Goal: Task Accomplishment & Management: Manage account settings

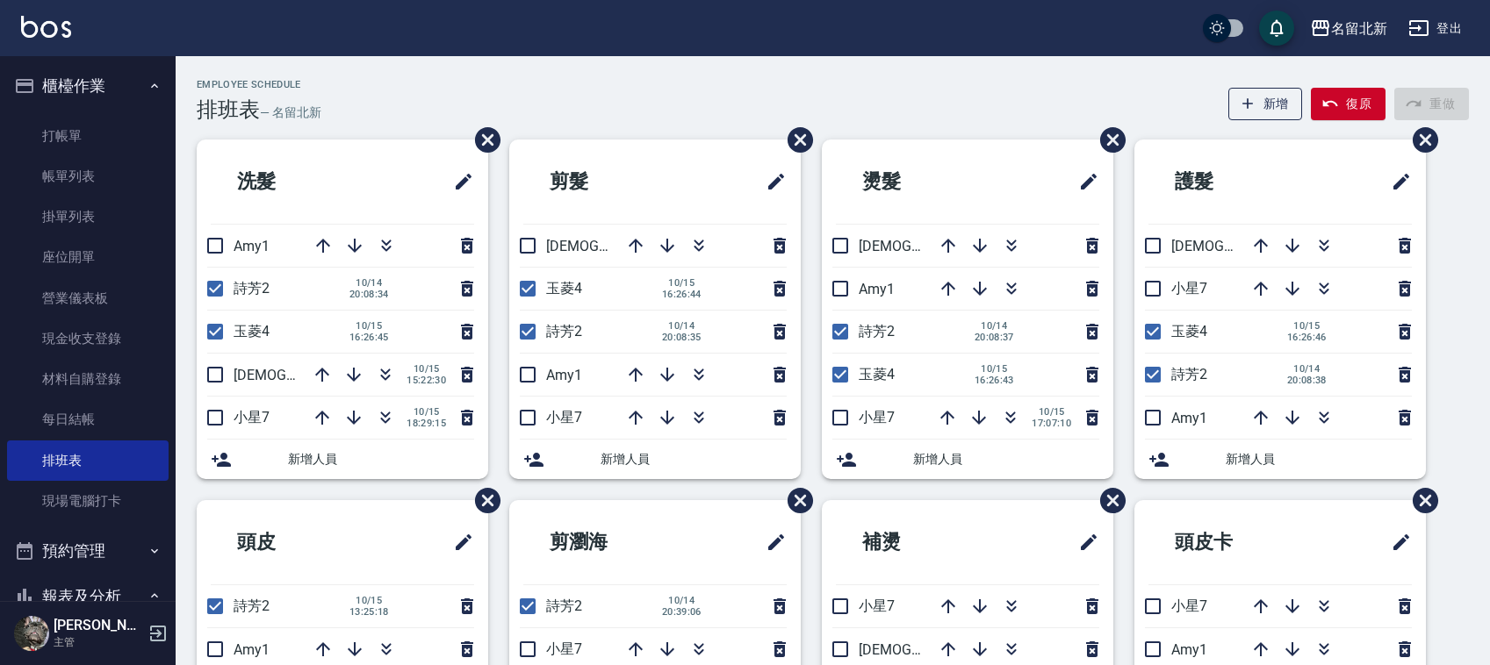
scroll to position [110, 0]
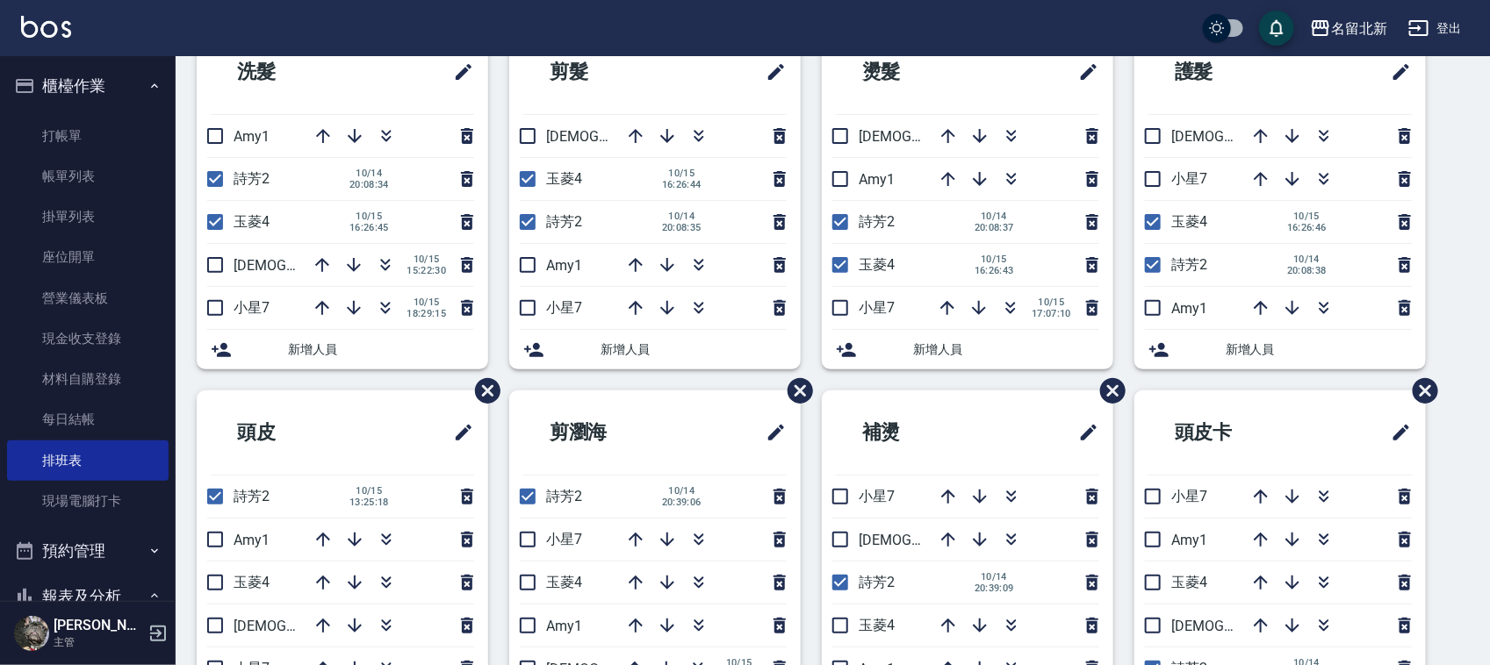
drag, startPoint x: 120, startPoint y: 133, endPoint x: 94, endPoint y: 88, distance: 52.7
click at [120, 132] on link "打帳單" at bounding box center [88, 136] width 162 height 40
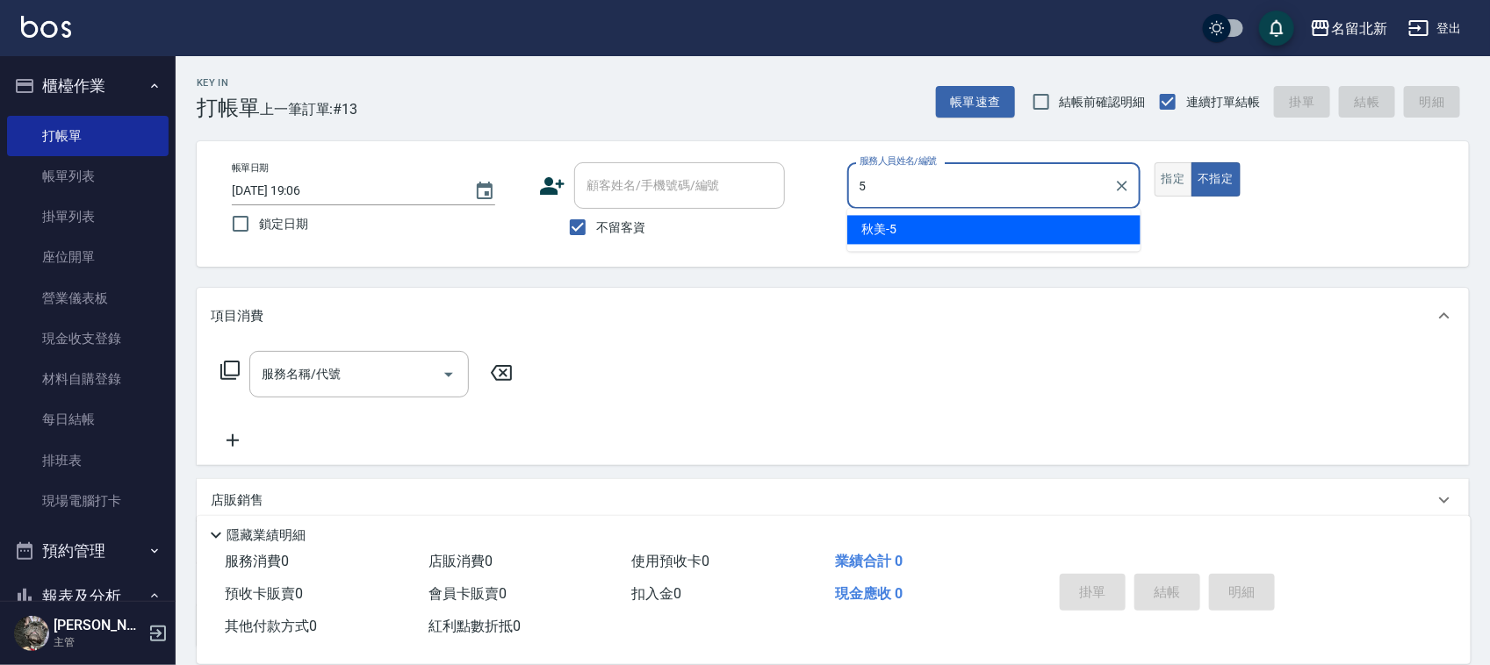
type input "5"
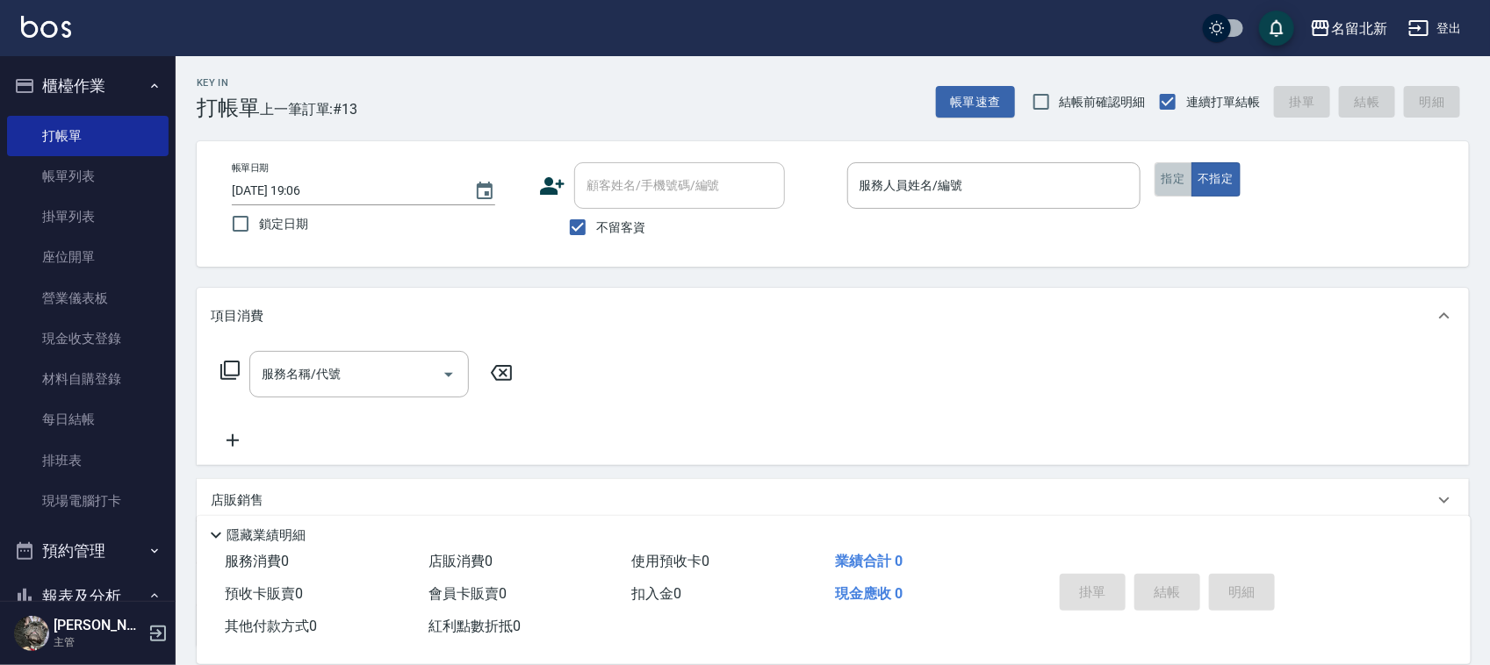
drag, startPoint x: 1173, startPoint y: 174, endPoint x: 1196, endPoint y: 158, distance: 27.8
click at [1174, 174] on button "指定" at bounding box center [1173, 179] width 38 height 34
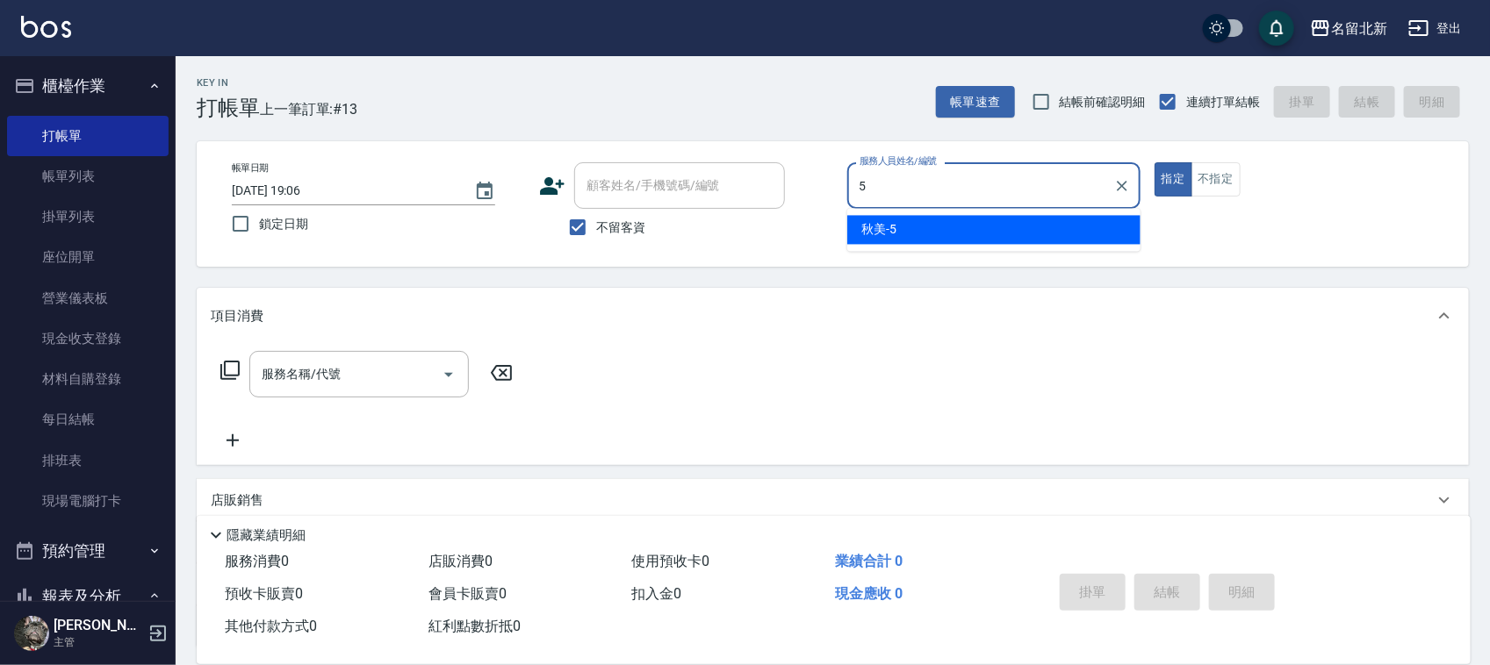
type input "秋美-5"
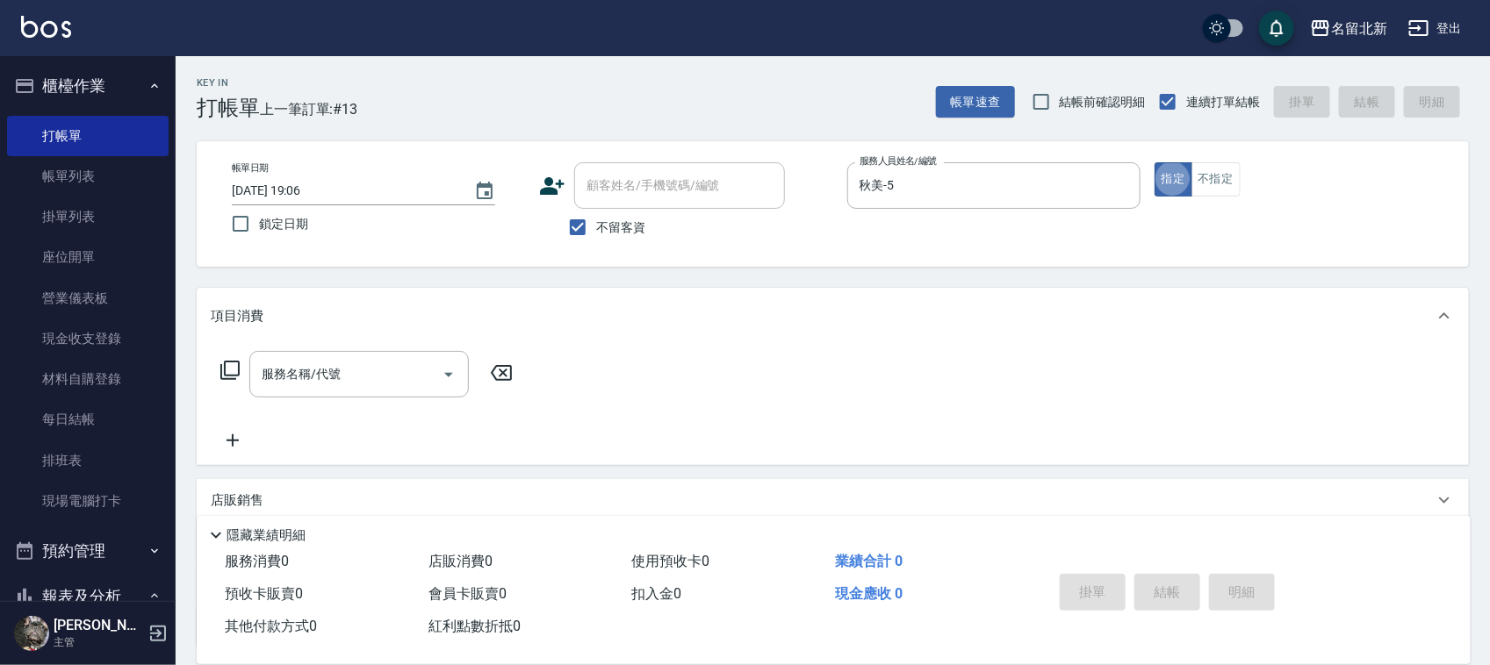
type button "true"
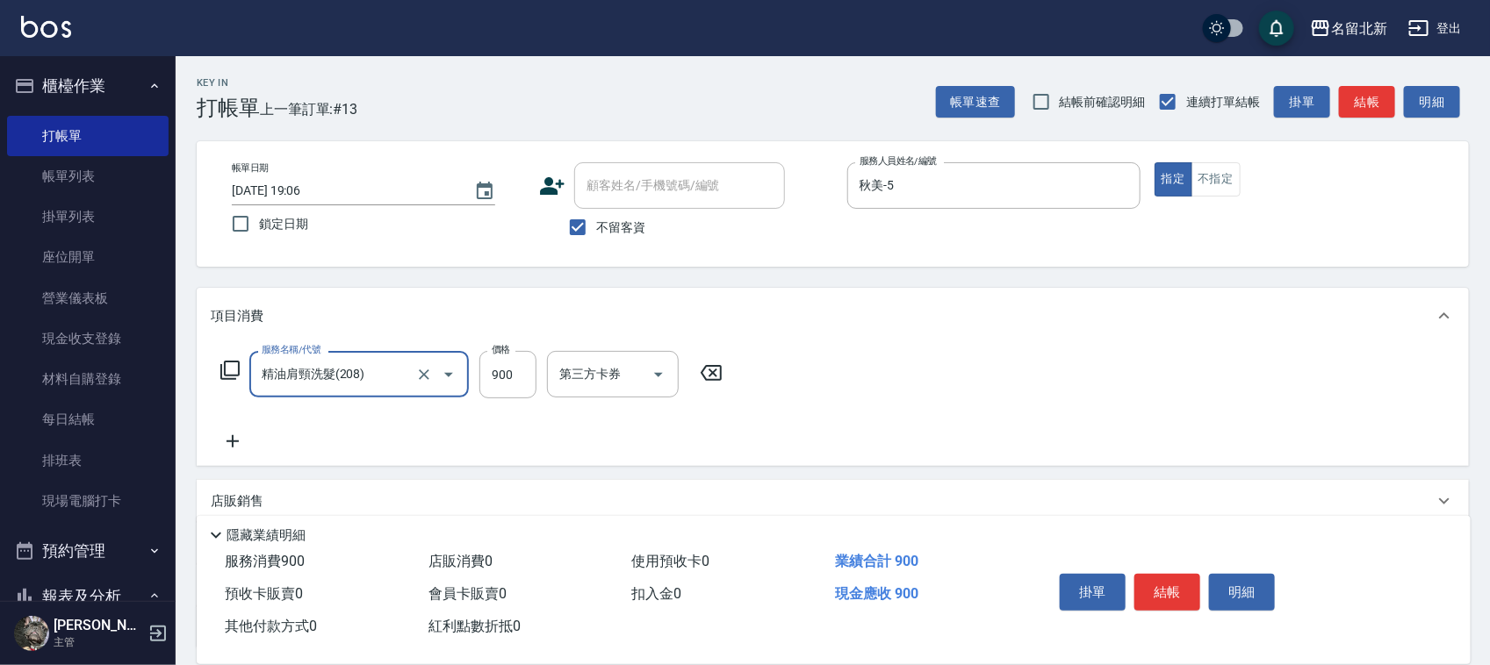
type input "精油肩頸洗髮(208)"
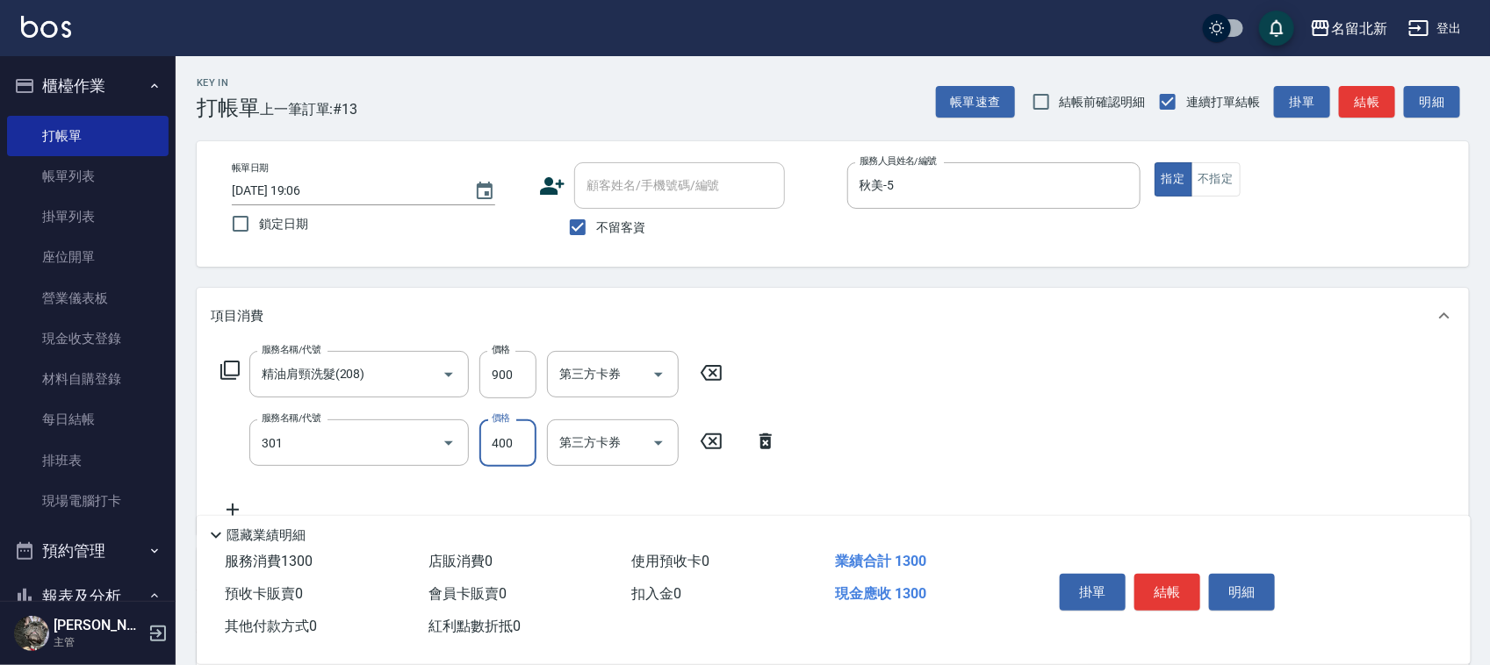
type input "造型剪髮(301)"
type input "350"
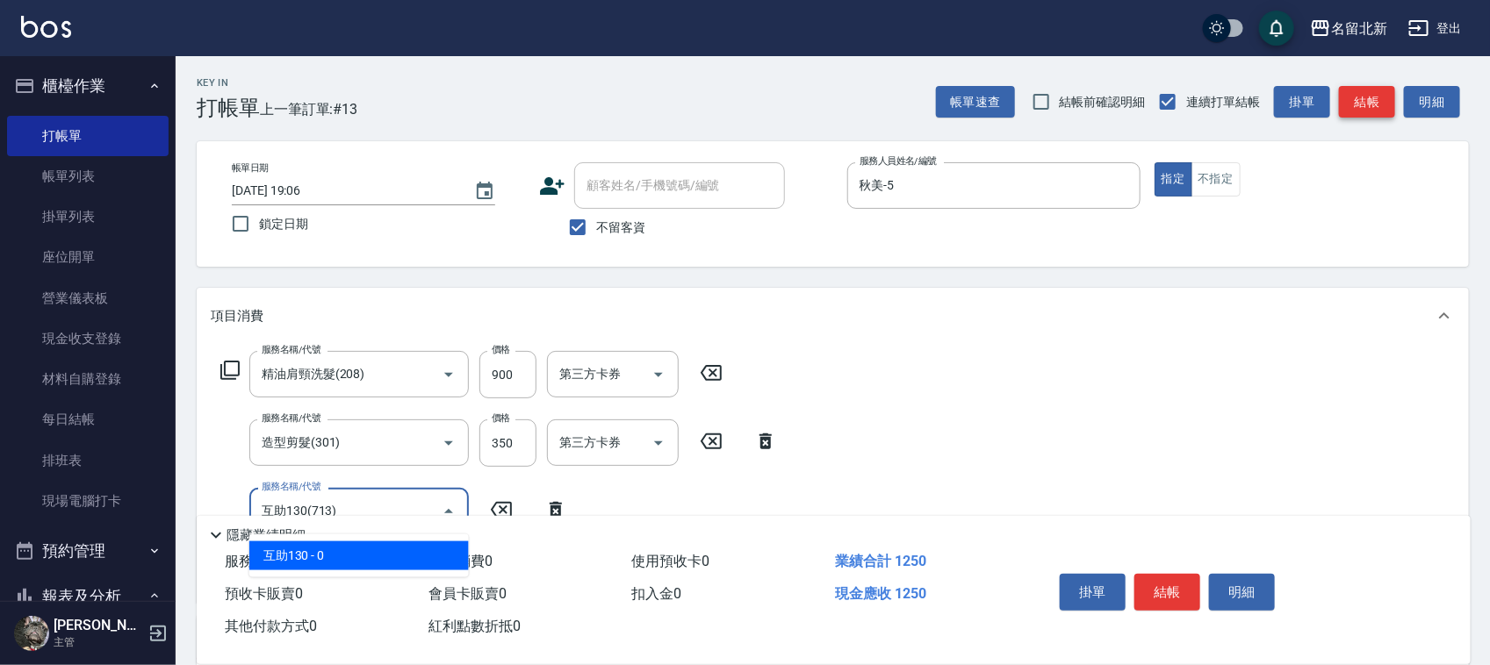
type input "互助130(713)"
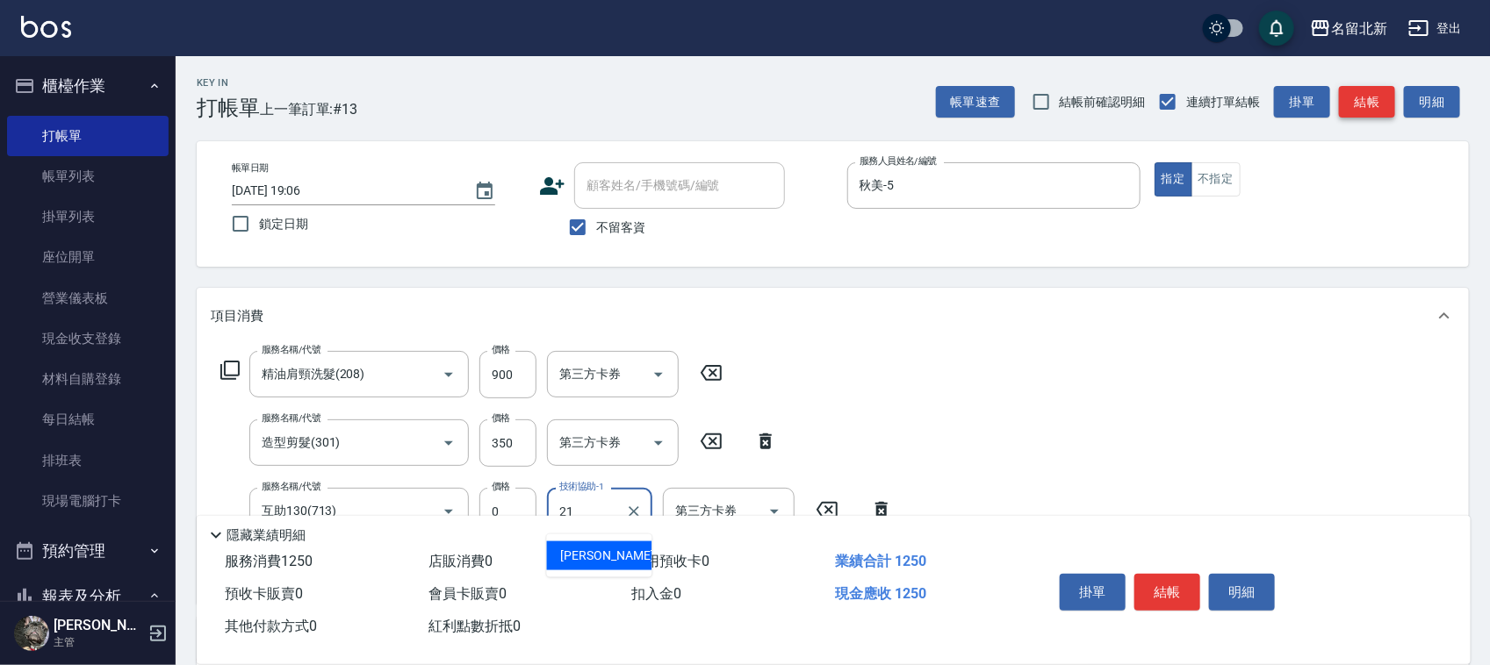
type input "[PERSON_NAME]-21"
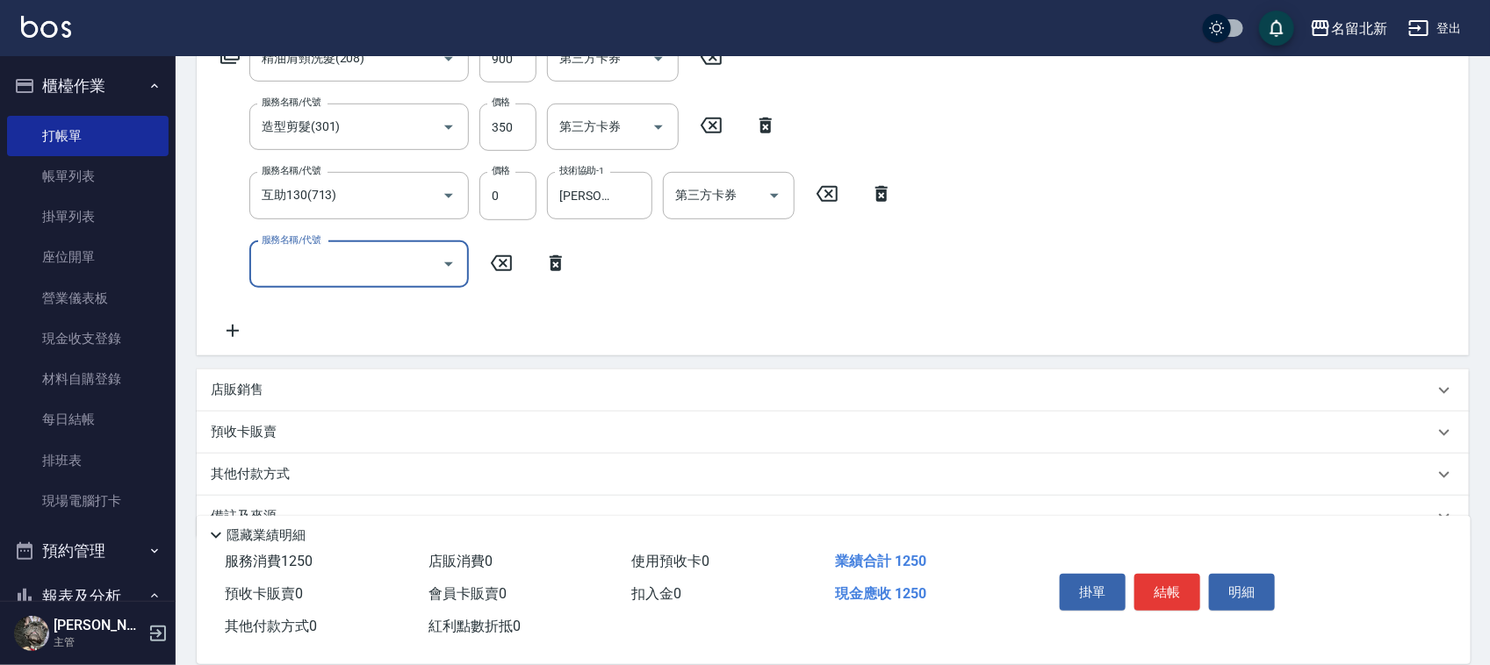
scroll to position [329, 0]
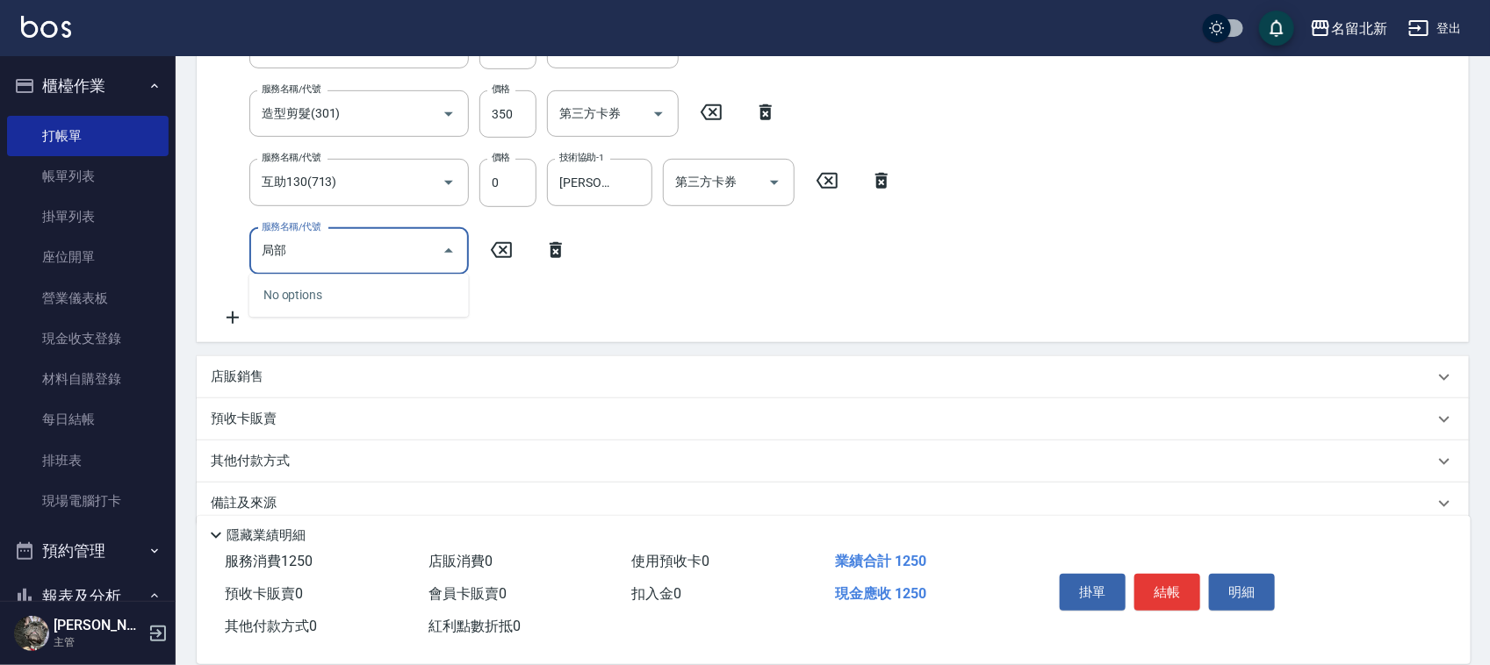
type input "局"
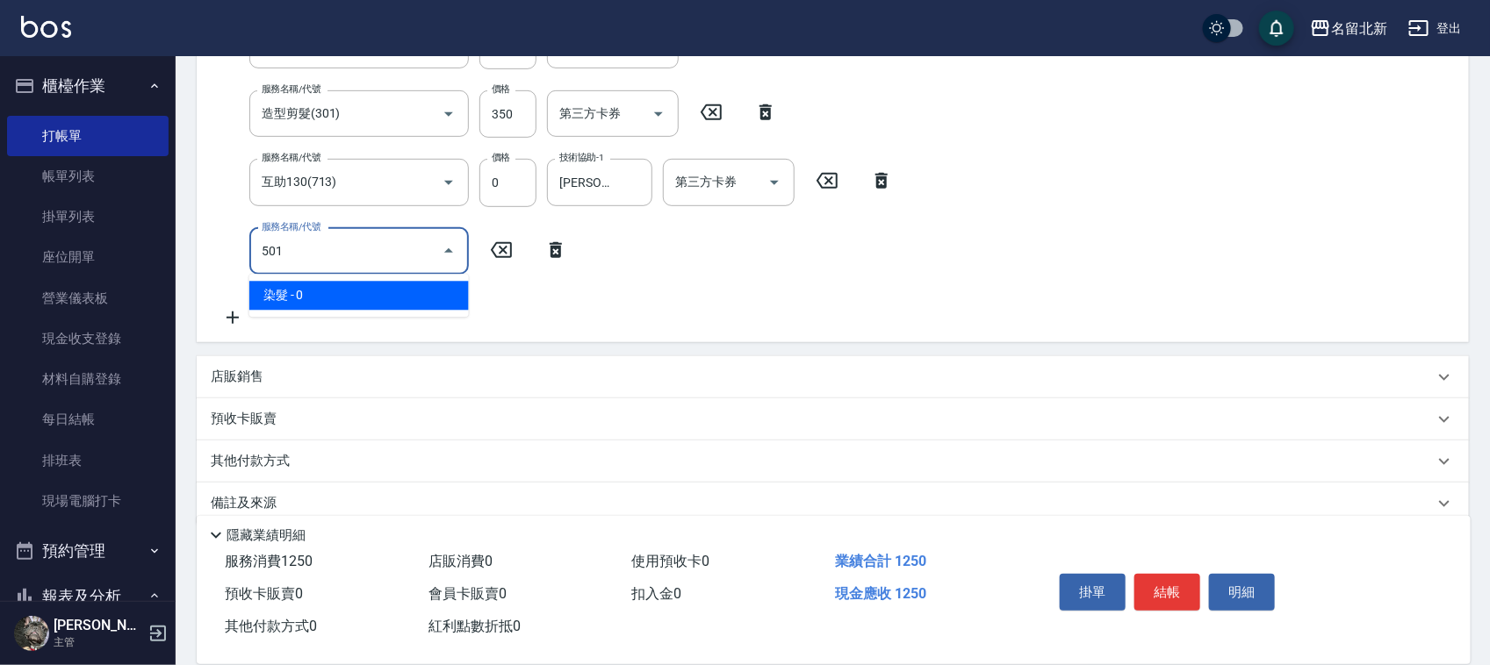
type input "染髮(501)"
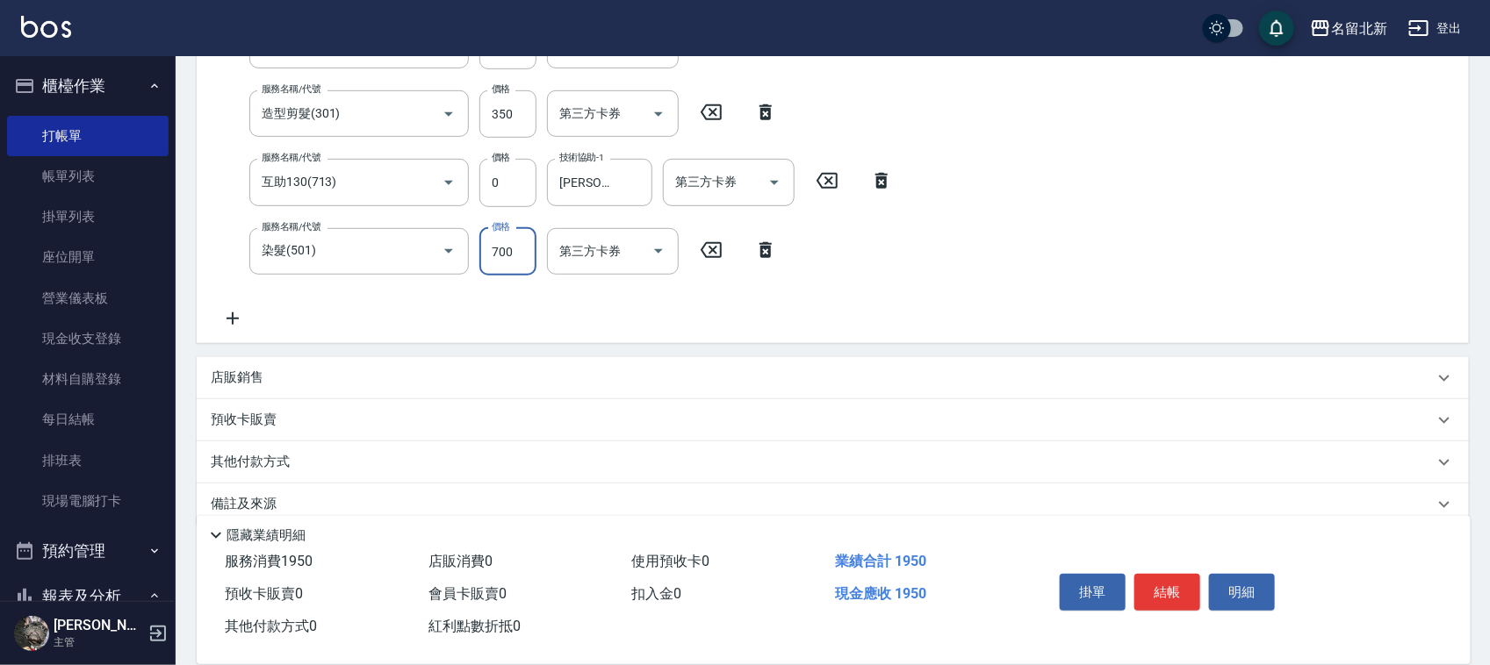
type input "700"
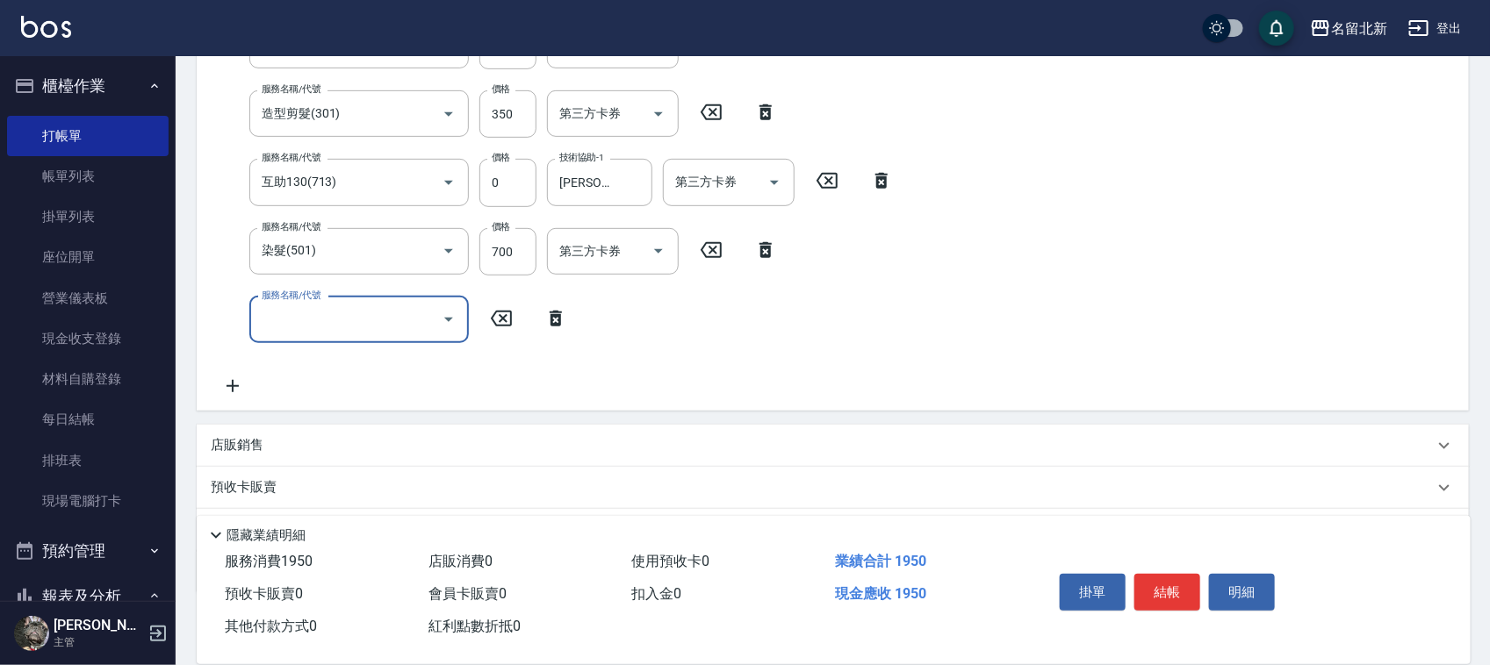
click at [1170, 585] on button "結帳" at bounding box center [1167, 592] width 66 height 37
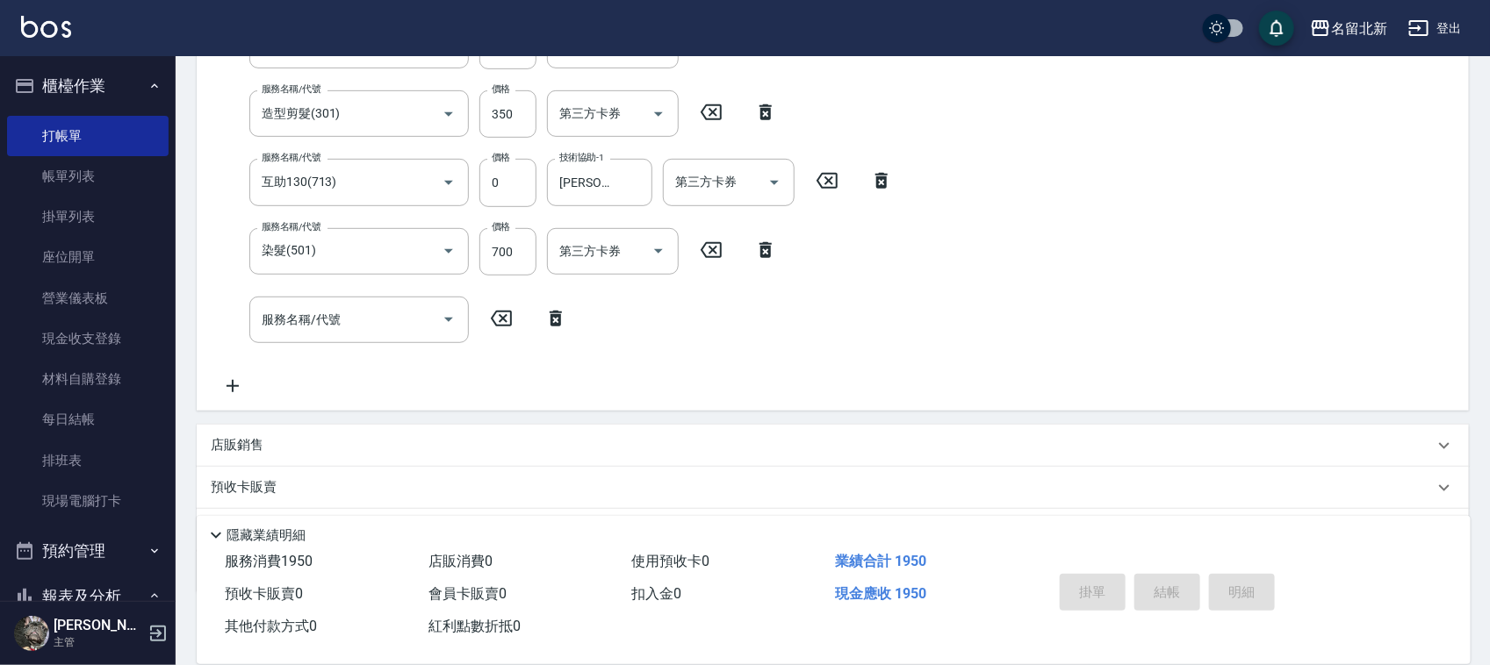
type input "[DATE] 19:08"
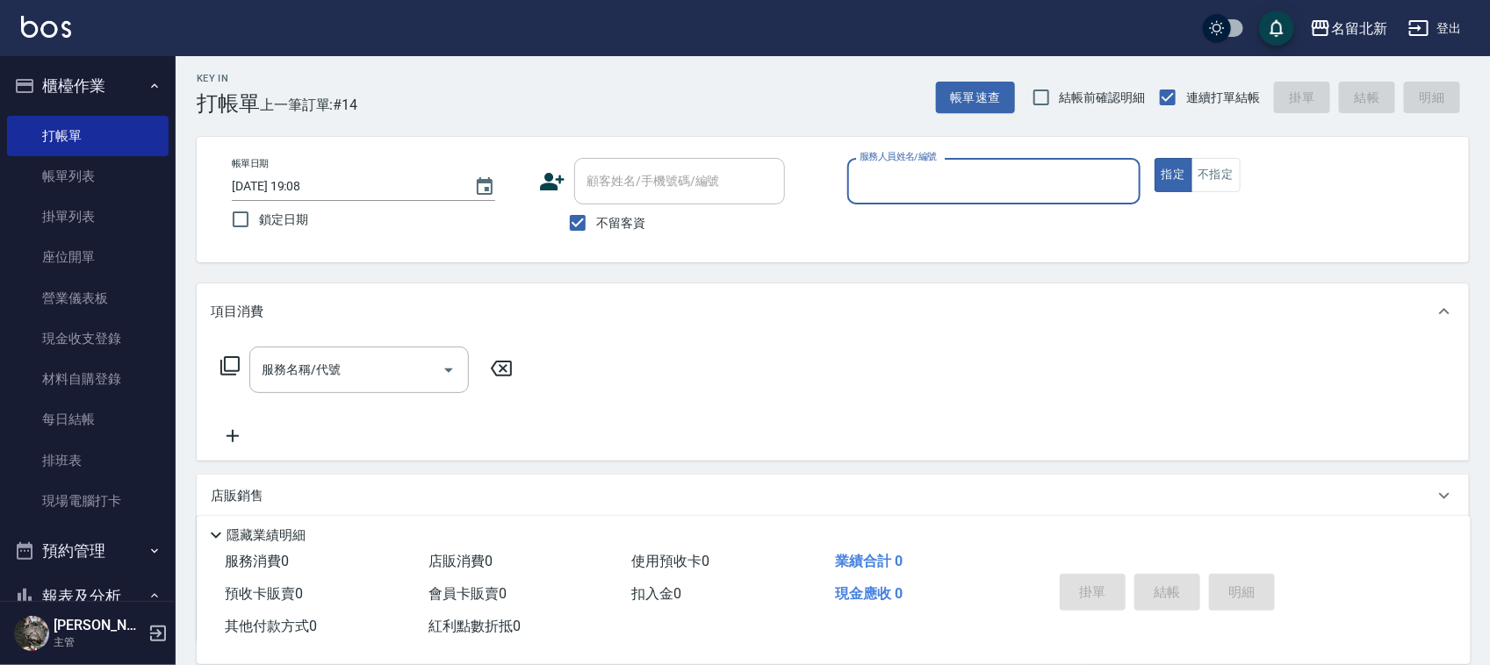
scroll to position [0, 0]
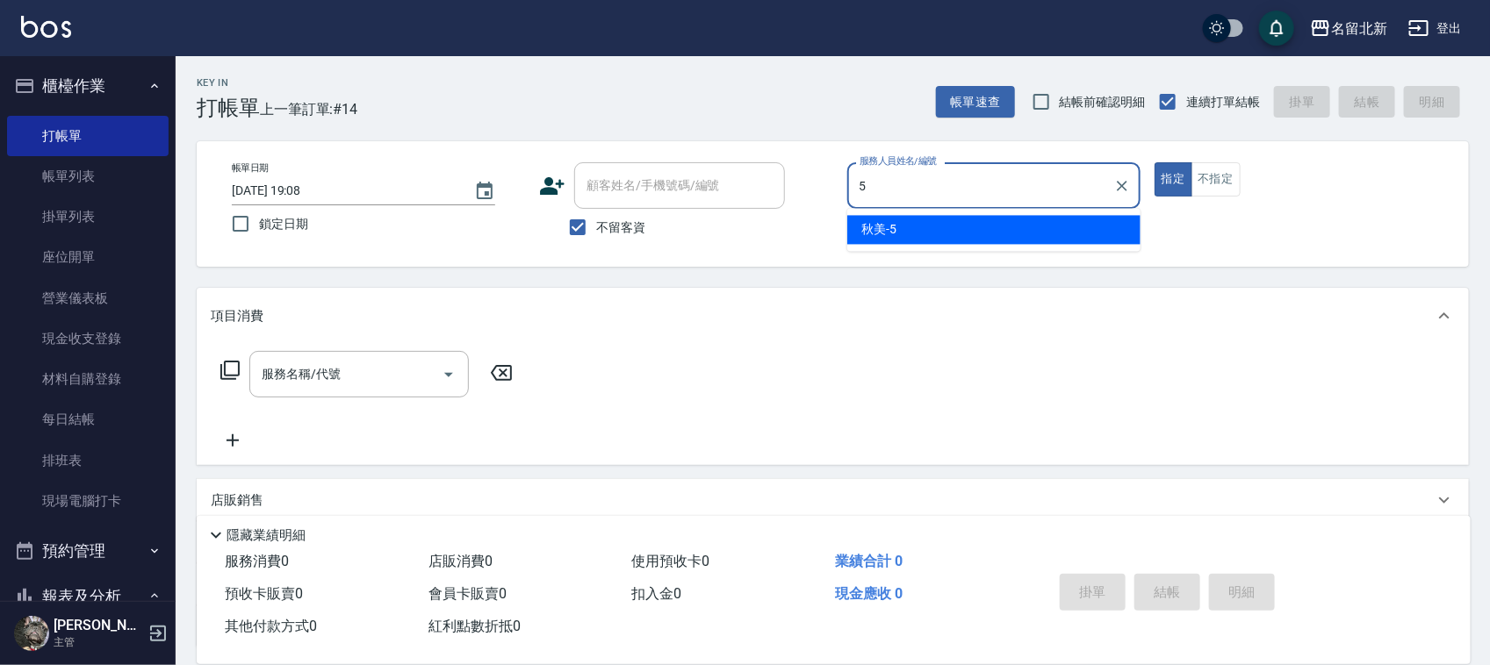
type input "秋美-5"
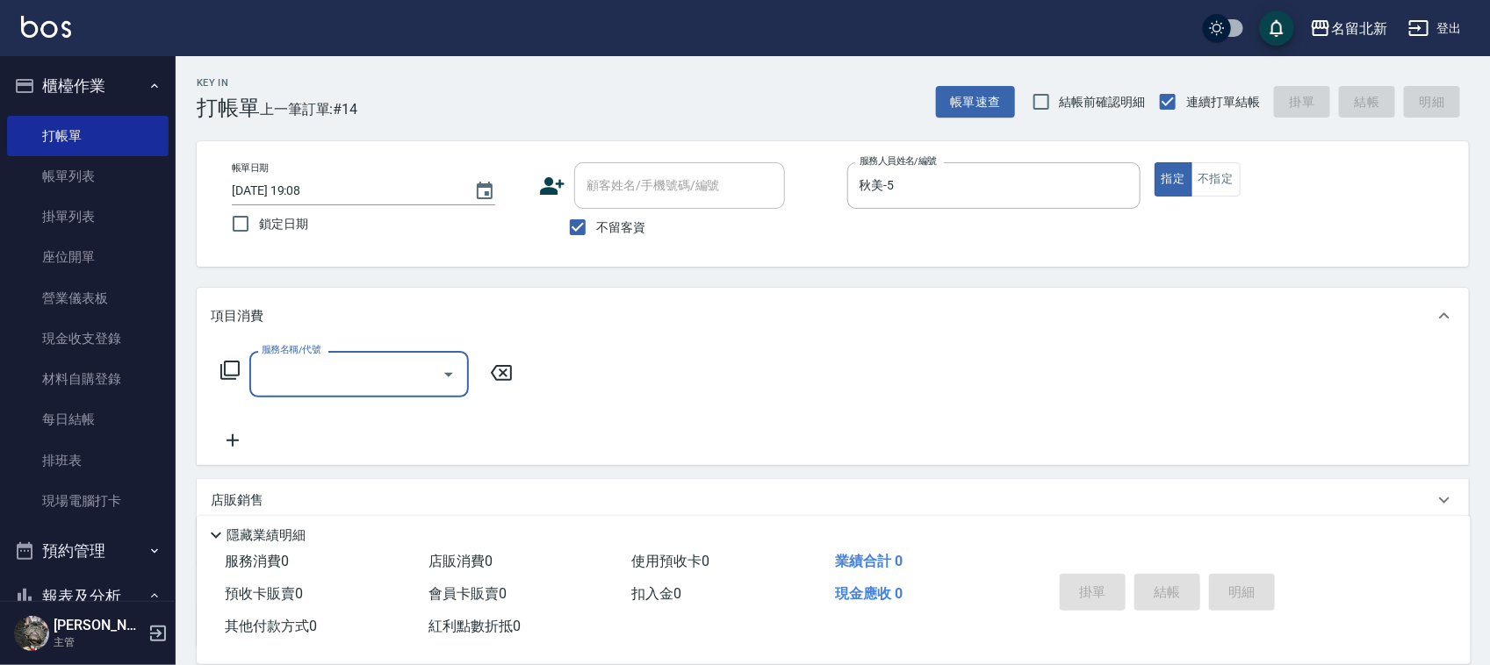
type input "0"
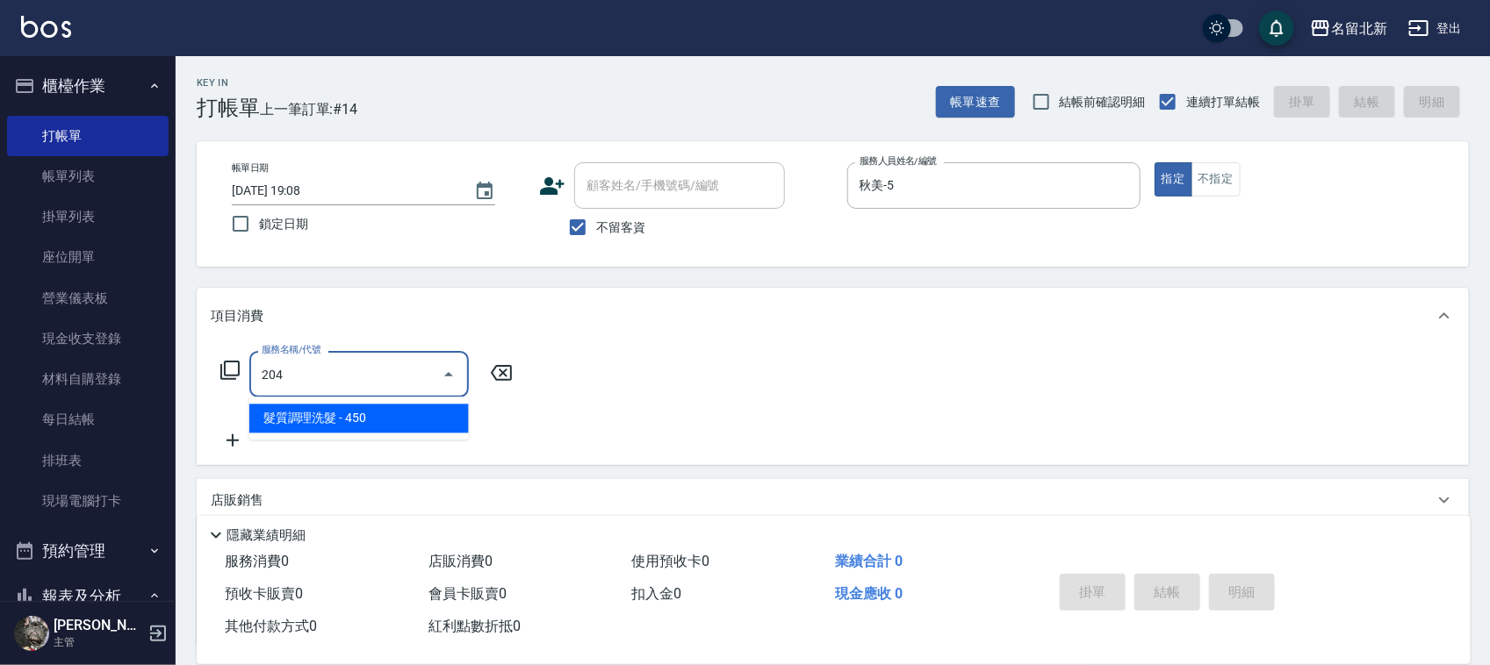
type input "髮質調理洗髮(204)"
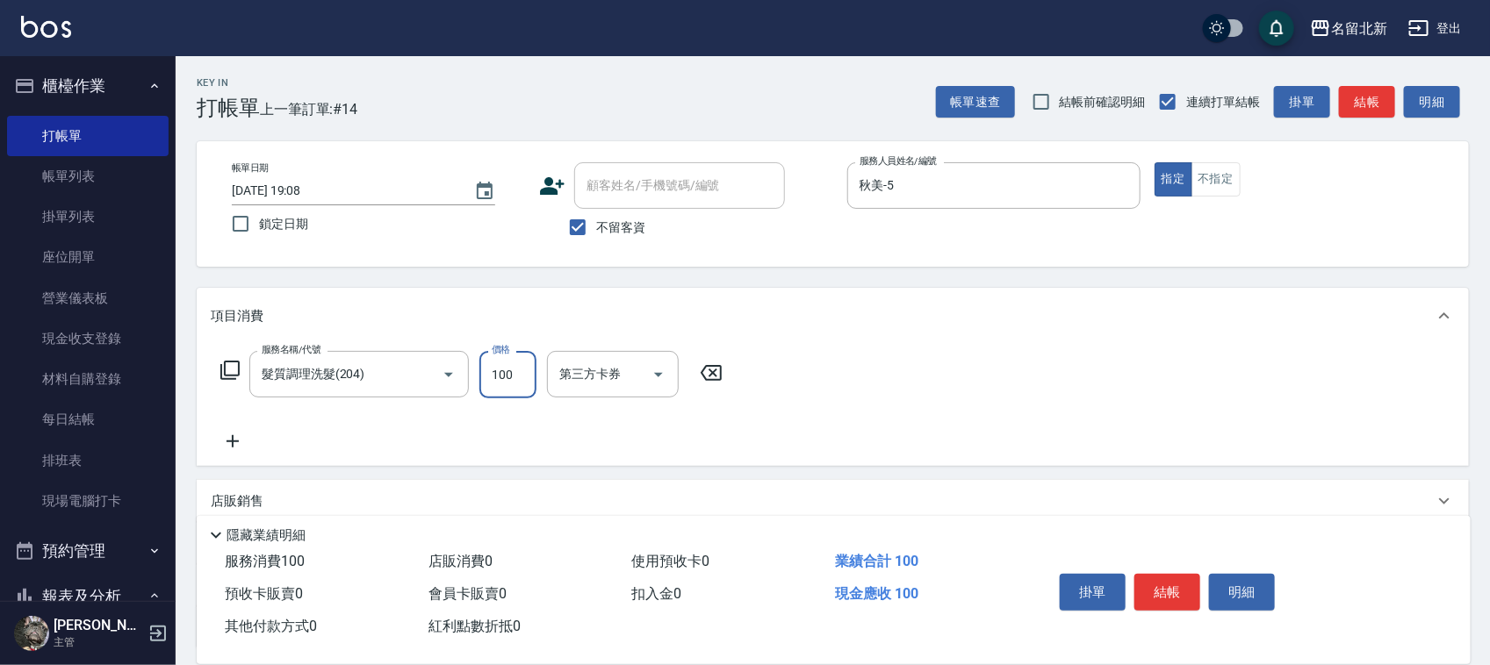
type input "100"
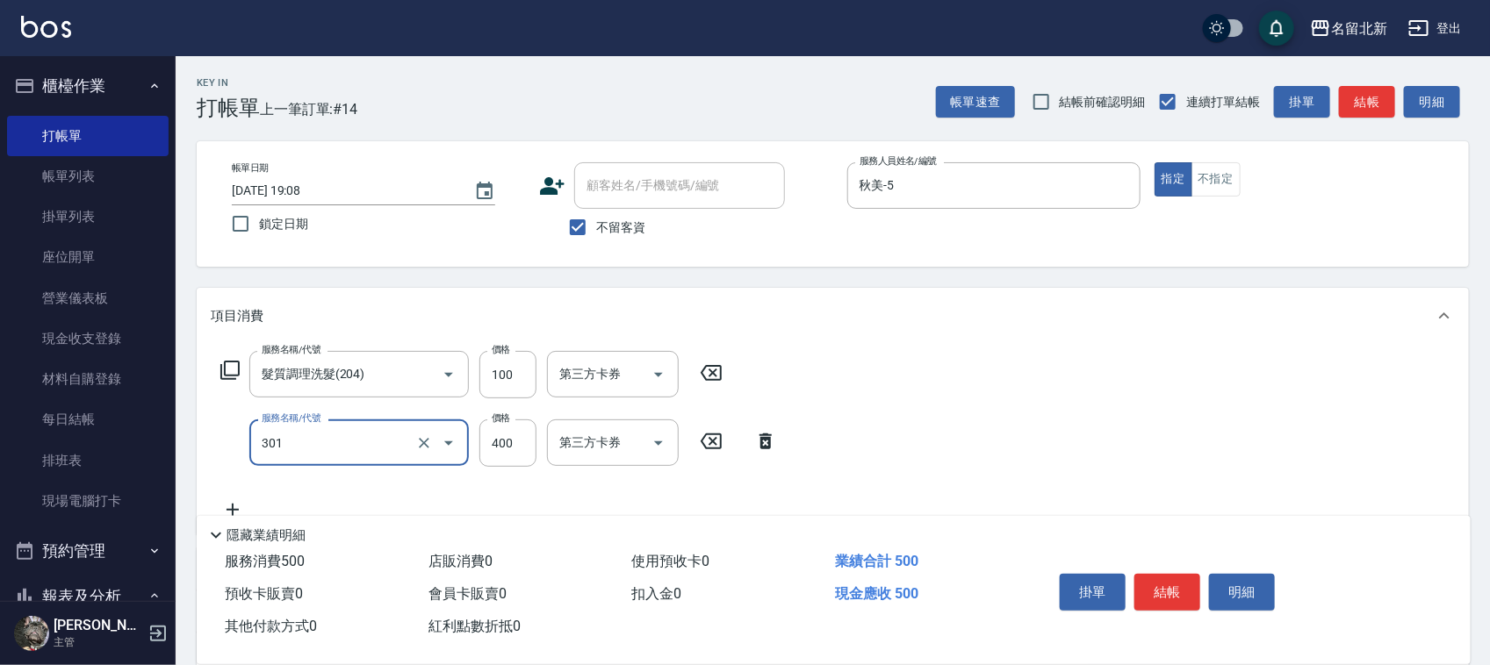
type input "造型剪髮(301)"
type input "350"
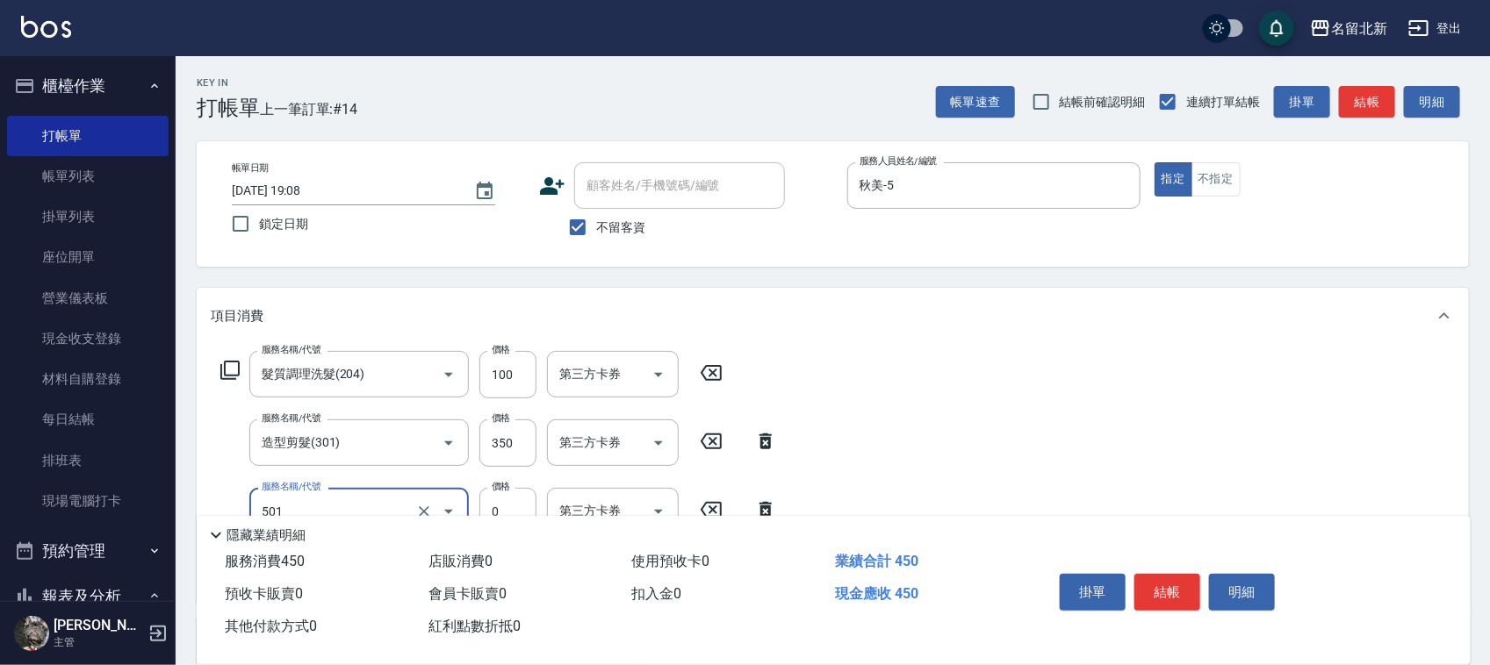
type input "染髮(501)"
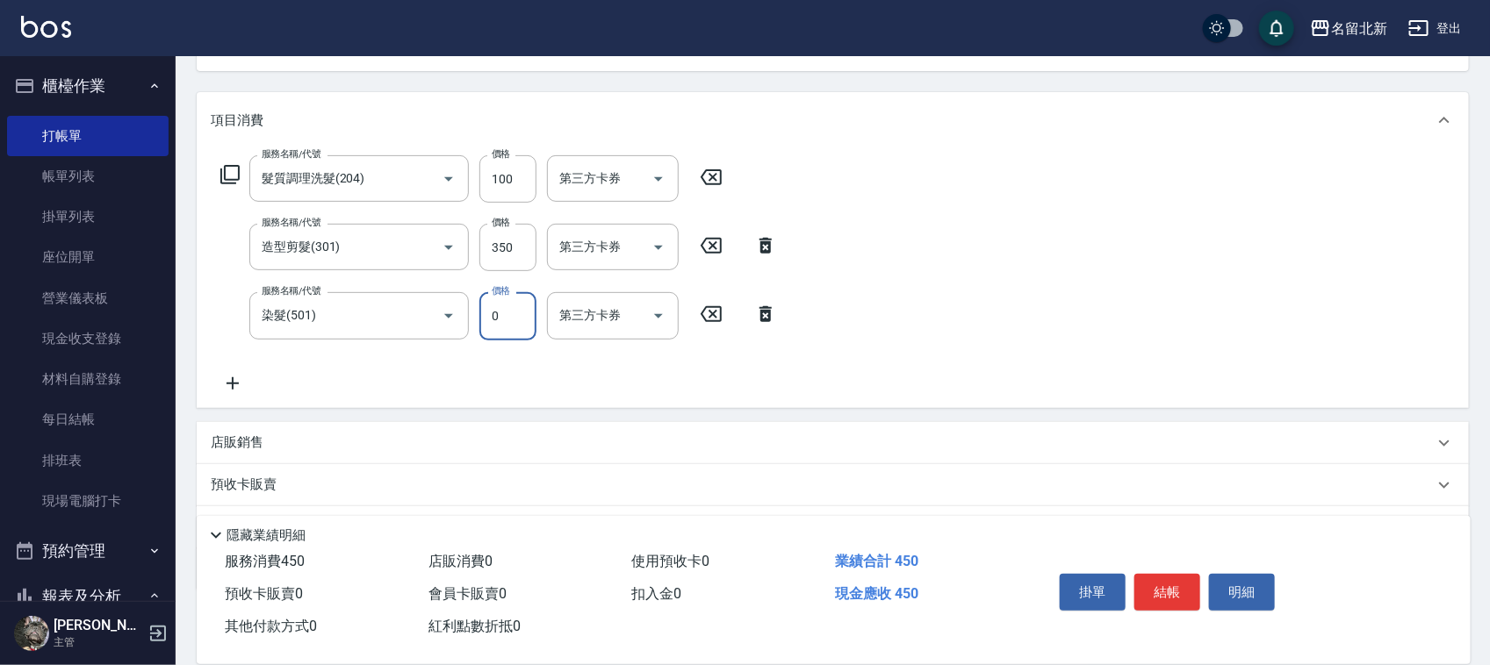
scroll to position [219, 0]
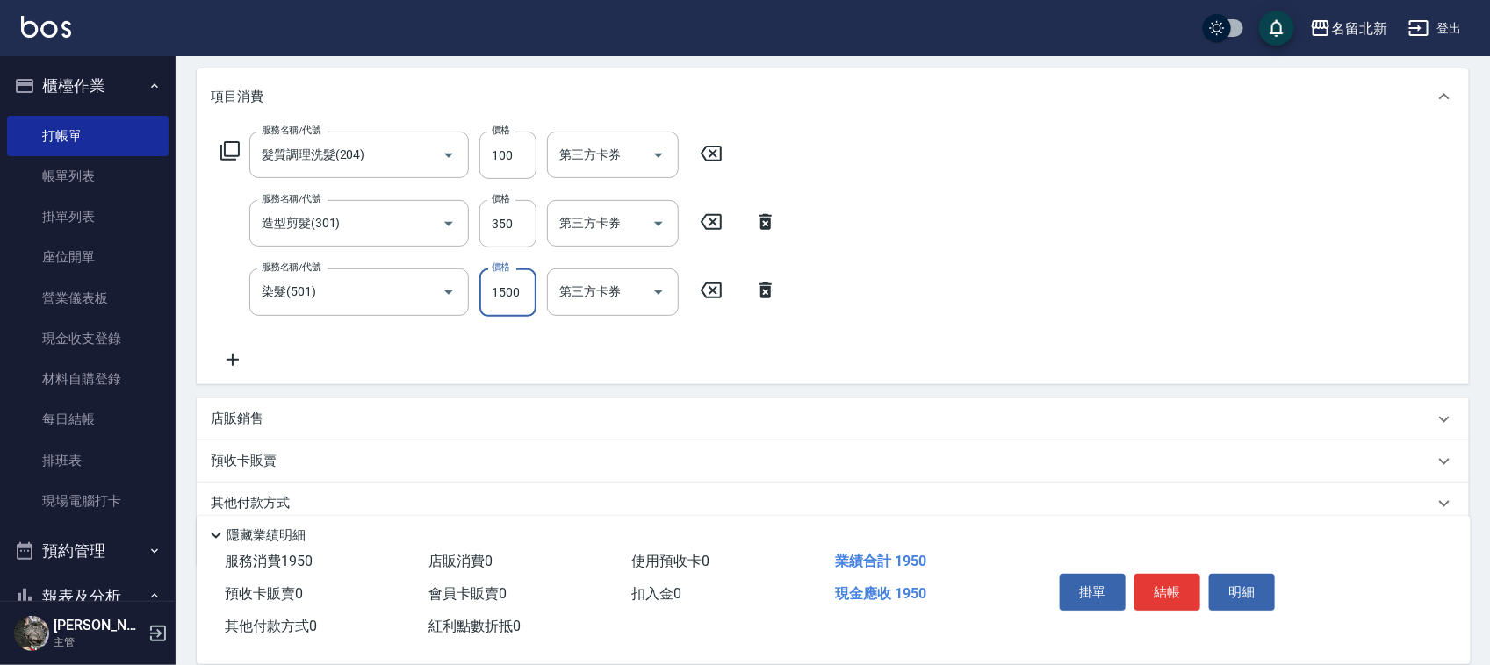
type input "1500"
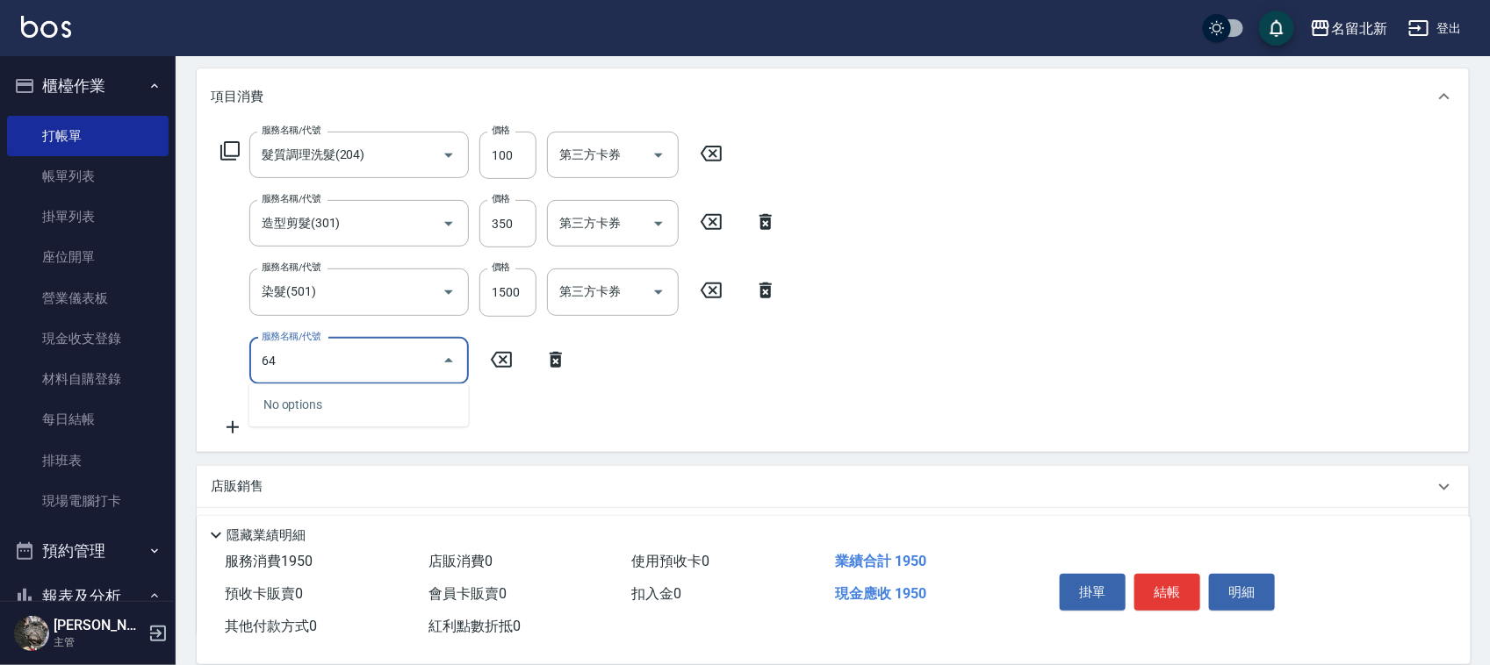
type input "6"
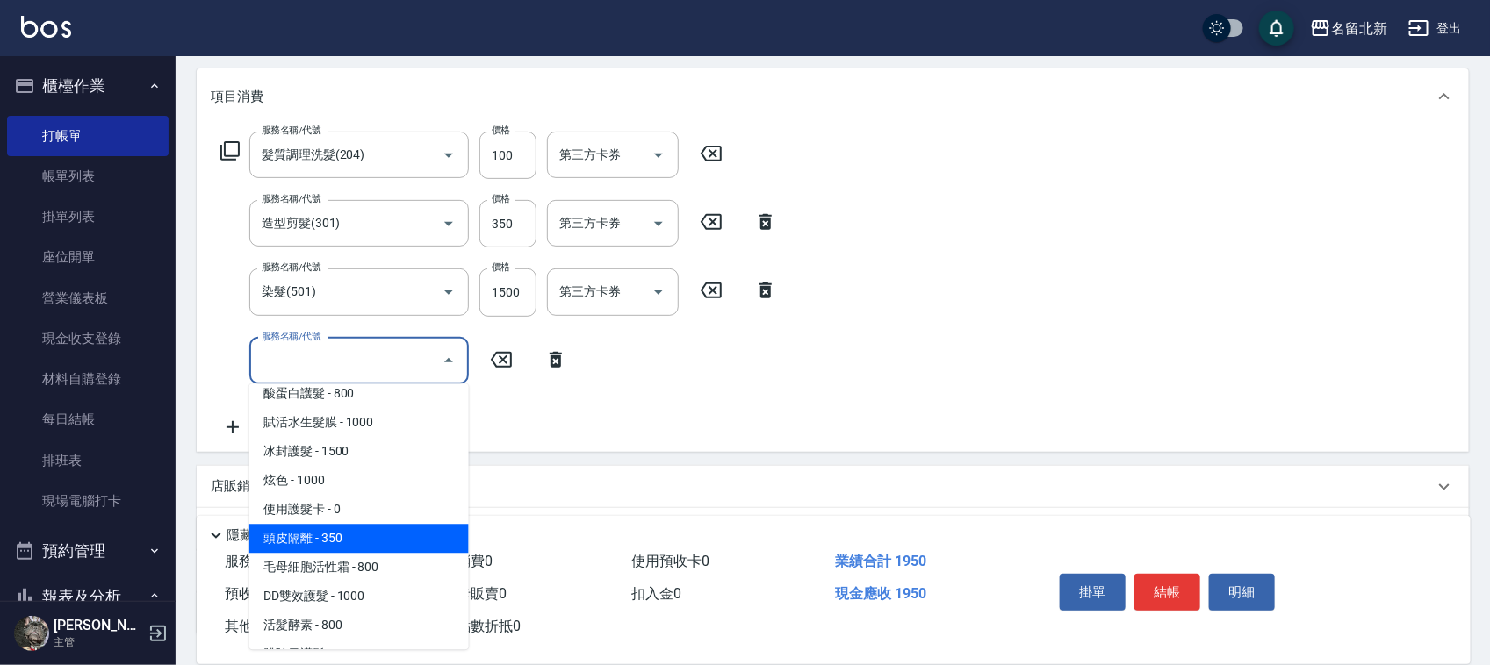
scroll to position [1975, 0]
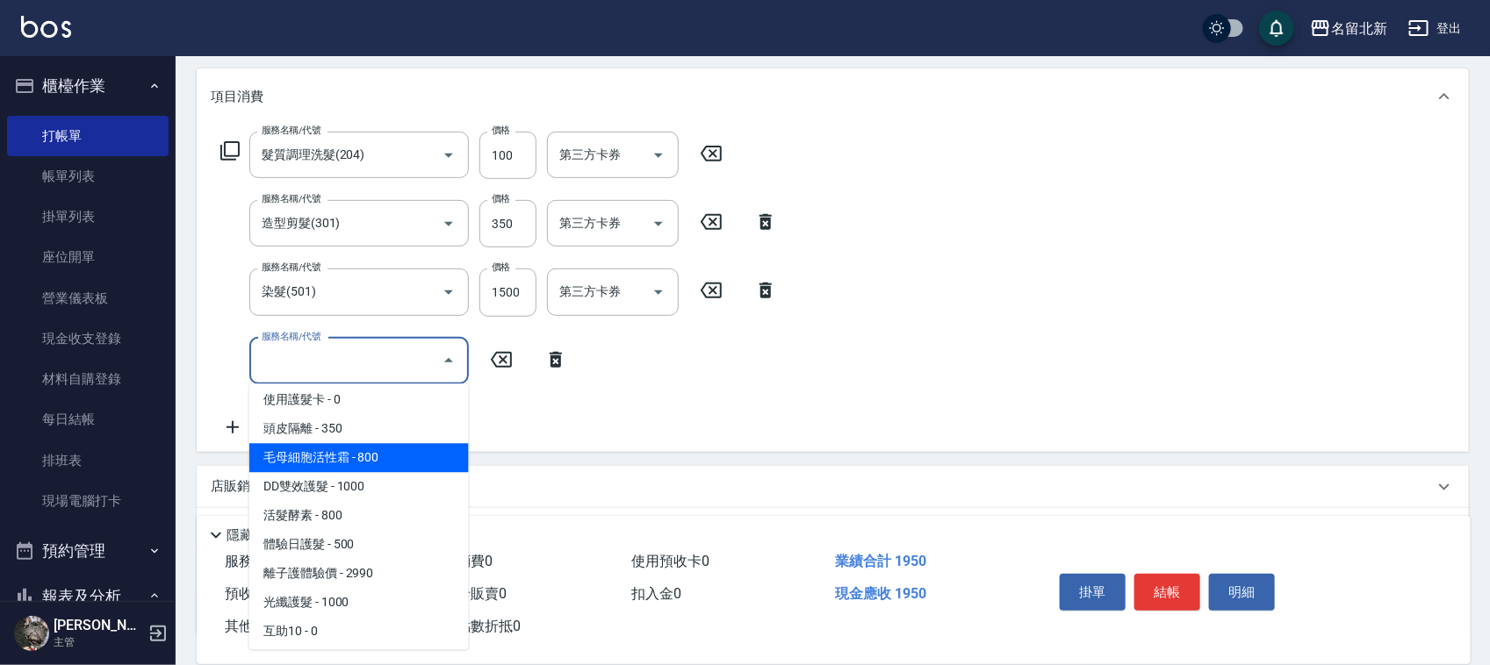
click at [393, 461] on span "毛母細胞活性霜 - 800" at bounding box center [358, 458] width 219 height 29
type input "毛母細胞活性霜(610)"
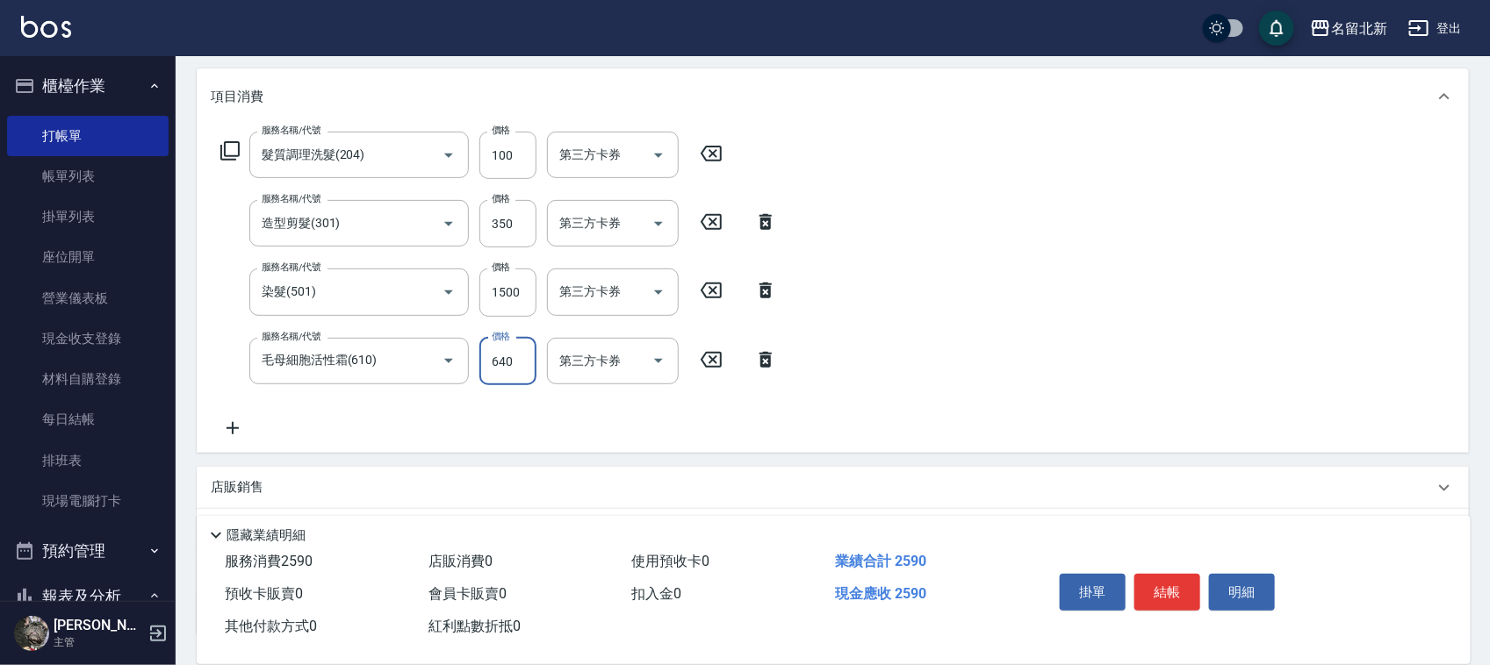
type input "640"
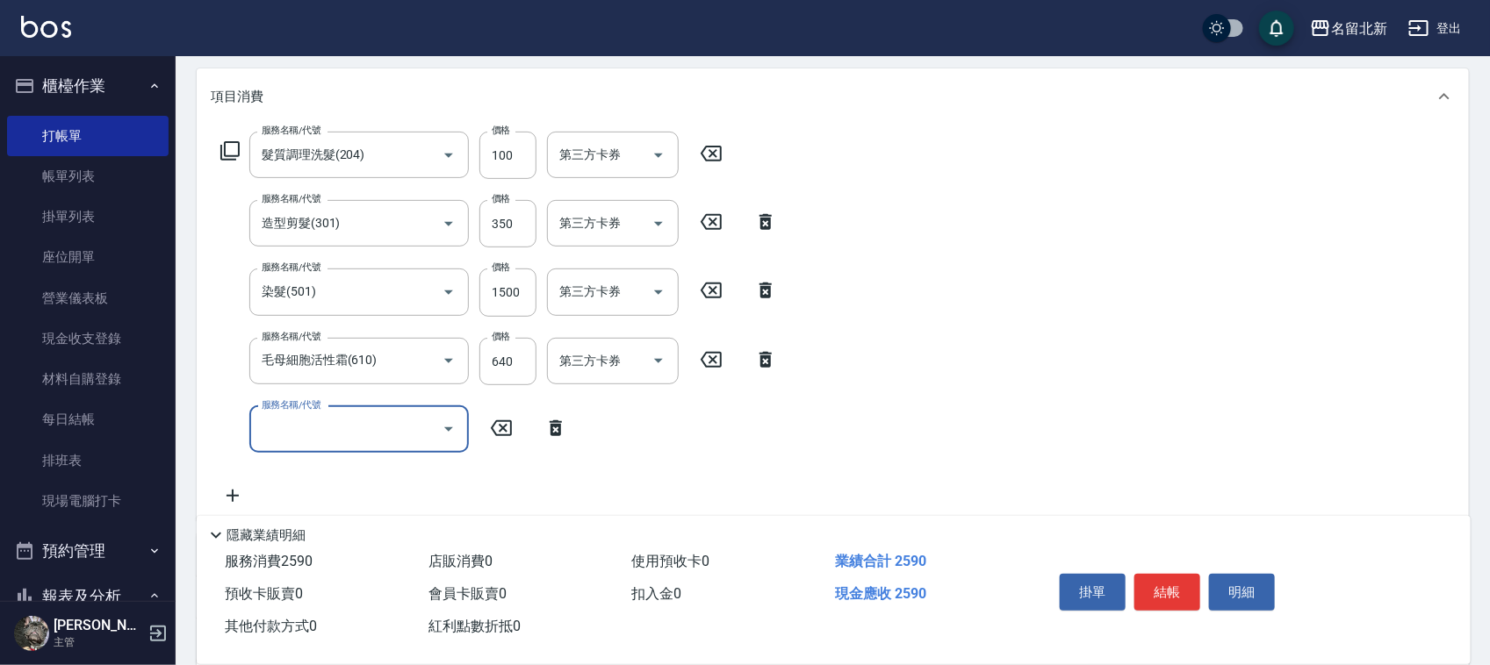
scroll to position [423, 0]
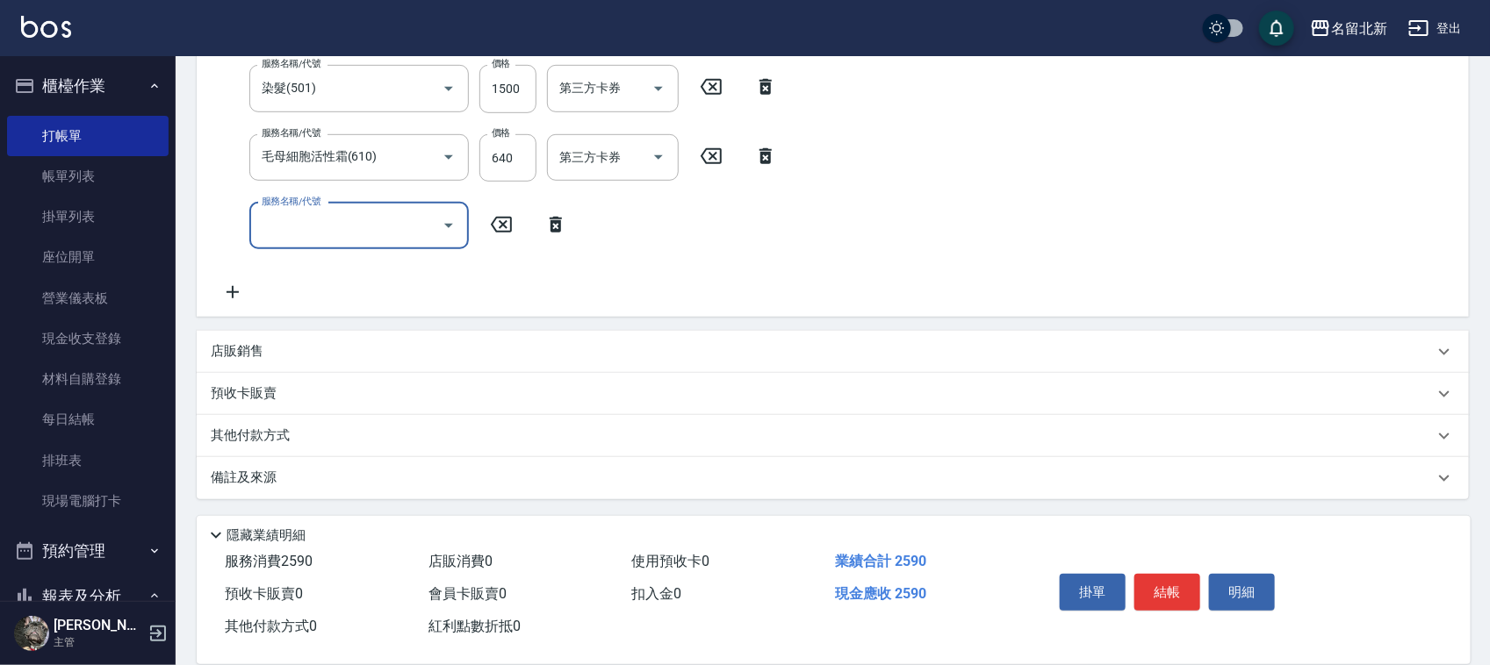
click at [228, 427] on p "其他付款方式" at bounding box center [255, 436] width 88 height 19
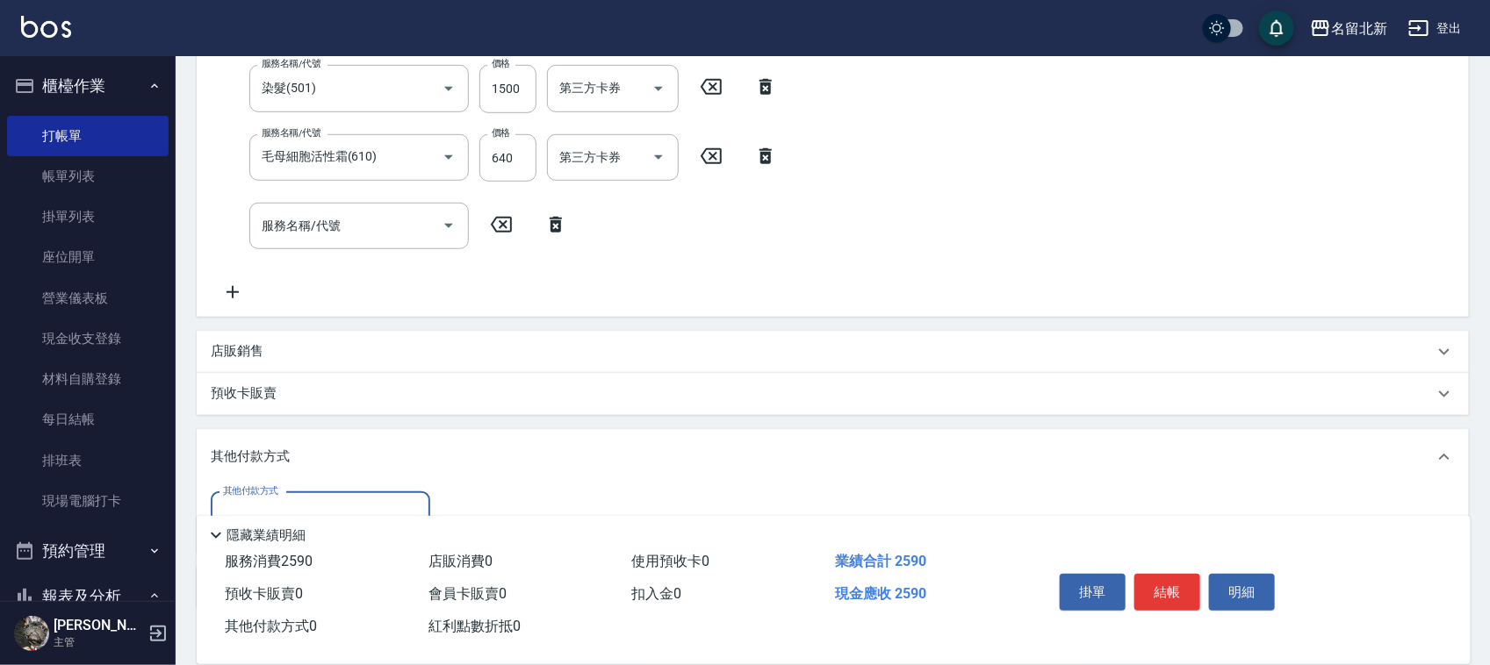
scroll to position [533, 0]
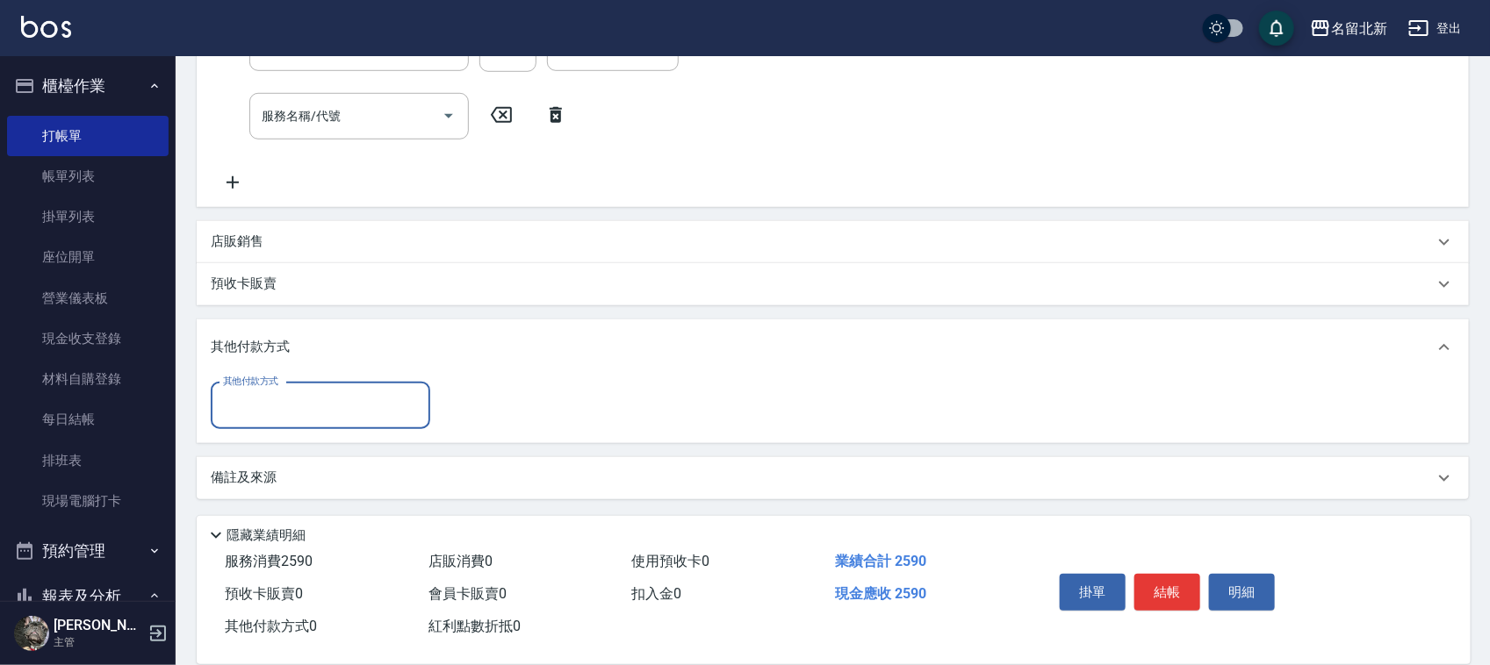
drag, startPoint x: 274, startPoint y: 391, endPoint x: 275, endPoint y: 401, distance: 10.6
click at [274, 393] on input "其他付款方式" at bounding box center [321, 406] width 204 height 31
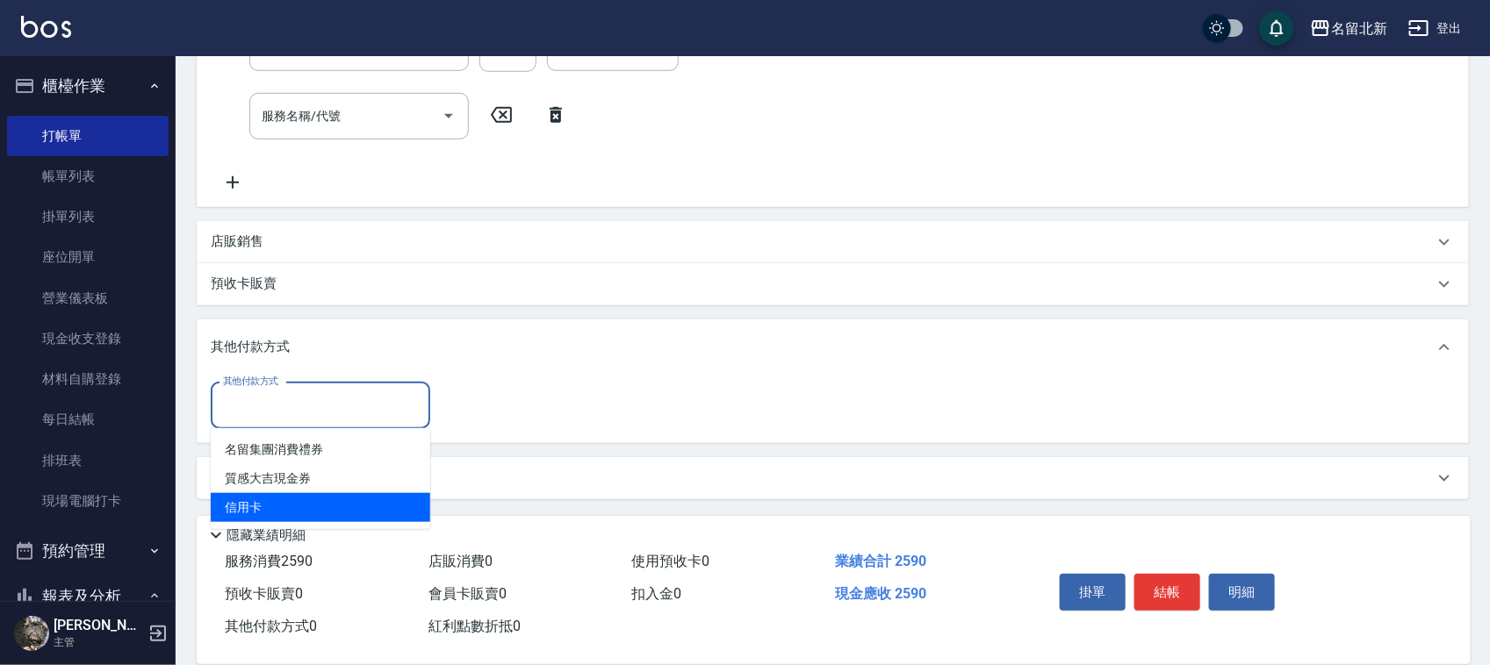
click at [291, 505] on span "信用卡" at bounding box center [320, 507] width 219 height 29
type input "信用卡"
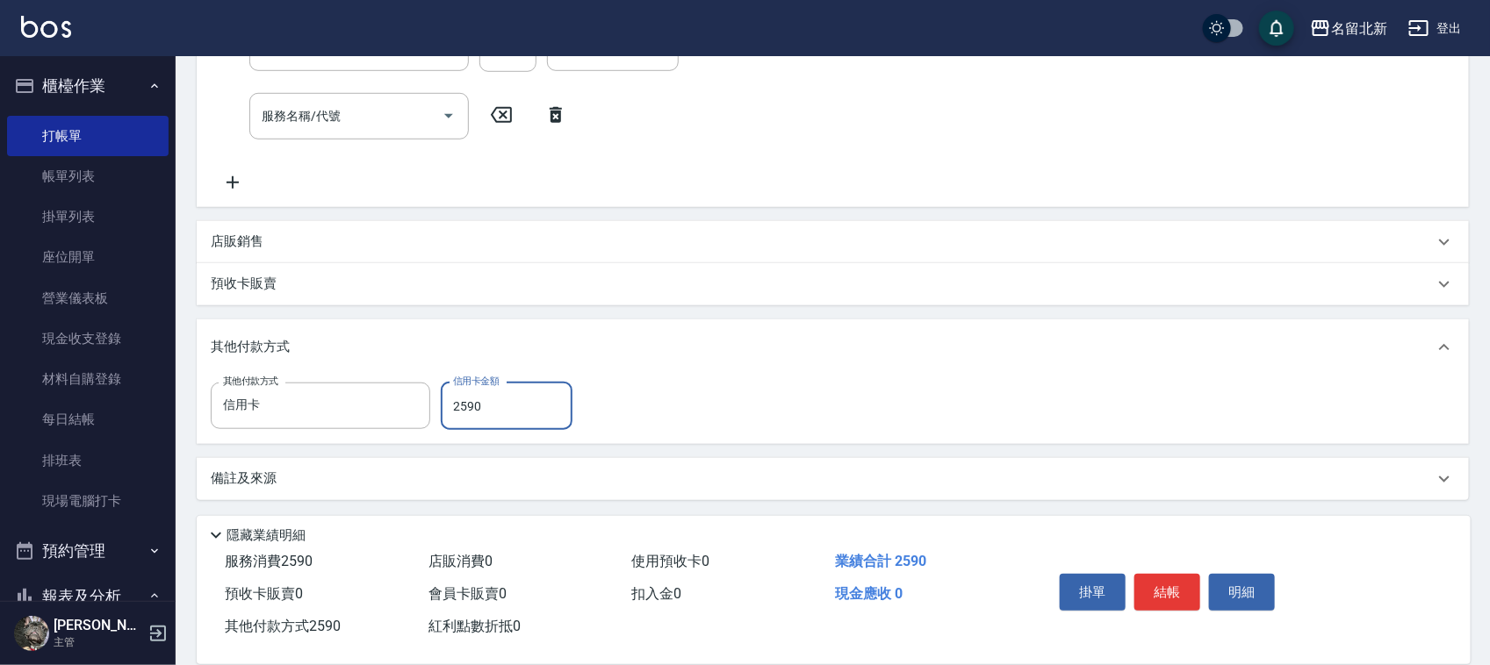
type input "2590"
click at [1159, 589] on button "結帳" at bounding box center [1167, 592] width 66 height 37
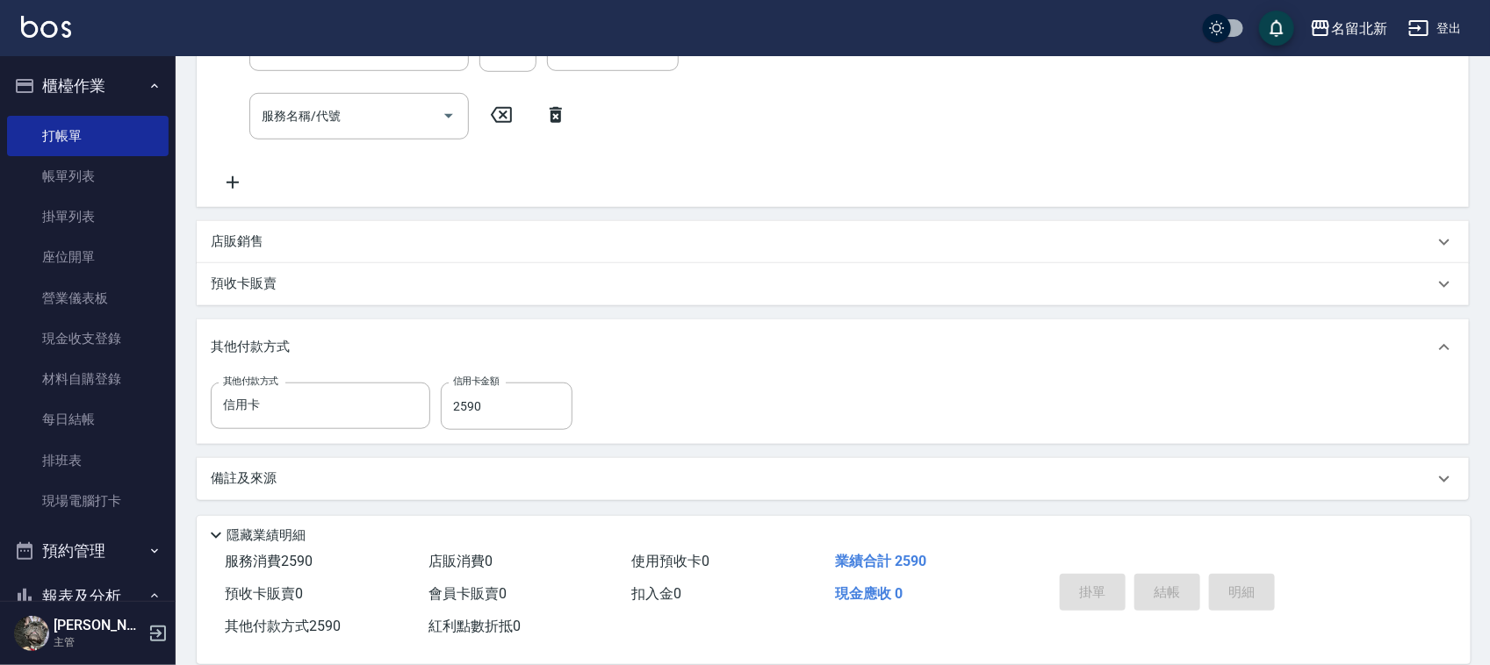
type input "[DATE] 19:10"
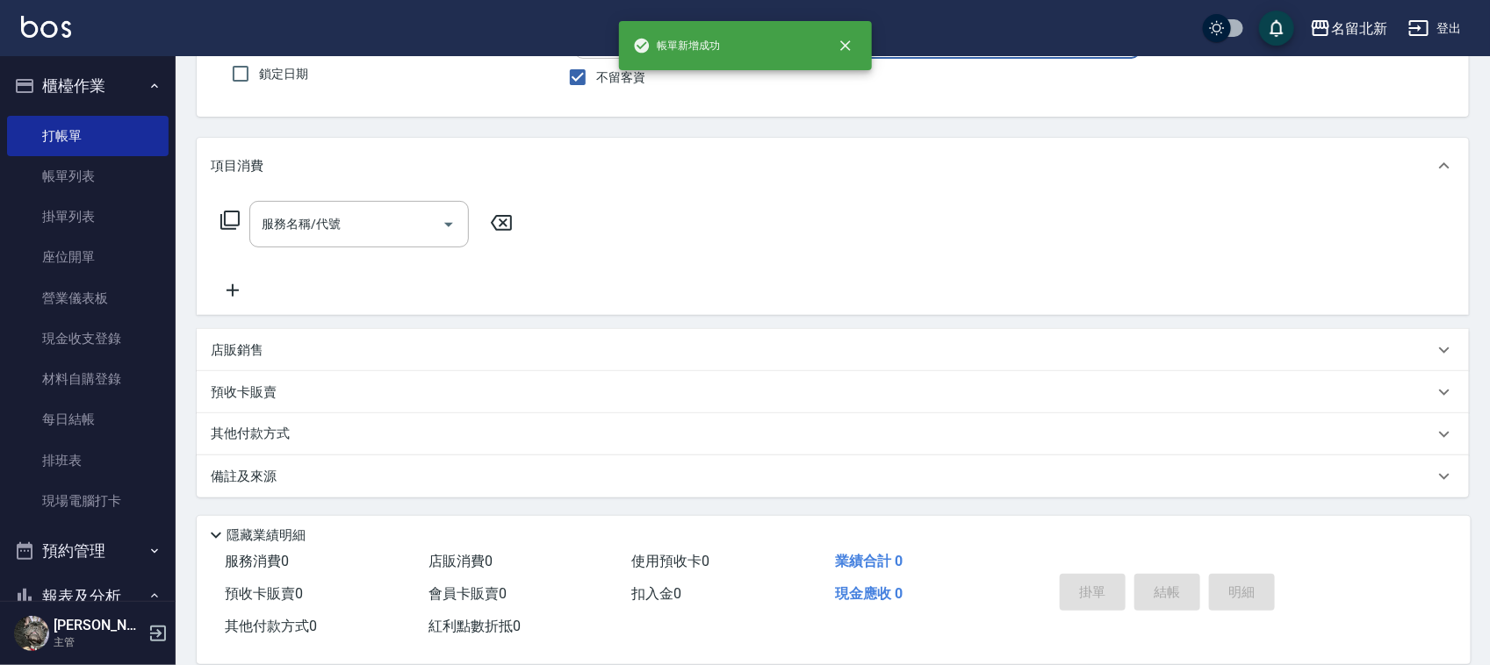
scroll to position [0, 0]
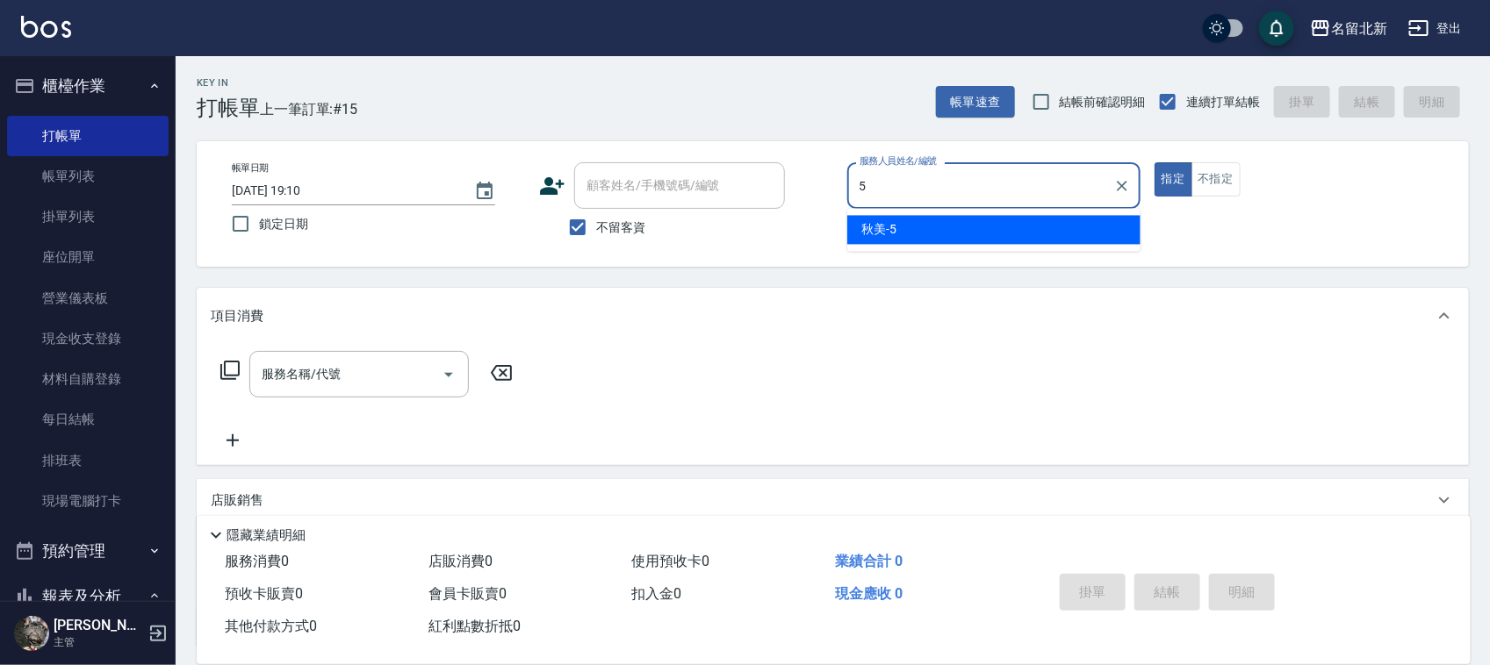
type input "秋美-5"
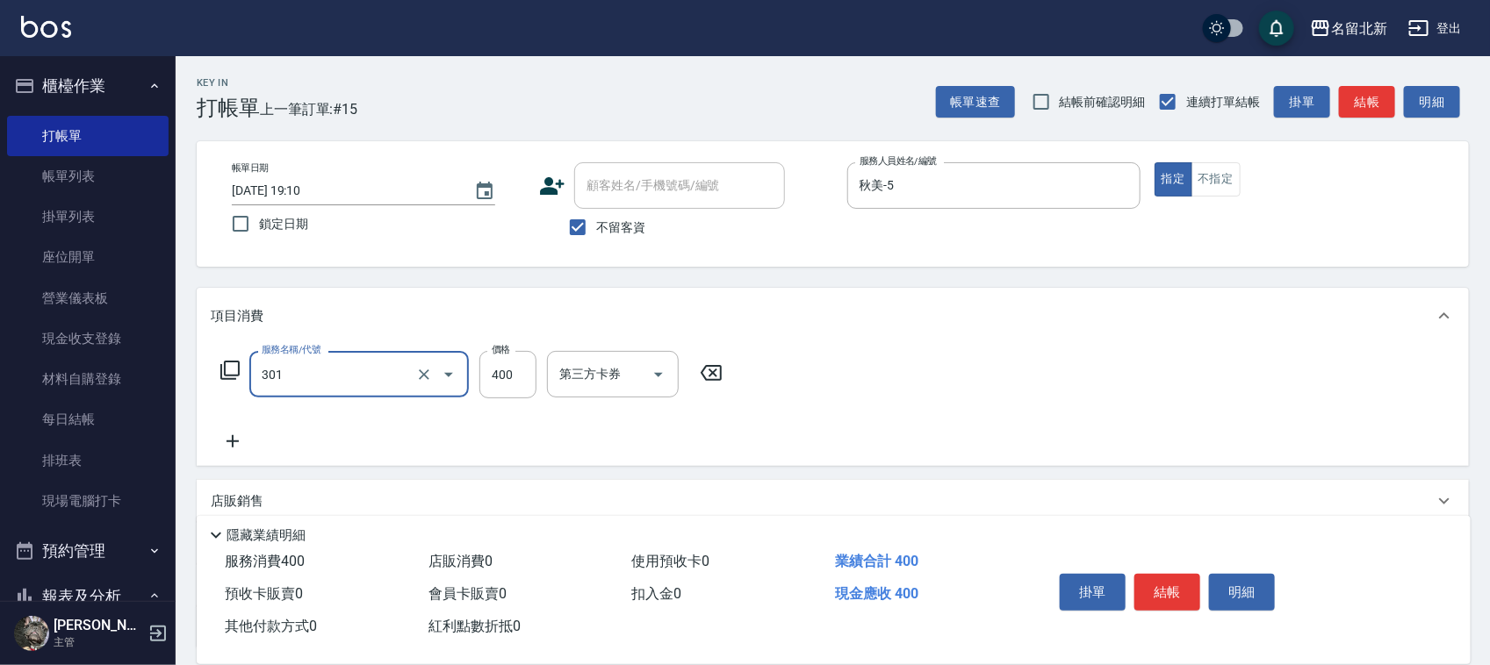
type input "造型剪髮(301)"
type input "350"
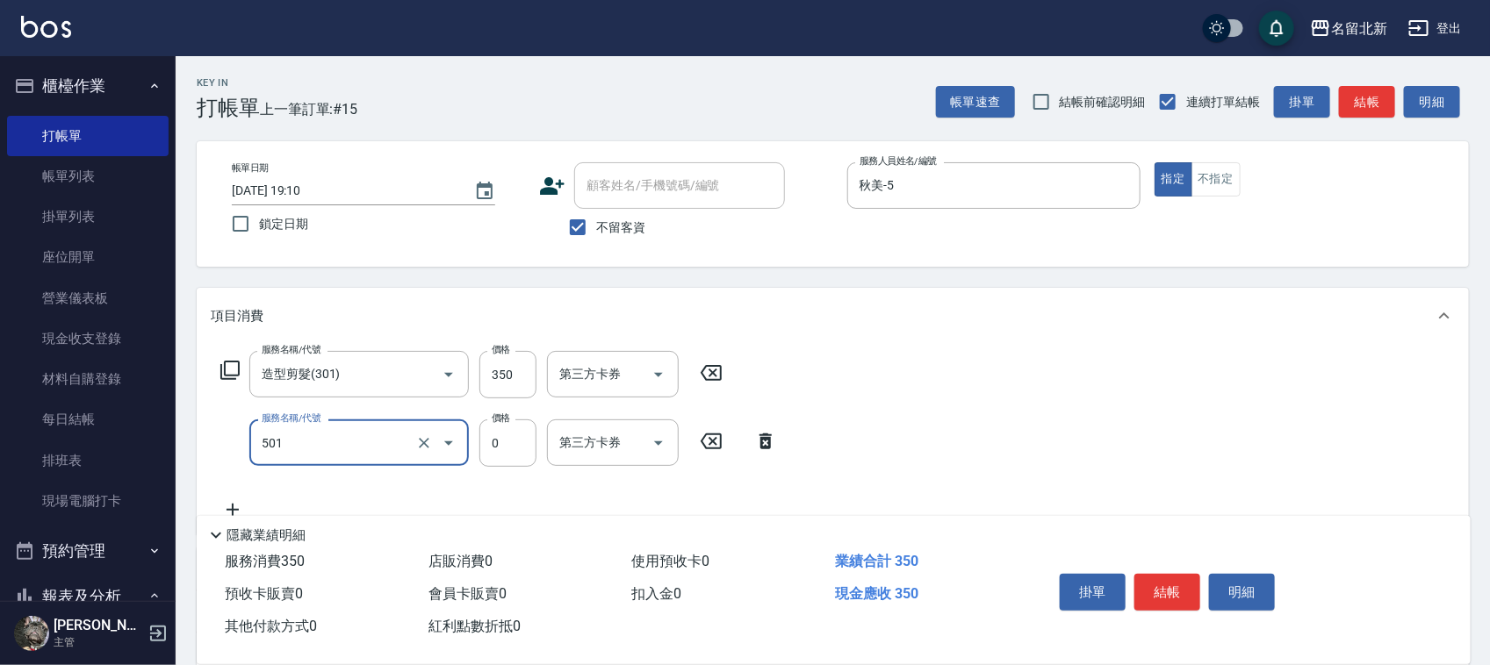
type input "染髮(501)"
type input "1500"
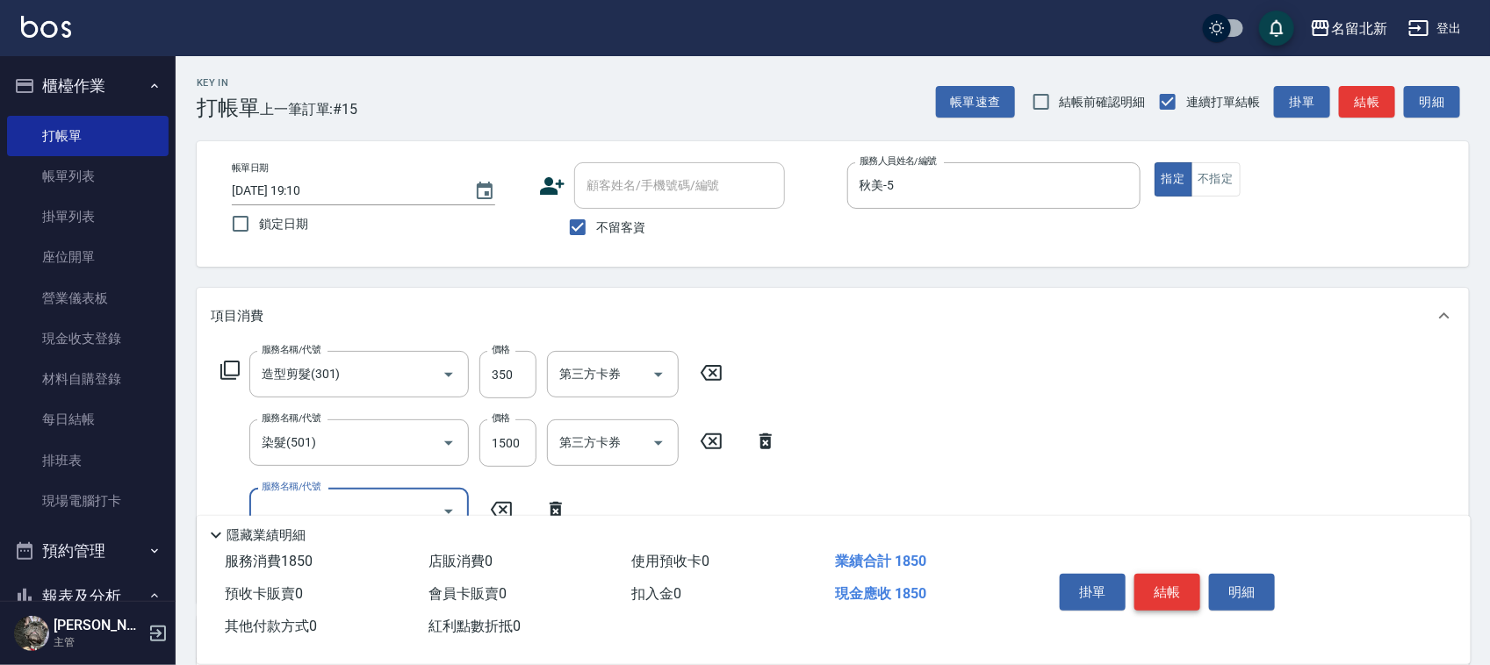
click at [1166, 576] on button "結帳" at bounding box center [1167, 592] width 66 height 37
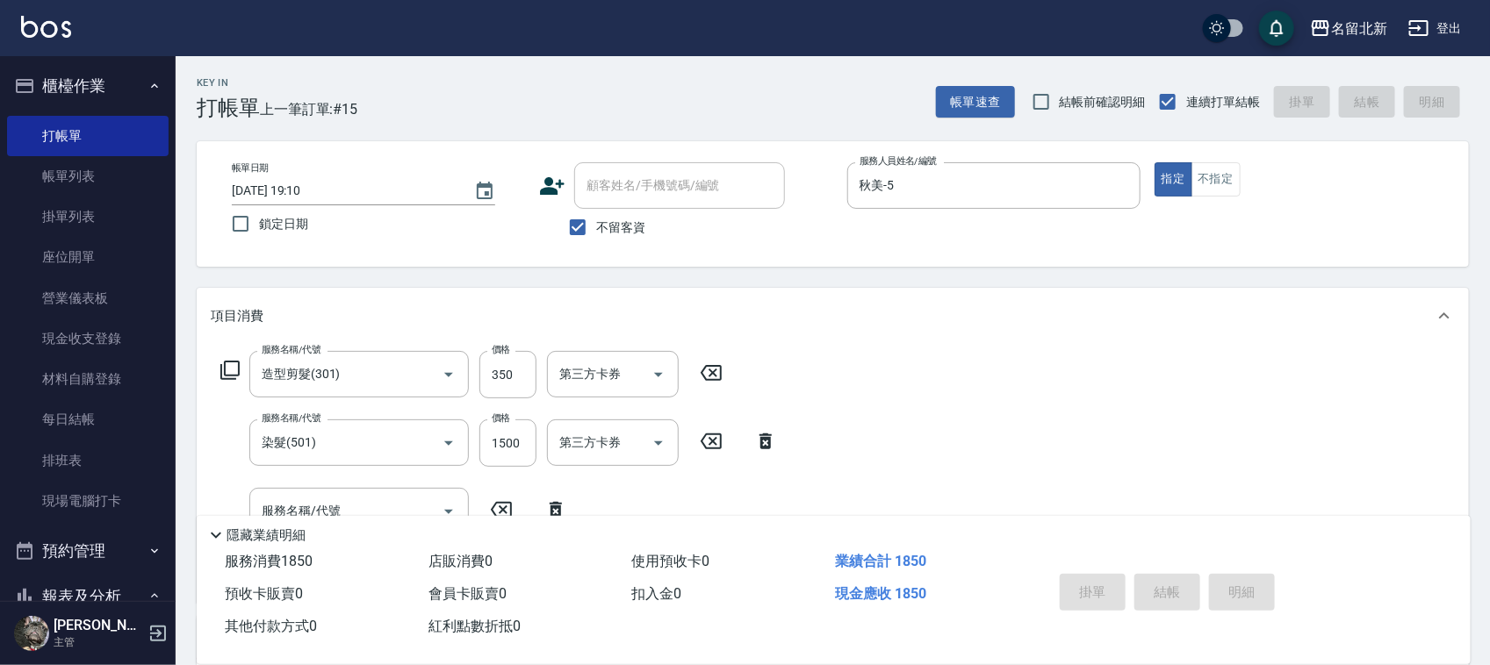
type input "[DATE] 19:11"
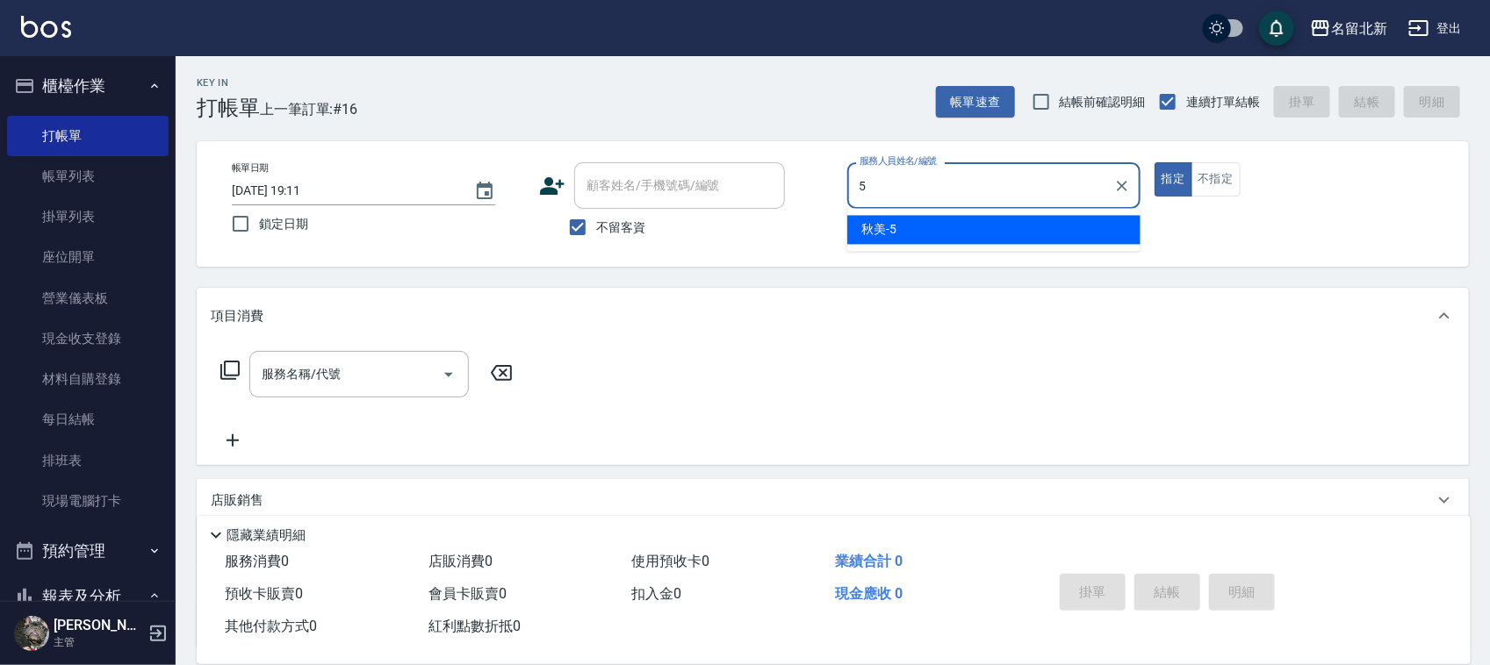
type input "秋美-5"
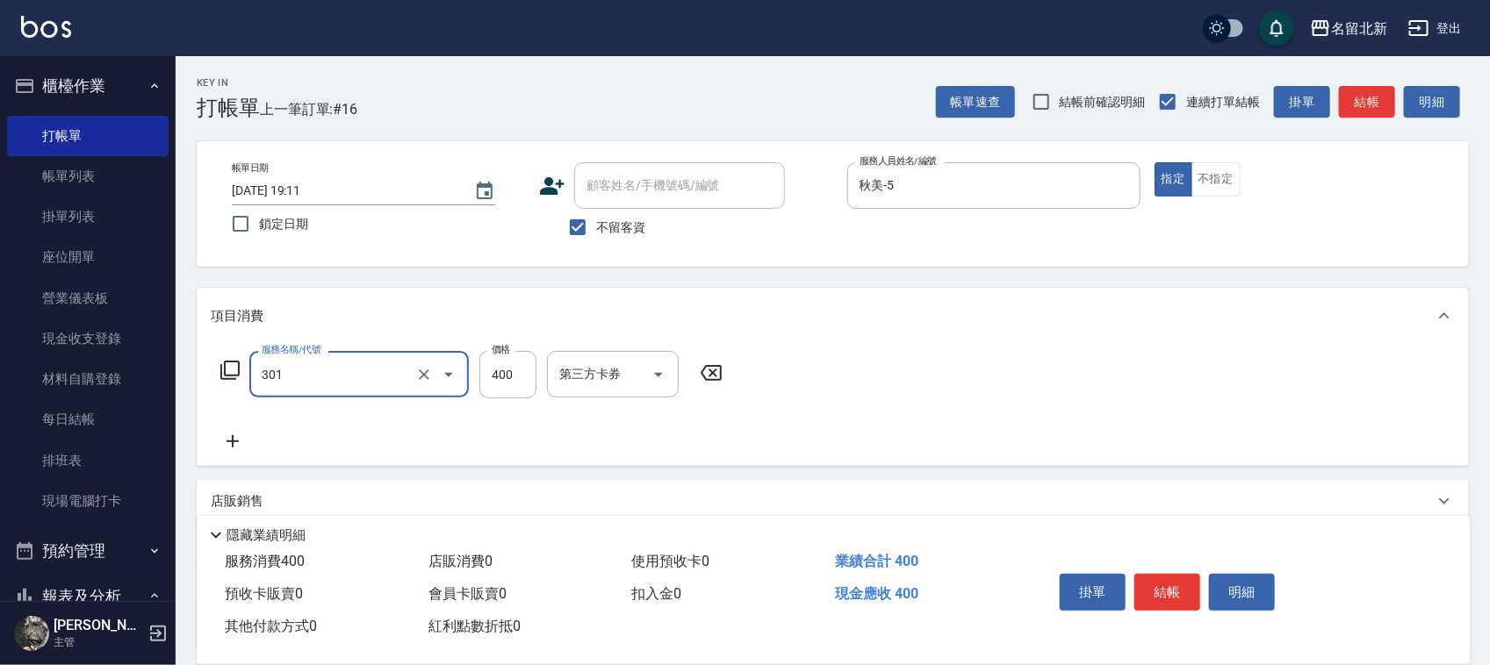
type input "造型剪髮(301)"
type input "350"
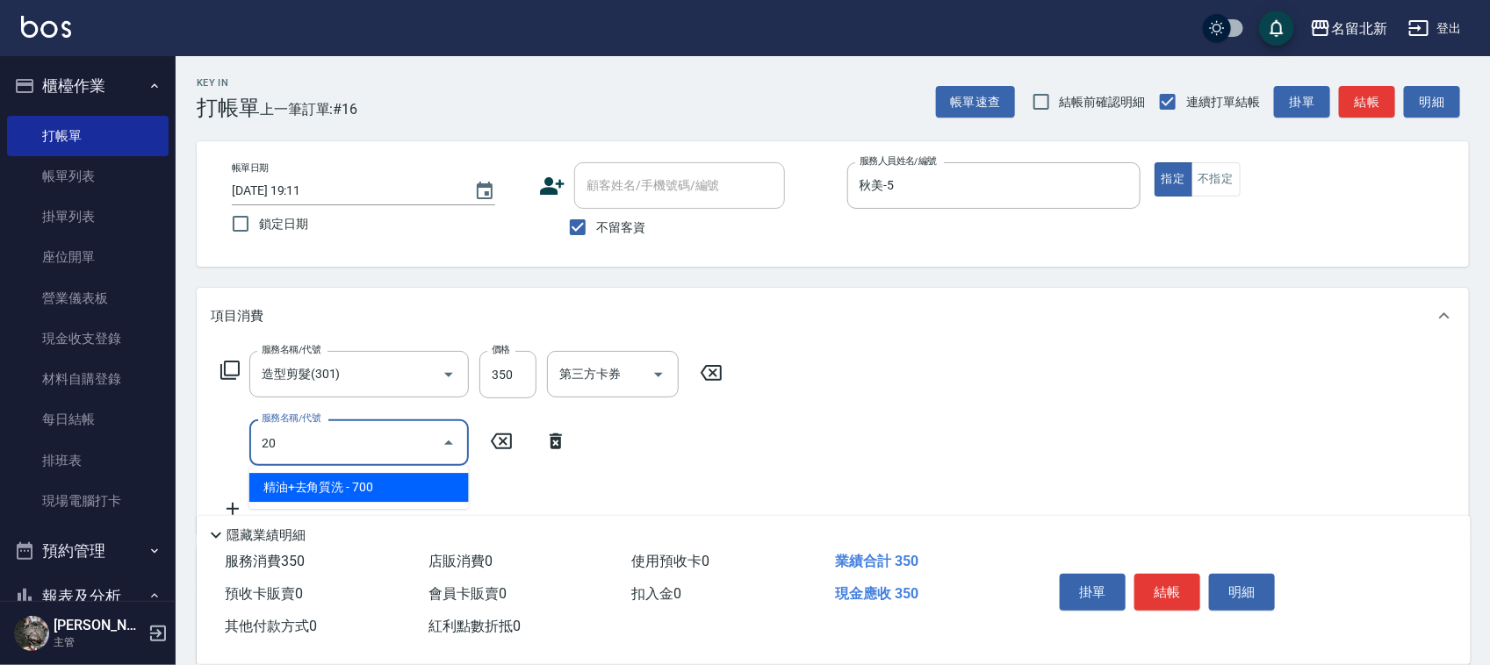
type input "2"
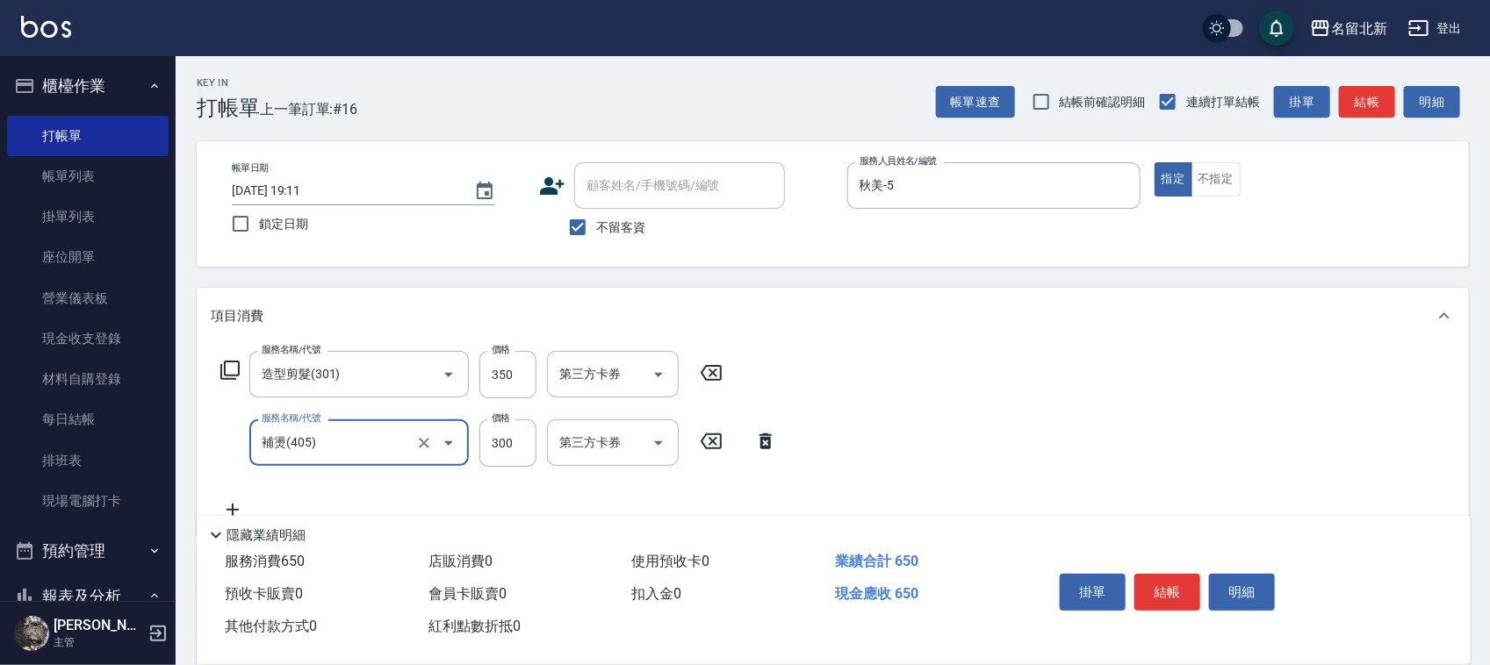
type input "補燙(405)"
type input "400"
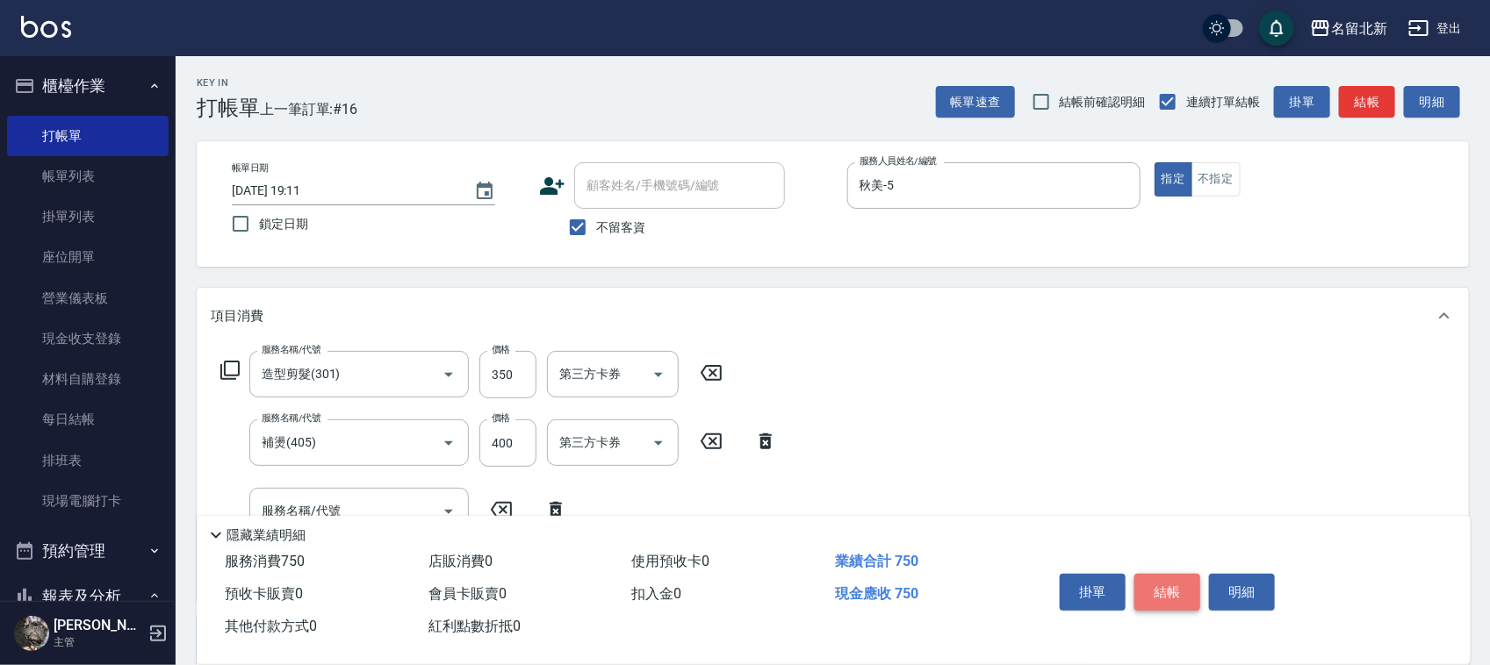
click at [1168, 597] on button "結帳" at bounding box center [1167, 592] width 66 height 37
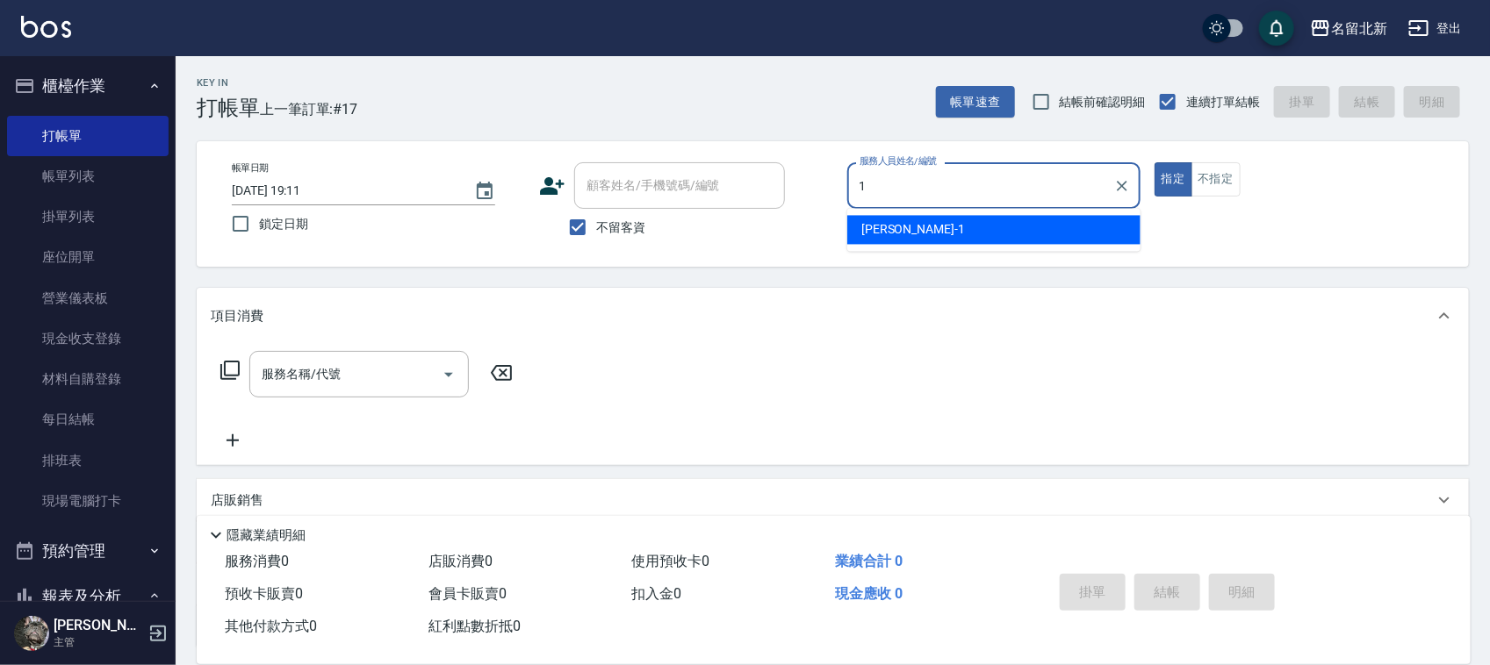
type input "[PERSON_NAME]-1"
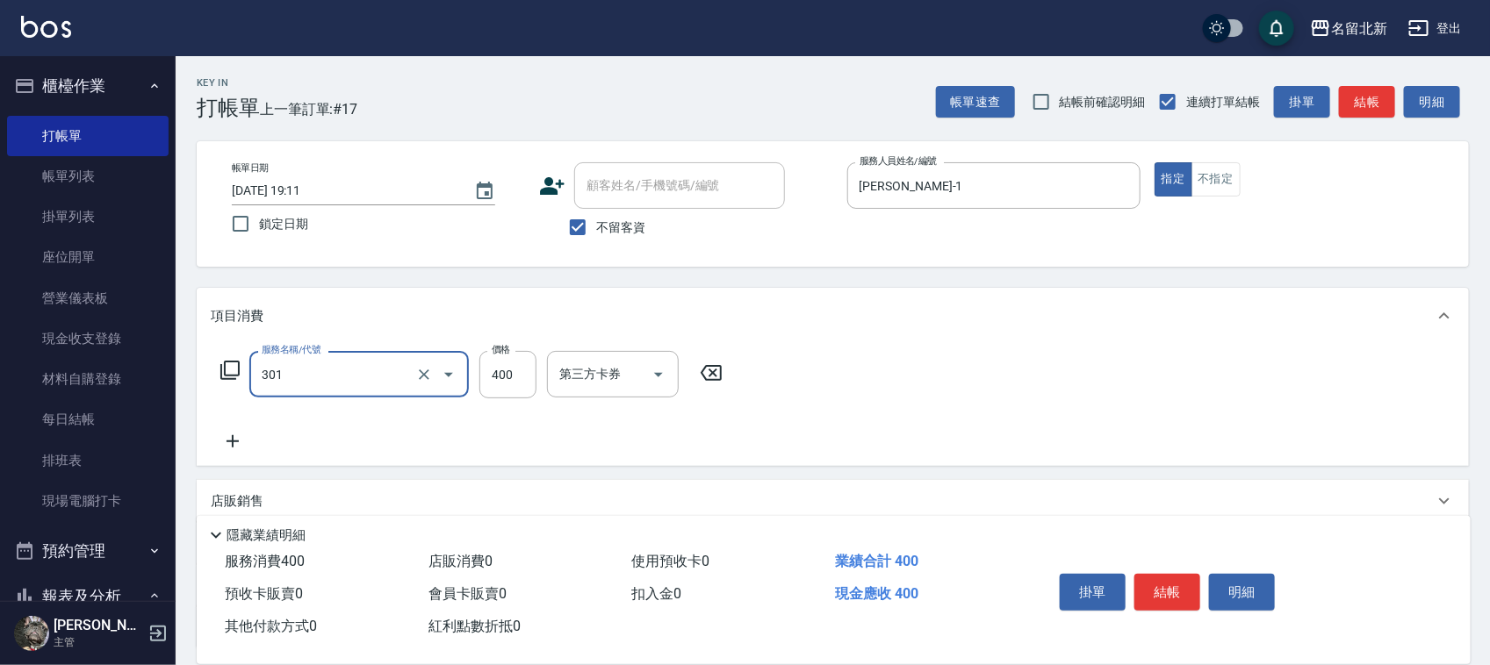
type input "造型剪髮(301)"
type input "350"
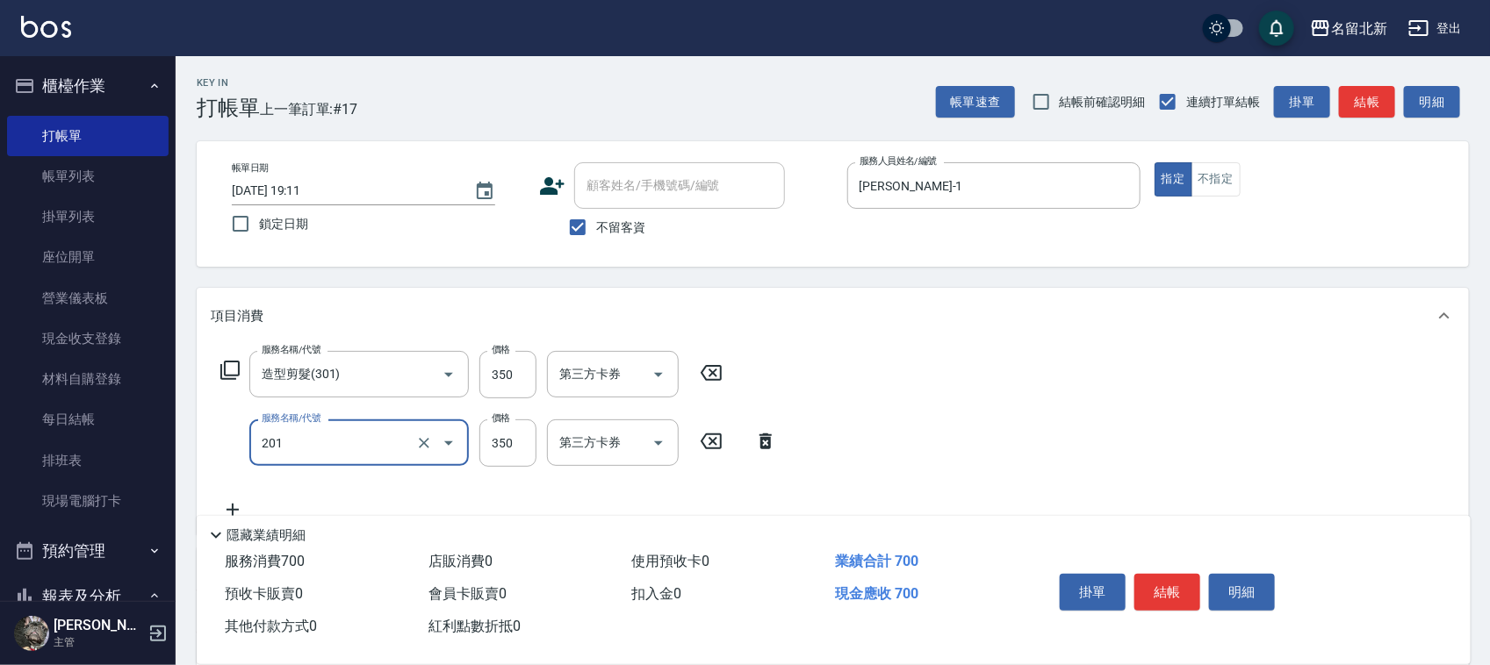
type input "一般洗髮(201)"
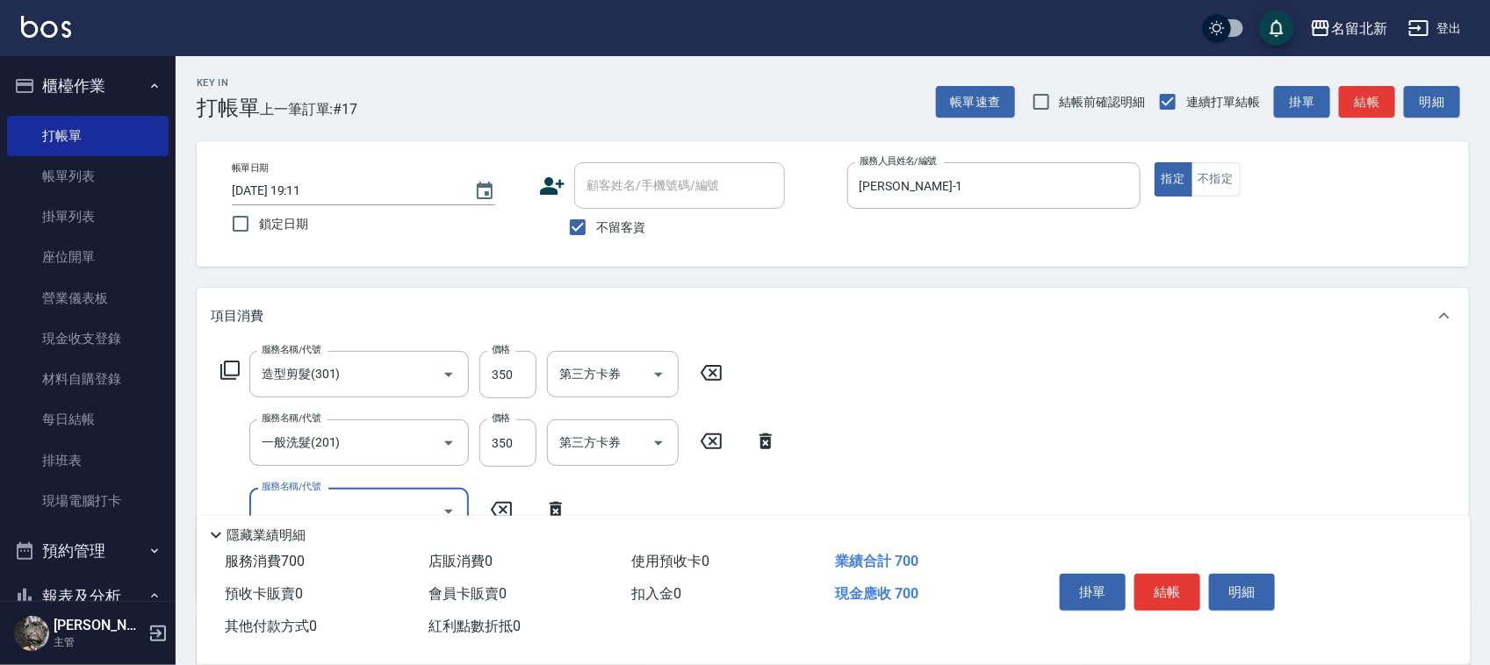
click at [1174, 597] on button "結帳" at bounding box center [1167, 592] width 66 height 37
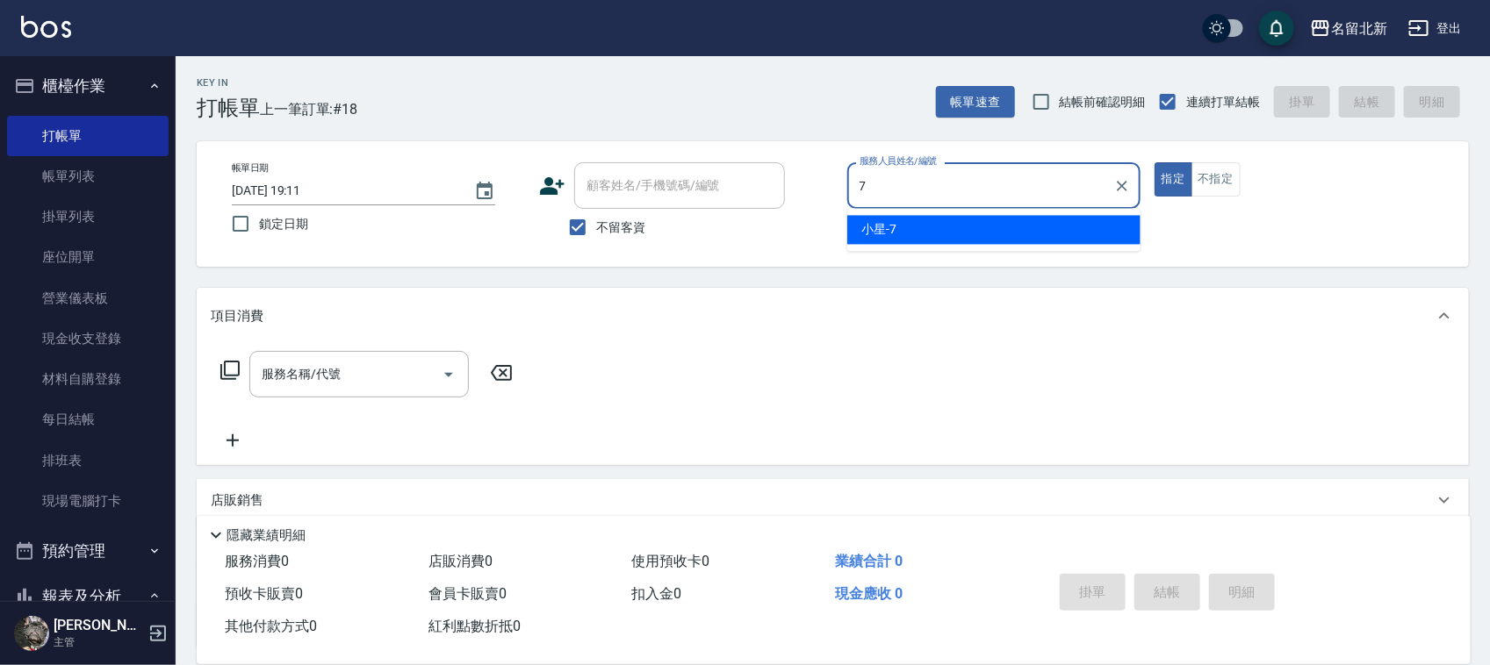
type input "小星-7"
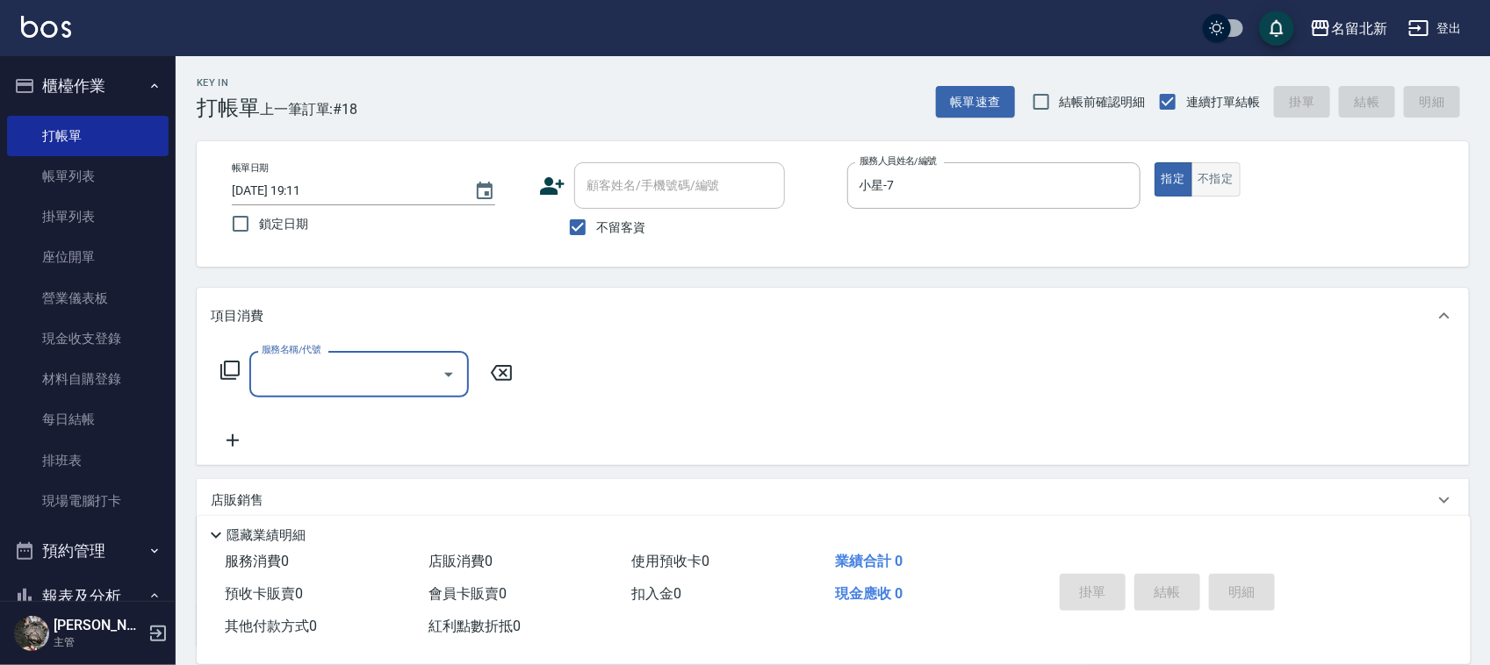
click at [1230, 180] on button "不指定" at bounding box center [1215, 179] width 49 height 34
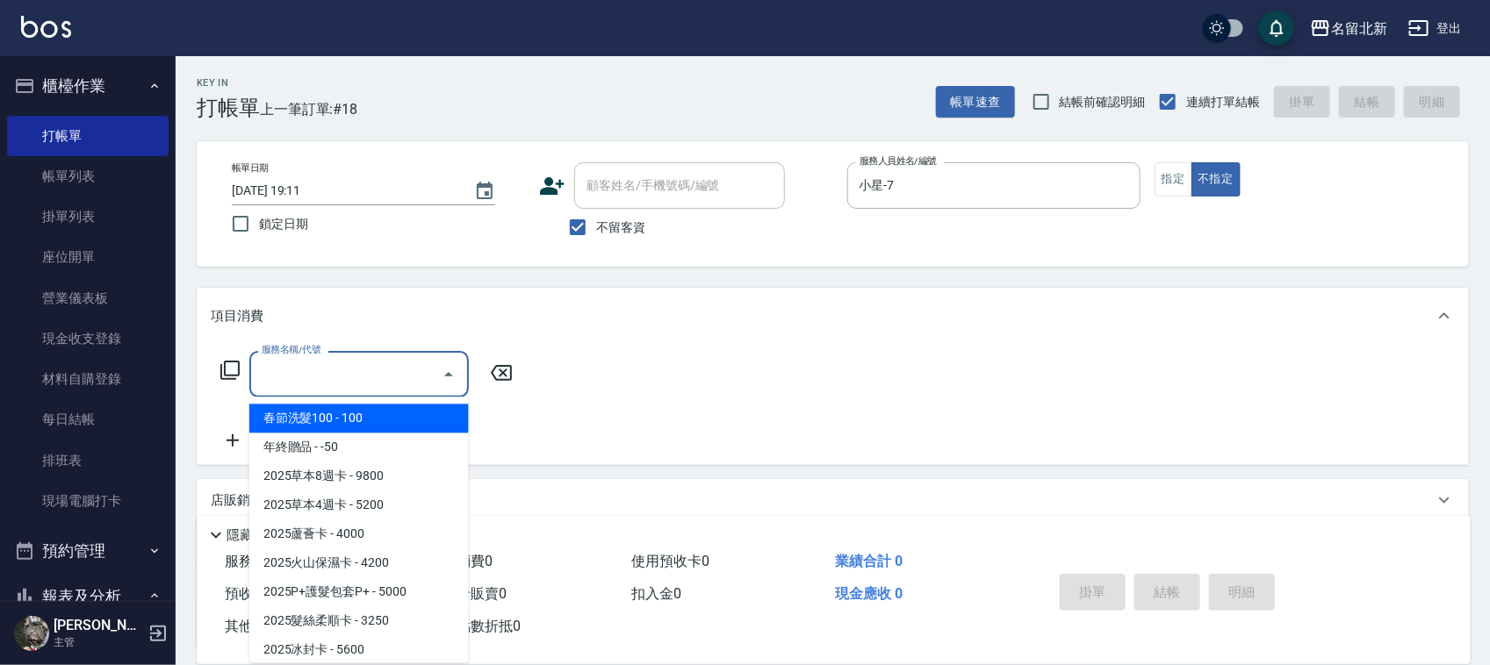
click at [393, 367] on input "服務名稱/代號" at bounding box center [345, 374] width 177 height 31
type input "3"
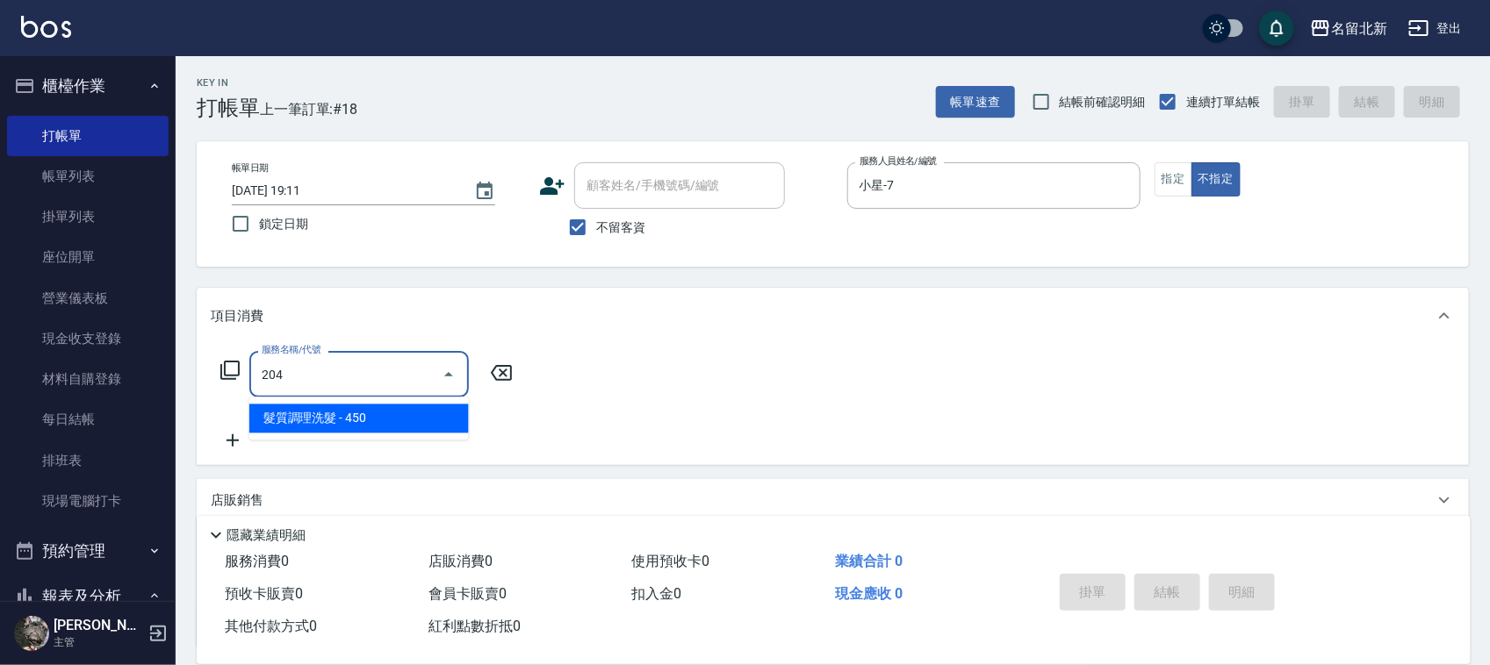
type input "髮質調理洗髮(204)"
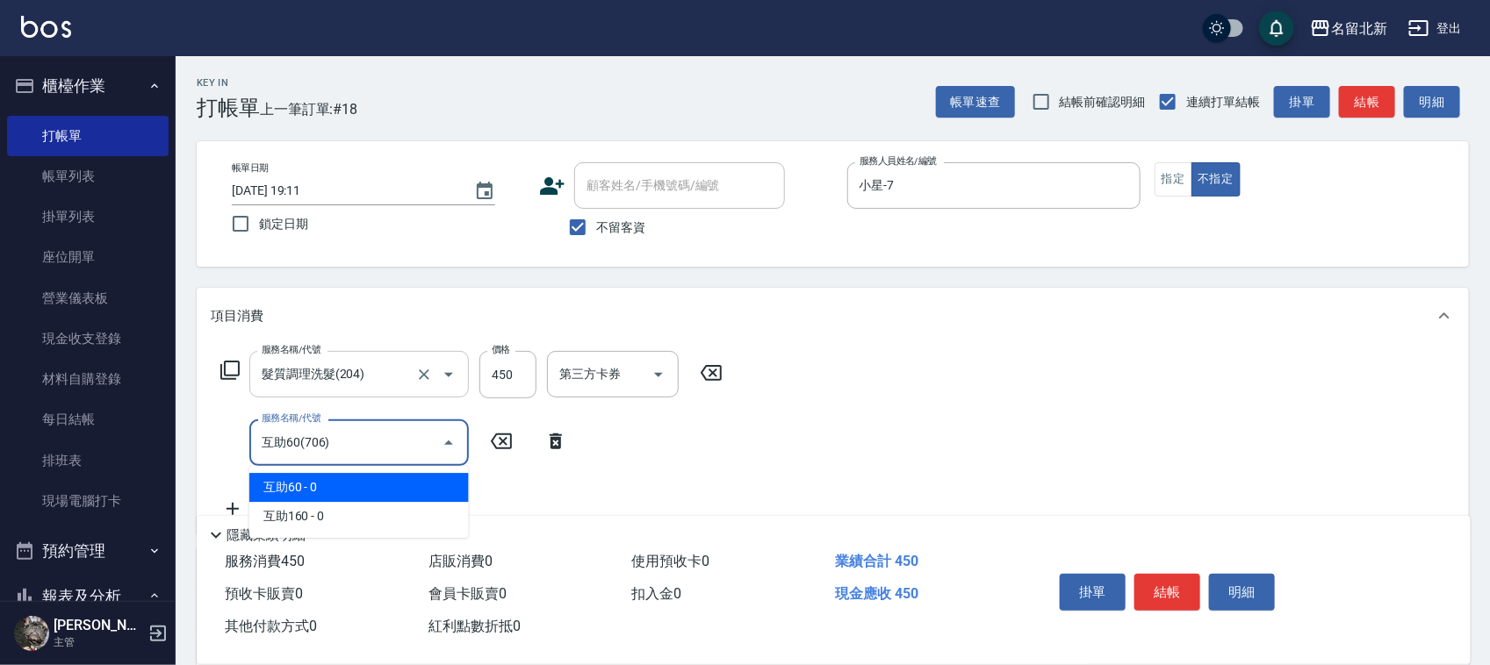
type input "互助60(706)"
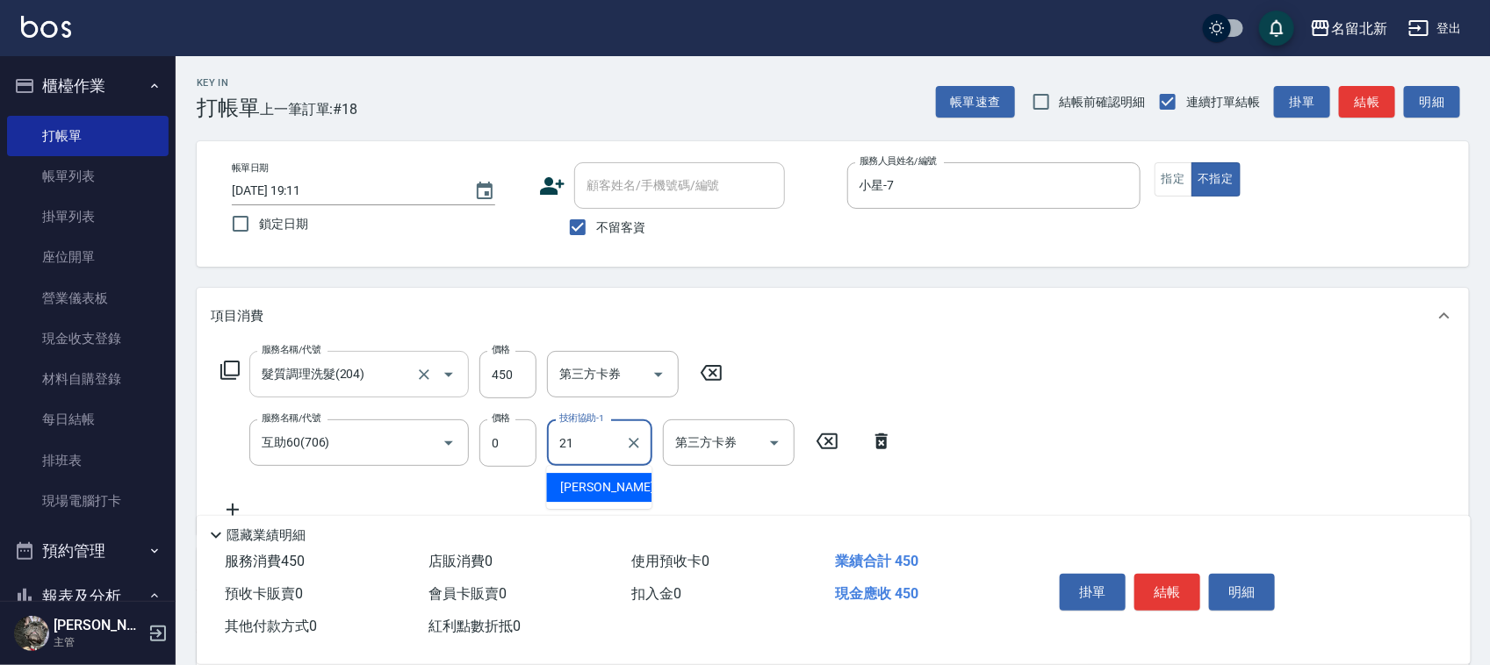
type input "[PERSON_NAME]-21"
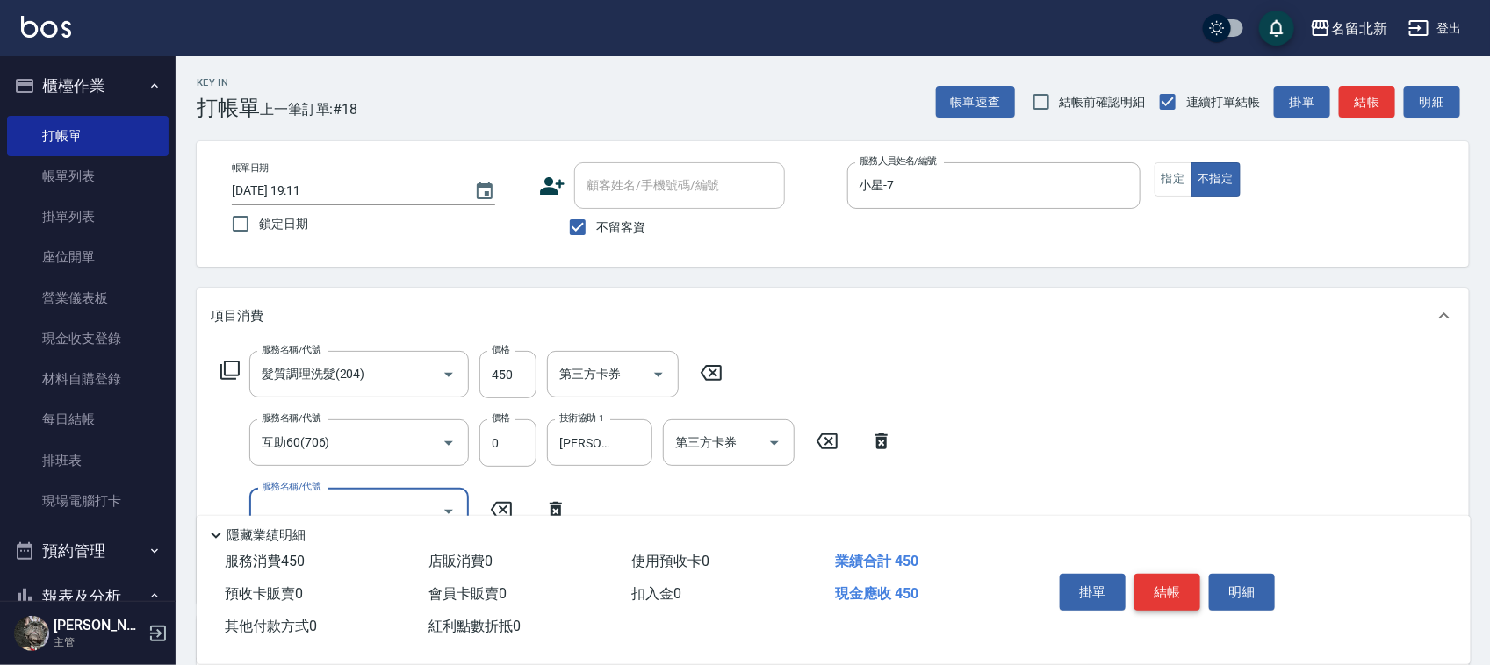
click at [1174, 593] on button "結帳" at bounding box center [1167, 592] width 66 height 37
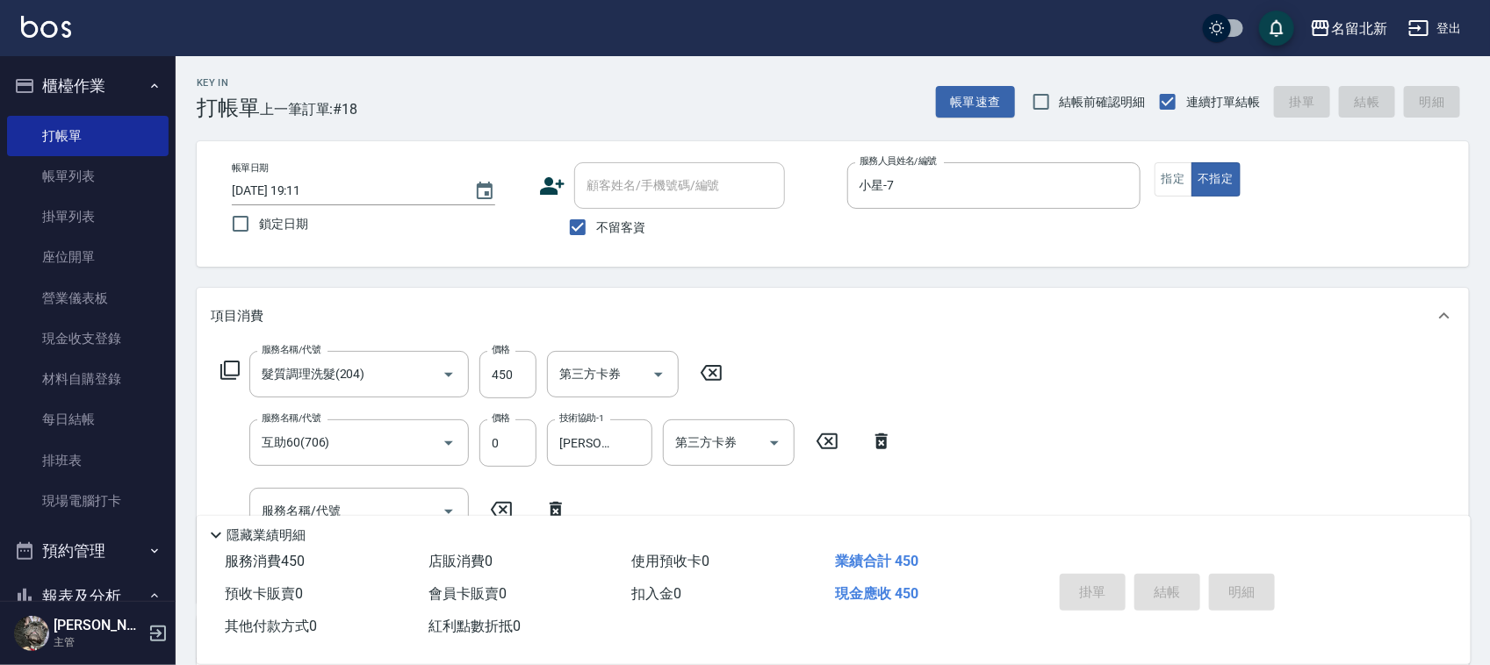
type input "[DATE] 19:12"
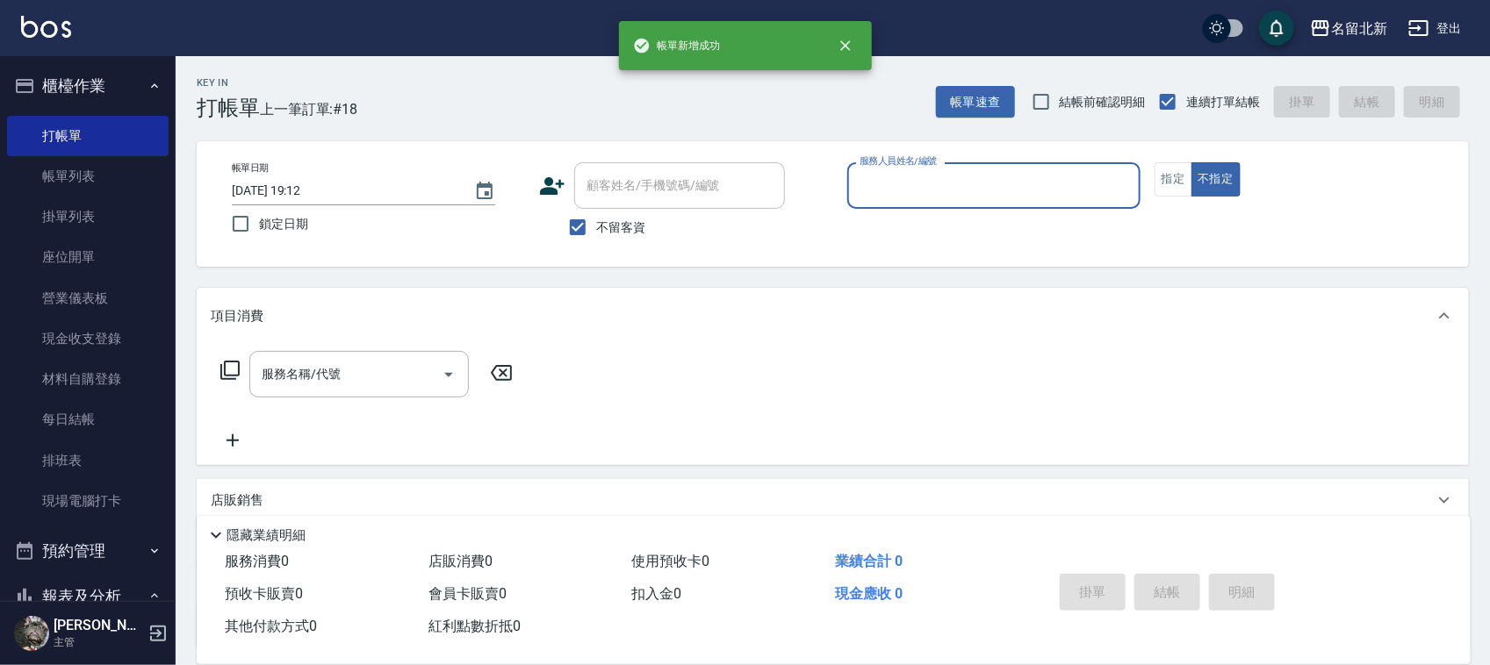
click at [1179, 181] on button "指定" at bounding box center [1173, 179] width 38 height 34
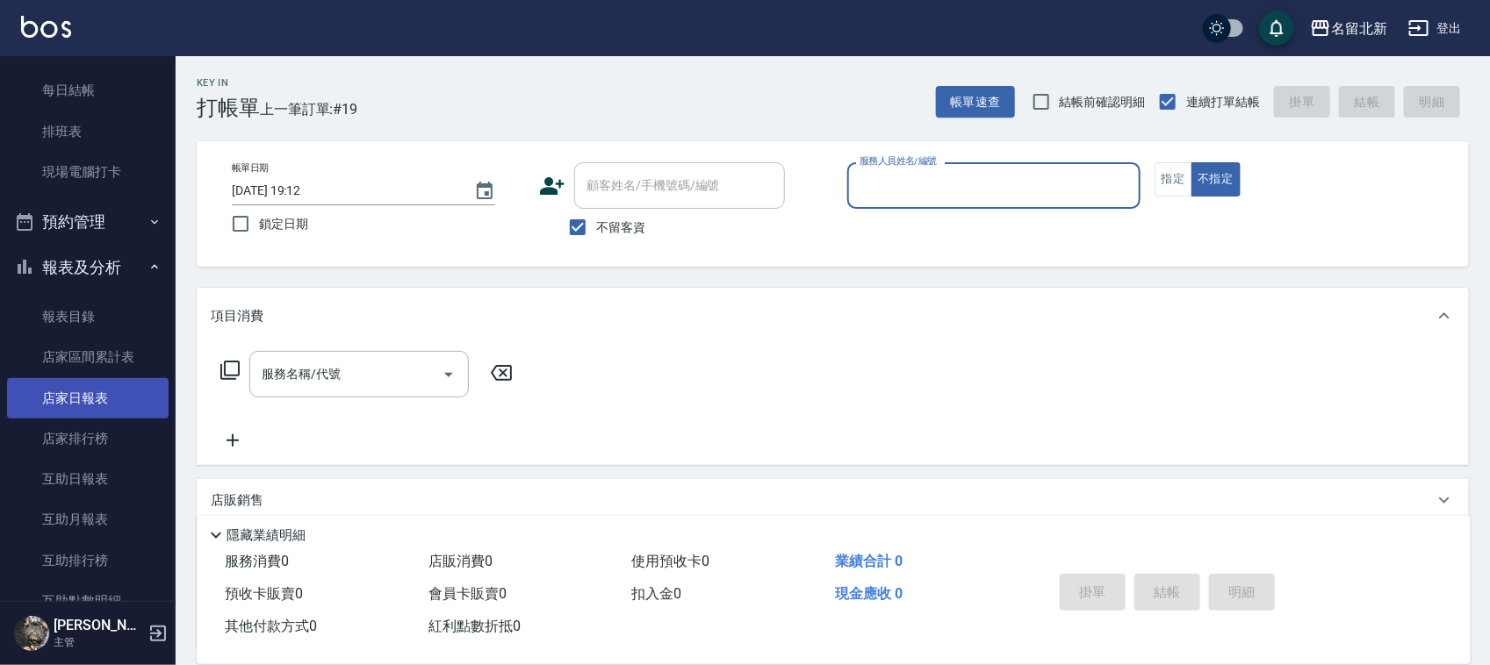
scroll to position [439, 0]
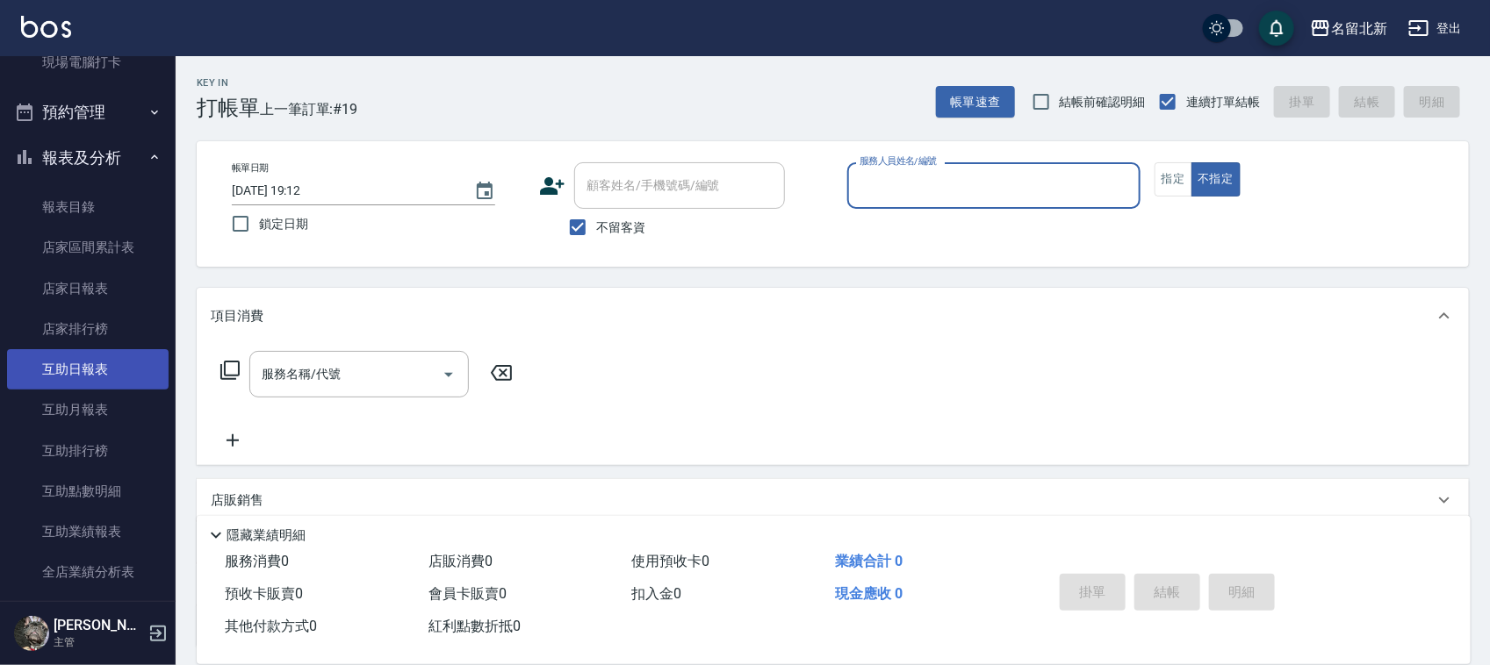
click at [102, 370] on link "互助日報表" at bounding box center [88, 369] width 162 height 40
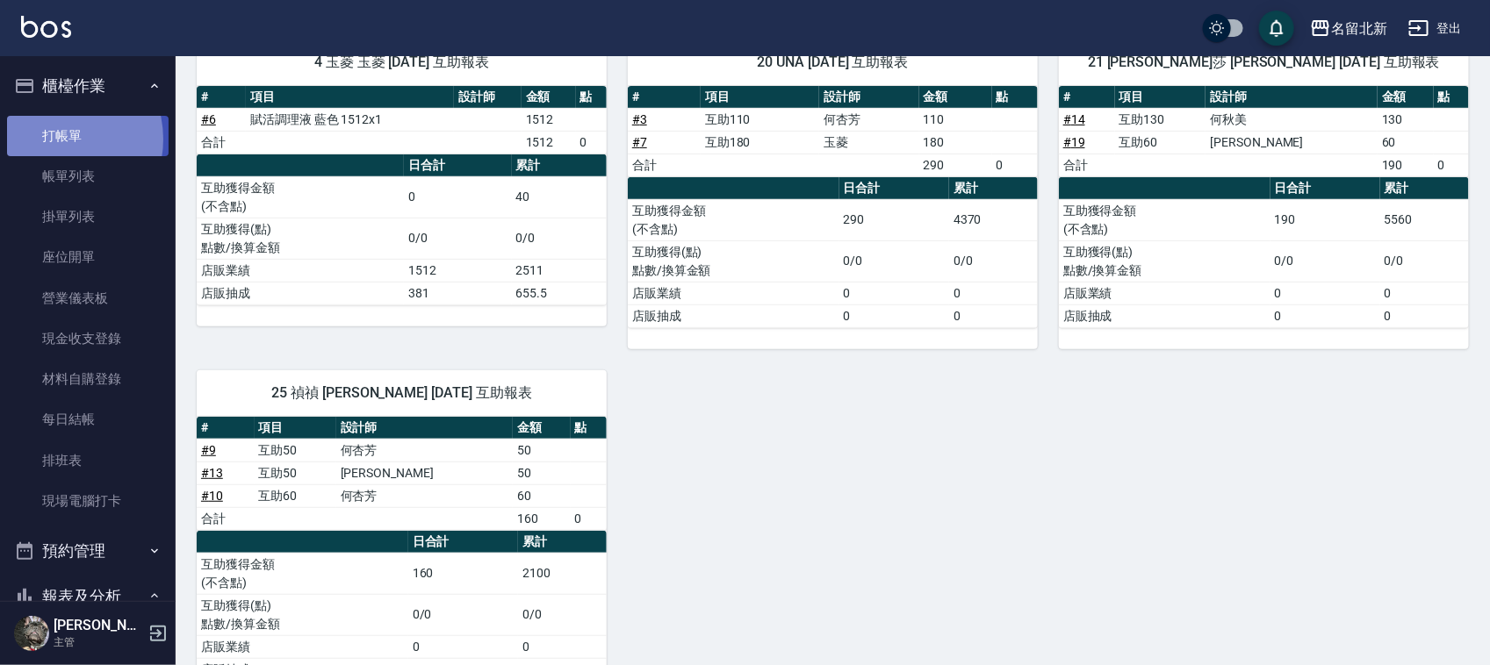
drag, startPoint x: 59, startPoint y: 139, endPoint x: 75, endPoint y: 142, distance: 16.2
click at [60, 139] on link "打帳單" at bounding box center [88, 136] width 162 height 40
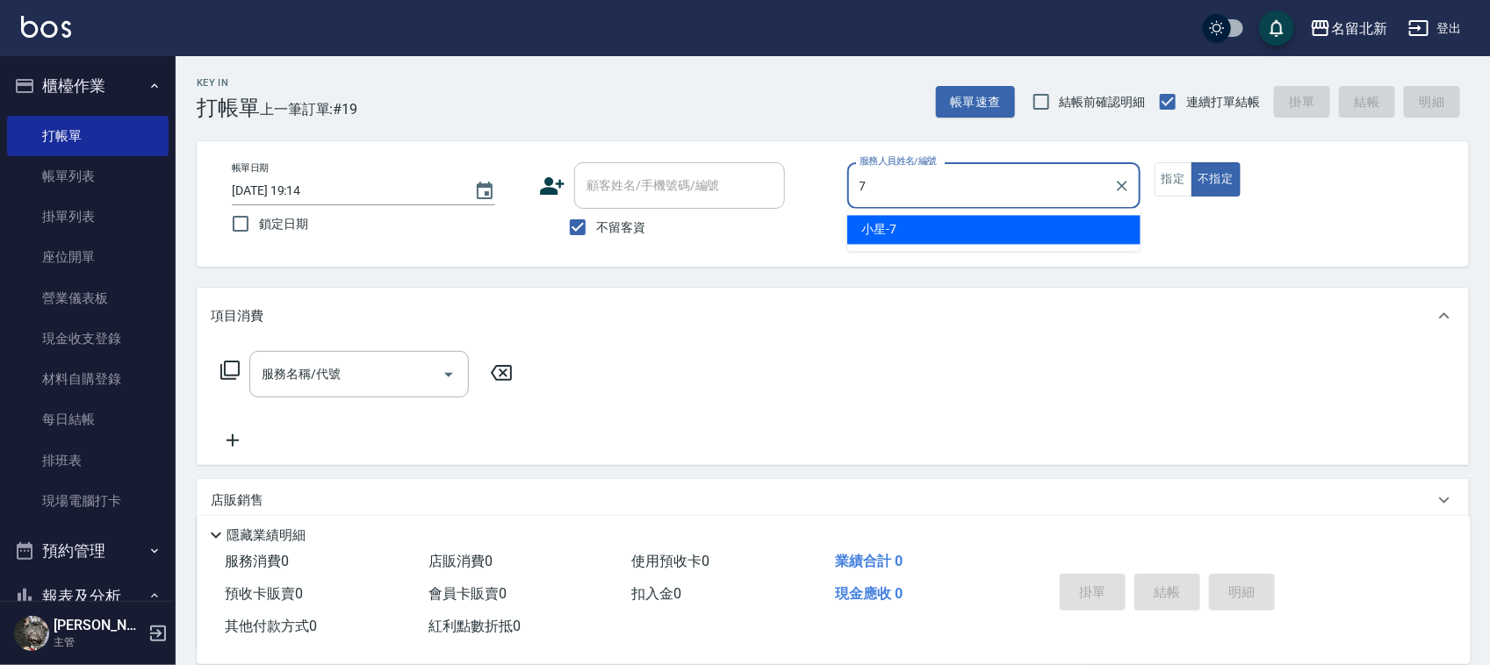
type input "7"
type button "false"
type input "小星-7"
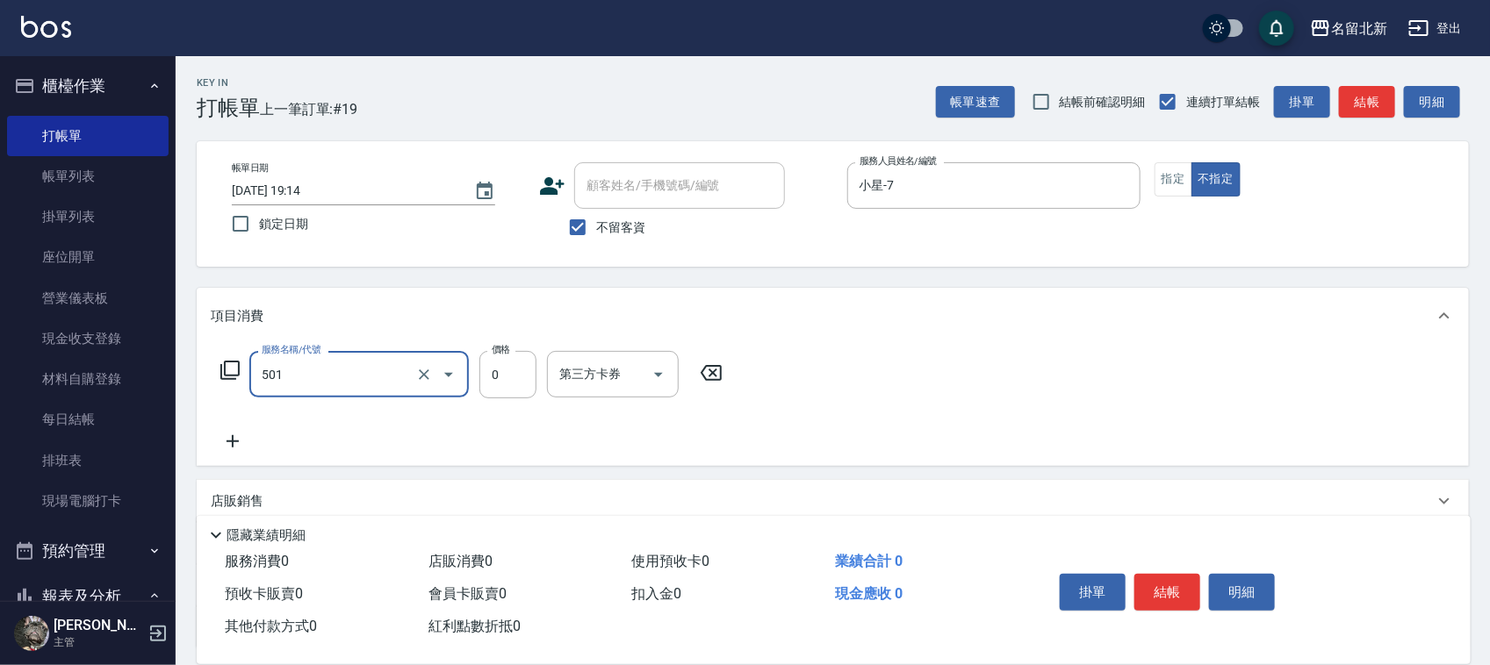
type input "染髮(501)"
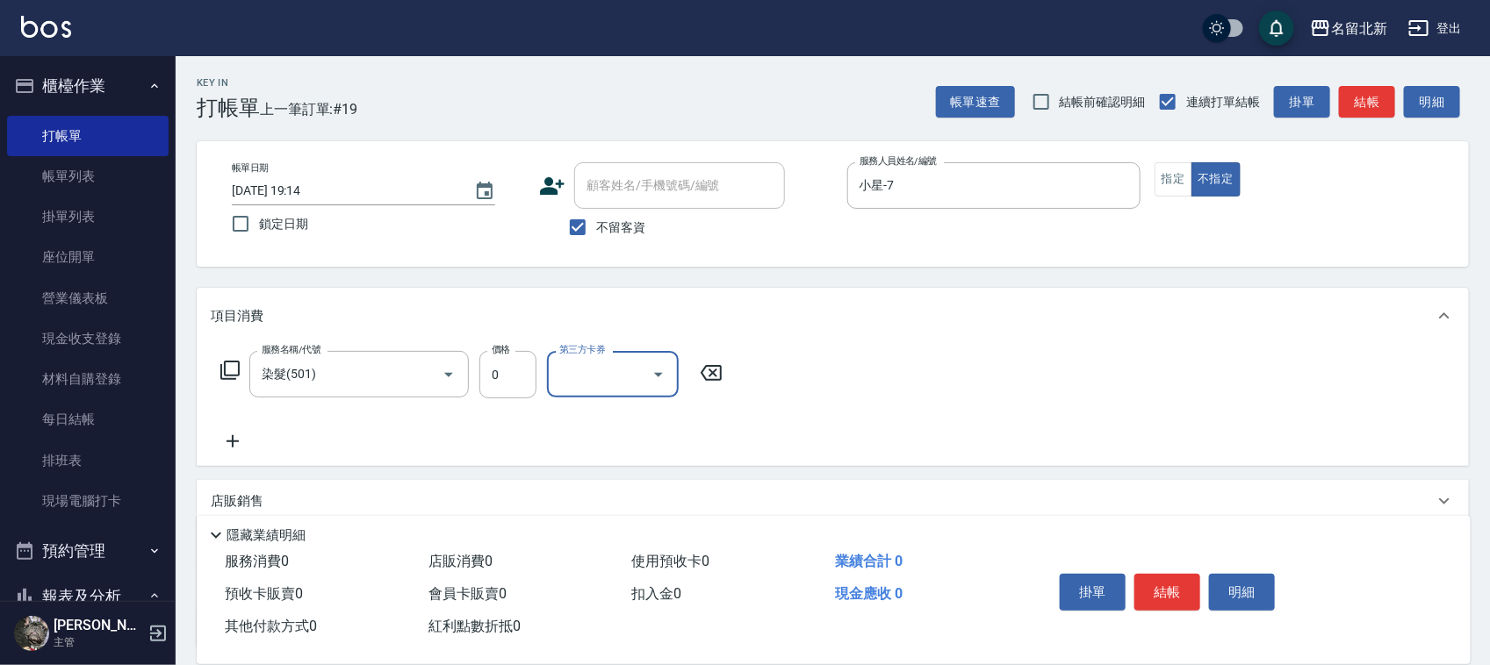
click at [709, 371] on icon at bounding box center [711, 373] width 44 height 21
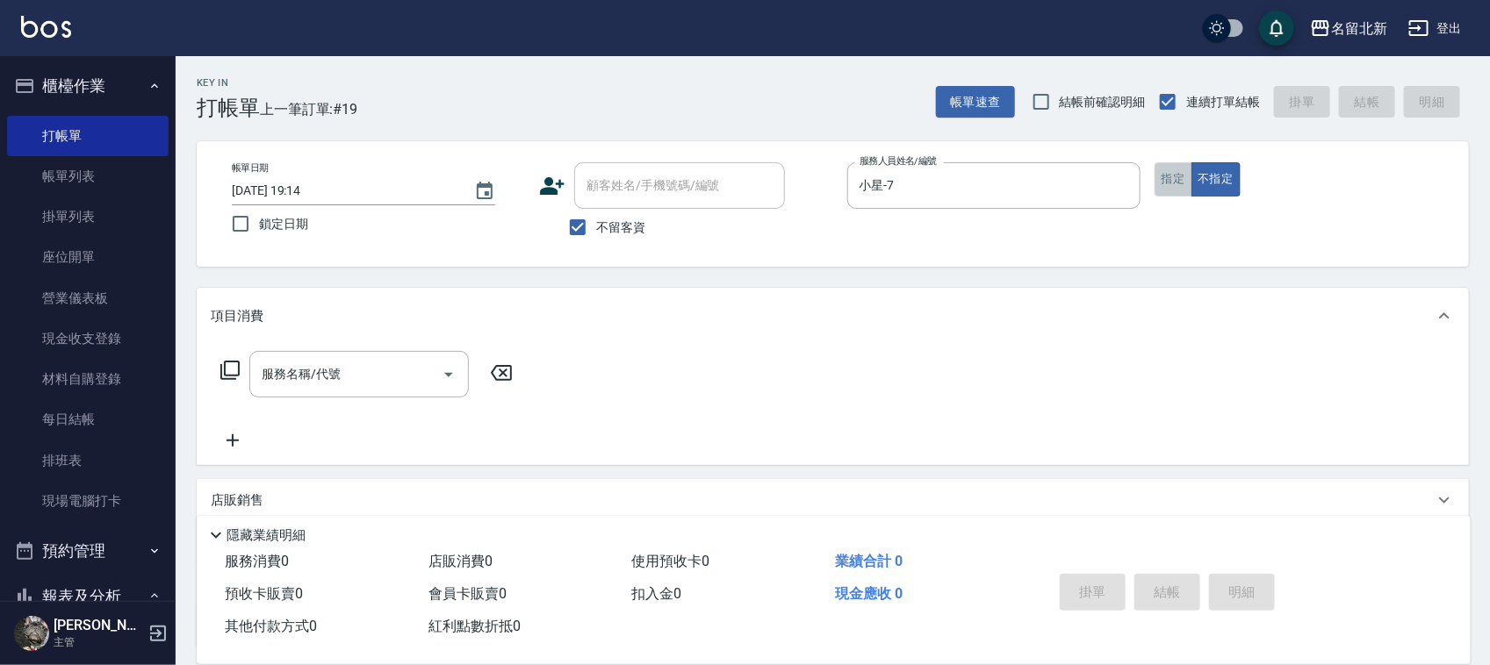
click at [1163, 178] on button "指定" at bounding box center [1173, 179] width 38 height 34
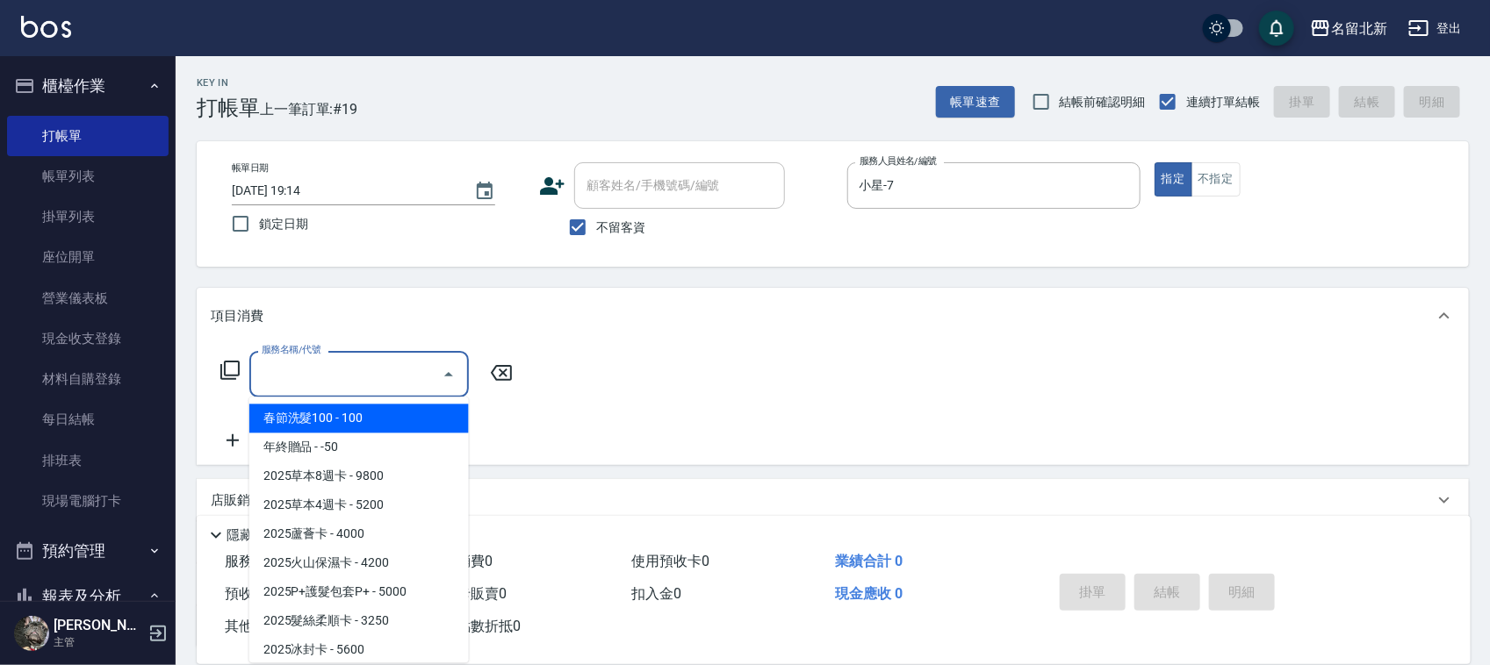
click at [358, 364] on input "服務名稱/代號" at bounding box center [345, 374] width 177 height 31
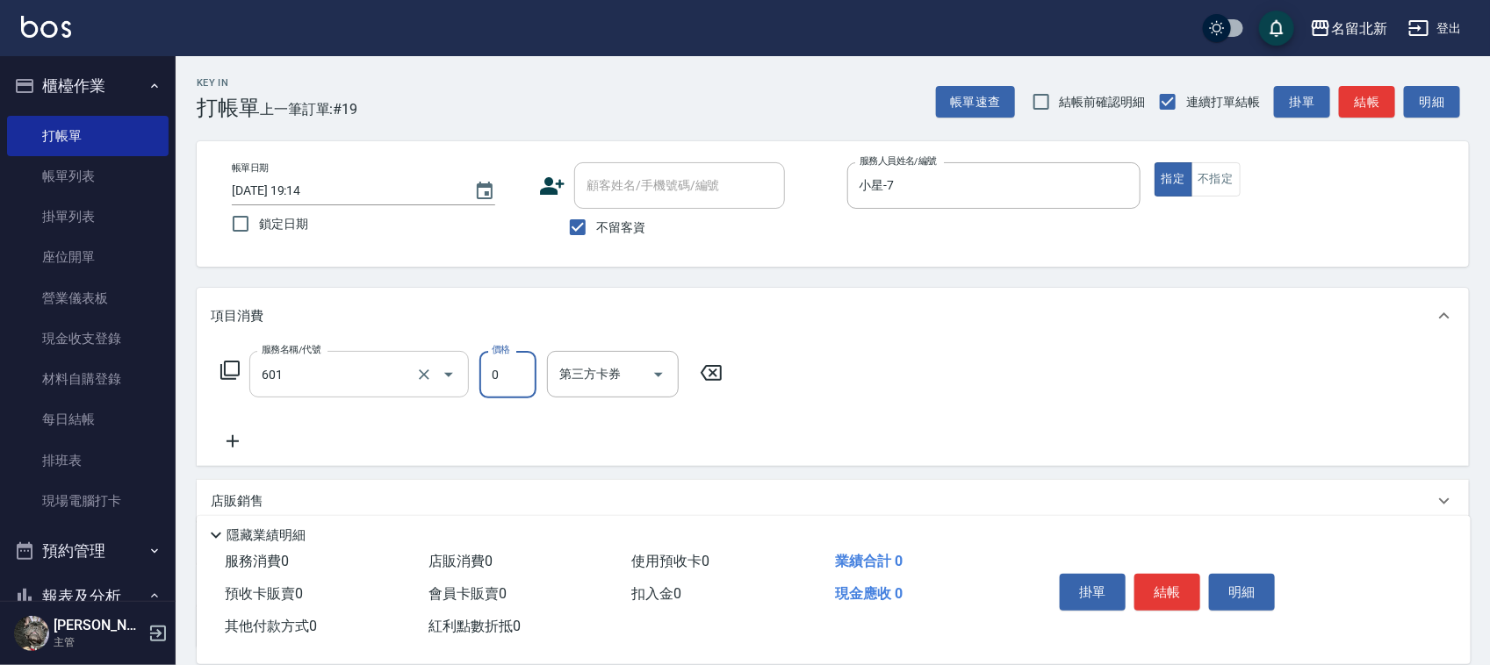
type input "使用護髮卡(601)"
type input "550"
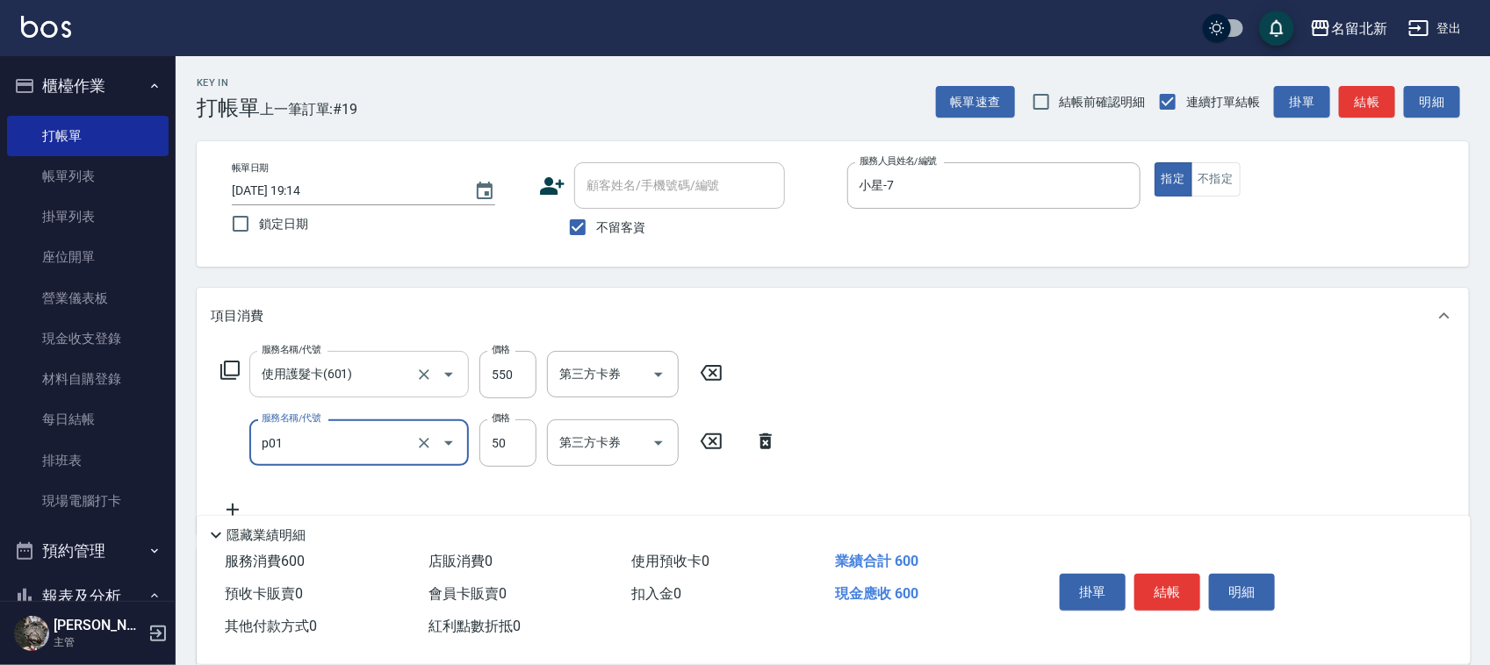
type input "入公司(p01)"
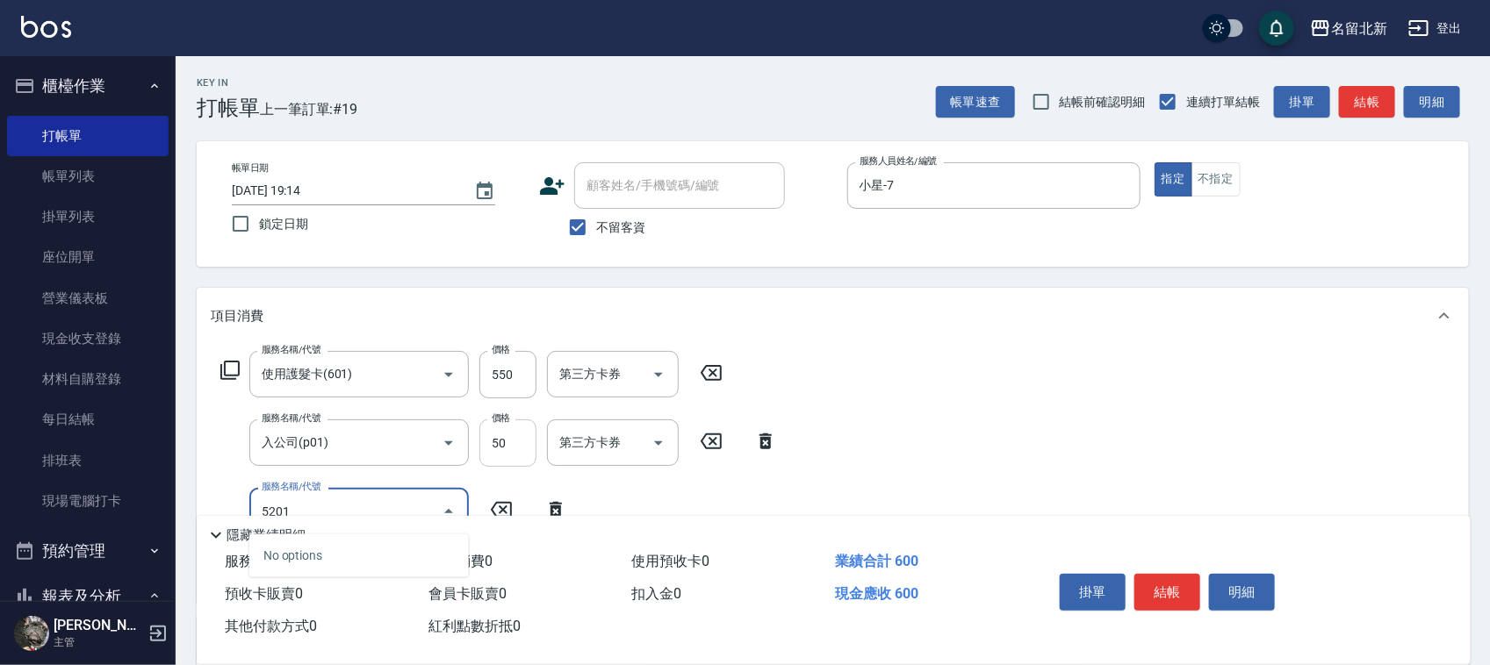
scroll to position [286, 0]
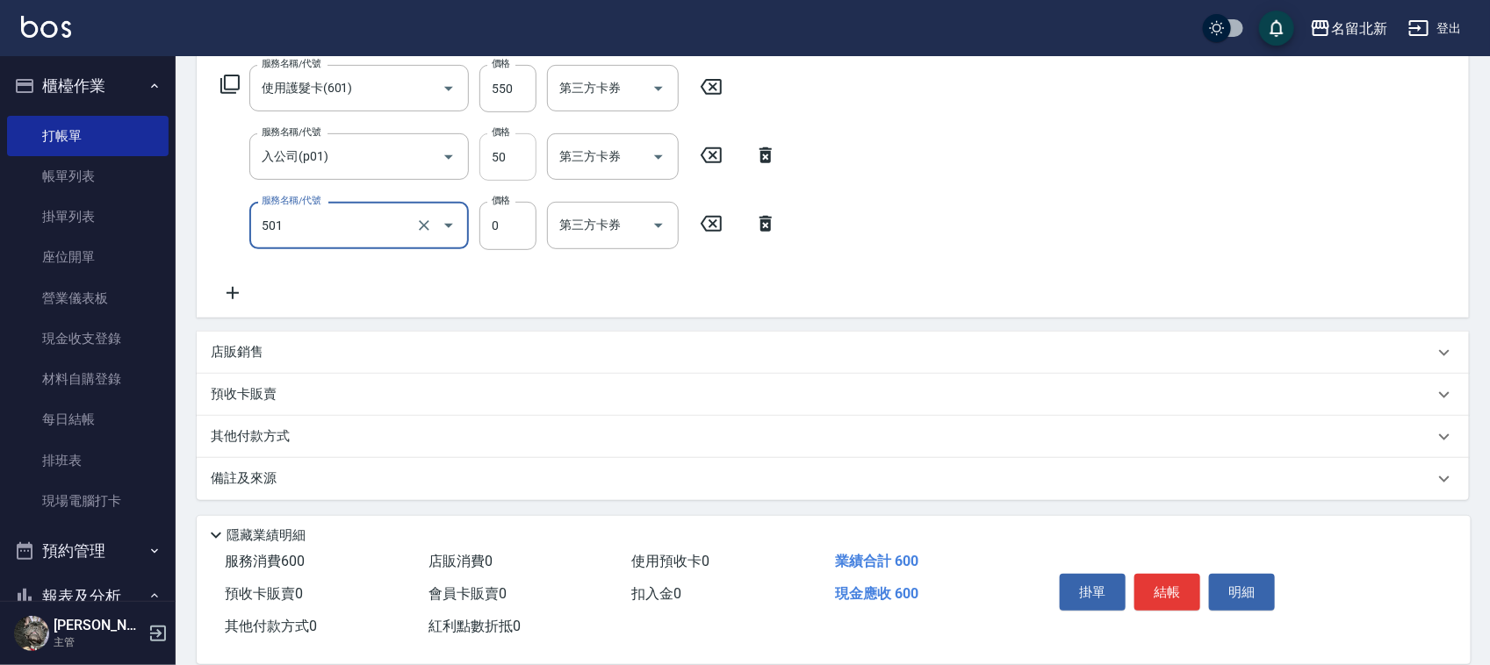
type input "染髮(501)"
type input "2200"
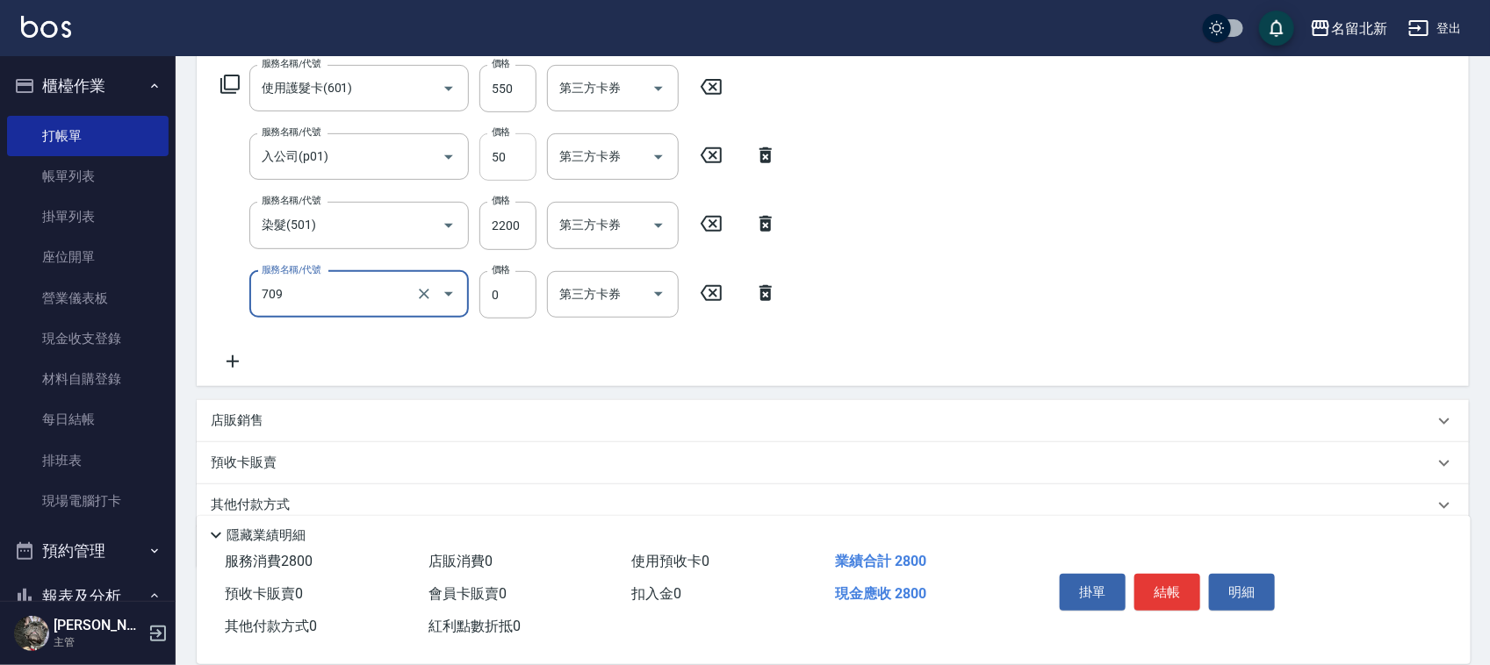
type input "互助90(709)"
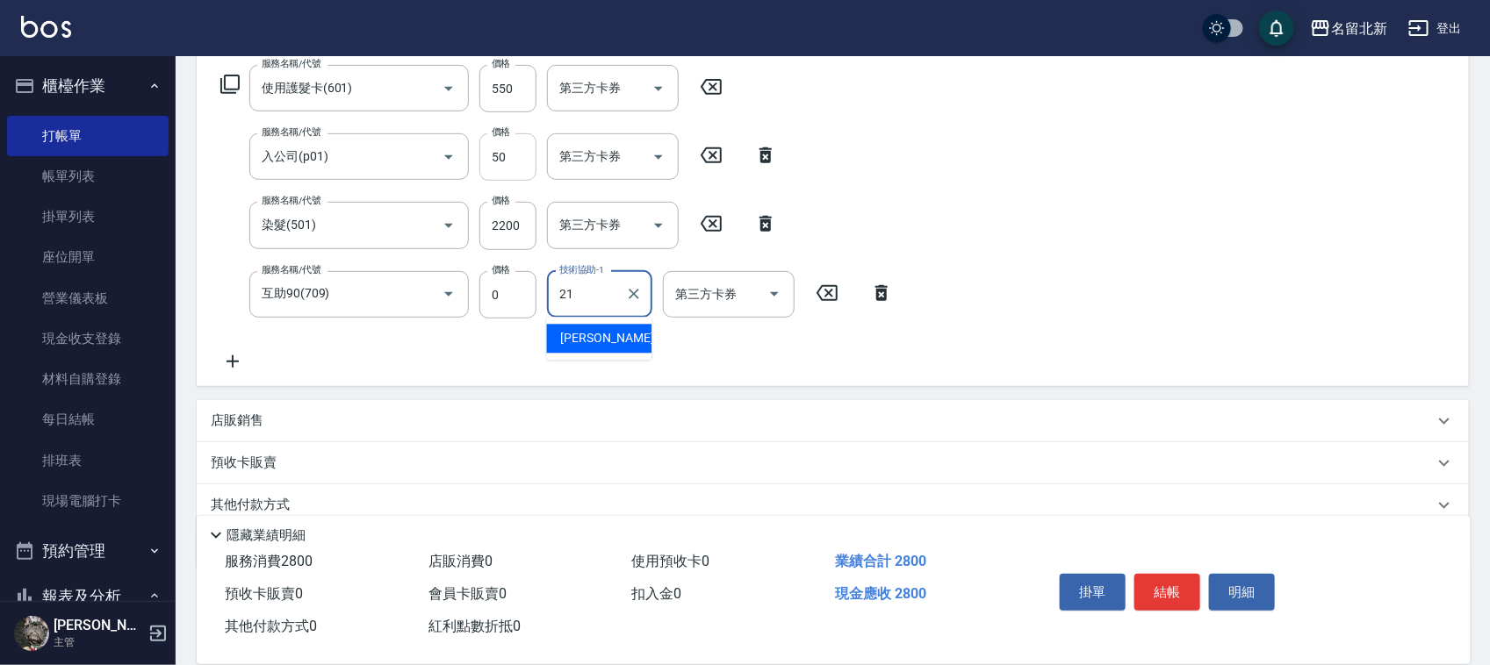
type input "[PERSON_NAME]-21"
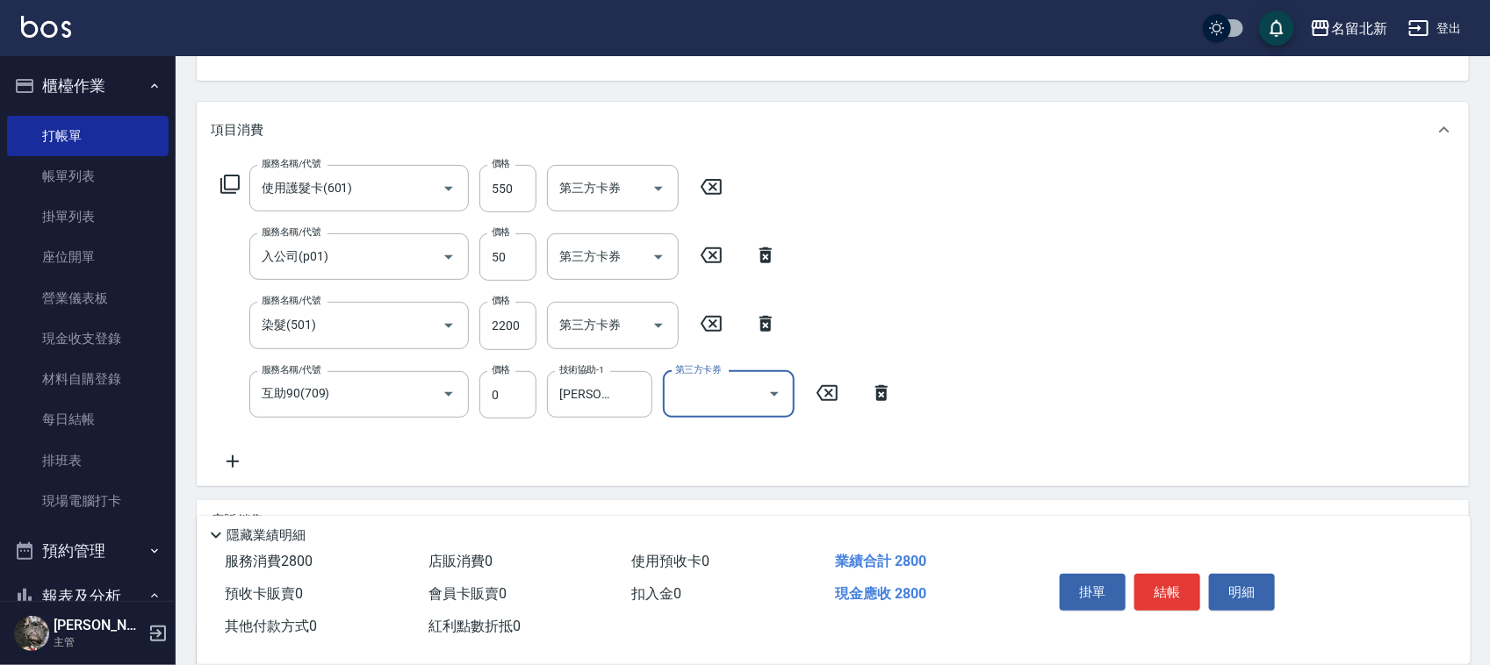
scroll to position [0, 0]
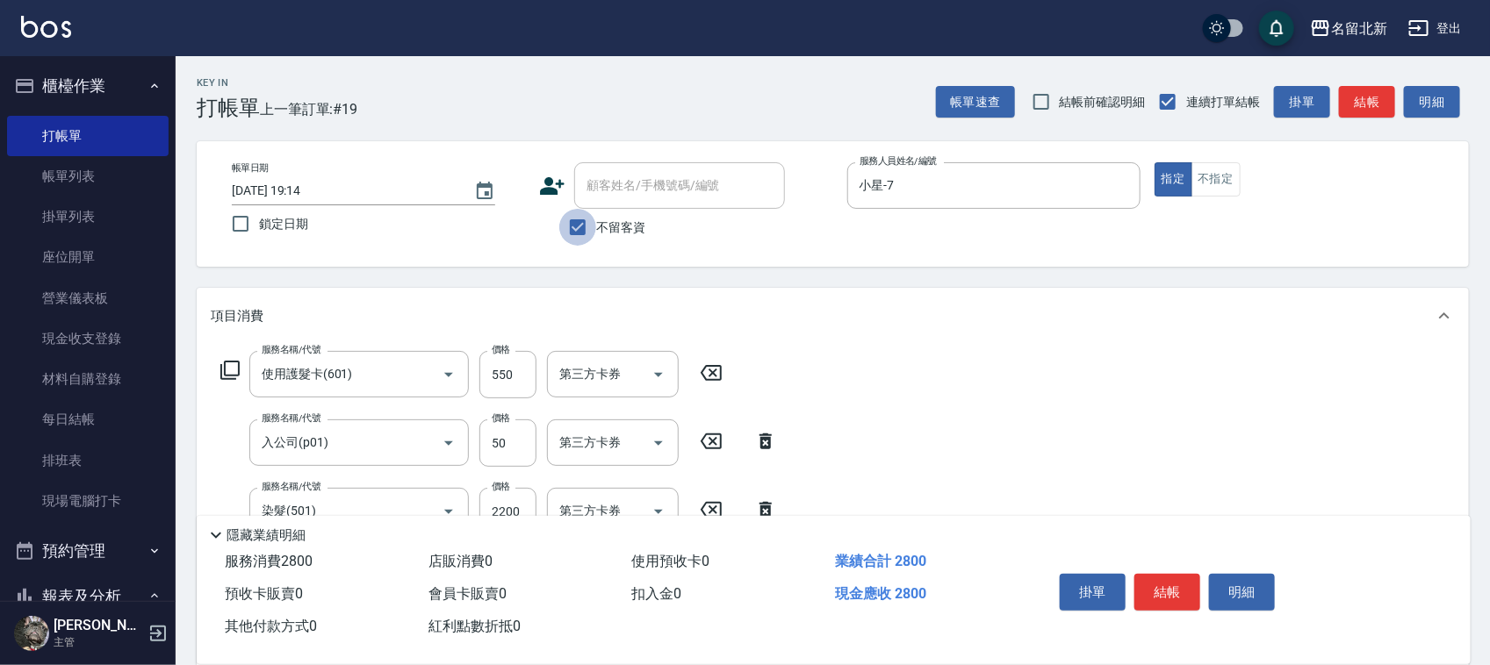
click at [589, 233] on input "不留客資" at bounding box center [577, 227] width 37 height 37
checkbox input "false"
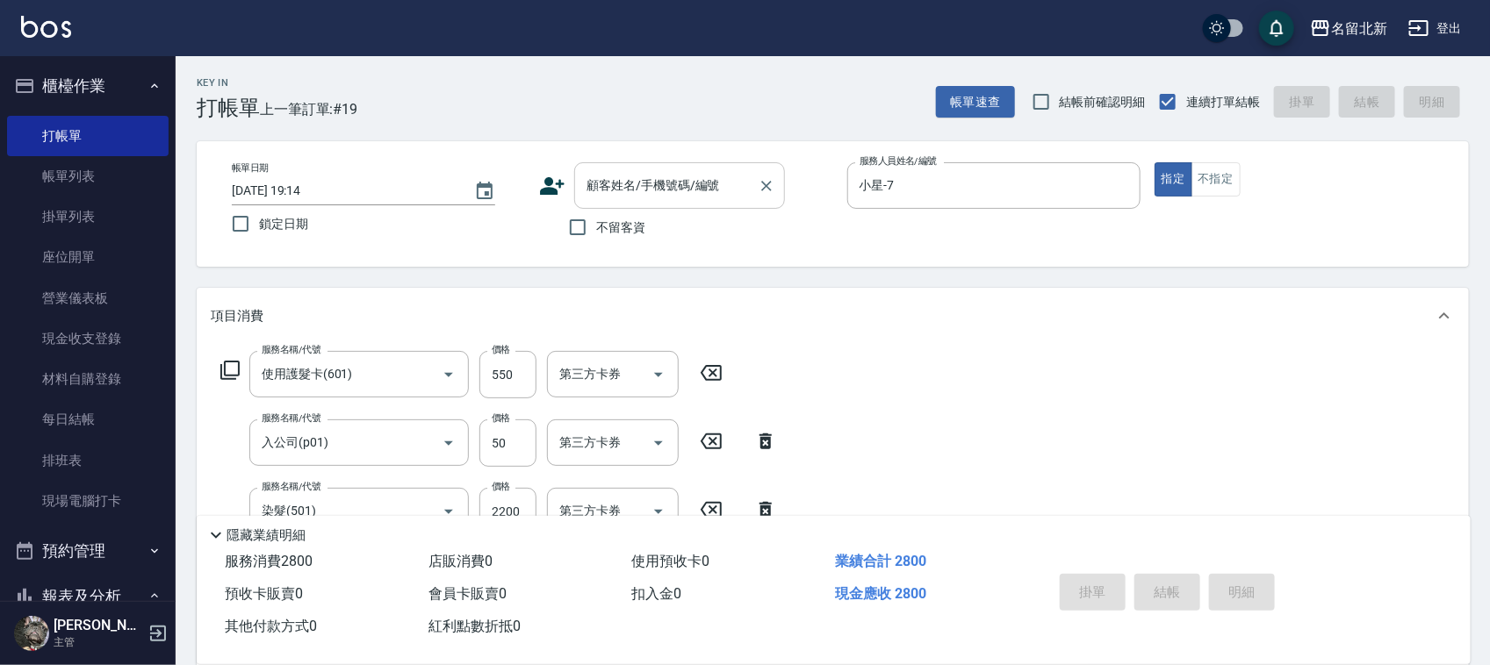
click at [663, 187] on input "顧客姓名/手機號碼/編號" at bounding box center [666, 185] width 169 height 31
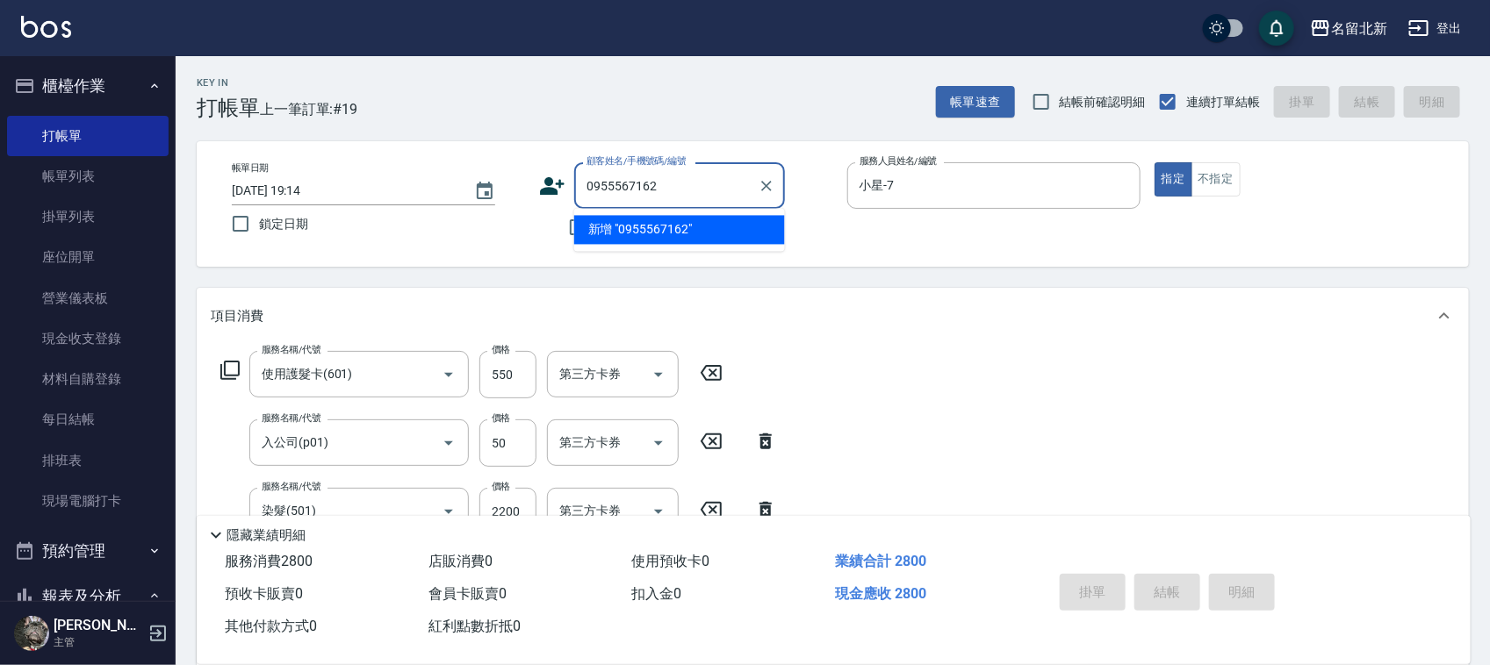
type input "0955567162"
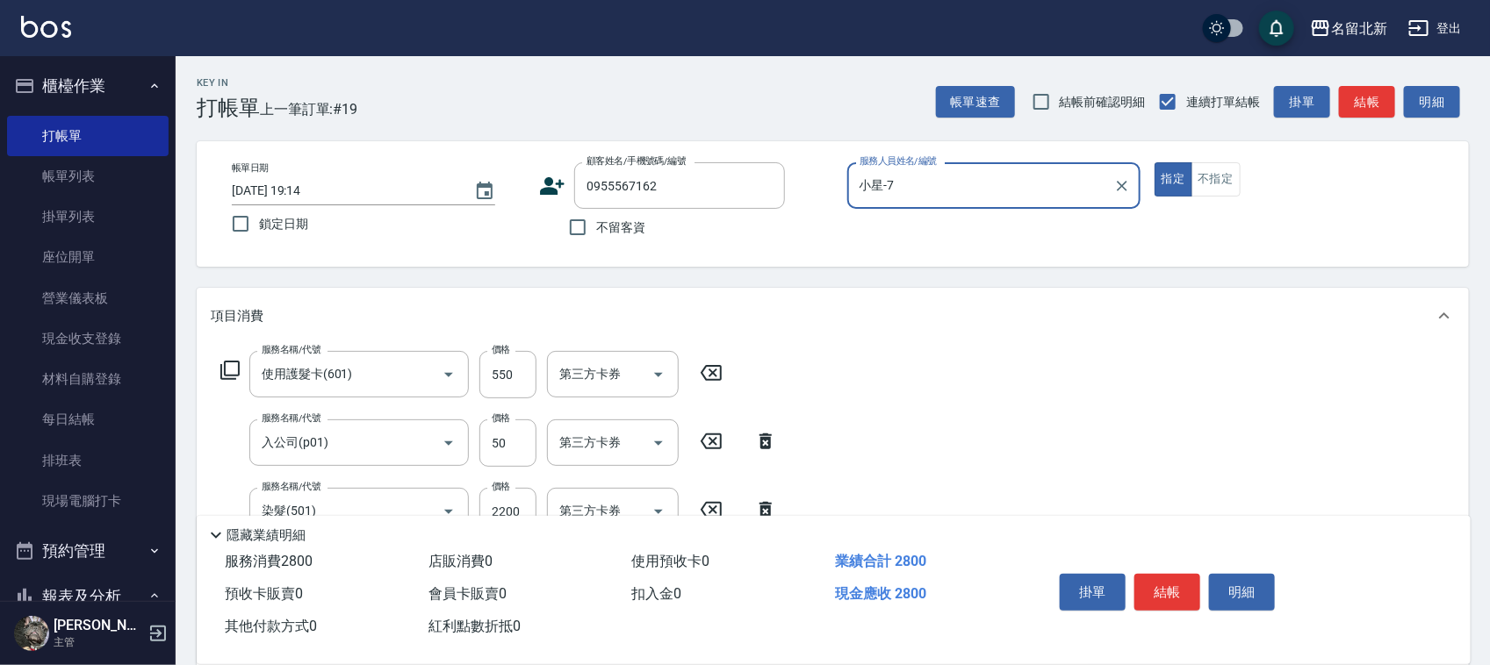
click at [557, 181] on icon at bounding box center [552, 186] width 26 height 26
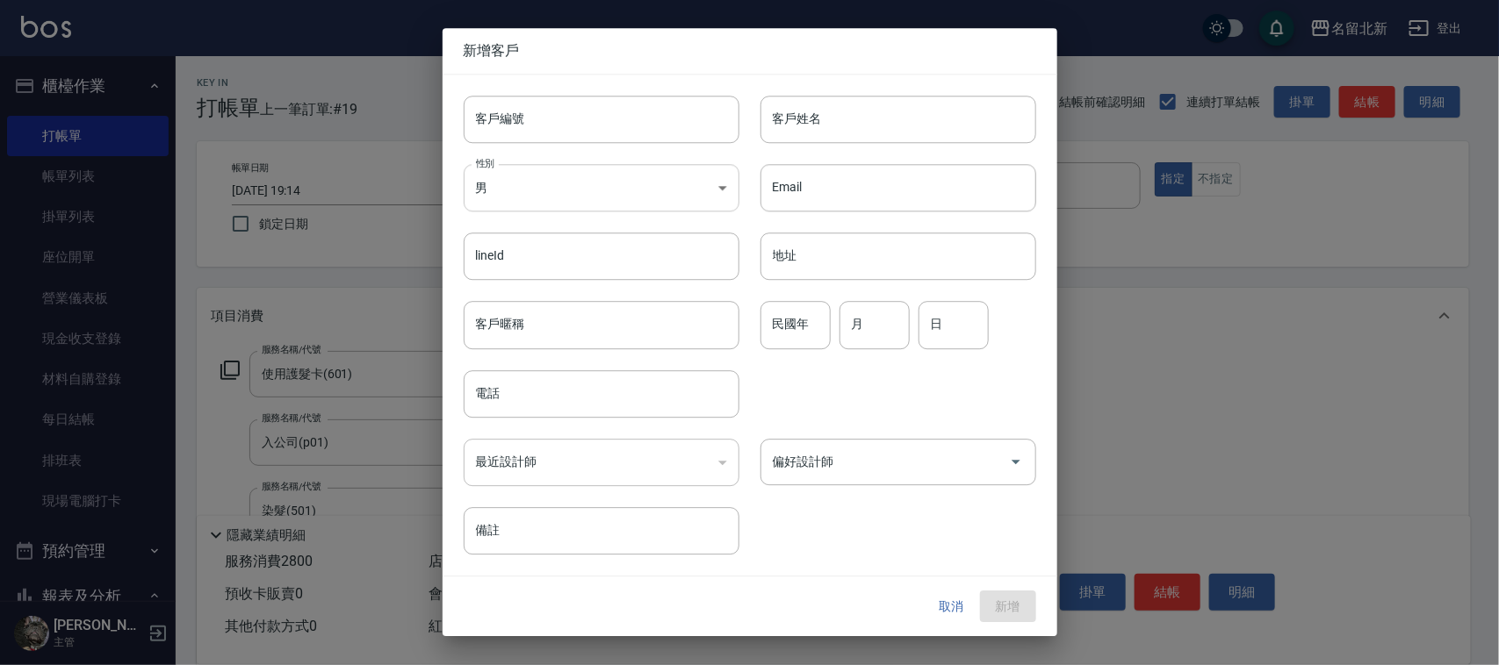
type input "0955567162"
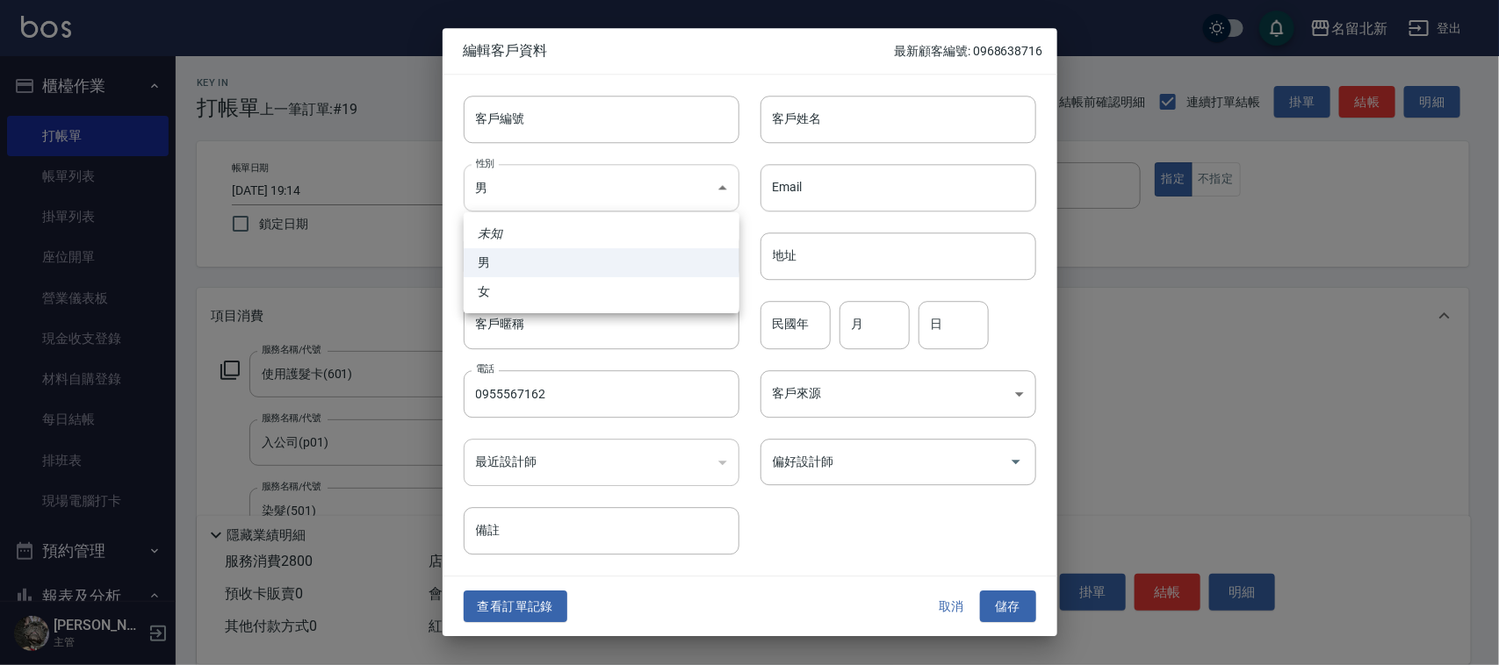
click at [606, 177] on body "名留北新 登出 櫃檯作業 打帳單 帳單列表 掛單列表 座位開單 營業儀表板 現金收支登錄 材料自購登錄 每日結帳 排班表 現場電腦打卡 預約管理 預約管理 單…" at bounding box center [749, 532] width 1499 height 1065
click at [534, 292] on li "女" at bounding box center [602, 291] width 276 height 29
type input "[DEMOGRAPHIC_DATA]"
click at [841, 81] on div "客戶姓名 客戶姓名" at bounding box center [887, 109] width 297 height 68
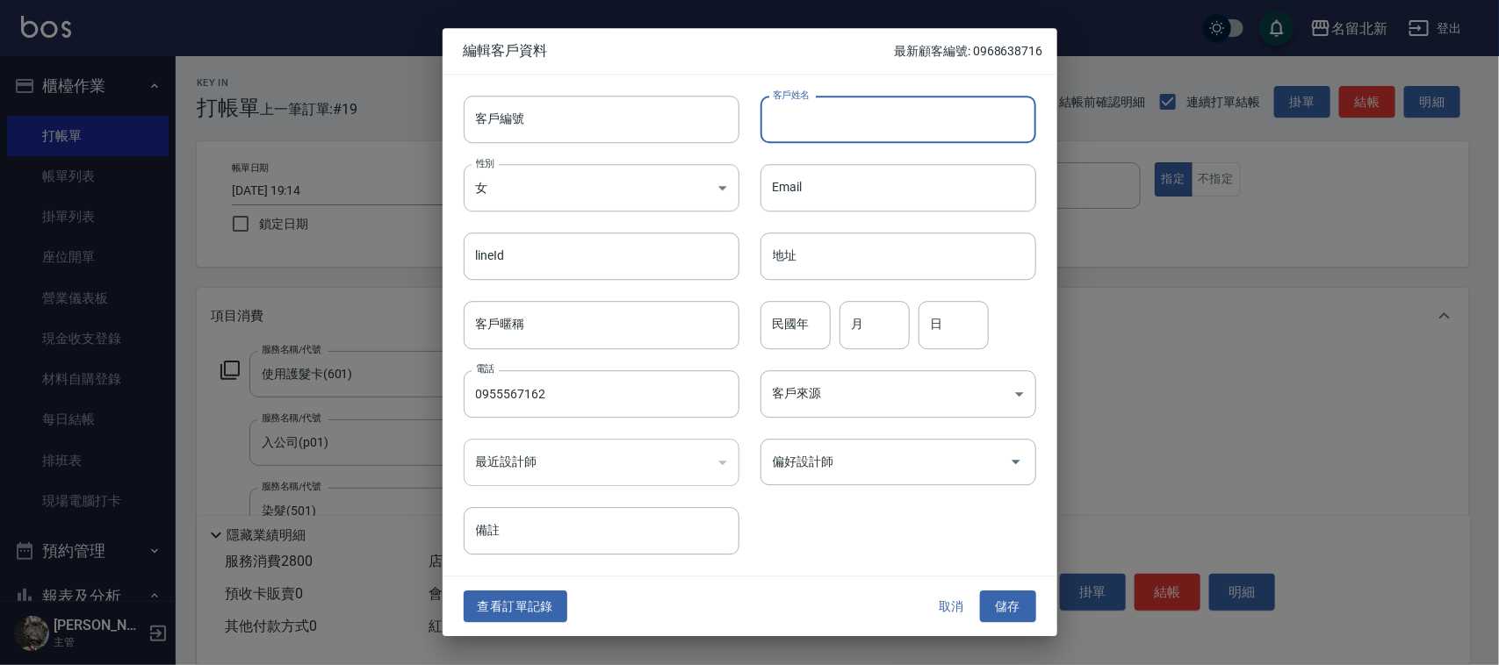
click at [852, 112] on input "客戶姓名" at bounding box center [898, 119] width 276 height 47
click at [852, 112] on input "馬維" at bounding box center [898, 119] width 276 height 47
type input "[PERSON_NAME]"
drag, startPoint x: 1034, startPoint y: 597, endPoint x: 1012, endPoint y: 600, distance: 22.1
click at [1028, 595] on button "儲存" at bounding box center [1008, 607] width 56 height 32
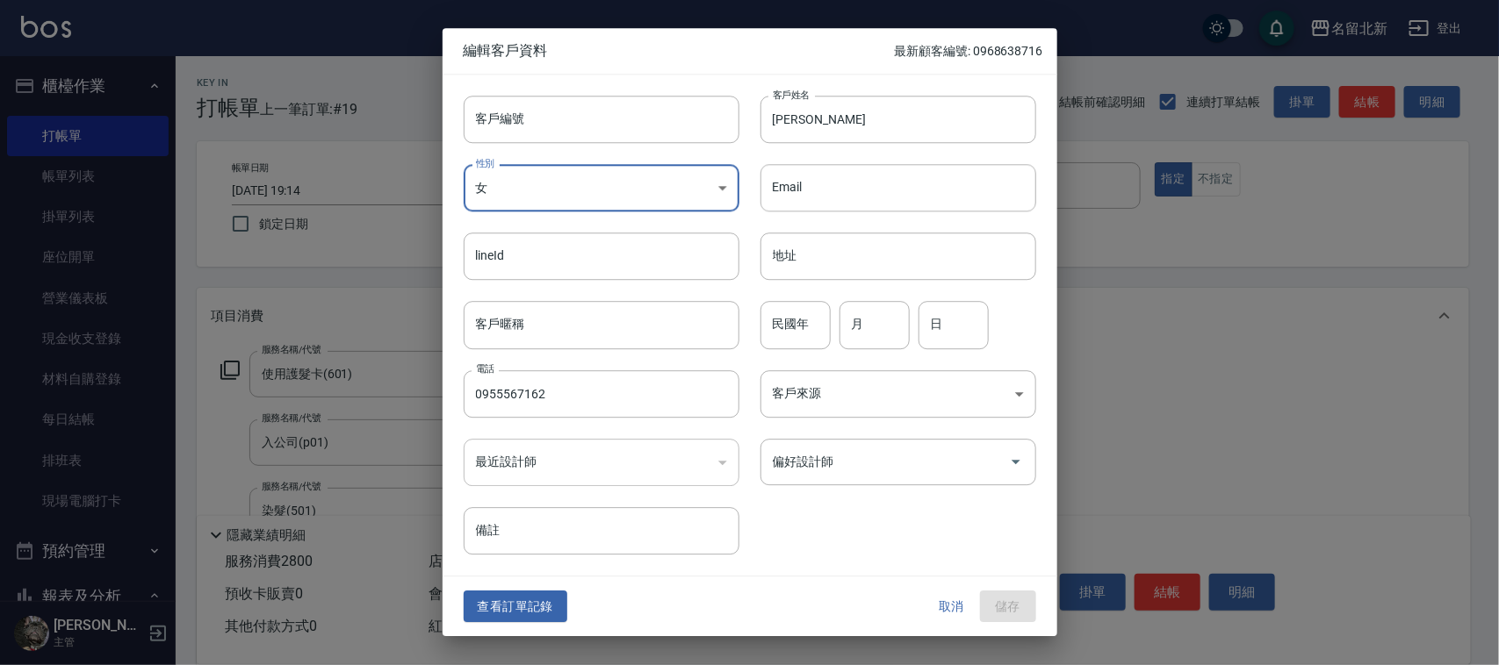
click at [1012, 600] on div "取消 儲存" at bounding box center [980, 607] width 112 height 32
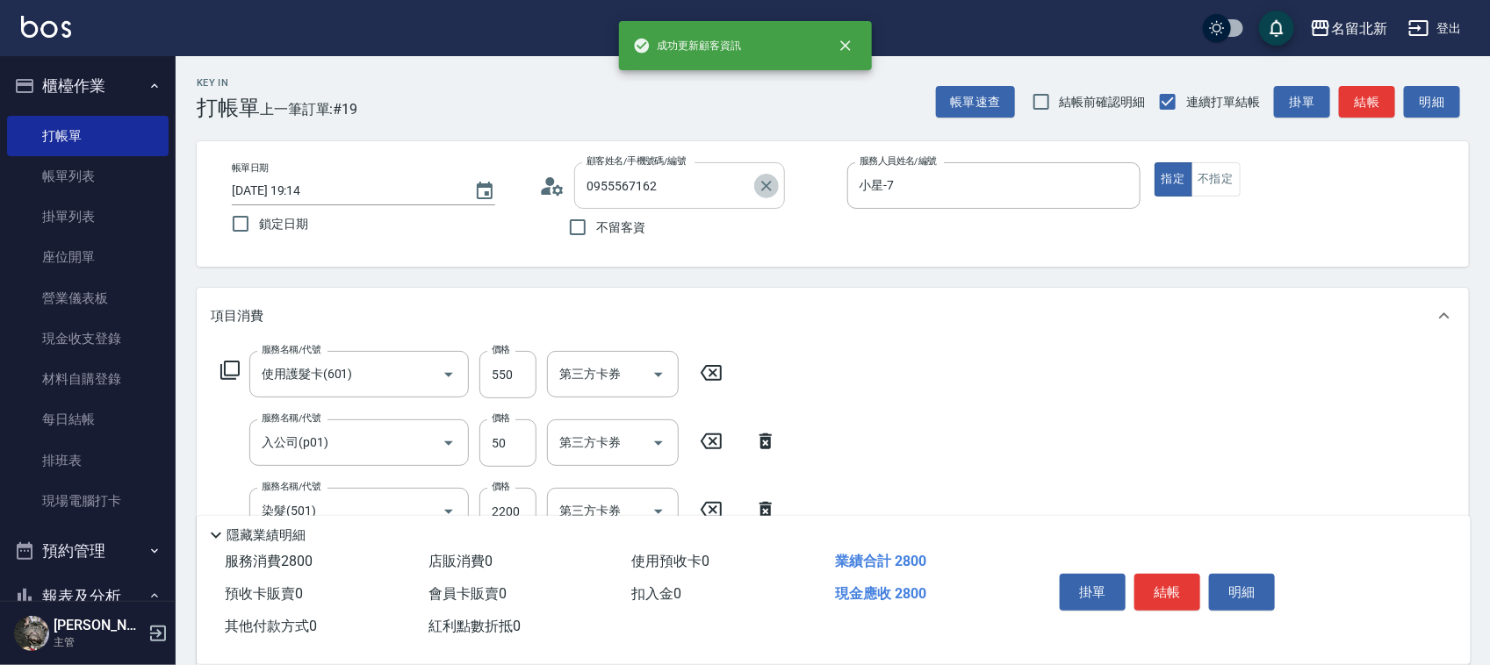
click at [758, 184] on icon "Clear" at bounding box center [767, 186] width 18 height 18
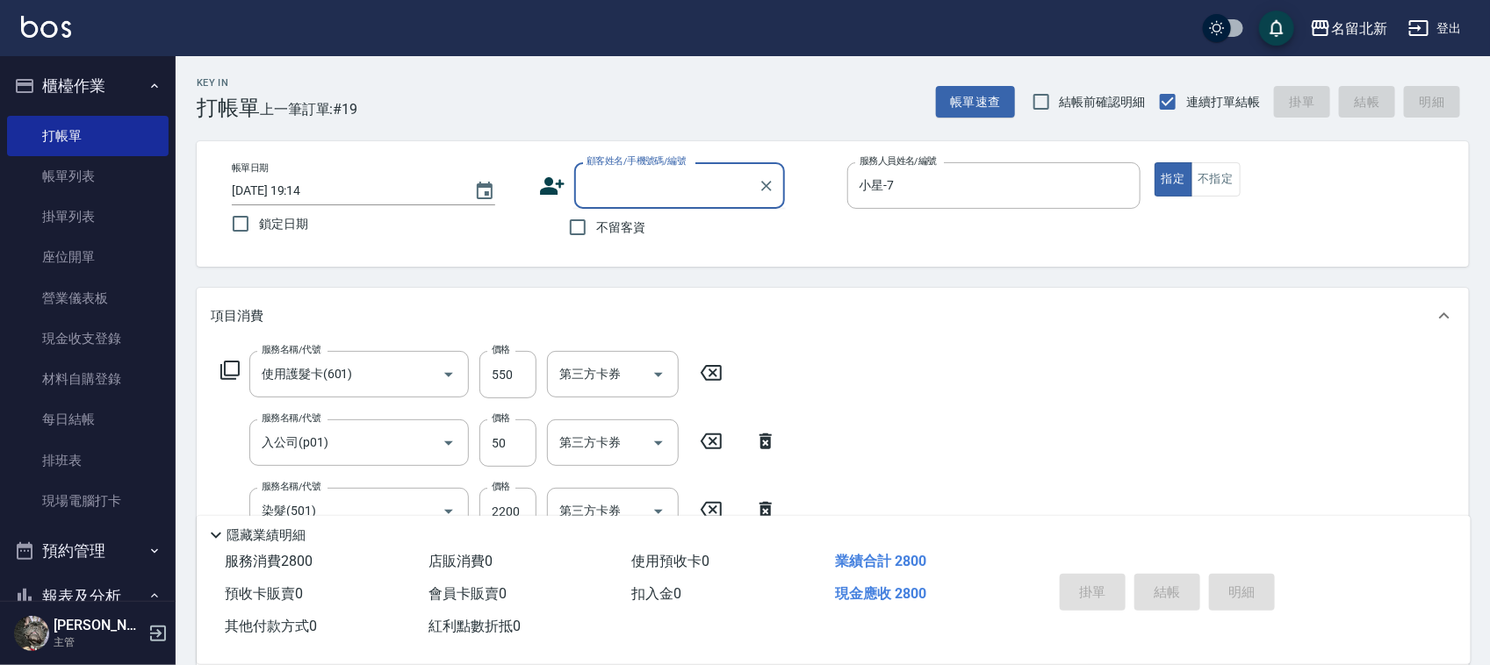
click at [724, 193] on input "顧客姓名/手機號碼/編號" at bounding box center [666, 185] width 169 height 31
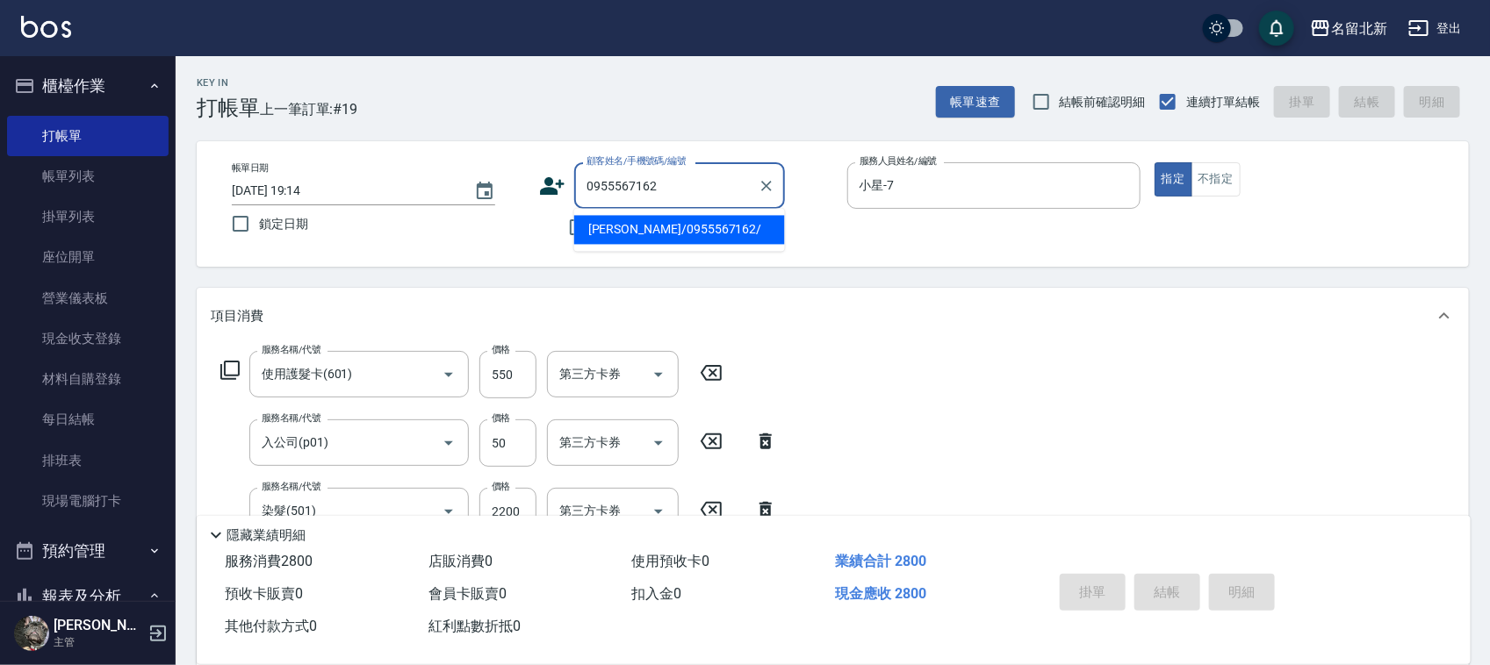
type input "0955567162"
click at [1154, 162] on button "指定" at bounding box center [1173, 179] width 38 height 34
type button "true"
type input "[PERSON_NAME]/0955567162/"
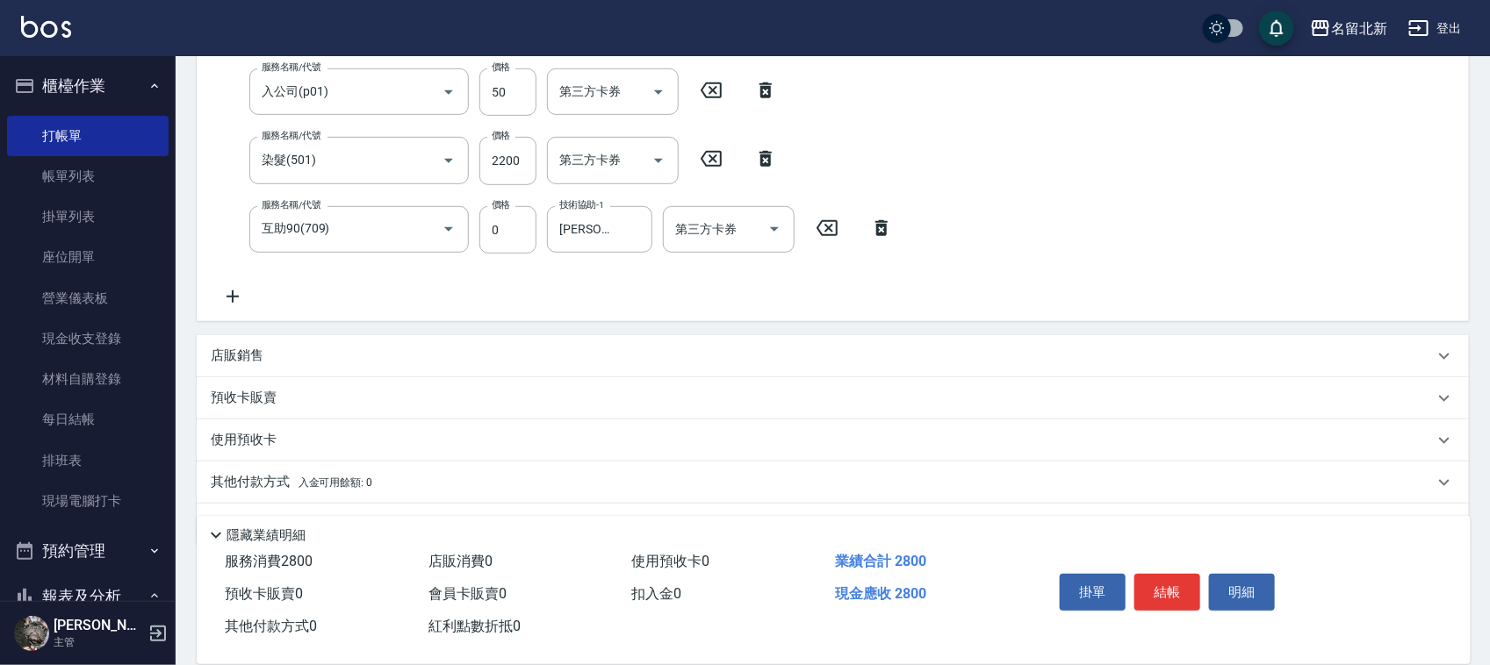
scroll to position [398, 0]
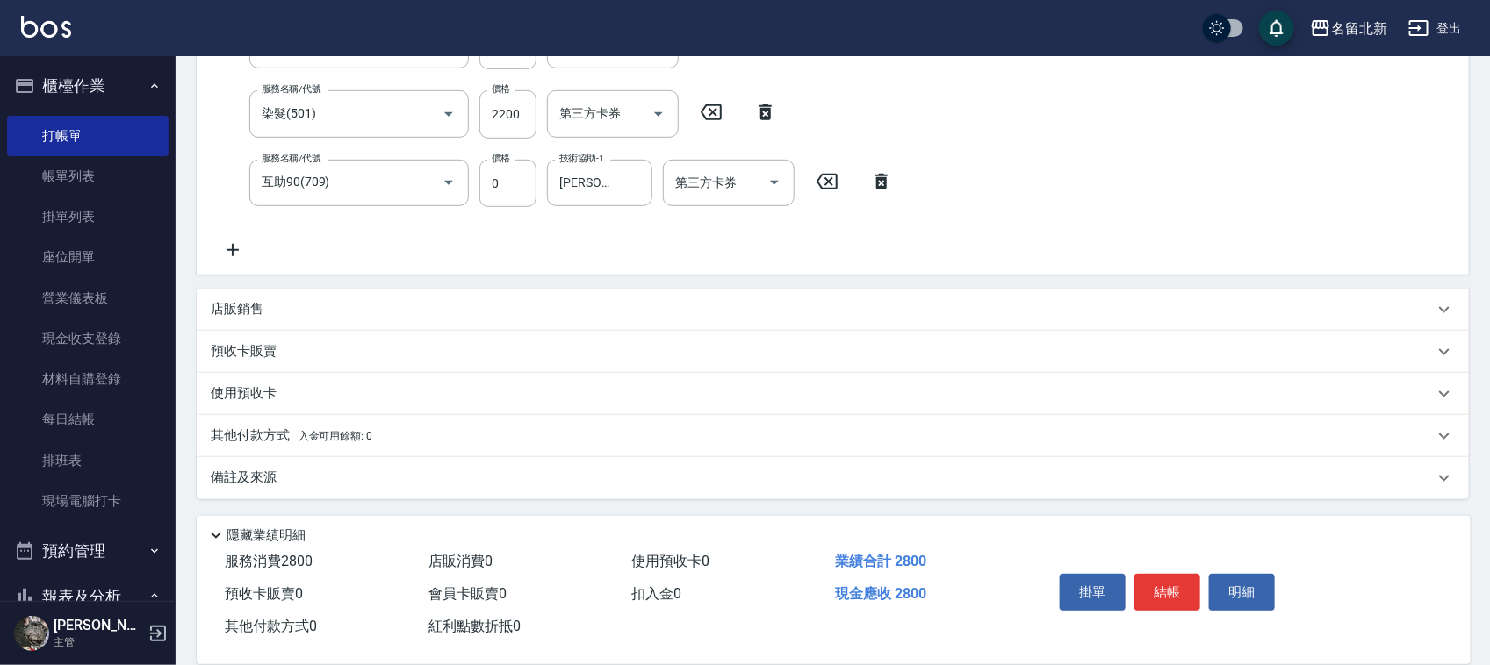
click at [294, 423] on div "其他付款方式 入金可用餘額: 0" at bounding box center [833, 436] width 1272 height 42
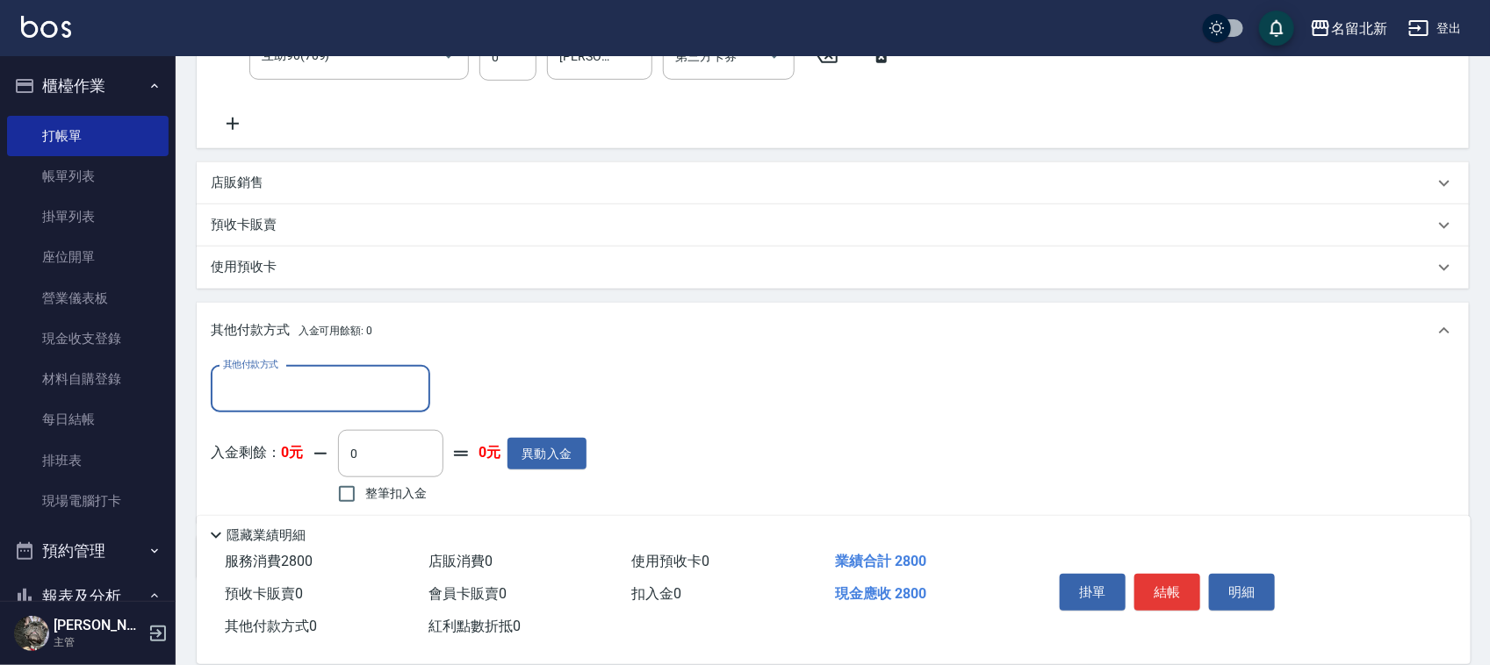
scroll to position [0, 0]
click at [273, 398] on div "其他付款方式" at bounding box center [320, 389] width 219 height 47
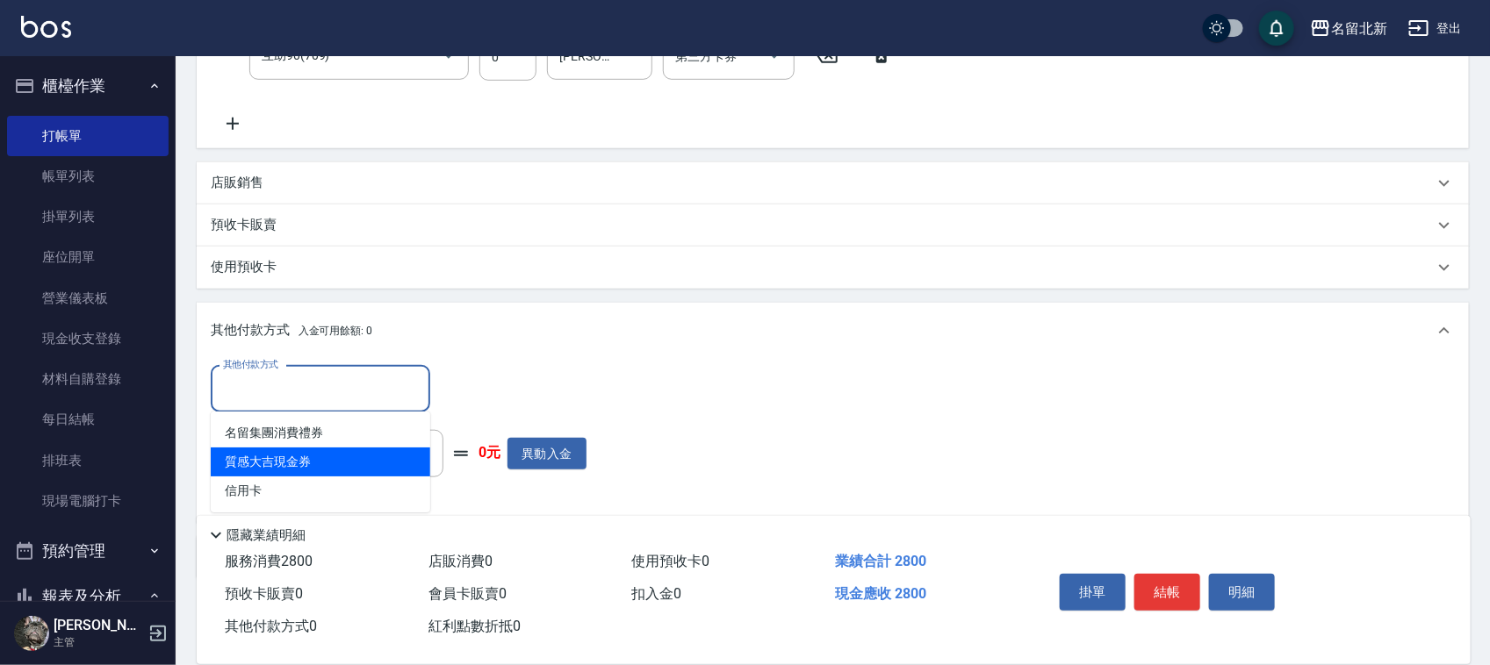
click at [282, 475] on span "質感大吉現金券" at bounding box center [320, 462] width 219 height 29
type input "質感大吉現金券"
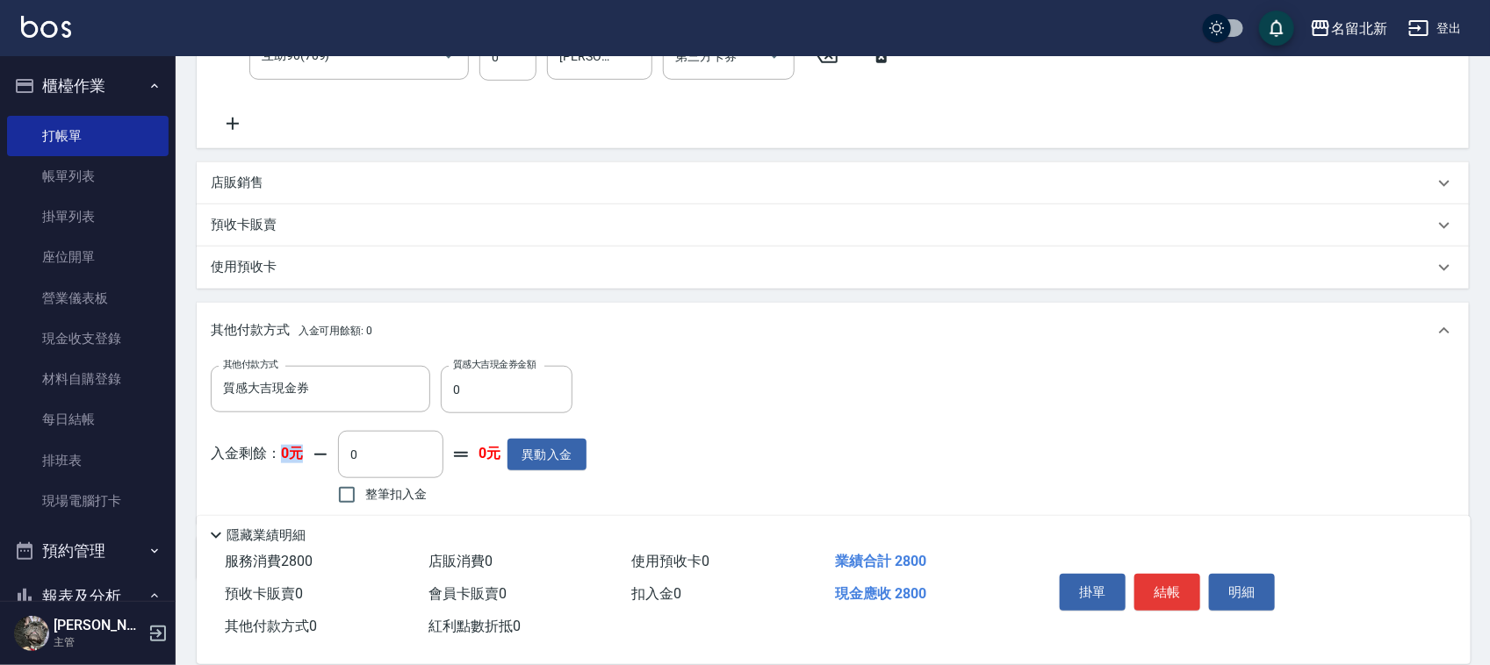
click at [285, 479] on div "入金剩餘： 0元 0 ​ 整筆扣入金 0元 異動入金" at bounding box center [399, 470] width 376 height 79
click at [414, 388] on icon "Clear" at bounding box center [412, 389] width 18 height 18
click at [283, 405] on div "其他付款方式" at bounding box center [320, 389] width 219 height 47
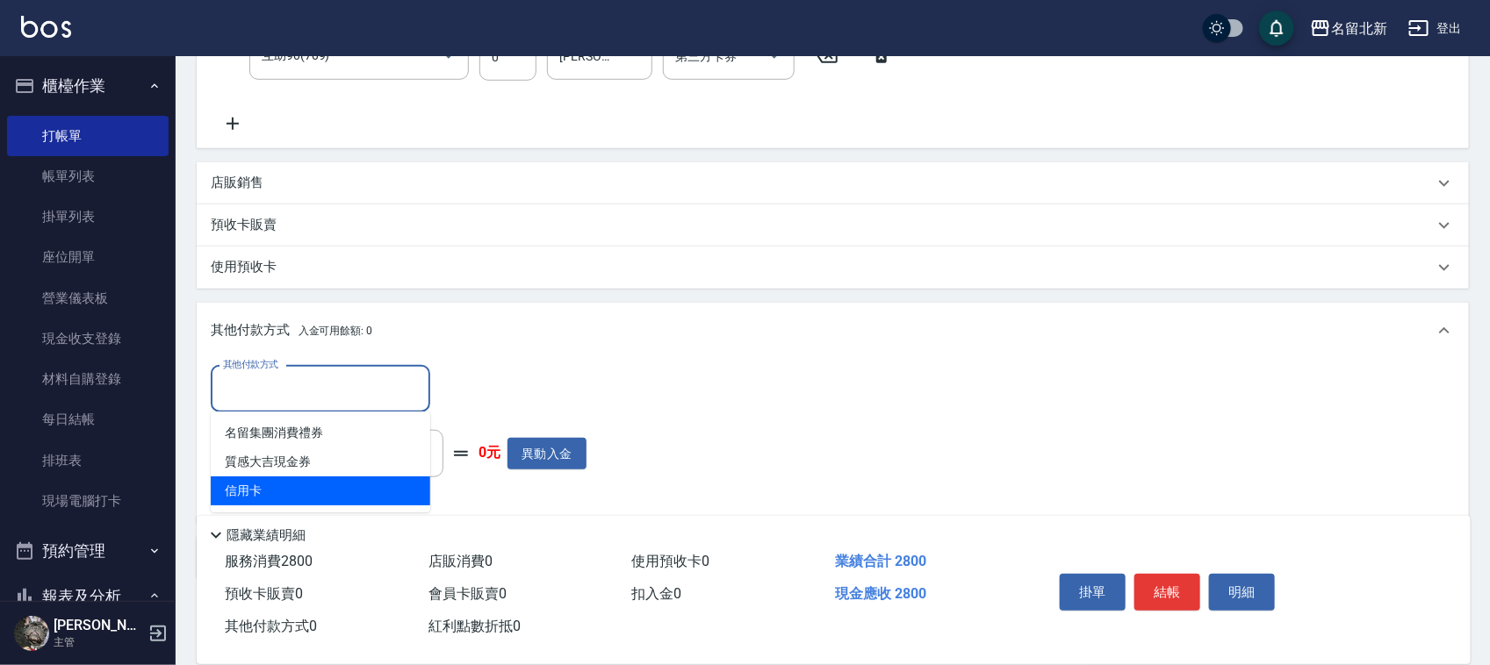
click at [234, 487] on span "信用卡" at bounding box center [320, 491] width 219 height 29
type input "信用卡"
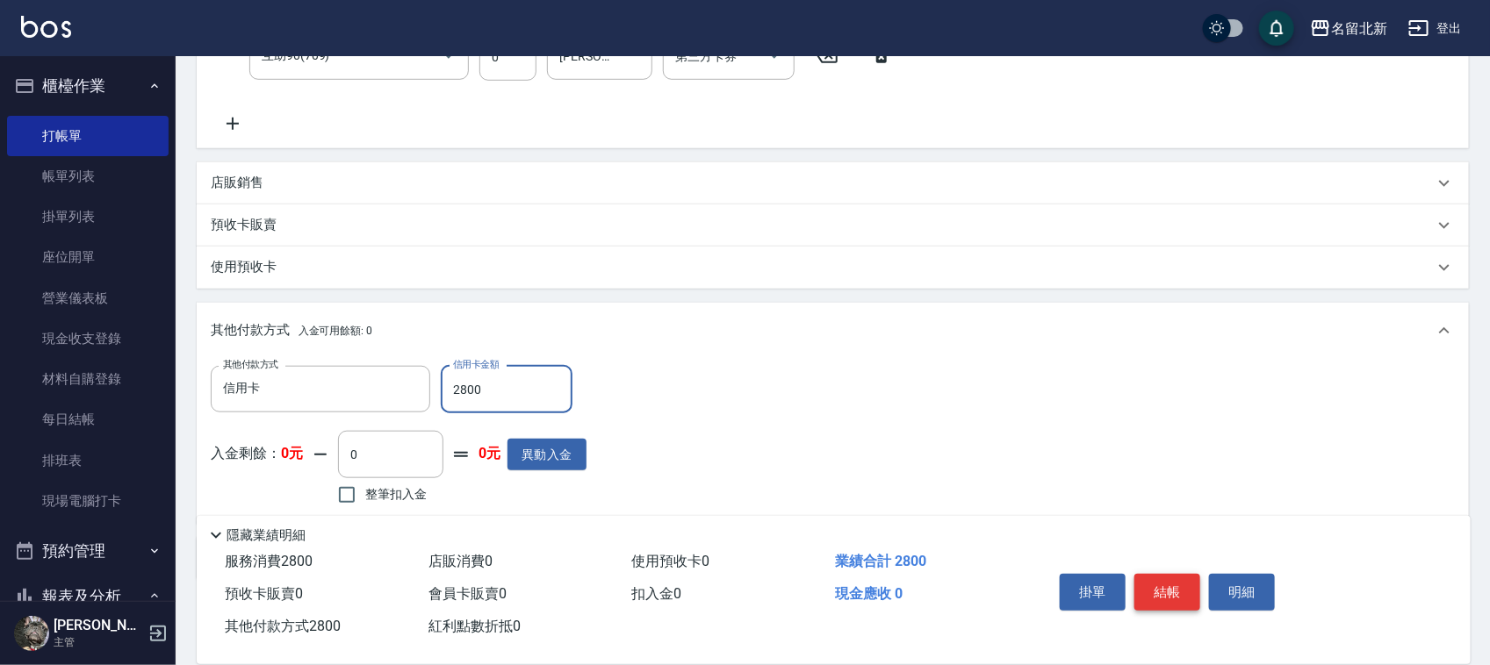
type input "2800"
click at [1170, 581] on button "結帳" at bounding box center [1167, 592] width 66 height 37
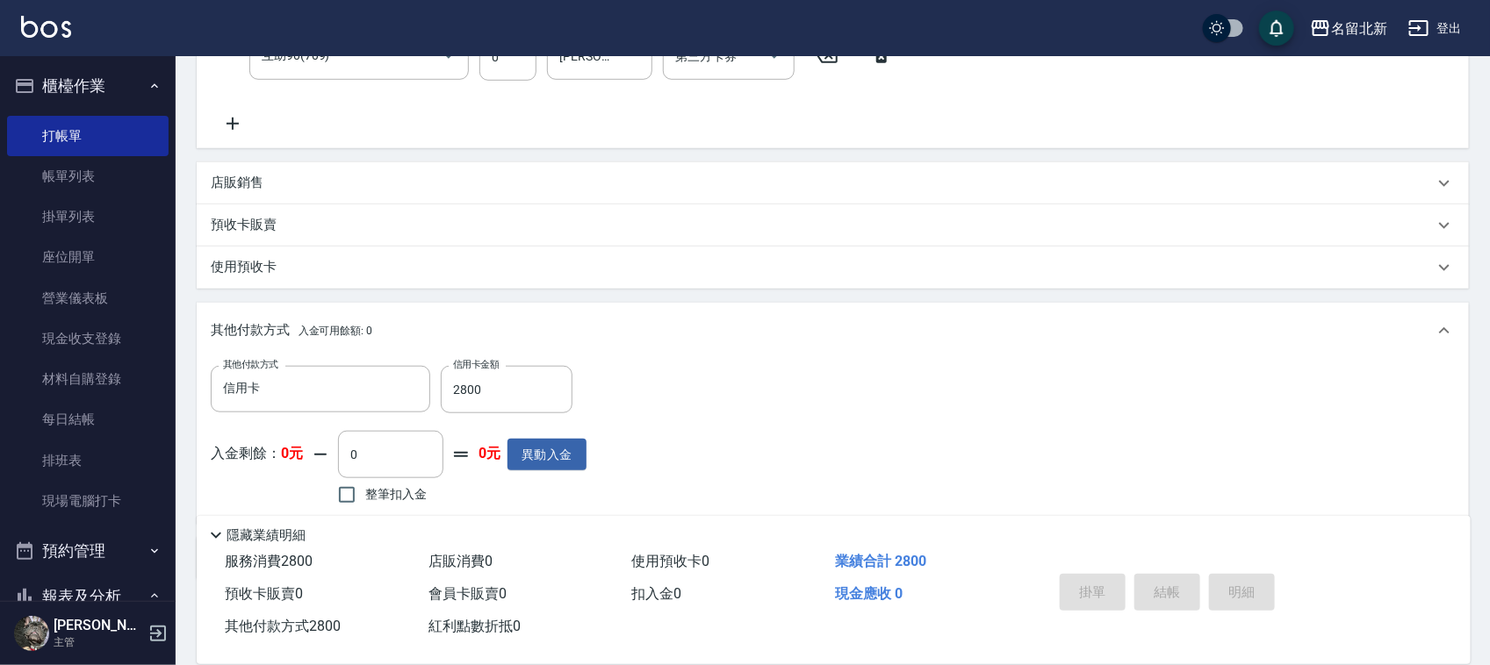
type input "[DATE] 19:25"
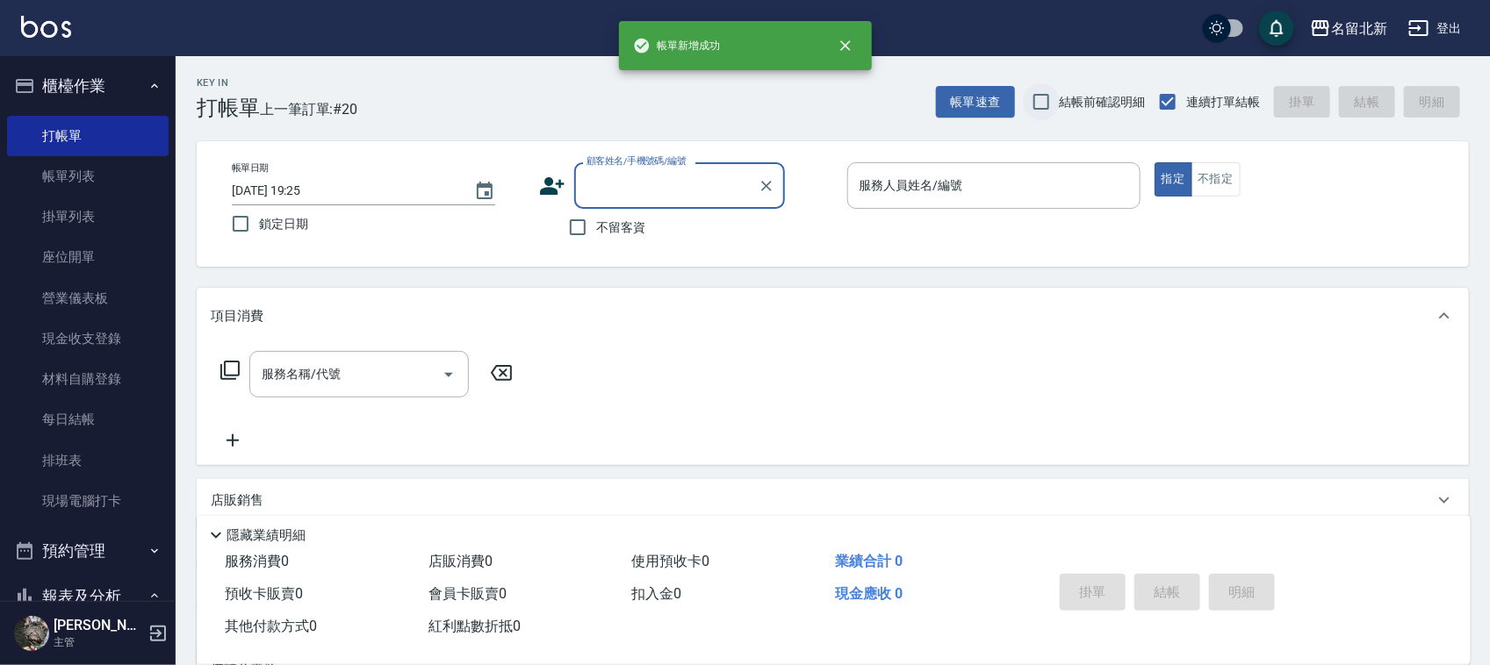
click at [1054, 101] on input "結帳前確認明細" at bounding box center [1041, 101] width 37 height 37
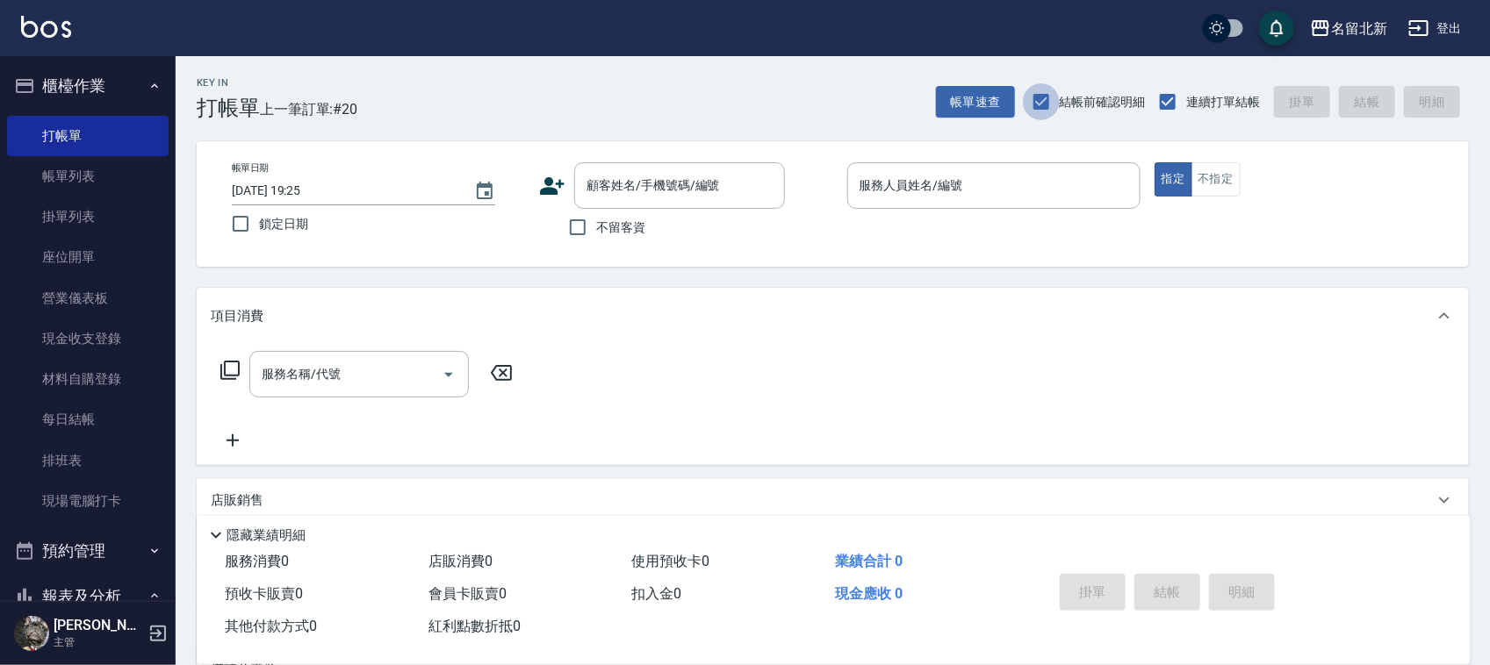
drag, startPoint x: 1036, startPoint y: 98, endPoint x: 975, endPoint y: 149, distance: 79.1
click at [1037, 98] on input "結帳前確認明細" at bounding box center [1041, 101] width 37 height 37
checkbox input "false"
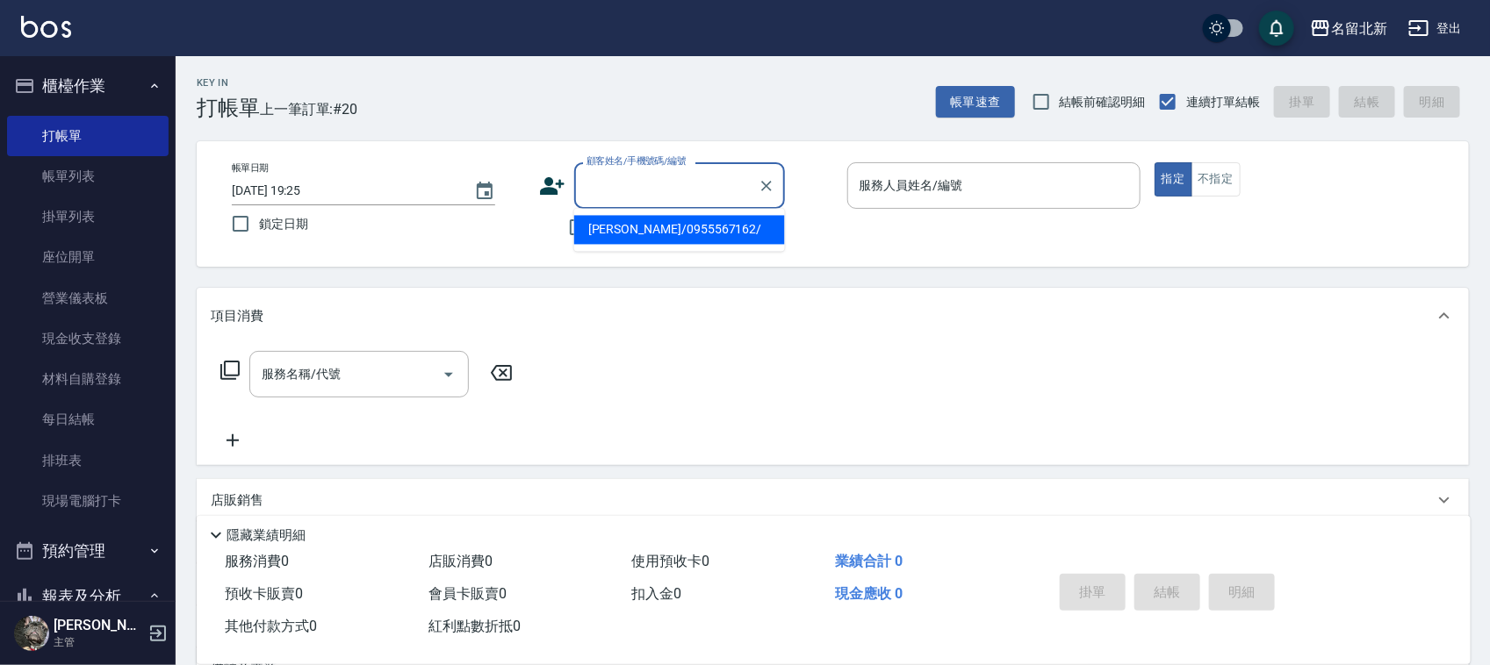
drag, startPoint x: 624, startPoint y: 189, endPoint x: 709, endPoint y: 163, distance: 88.9
click at [629, 187] on input "顧客姓名/手機號碼/編號" at bounding box center [666, 185] width 169 height 31
drag, startPoint x: 775, startPoint y: 185, endPoint x: 658, endPoint y: 219, distance: 121.7
click at [771, 185] on button "Clear" at bounding box center [766, 186] width 25 height 25
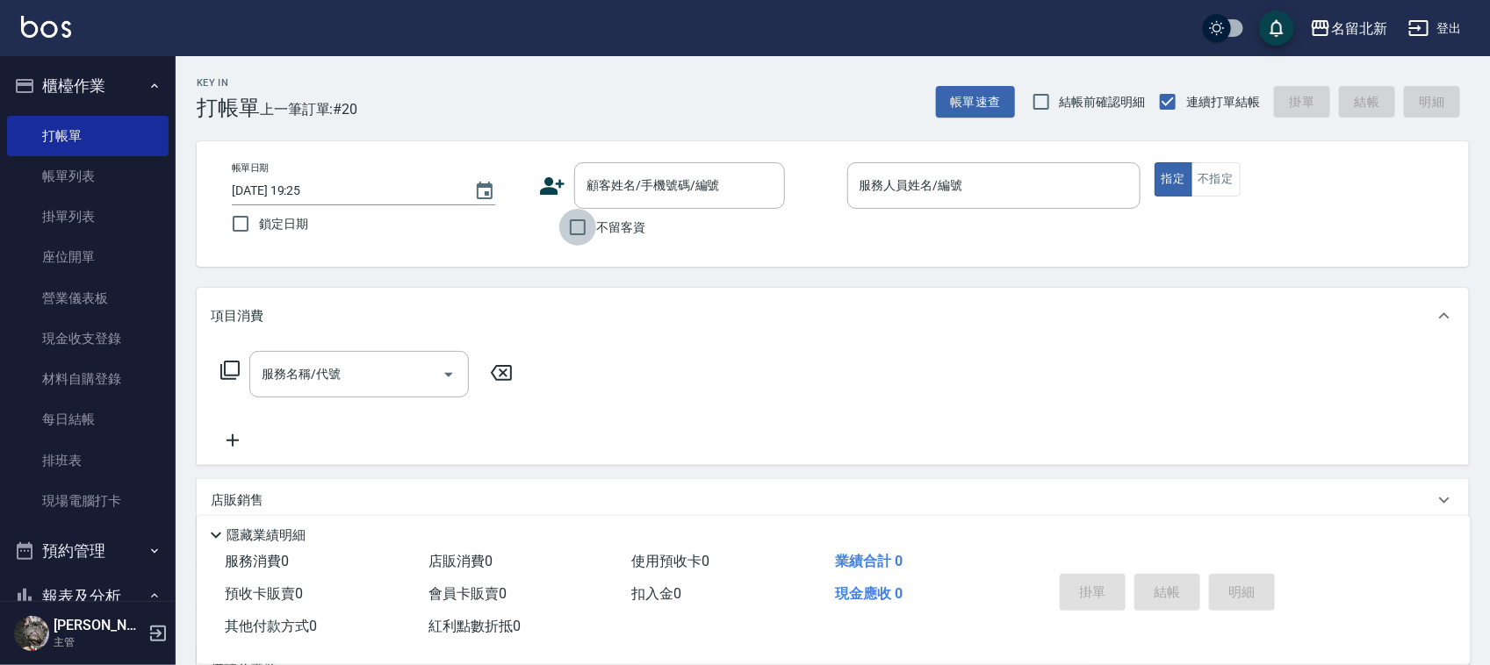
click at [559, 234] on input "不留客資" at bounding box center [577, 227] width 37 height 37
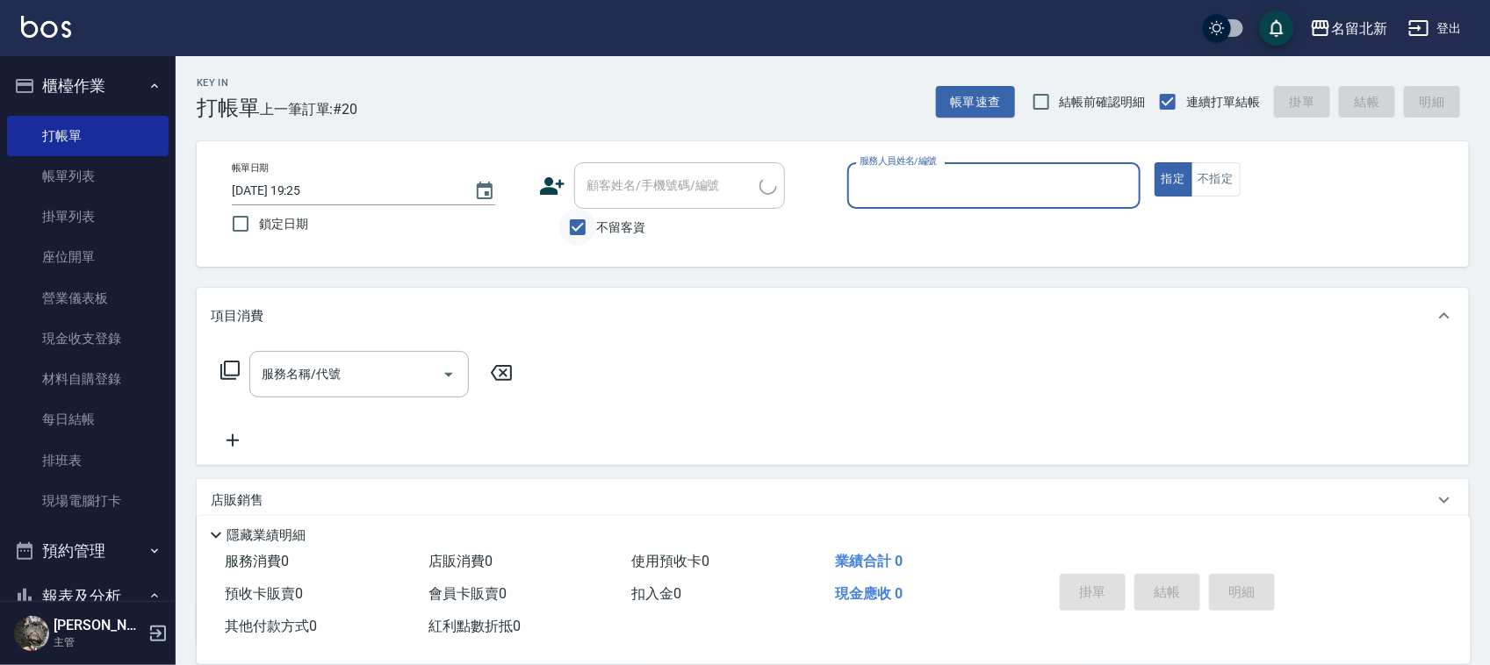
click at [578, 226] on input "不留客資" at bounding box center [577, 227] width 37 height 37
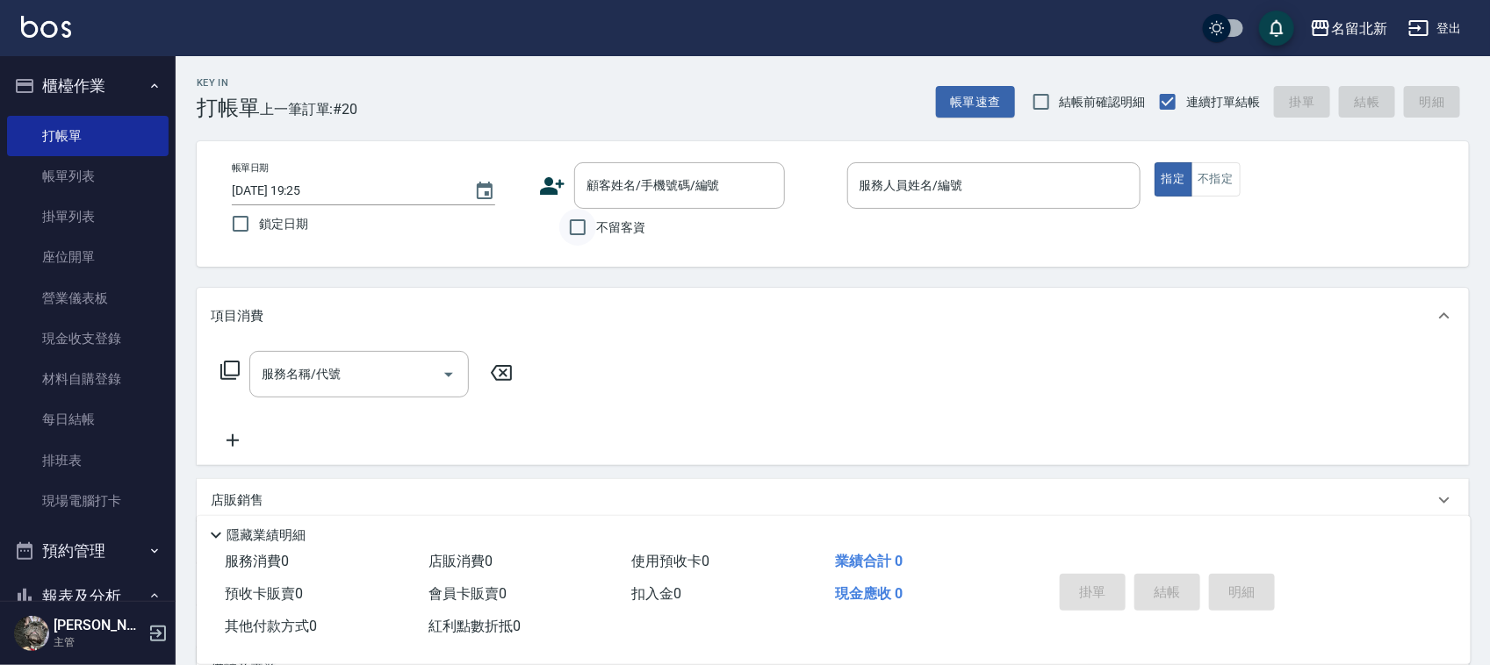
click at [579, 225] on input "不留客資" at bounding box center [577, 227] width 37 height 37
checkbox input "true"
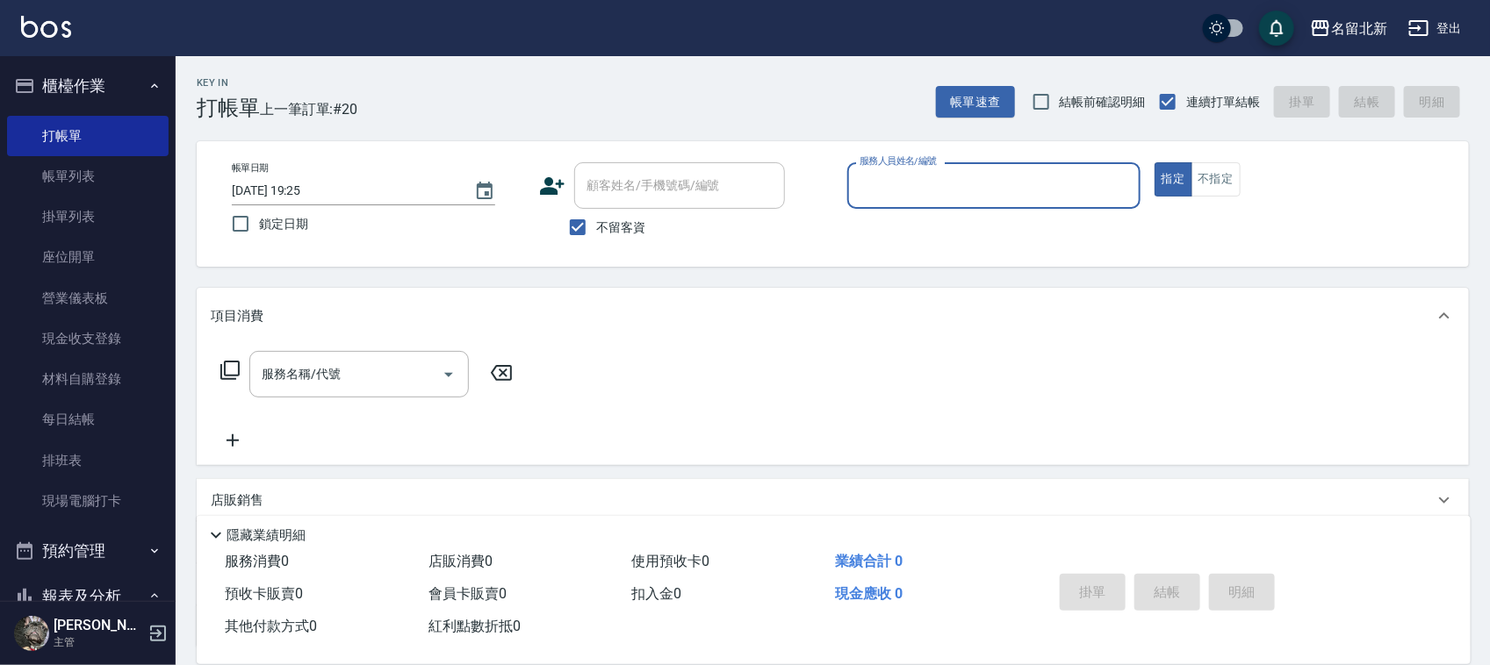
click at [904, 162] on label "服務人員姓名/編號" at bounding box center [897, 161] width 77 height 13
click at [904, 170] on input "服務人員姓名/編號" at bounding box center [993, 185] width 277 height 31
click at [904, 169] on div "服務人員姓名/編號" at bounding box center [993, 185] width 293 height 47
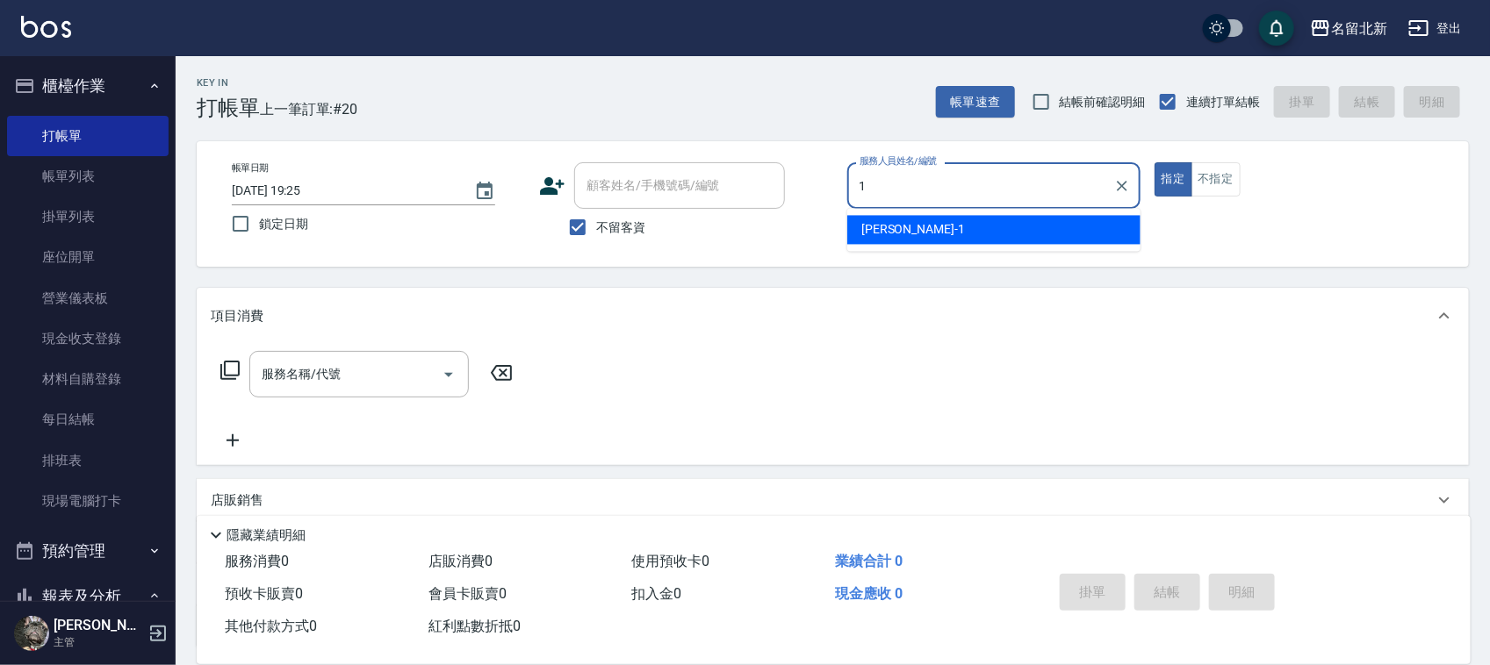
type input "[PERSON_NAME]-1"
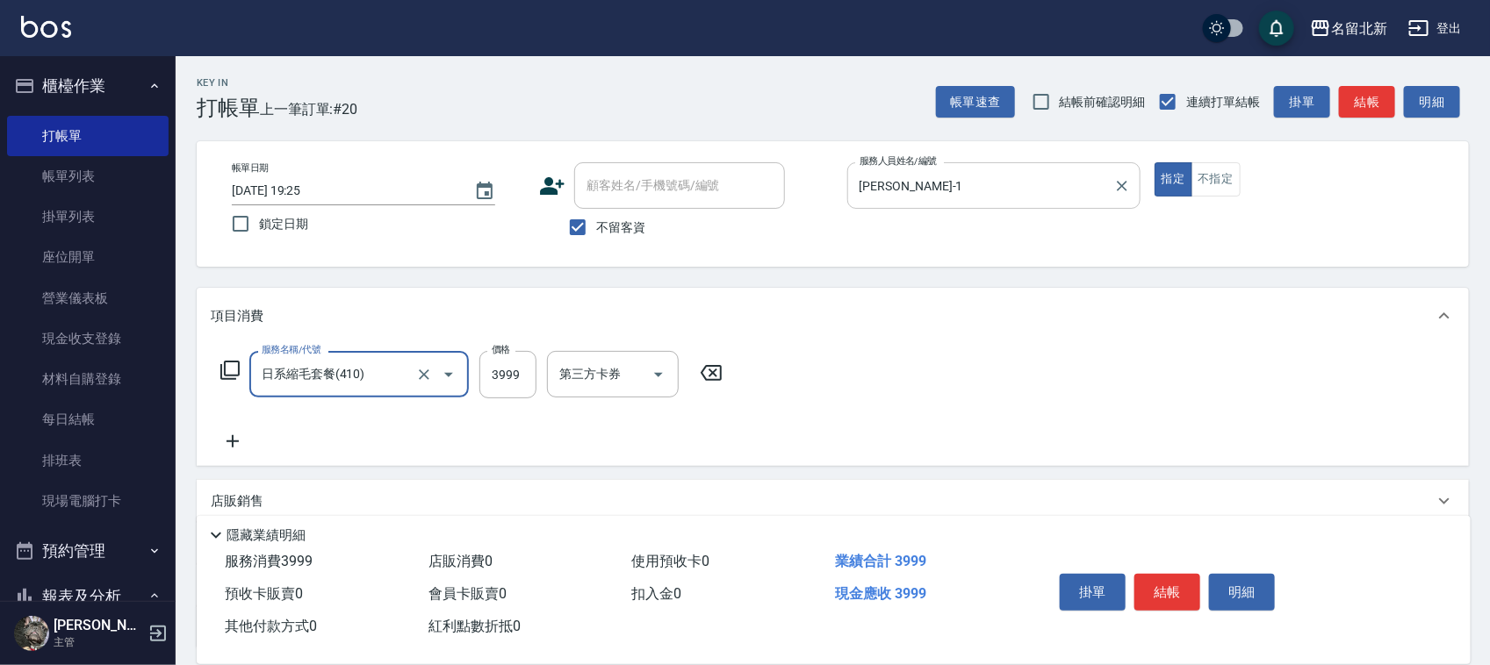
type input "日系縮毛套餐(410)"
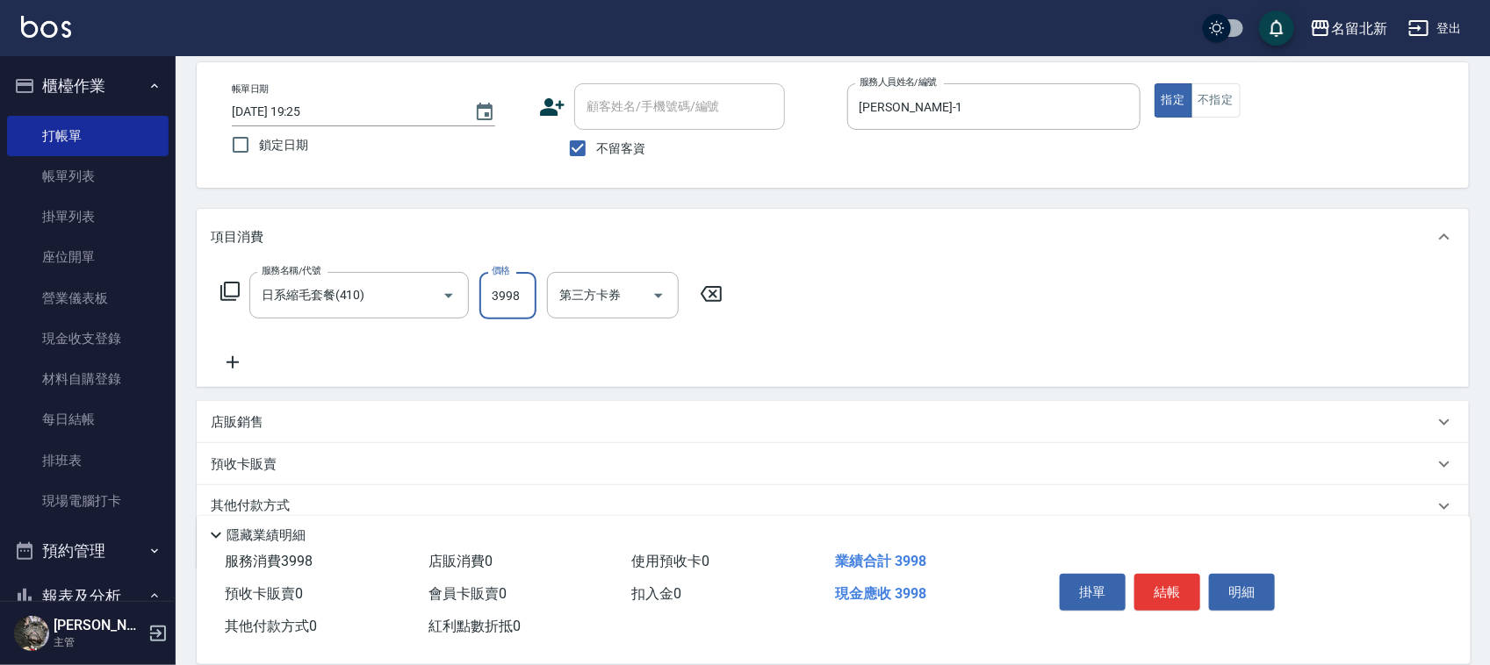
scroll to position [150, 0]
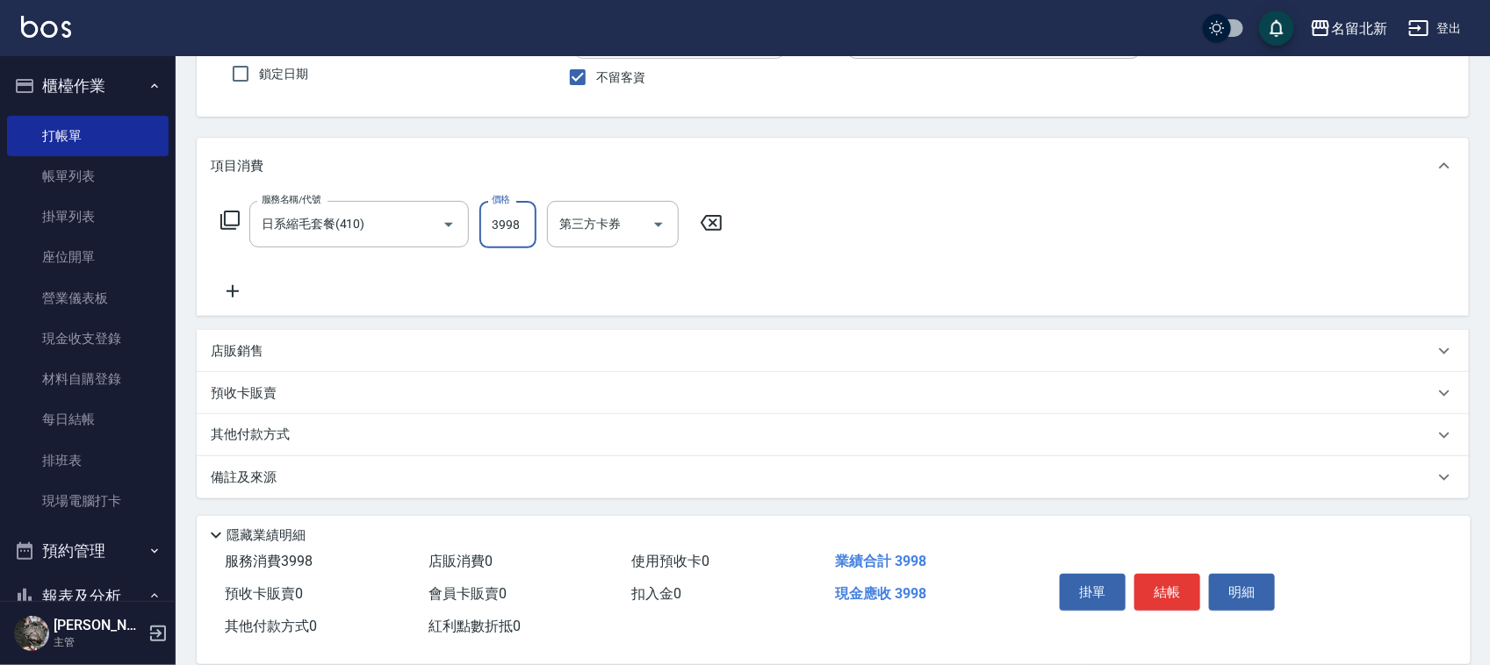
type input "3998"
click at [253, 449] on div "其他付款方式" at bounding box center [833, 435] width 1272 height 42
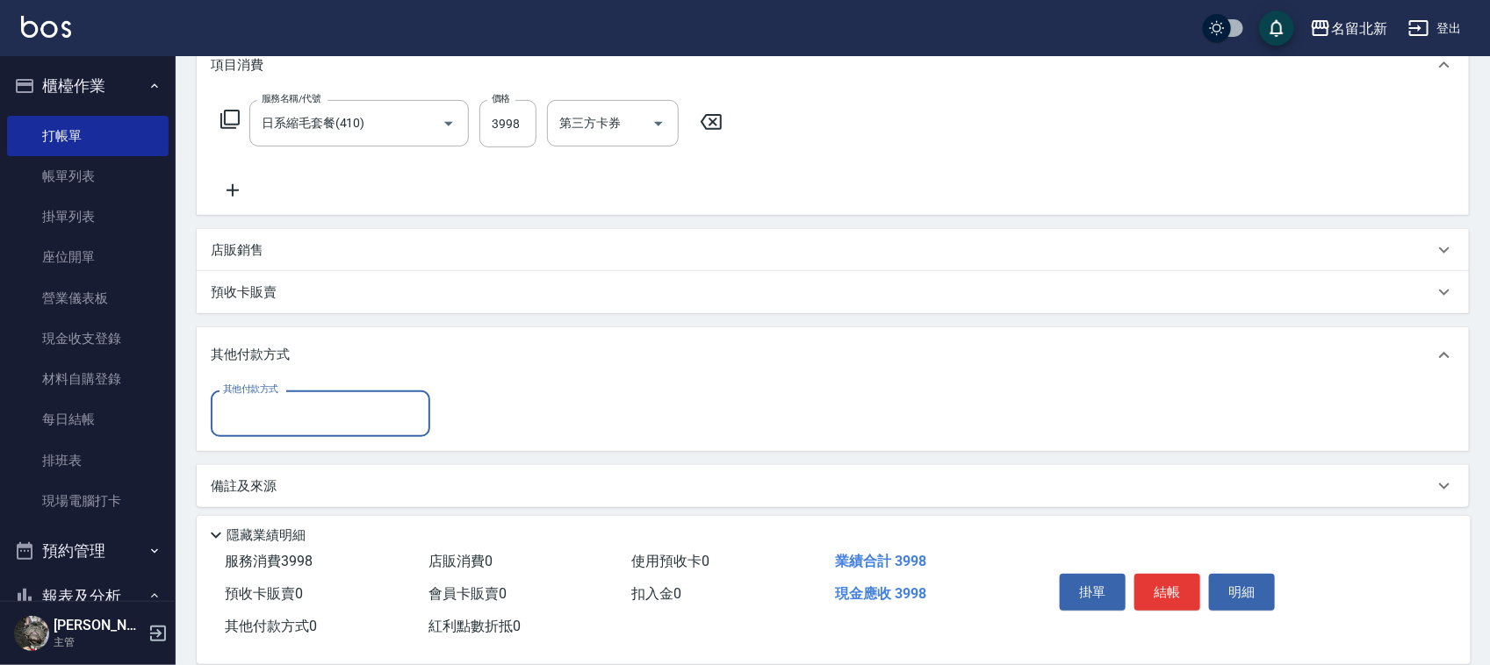
scroll to position [255, 0]
click at [248, 422] on input "其他付款方式" at bounding box center [321, 410] width 204 height 31
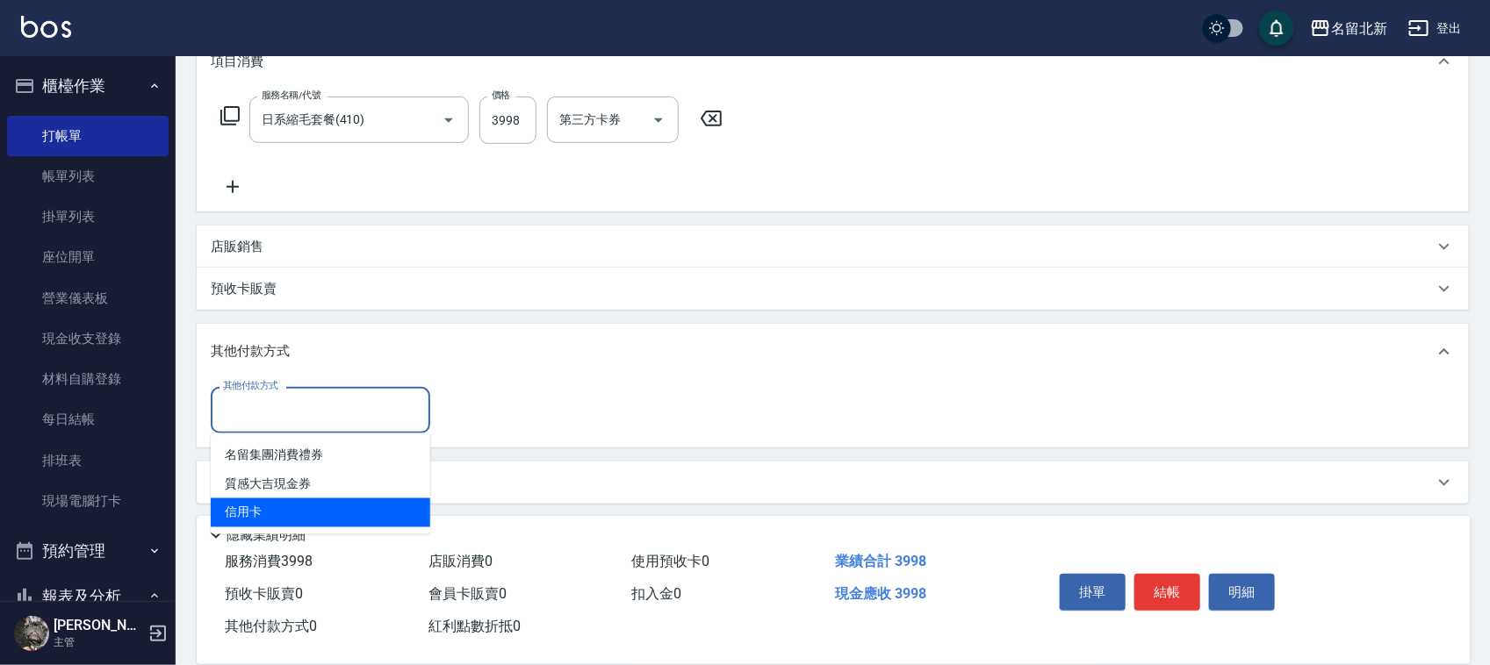
click at [250, 509] on span "信用卡" at bounding box center [320, 513] width 219 height 29
type input "信用卡"
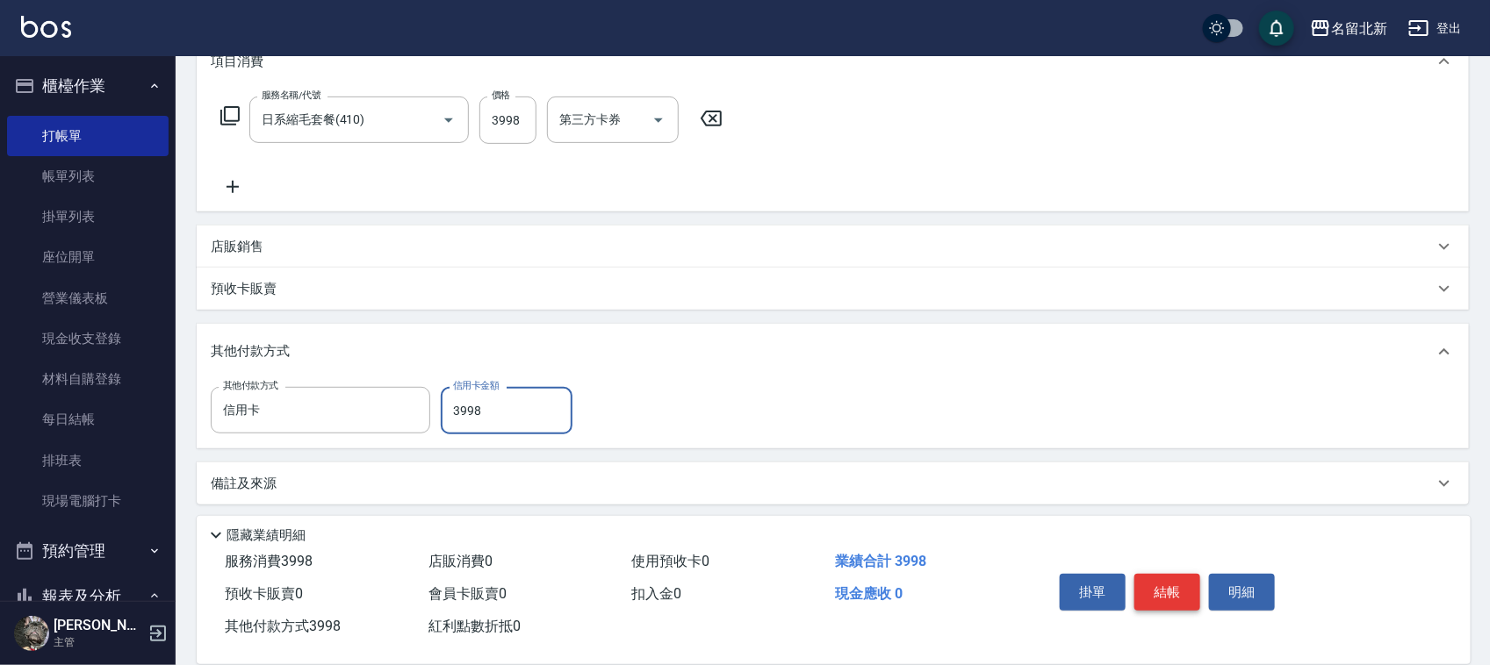
type input "3998"
click at [1161, 591] on button "結帳" at bounding box center [1167, 592] width 66 height 37
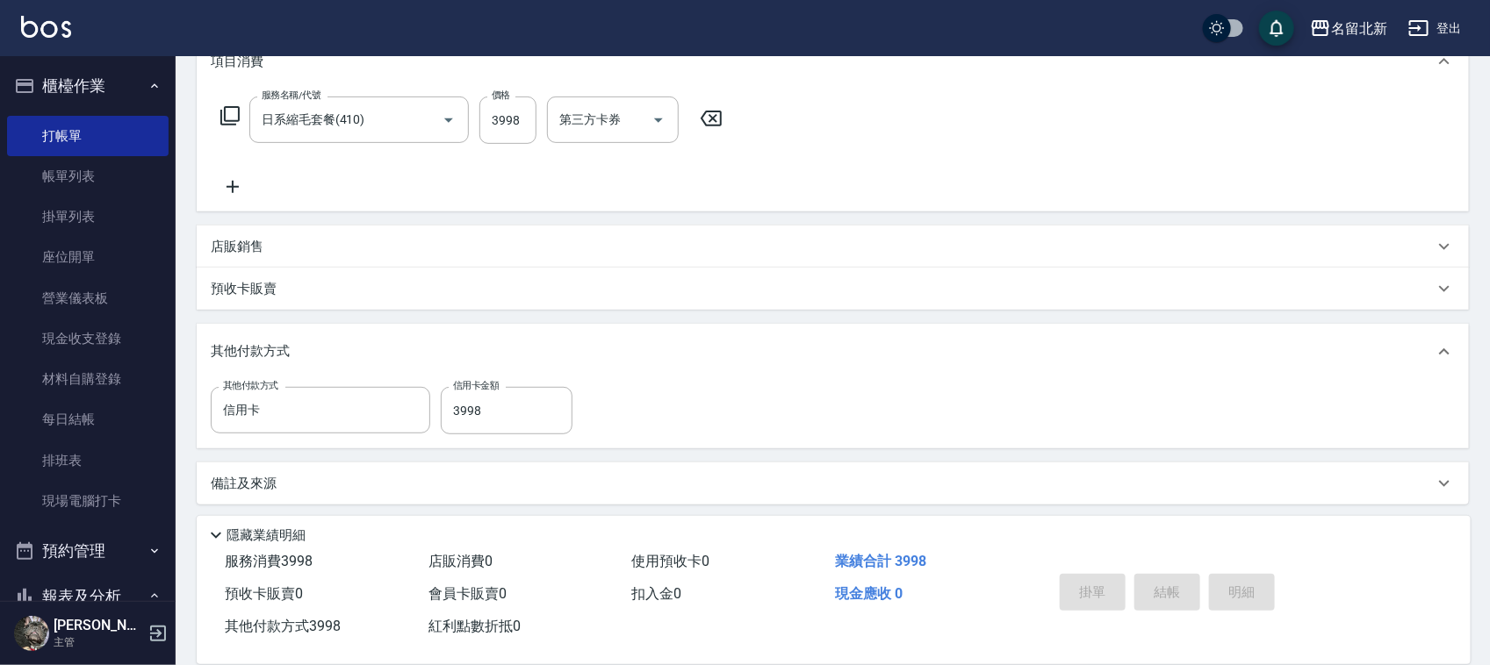
scroll to position [0, 0]
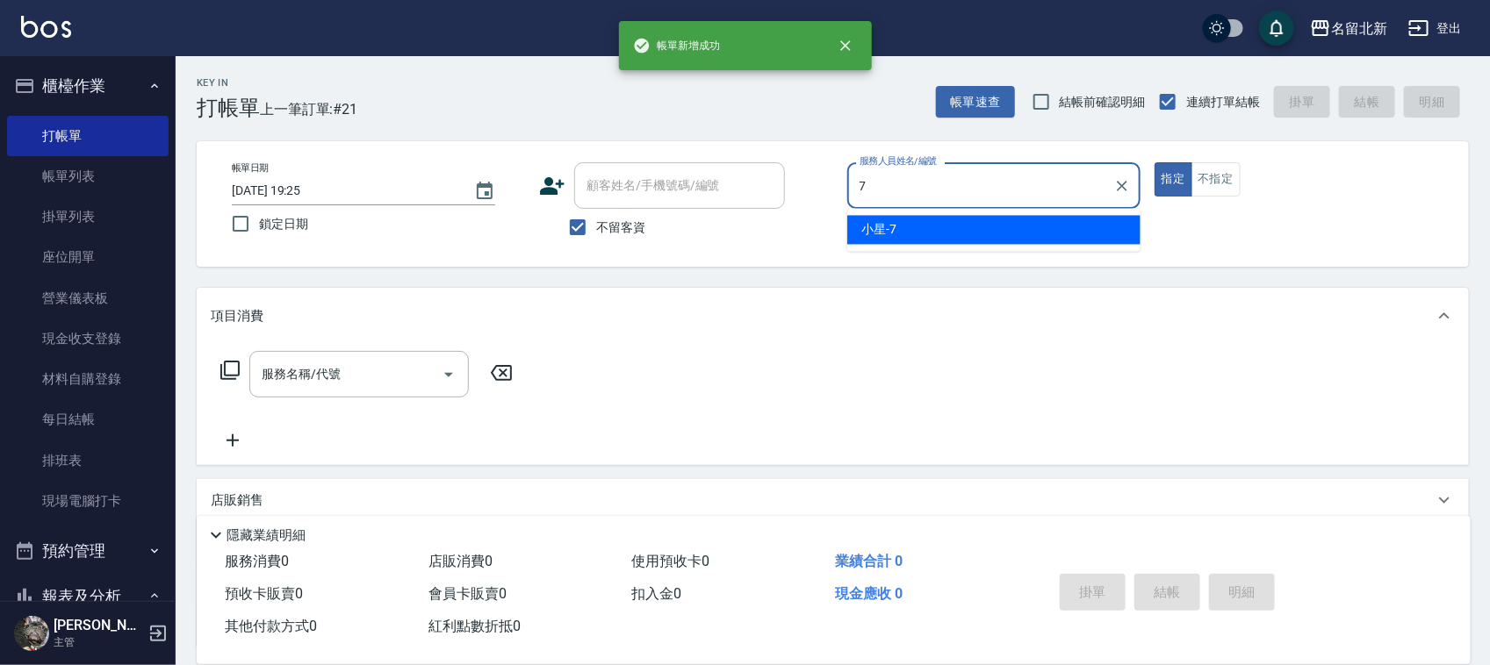
type input "小星-7"
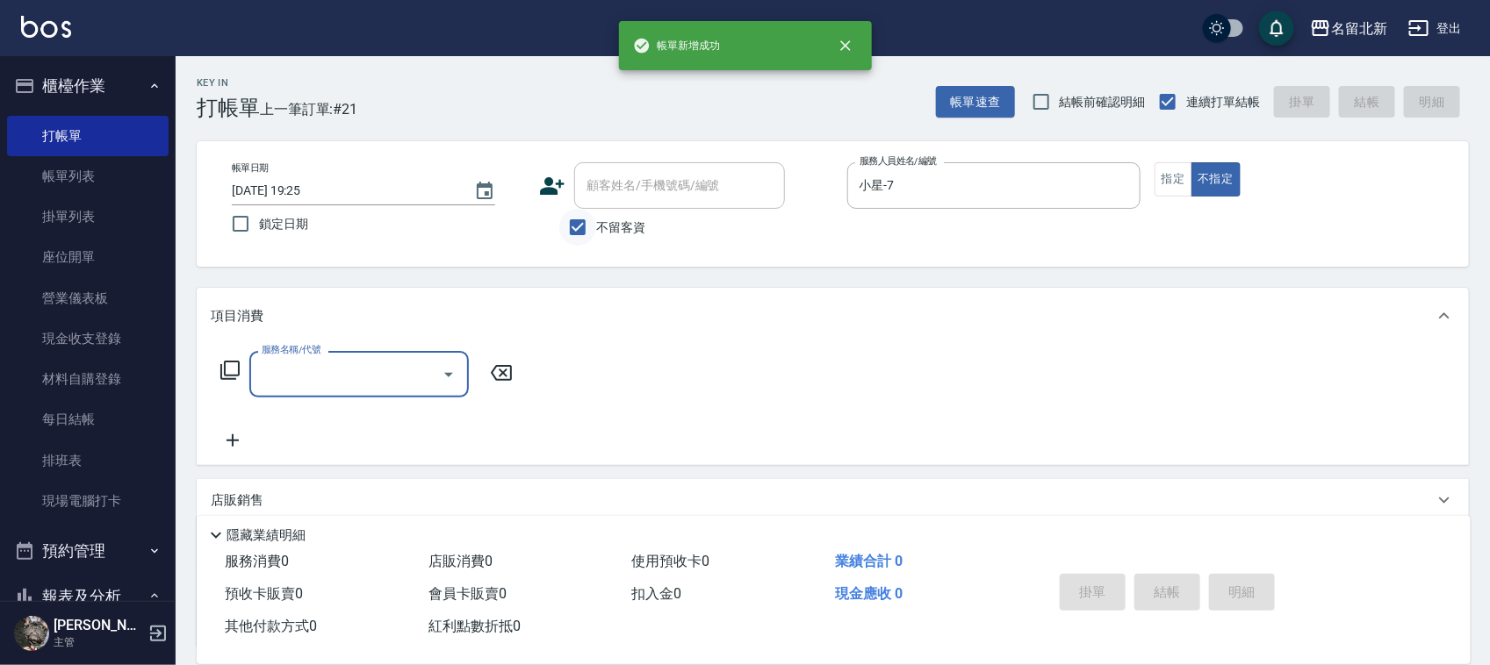
click at [589, 217] on label "不留客資" at bounding box center [602, 227] width 86 height 37
click at [589, 217] on input "不留客資" at bounding box center [577, 227] width 37 height 37
checkbox input "false"
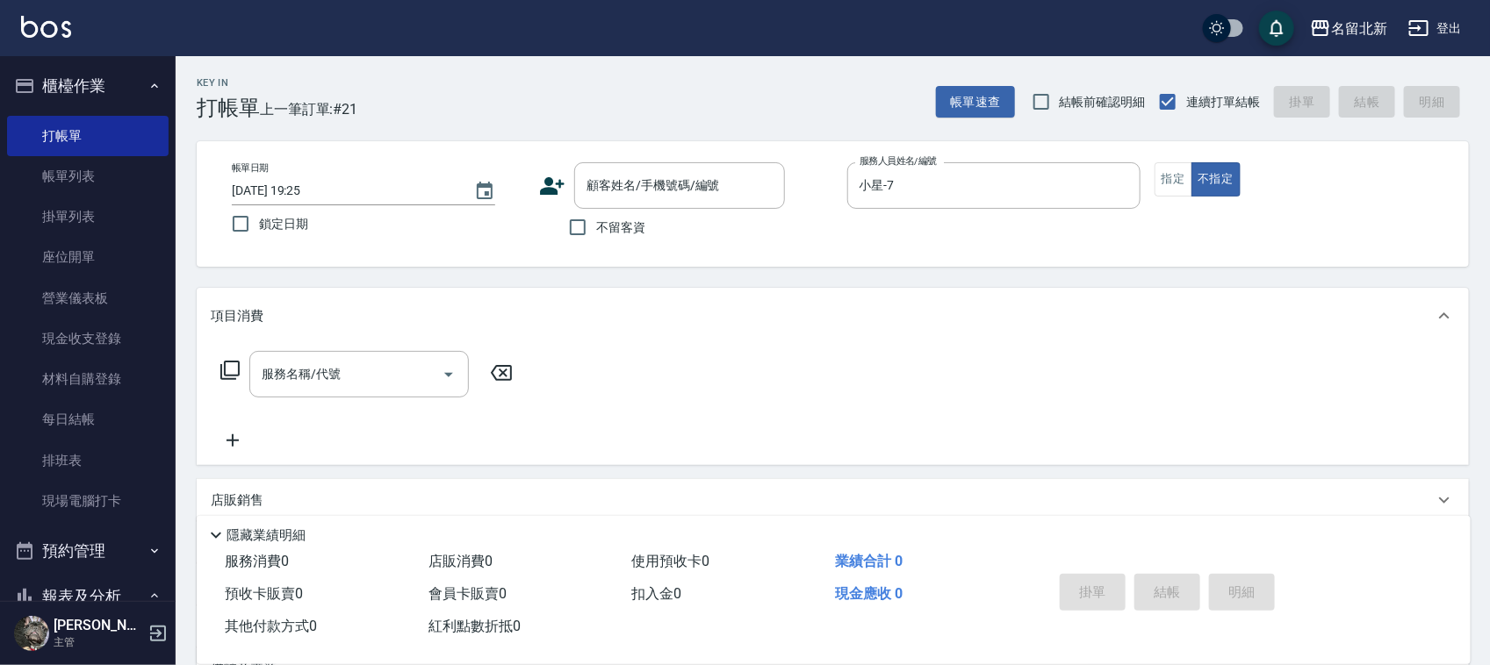
drag, startPoint x: 547, startPoint y: 169, endPoint x: 550, endPoint y: 184, distance: 16.2
click at [546, 171] on div "顧客姓名/手機號碼/編號 顧客姓名/手機號碼/編號" at bounding box center [685, 185] width 293 height 47
click at [550, 184] on icon at bounding box center [553, 186] width 25 height 18
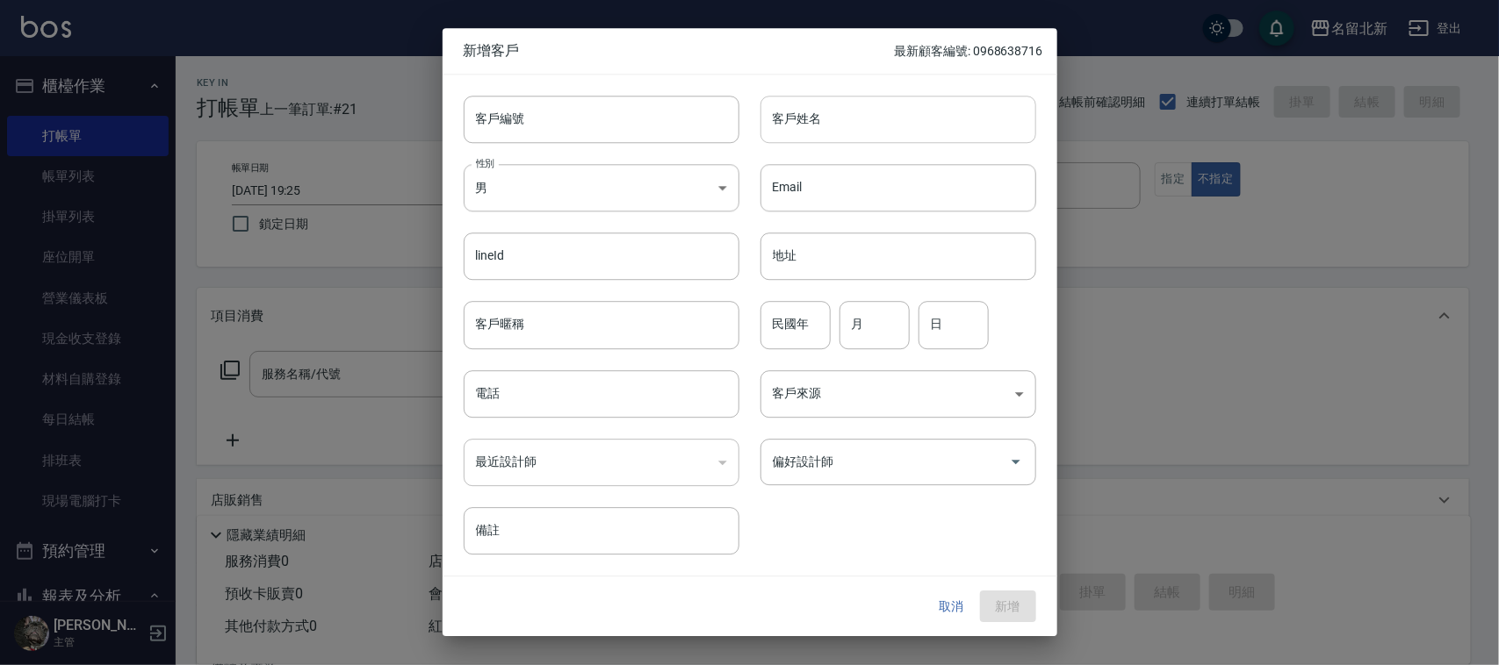
click at [826, 140] on input "客戶姓名" at bounding box center [898, 119] width 276 height 47
type input "鐘"
click at [585, 391] on input "電話" at bounding box center [602, 393] width 276 height 47
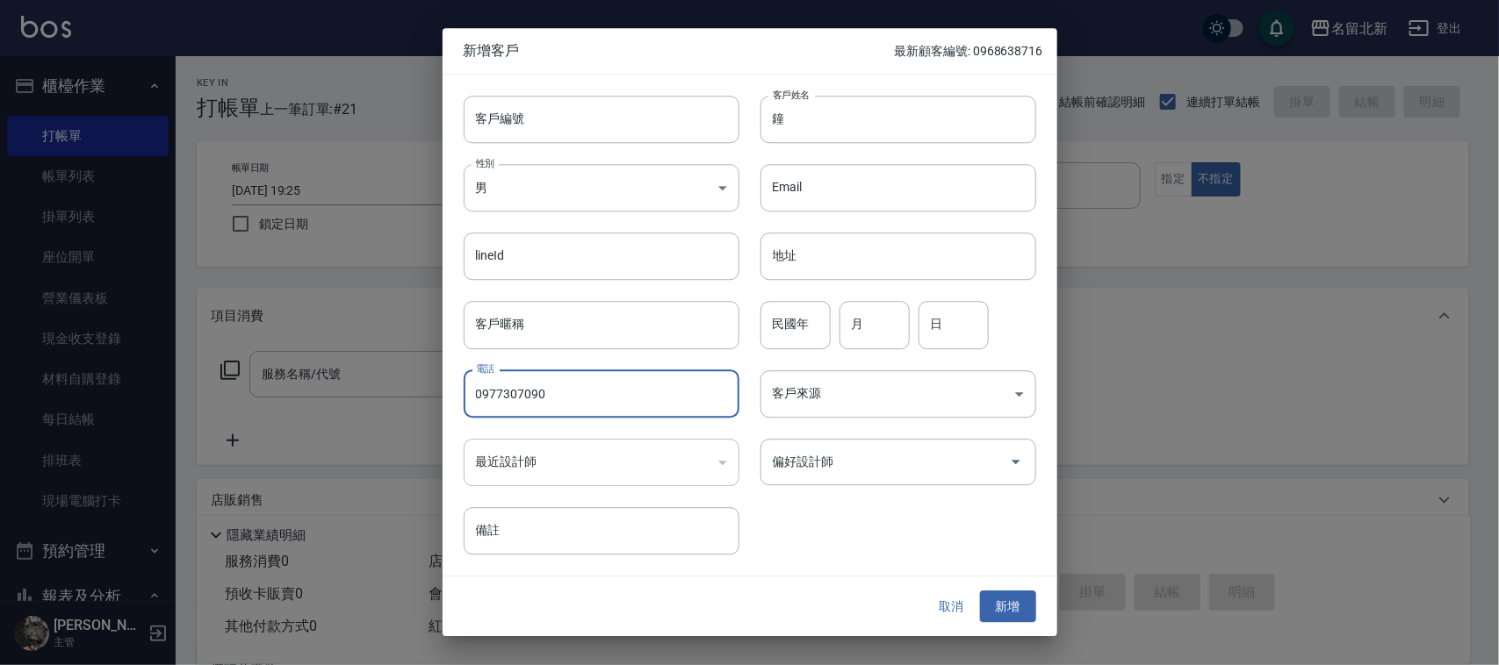
type input "0977307090"
drag, startPoint x: 1039, startPoint y: 610, endPoint x: 1006, endPoint y: 606, distance: 32.8
click at [1006, 606] on div "取消 新增" at bounding box center [749, 607] width 615 height 61
click at [1006, 604] on button "新增" at bounding box center [1008, 607] width 56 height 32
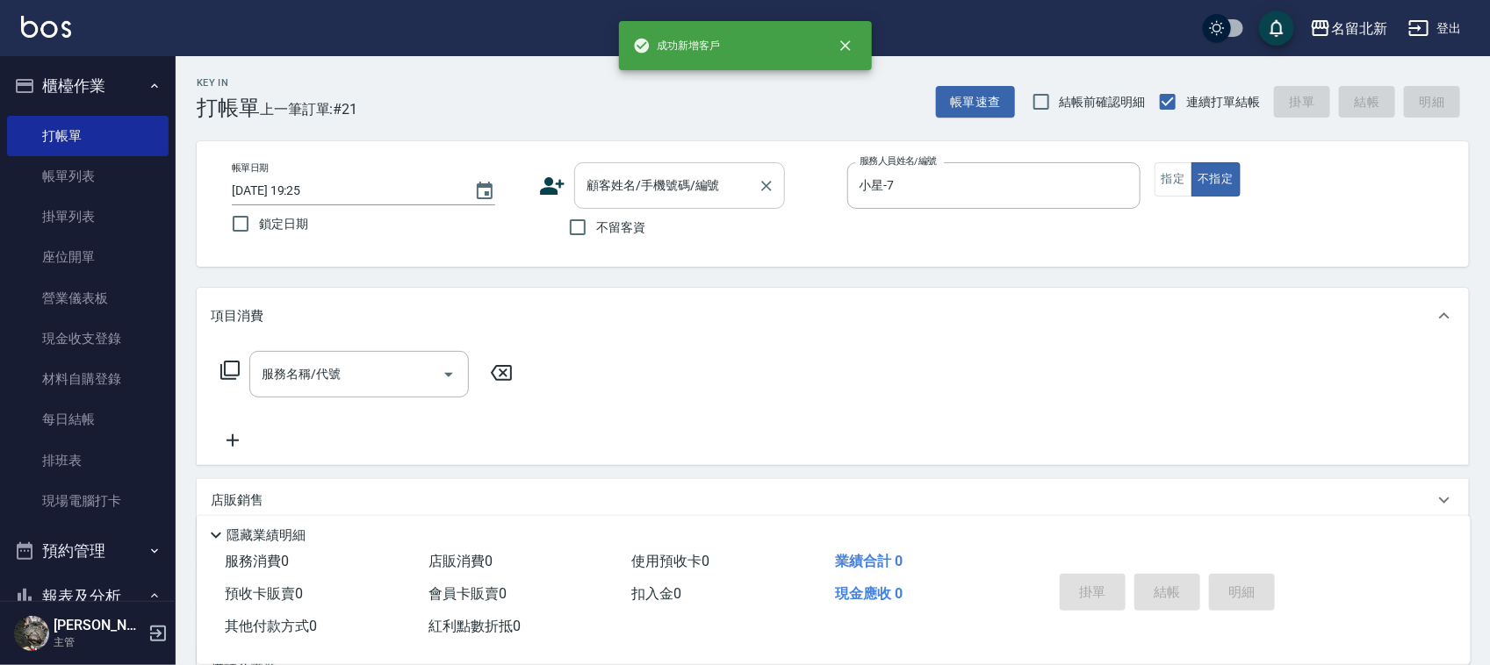
click at [664, 193] on input "顧客姓名/手機號碼/編號" at bounding box center [666, 185] width 169 height 31
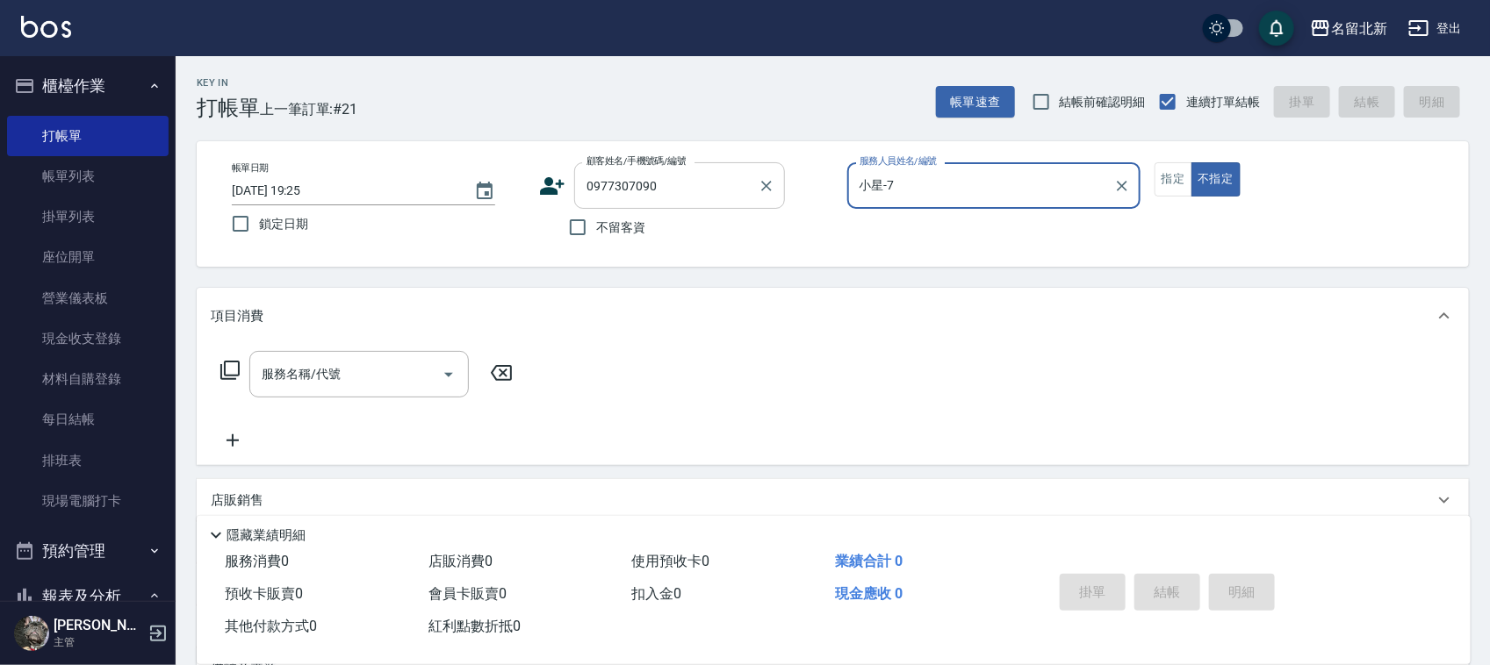
click at [1191, 162] on button "不指定" at bounding box center [1215, 179] width 49 height 34
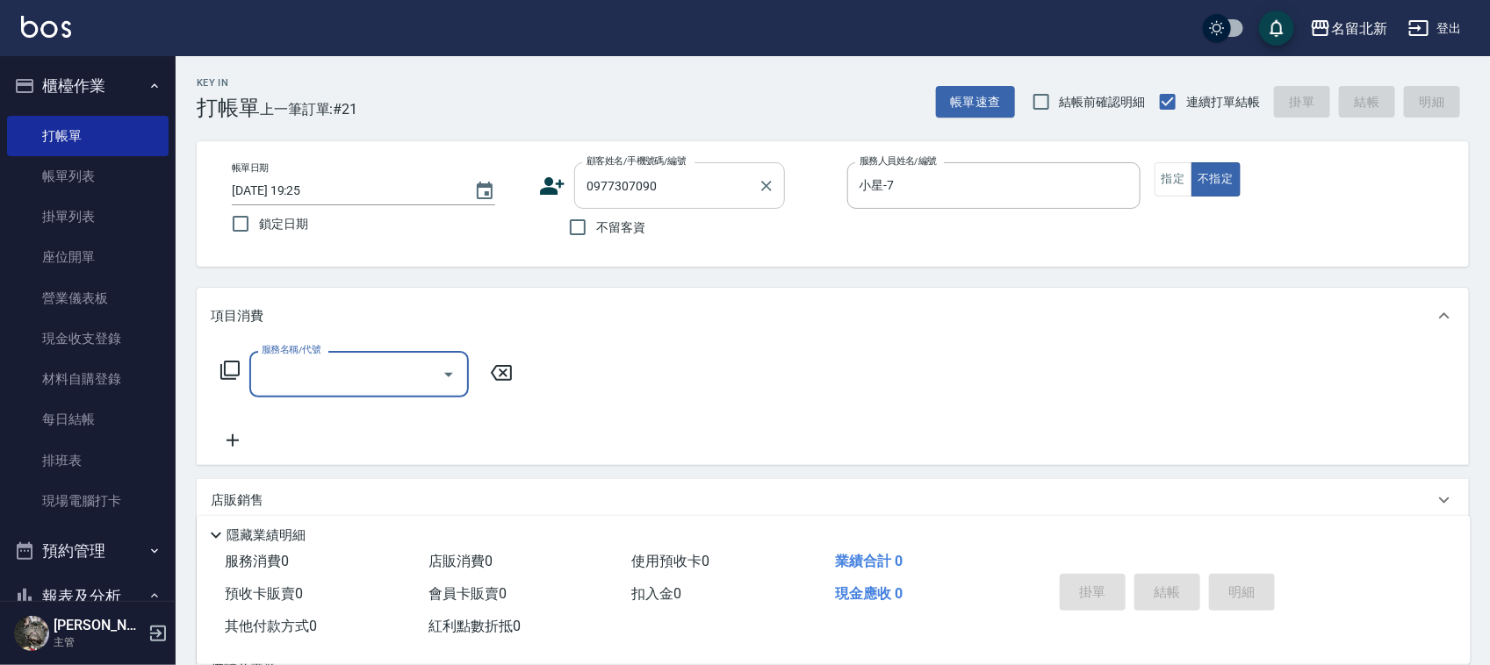
type input "鐘/0977307090/"
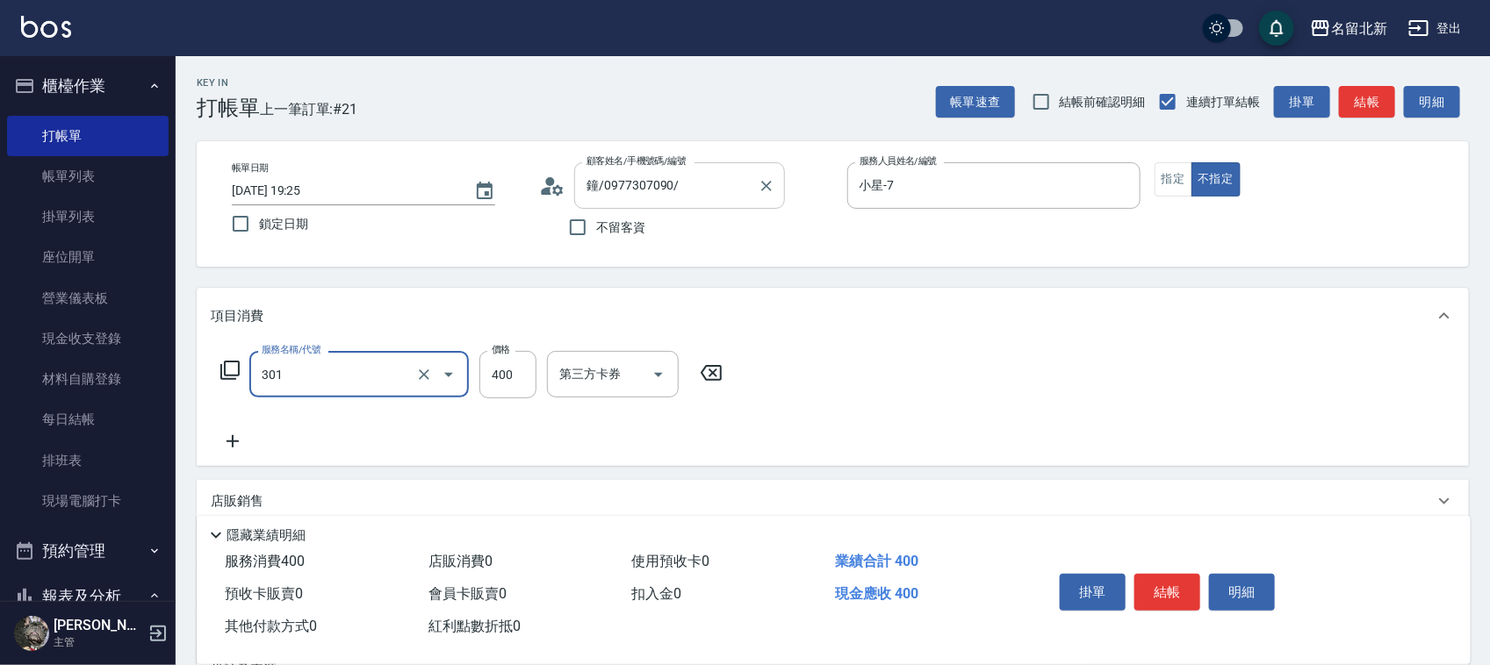
type input "造型剪髮(301)"
type input "388"
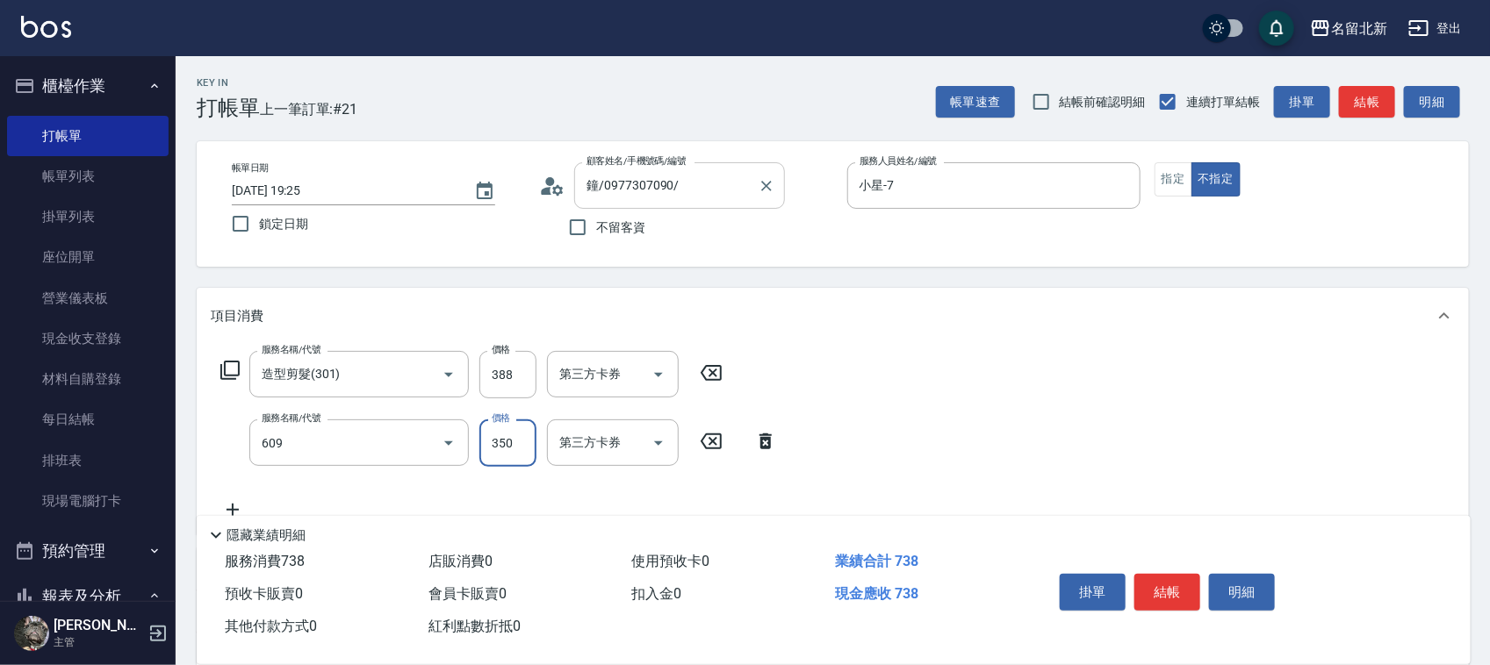
type input "頭皮隔離(609)"
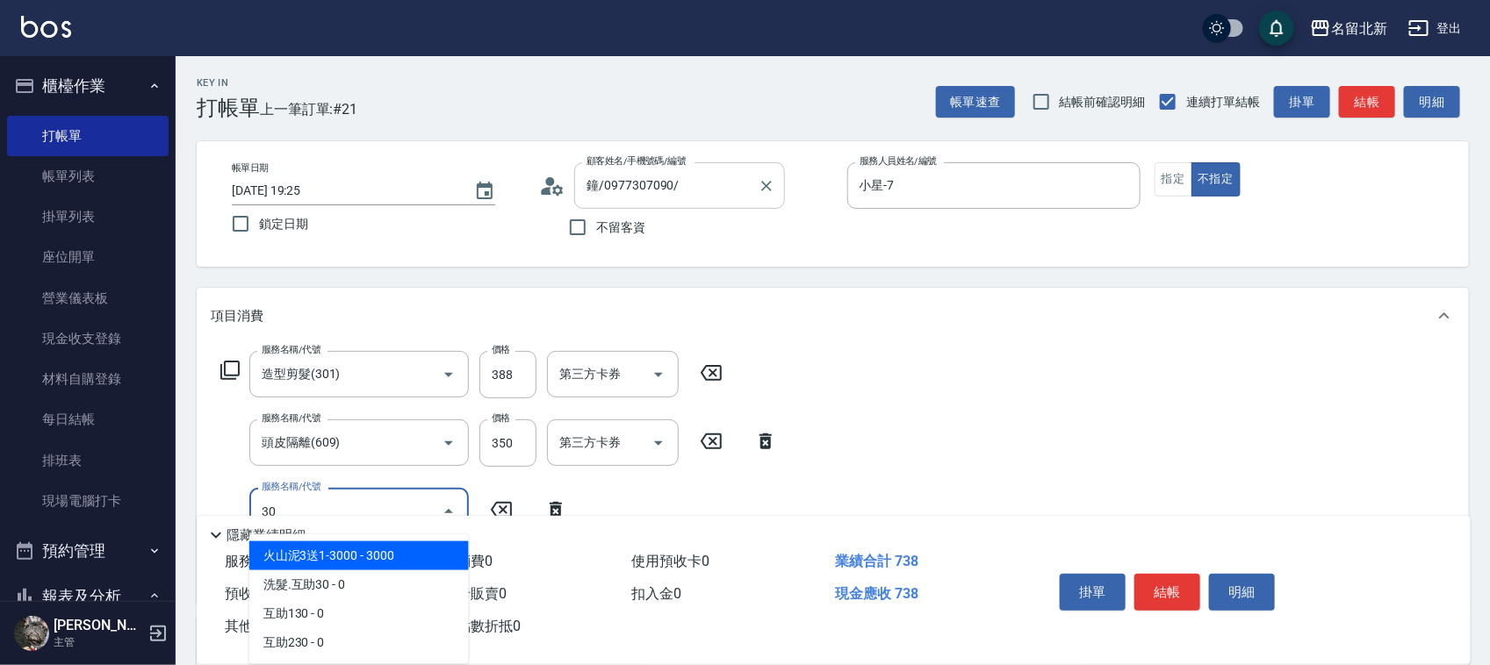
type input "3"
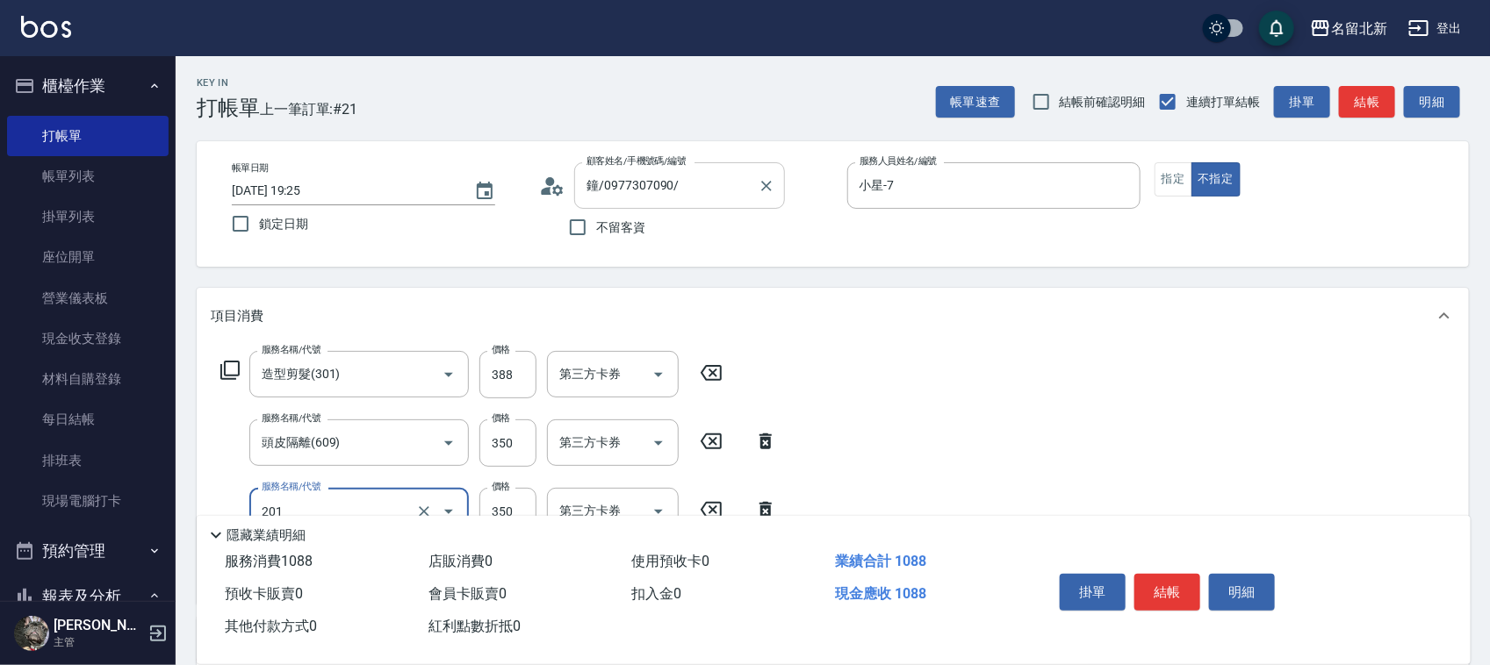
type input "一般洗髮(201)"
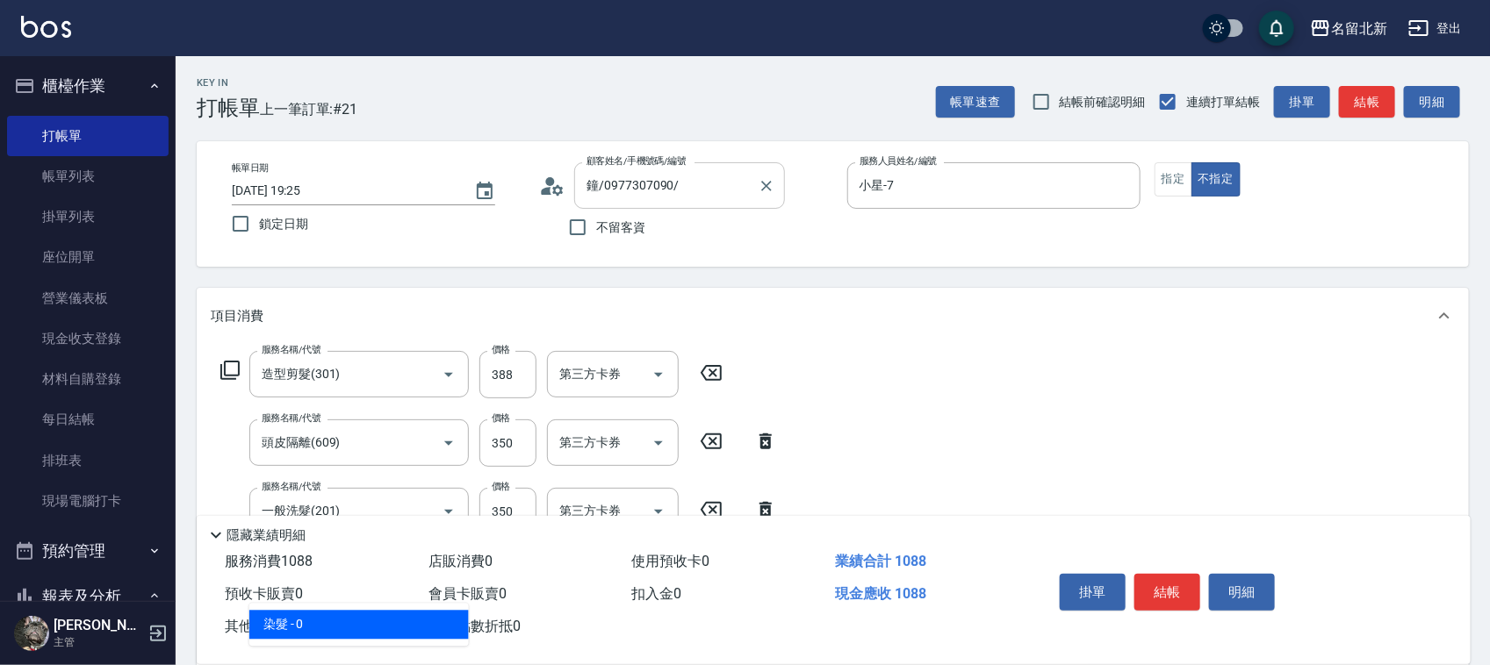
type input "染髮(501)"
type input "1200"
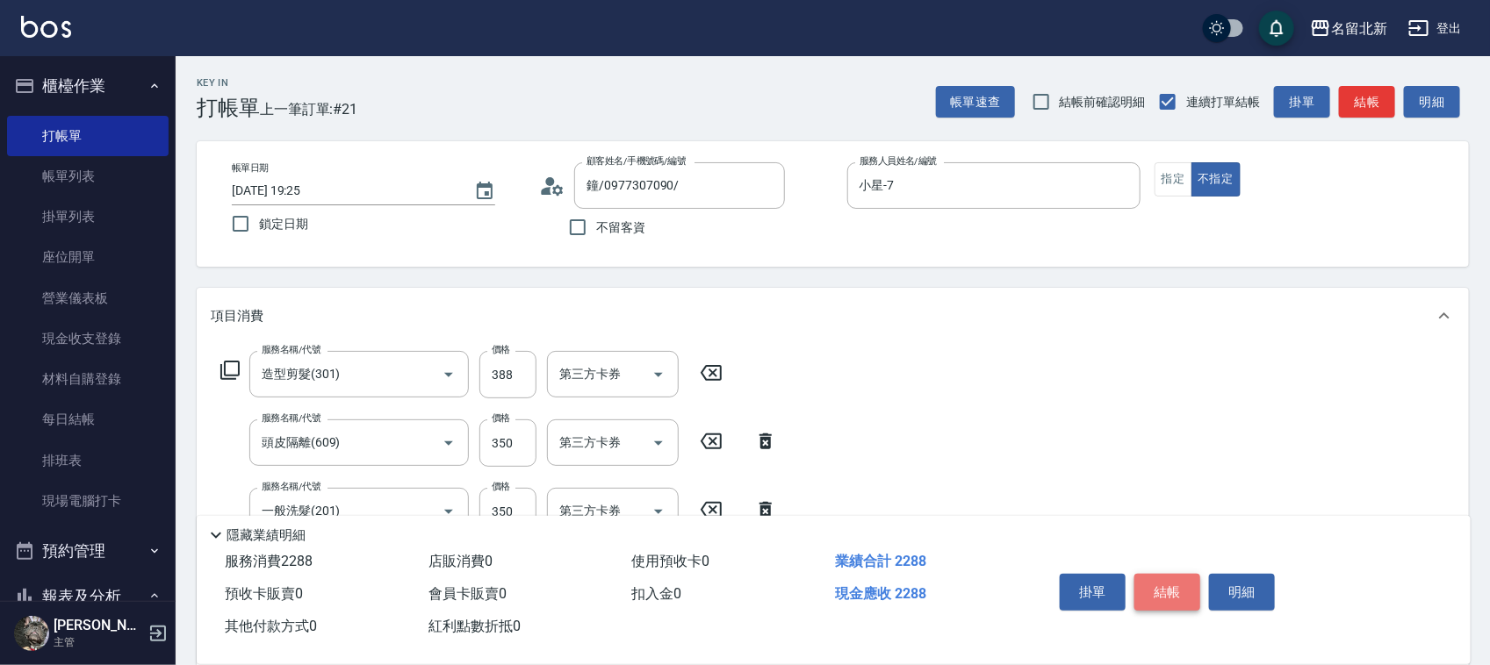
click at [1165, 579] on button "結帳" at bounding box center [1167, 592] width 66 height 37
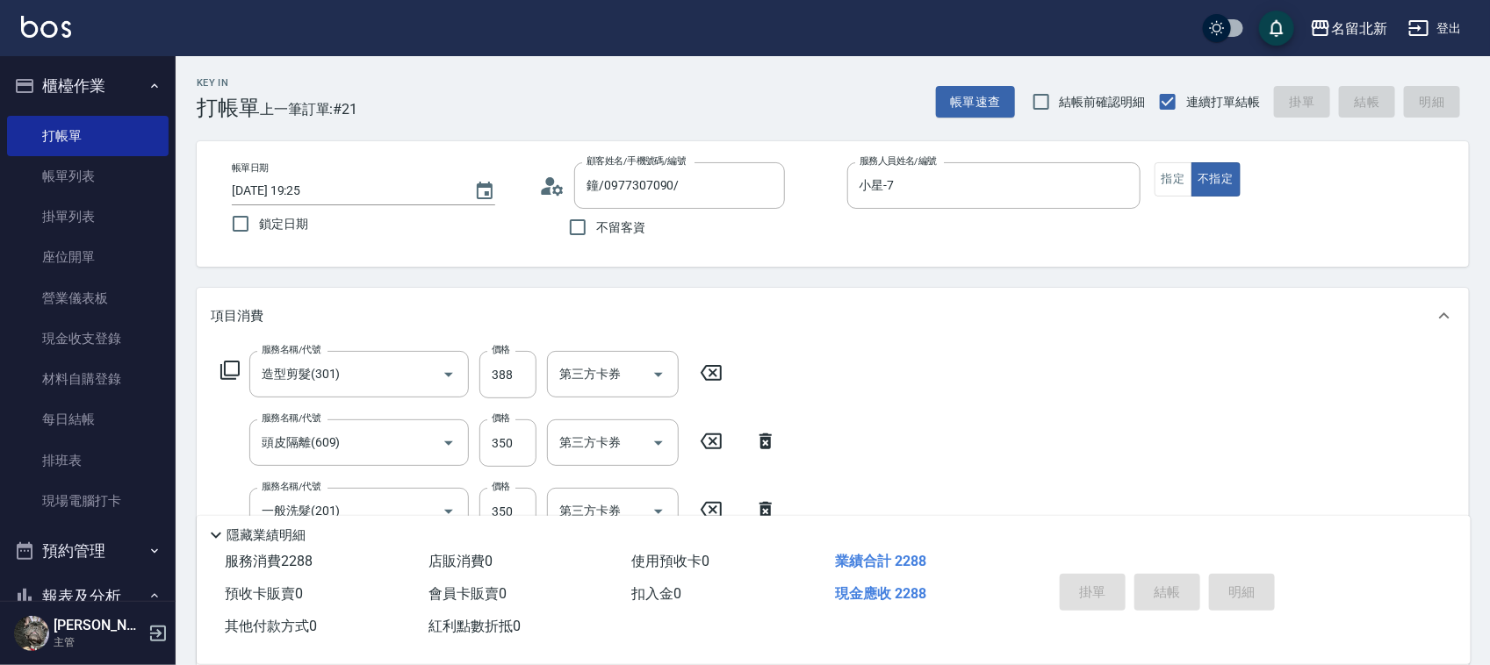
type input "[DATE] 19:26"
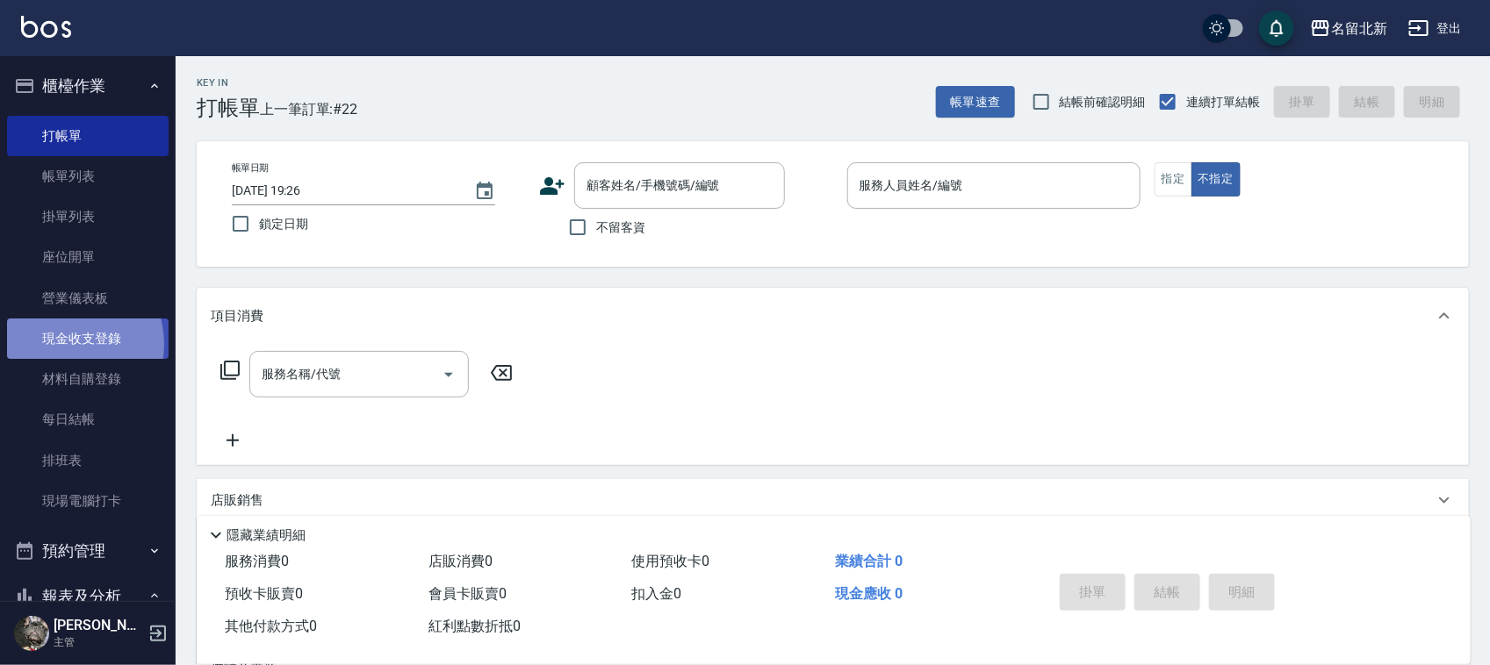
click at [70, 343] on link "現金收支登錄" at bounding box center [88, 339] width 162 height 40
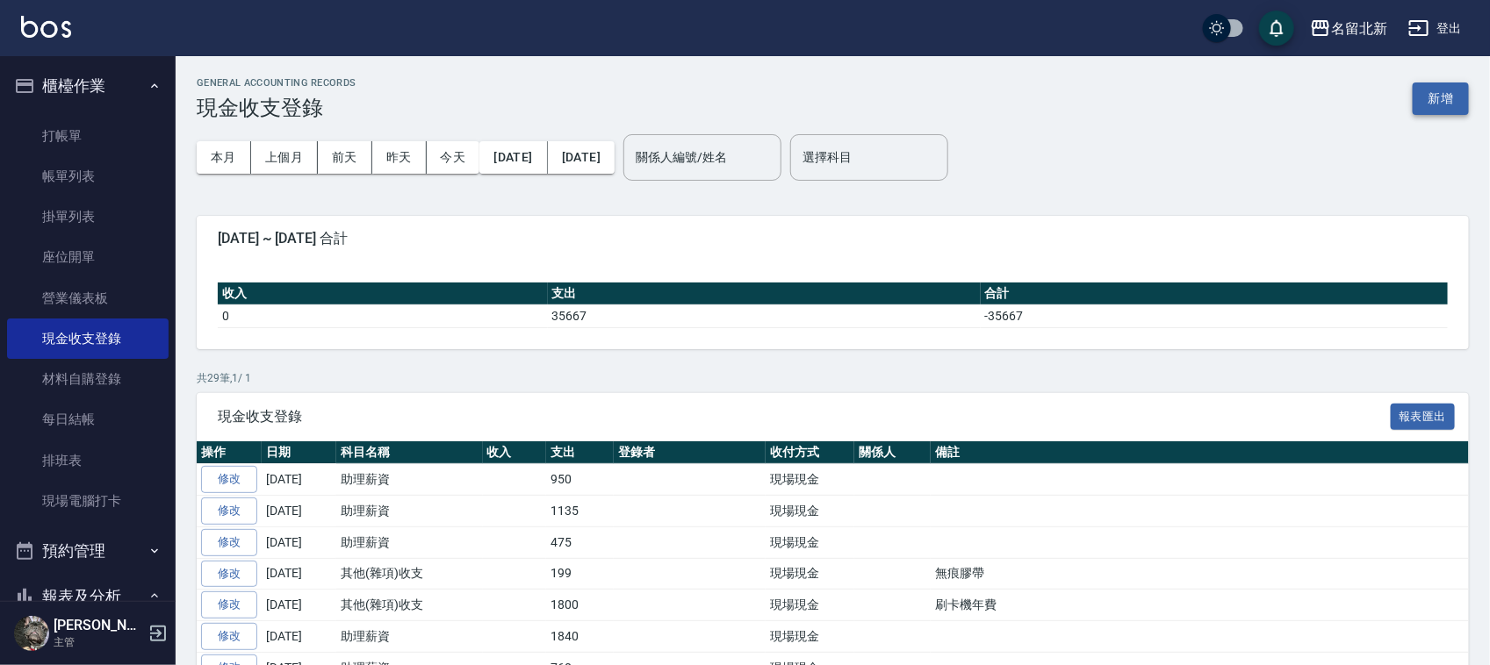
click at [1449, 106] on button "新增" at bounding box center [1441, 99] width 56 height 32
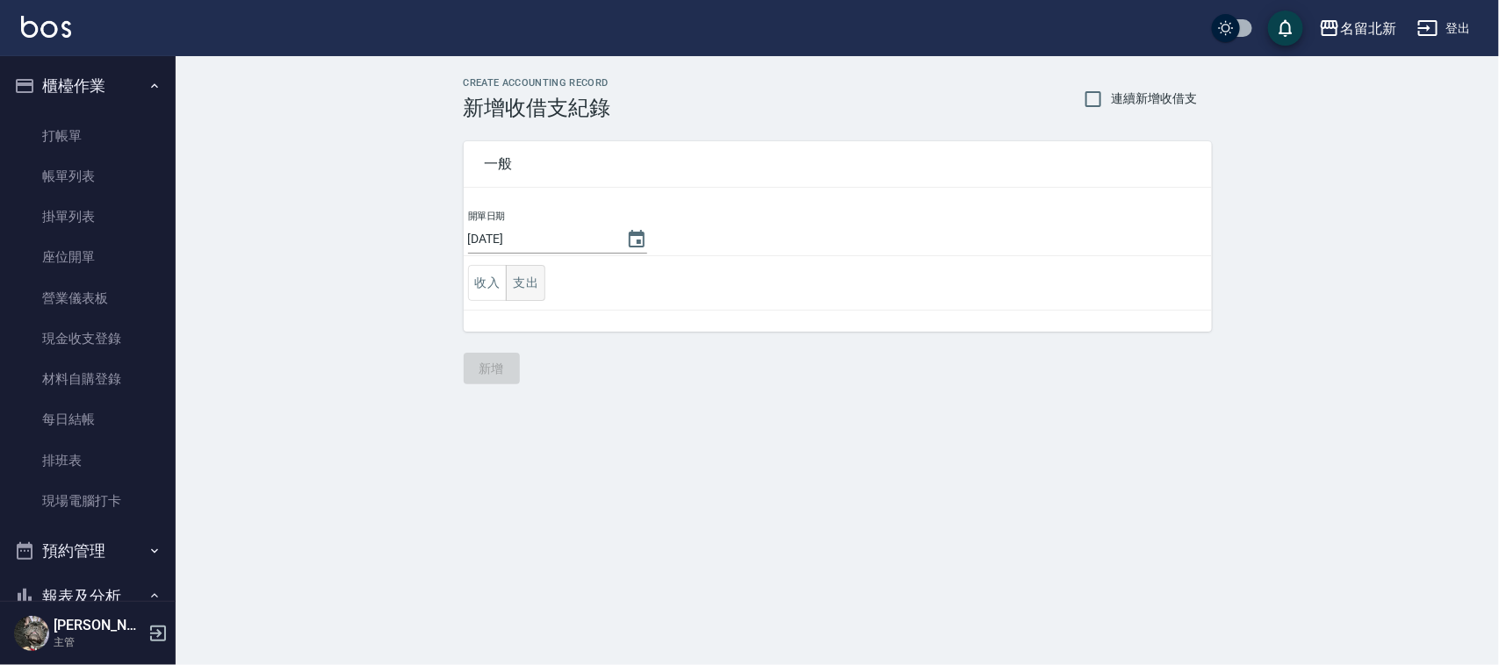
drag, startPoint x: 533, startPoint y: 277, endPoint x: 579, endPoint y: 287, distance: 47.7
click at [534, 277] on button "支出" at bounding box center [526, 283] width 40 height 36
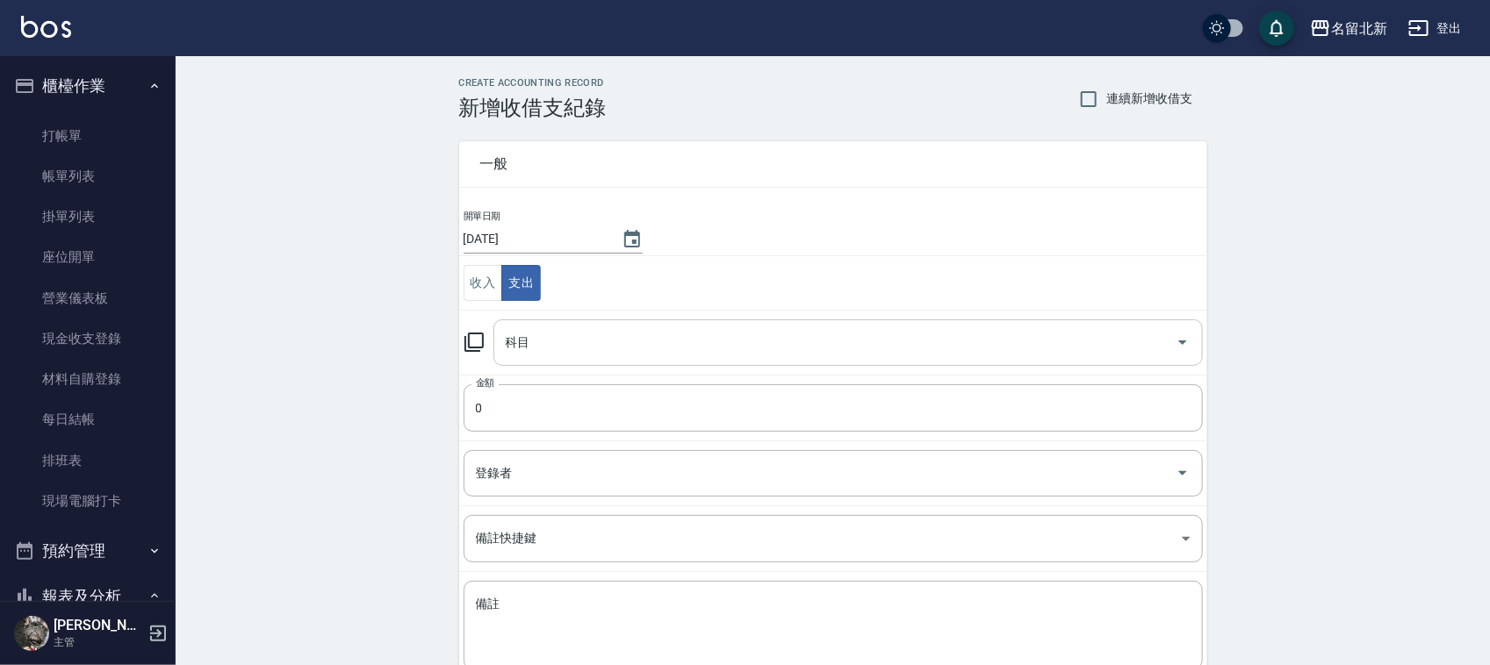
drag, startPoint x: 593, startPoint y: 316, endPoint x: 601, endPoint y: 335, distance: 21.2
click at [593, 319] on td "科目 科目" at bounding box center [833, 342] width 748 height 65
click at [601, 335] on input "科目" at bounding box center [834, 342] width 667 height 31
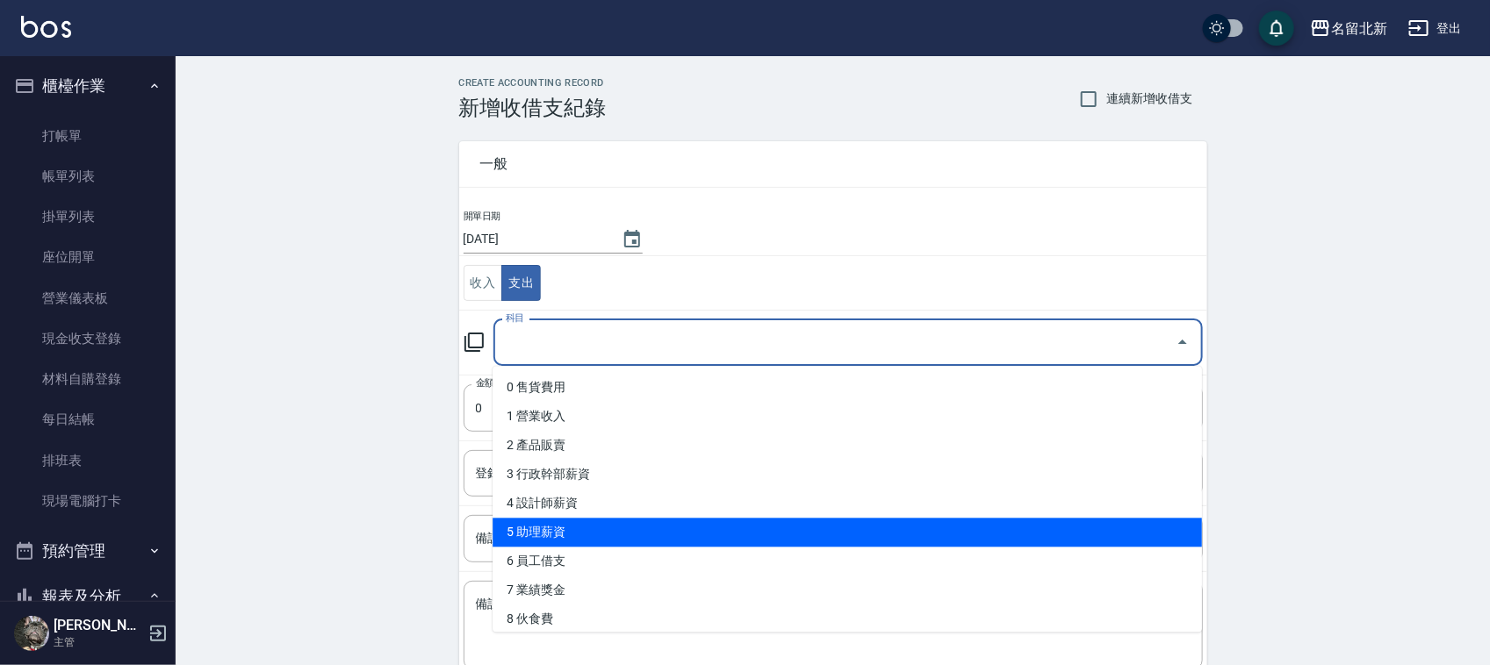
click at [579, 528] on li "5 助理薪資" at bounding box center [846, 533] width 709 height 29
type input "5 助理薪資"
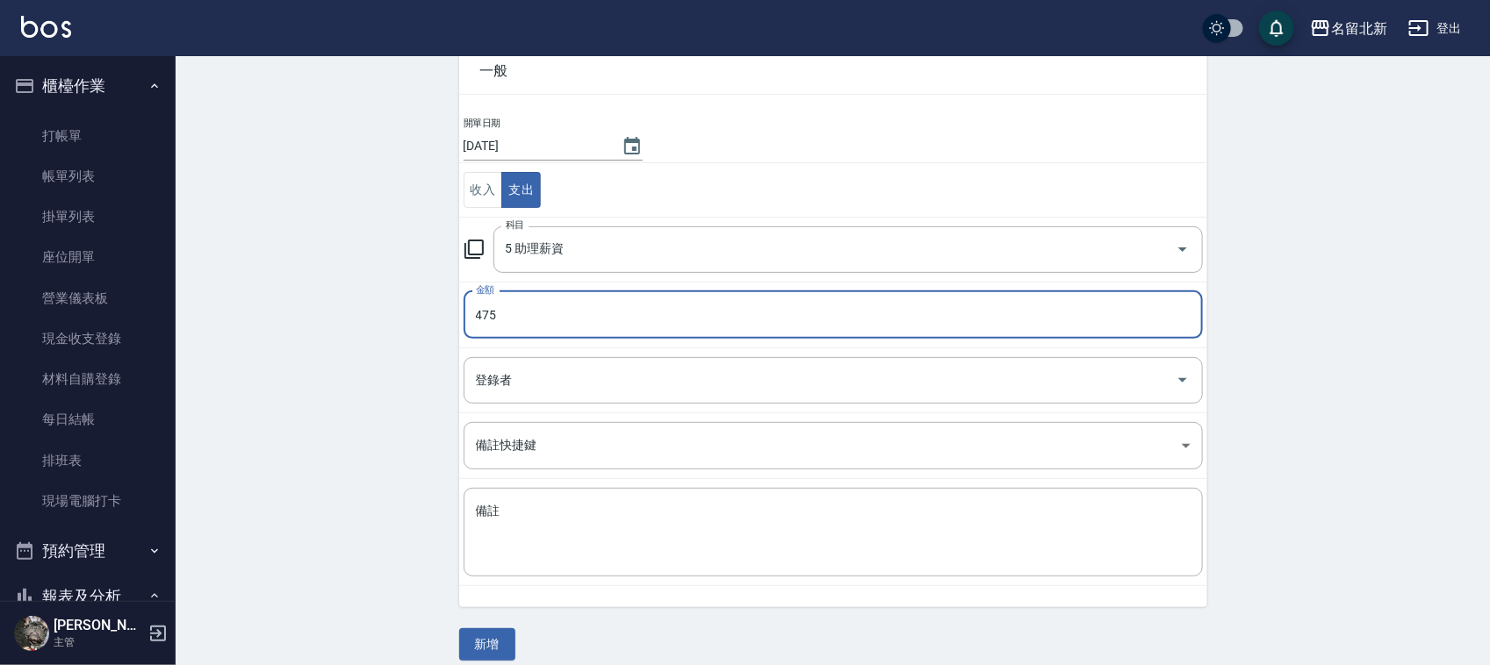
scroll to position [111, 0]
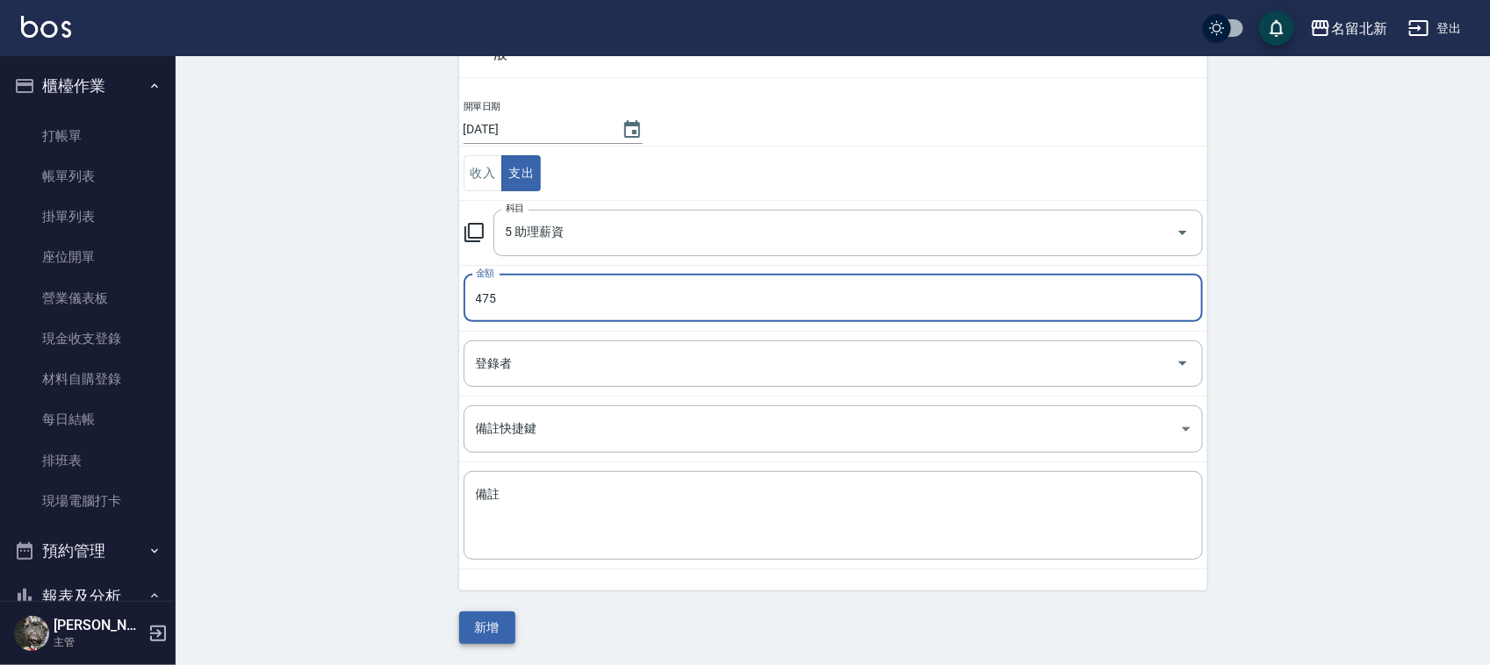
type input "475"
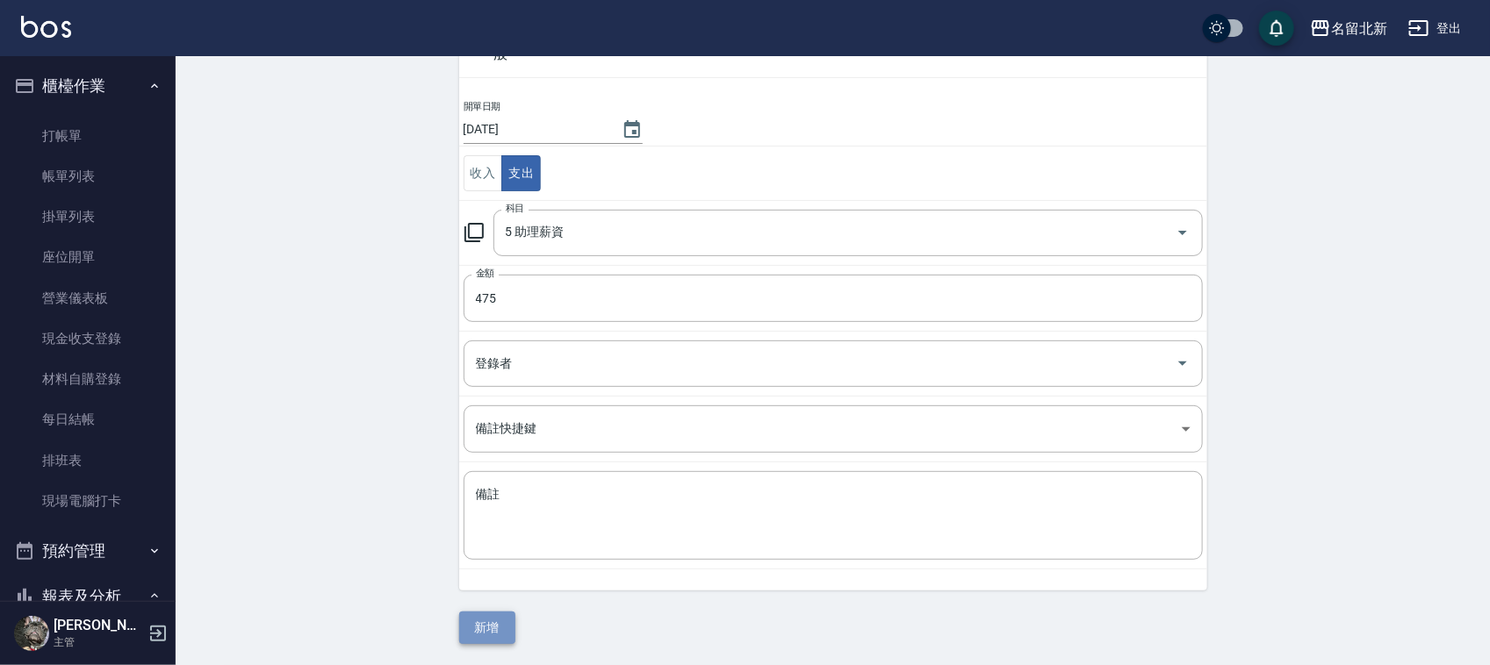
click at [488, 621] on button "新增" at bounding box center [487, 628] width 56 height 32
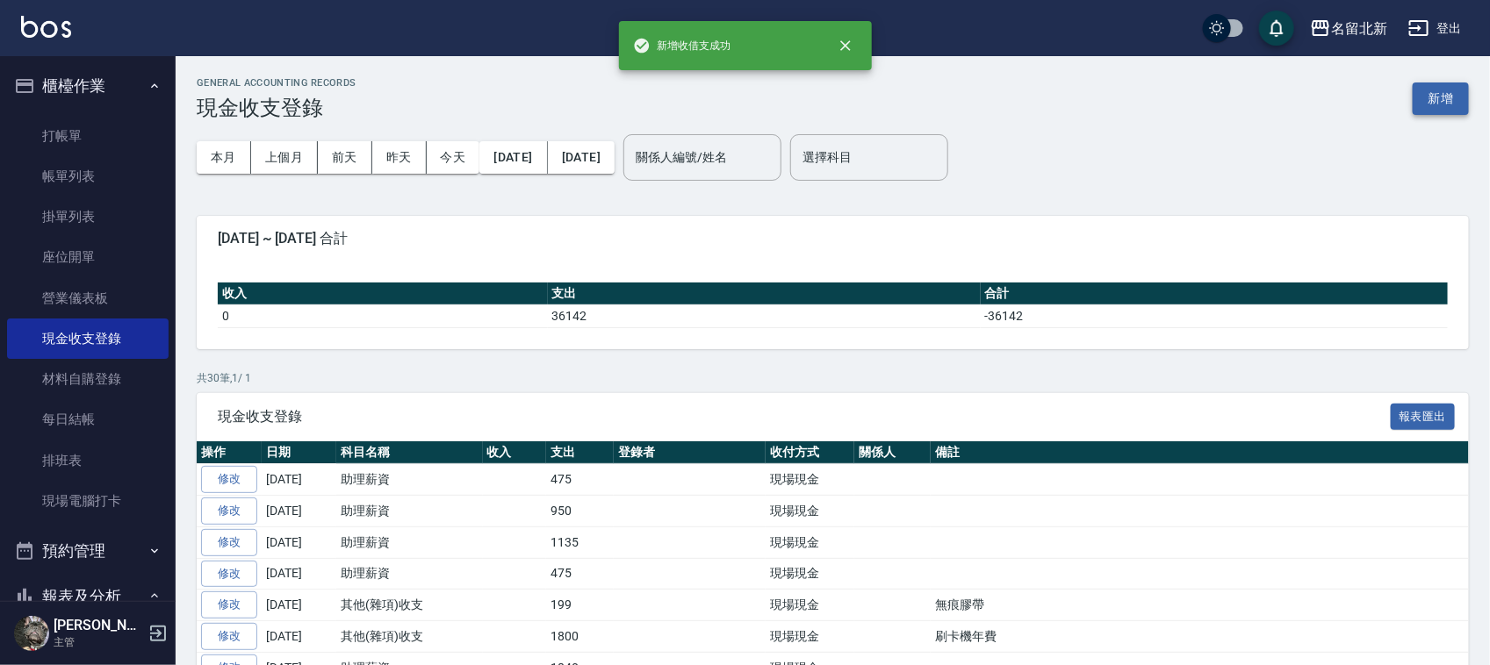
click at [1423, 103] on button "新增" at bounding box center [1441, 99] width 56 height 32
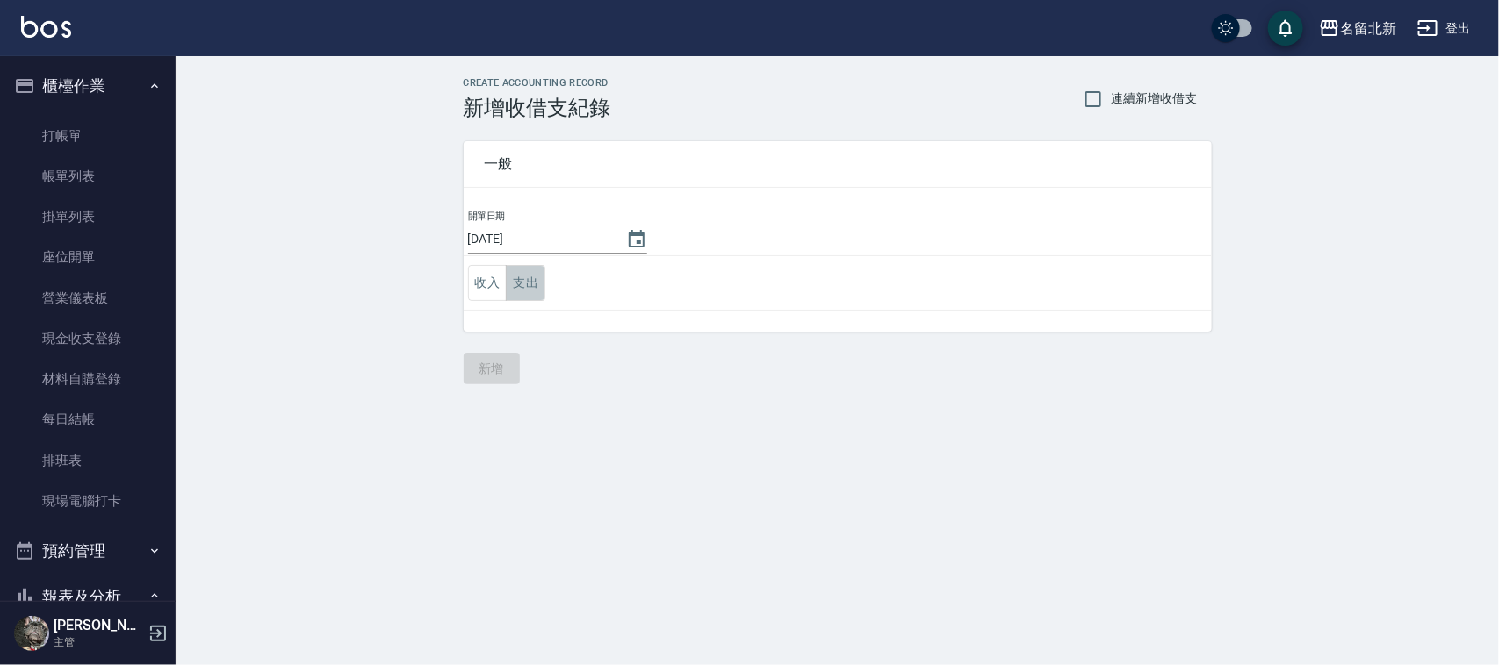
click at [507, 282] on button "支出" at bounding box center [526, 283] width 40 height 36
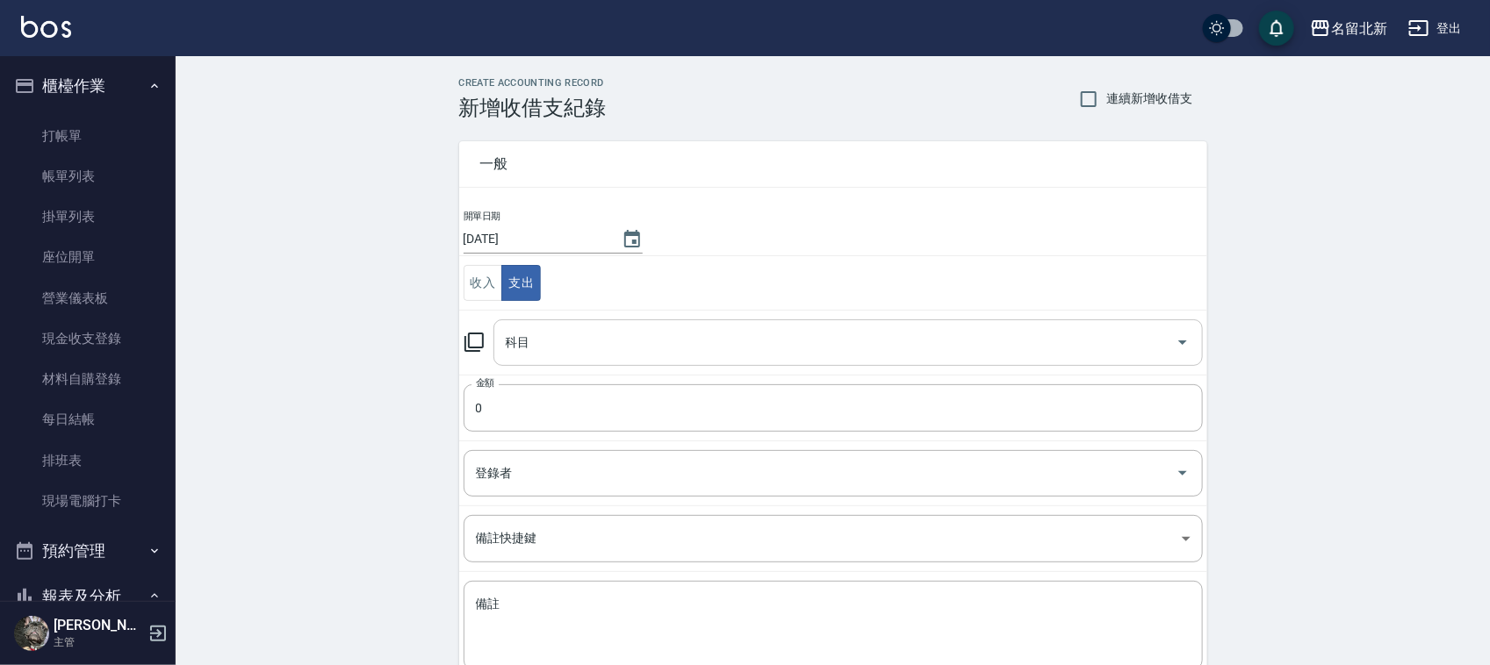
click at [575, 349] on input "科目" at bounding box center [834, 342] width 667 height 31
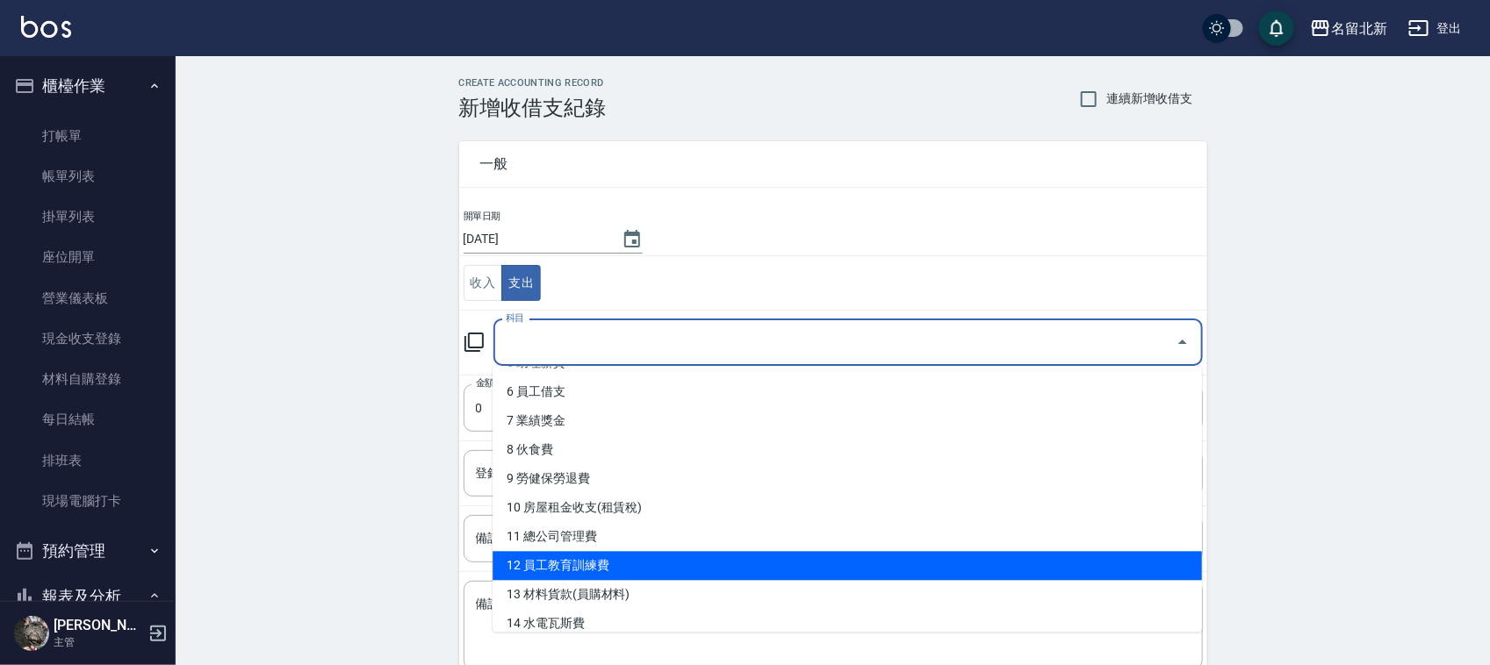
scroll to position [329, 0]
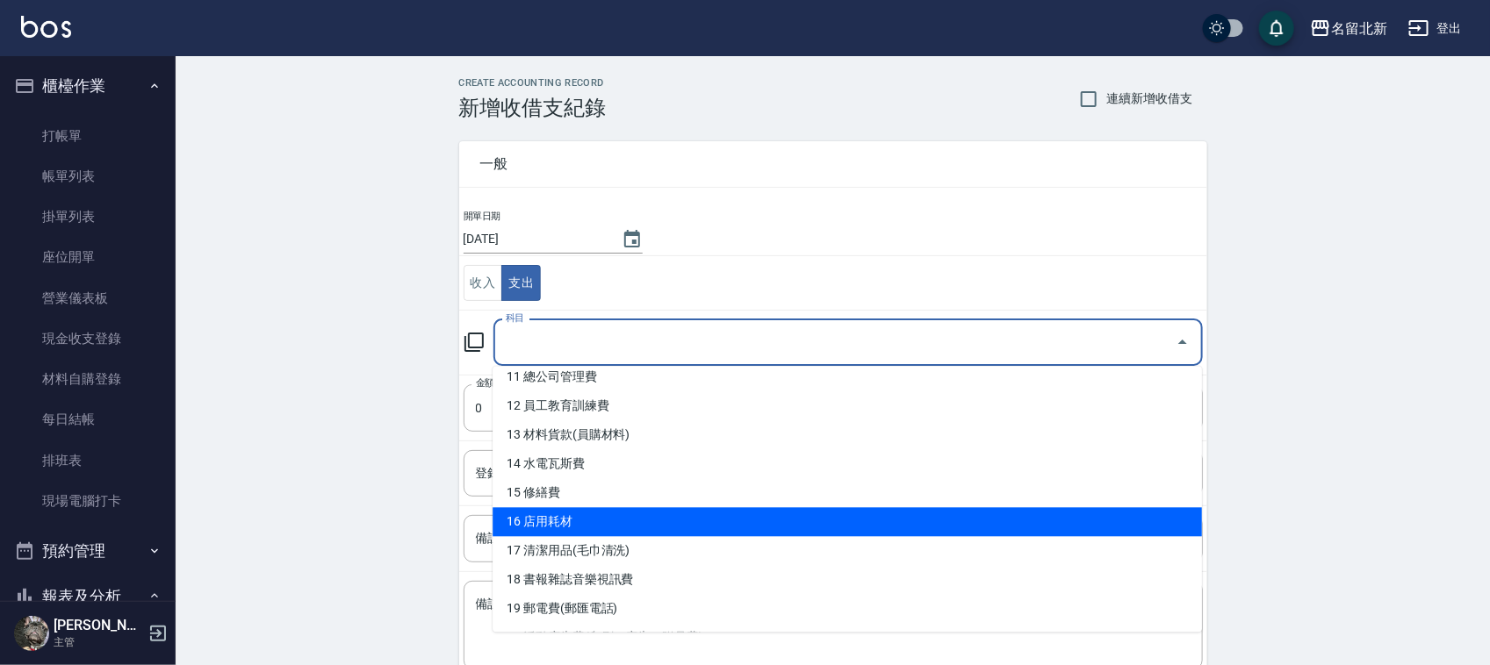
drag, startPoint x: 657, startPoint y: 505, endPoint x: 665, endPoint y: 522, distance: 19.6
click at [665, 522] on ul "0 售貨費用 1 營業收入 2 產品販賣 3 行政幹部薪資 4 設計師薪資 5 助理薪資 6 員工借支 7 業績獎金 8 伙食費 9 勞健保勞退費 10 房屋…" at bounding box center [846, 500] width 709 height 266
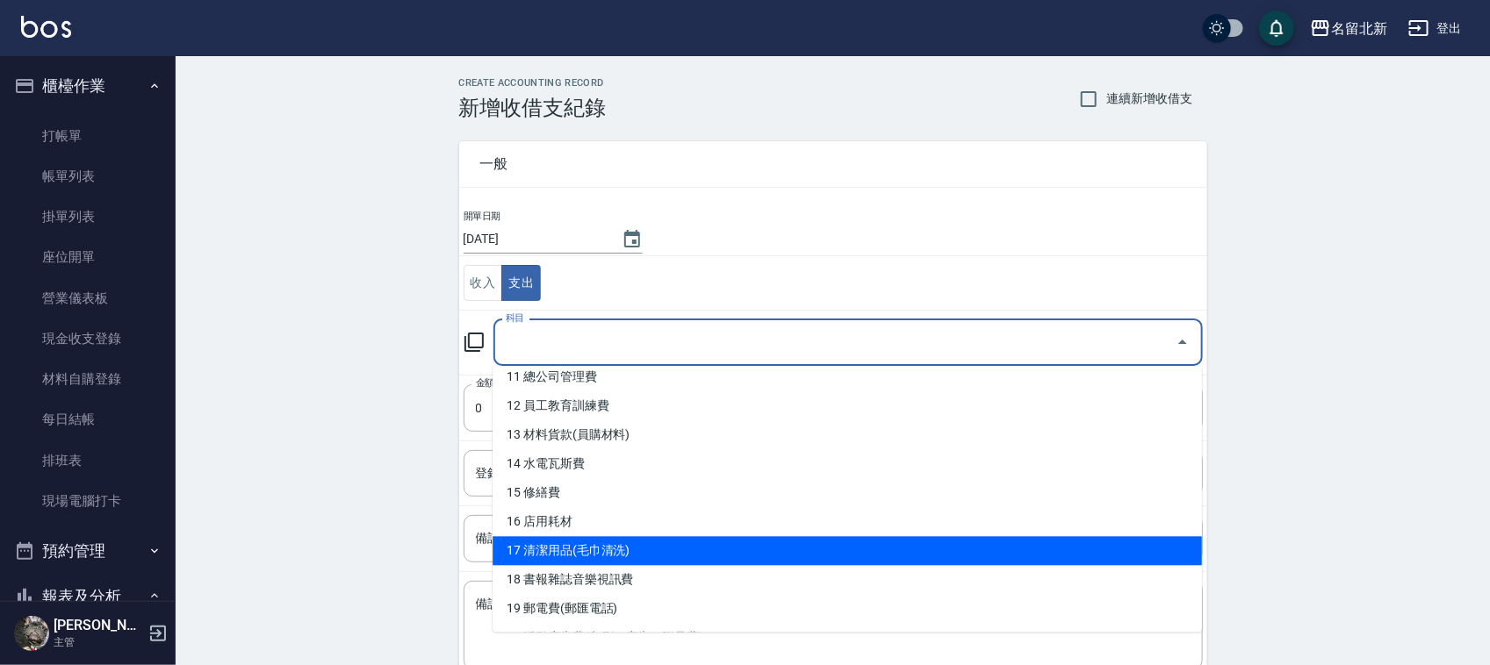
click at [667, 550] on li "17 清潔用品(毛巾清洗)" at bounding box center [846, 551] width 709 height 29
type input "17 清潔用品(毛巾清洗)"
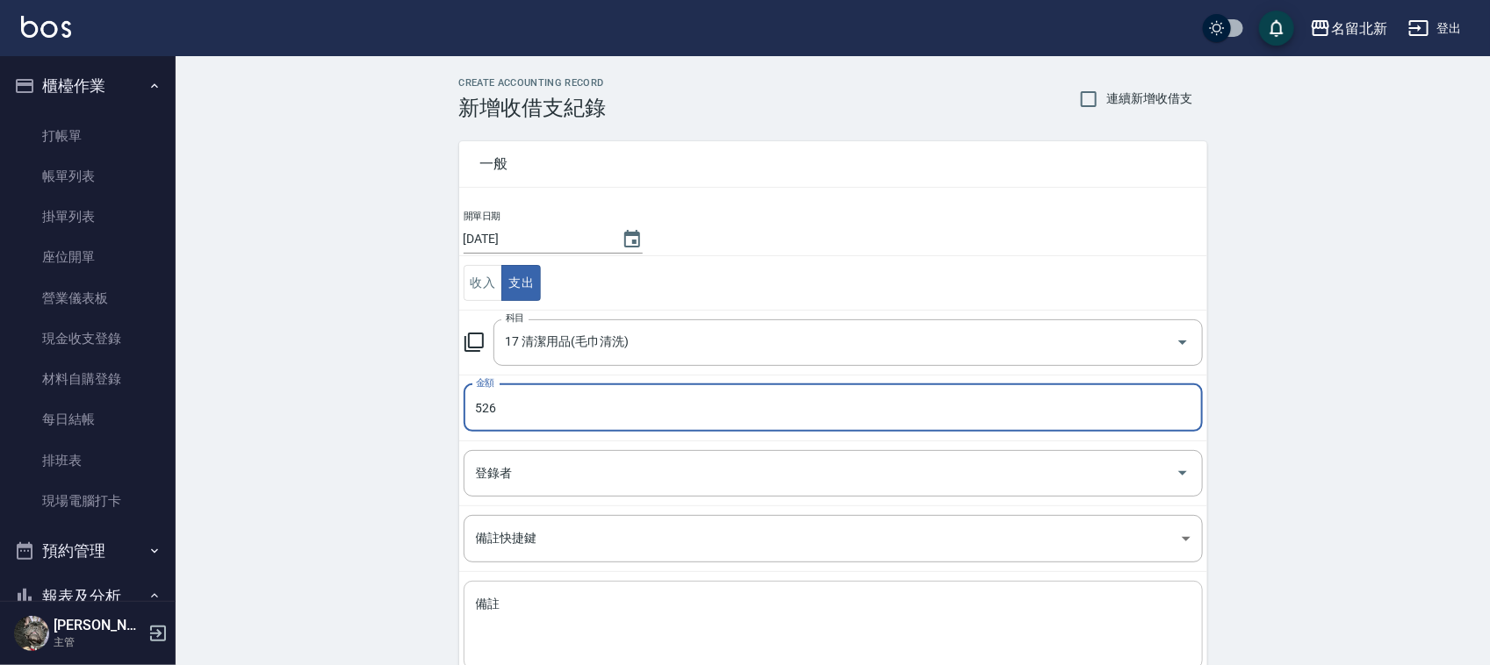
type input "526"
click at [646, 621] on textarea "備註" at bounding box center [833, 626] width 715 height 60
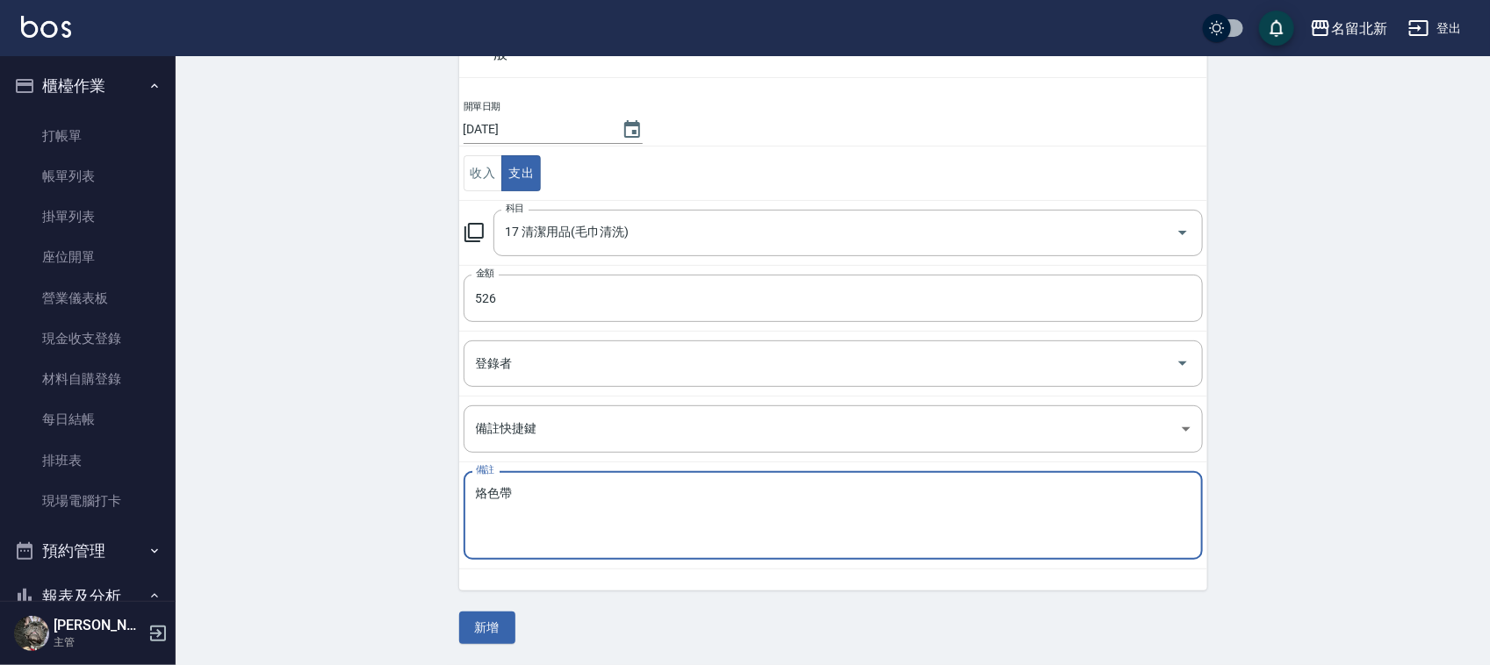
scroll to position [111, 0]
type textarea "烙色帶"
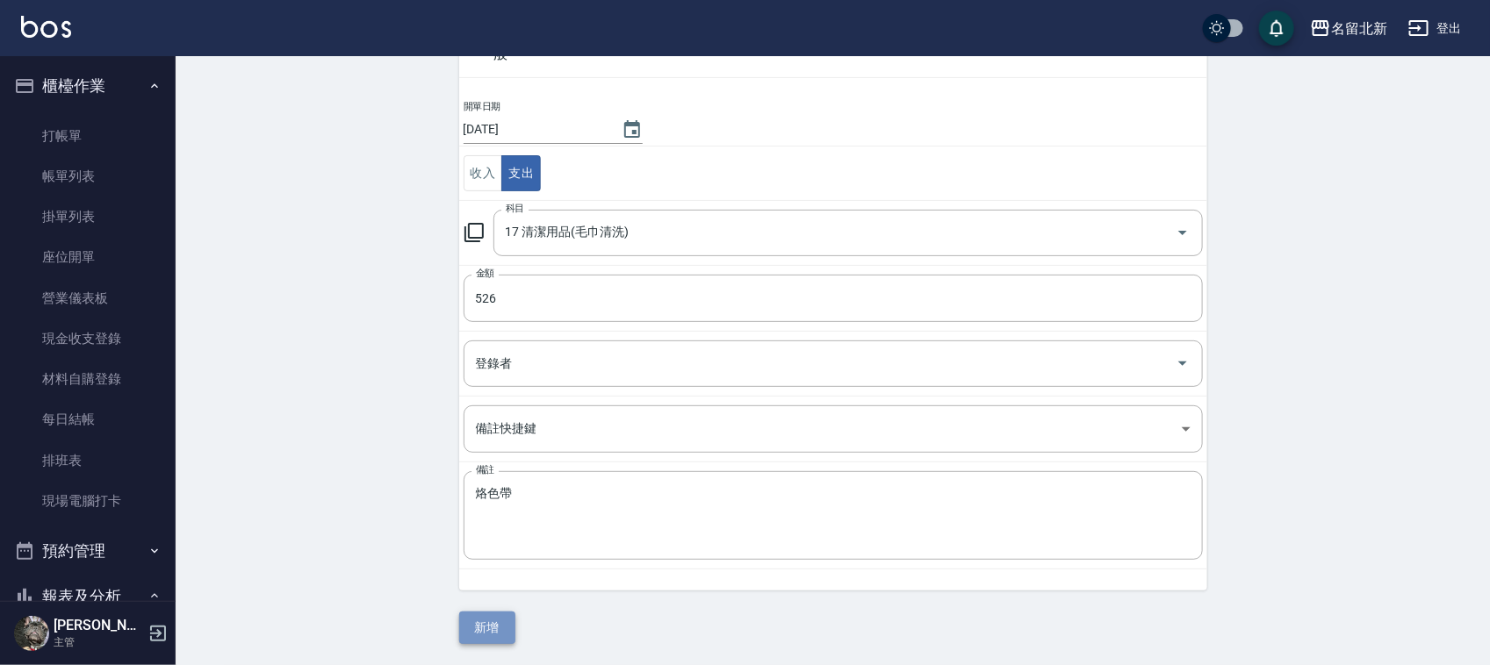
click at [492, 634] on button "新增" at bounding box center [487, 628] width 56 height 32
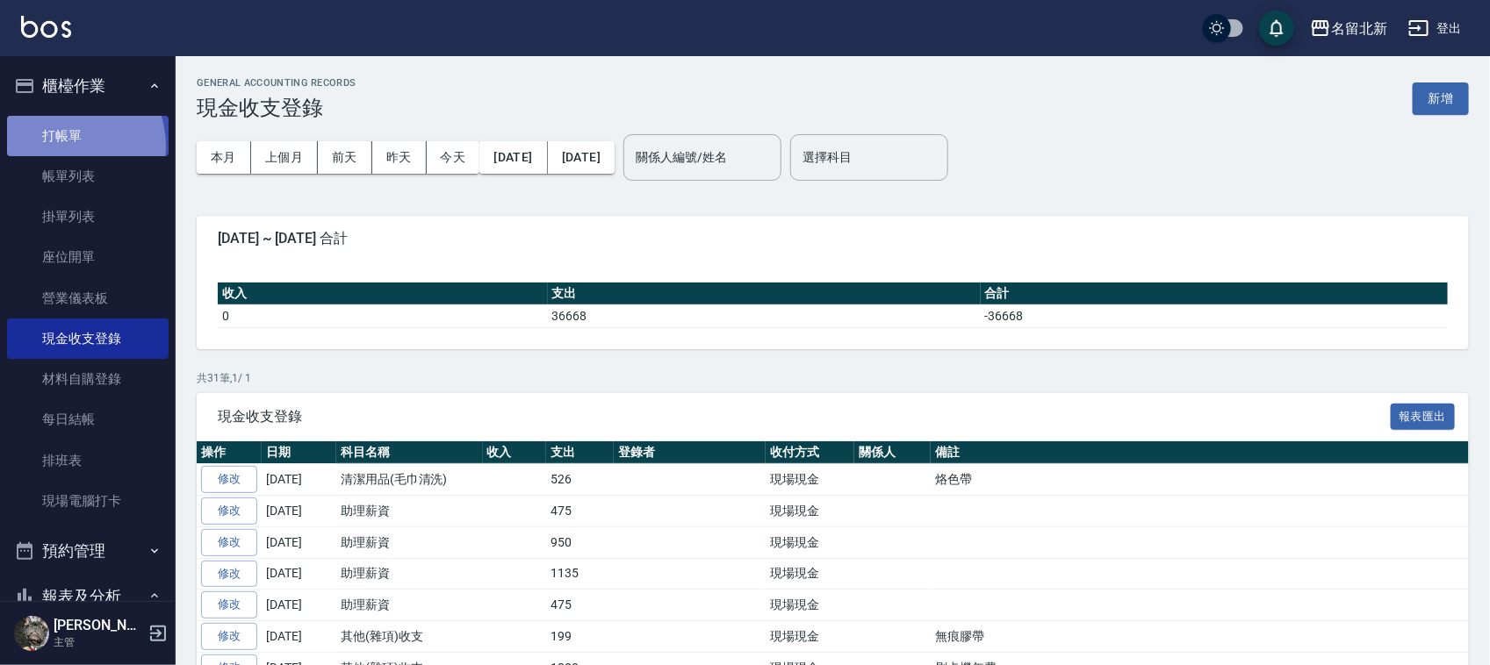
click at [60, 145] on link "打帳單" at bounding box center [88, 136] width 162 height 40
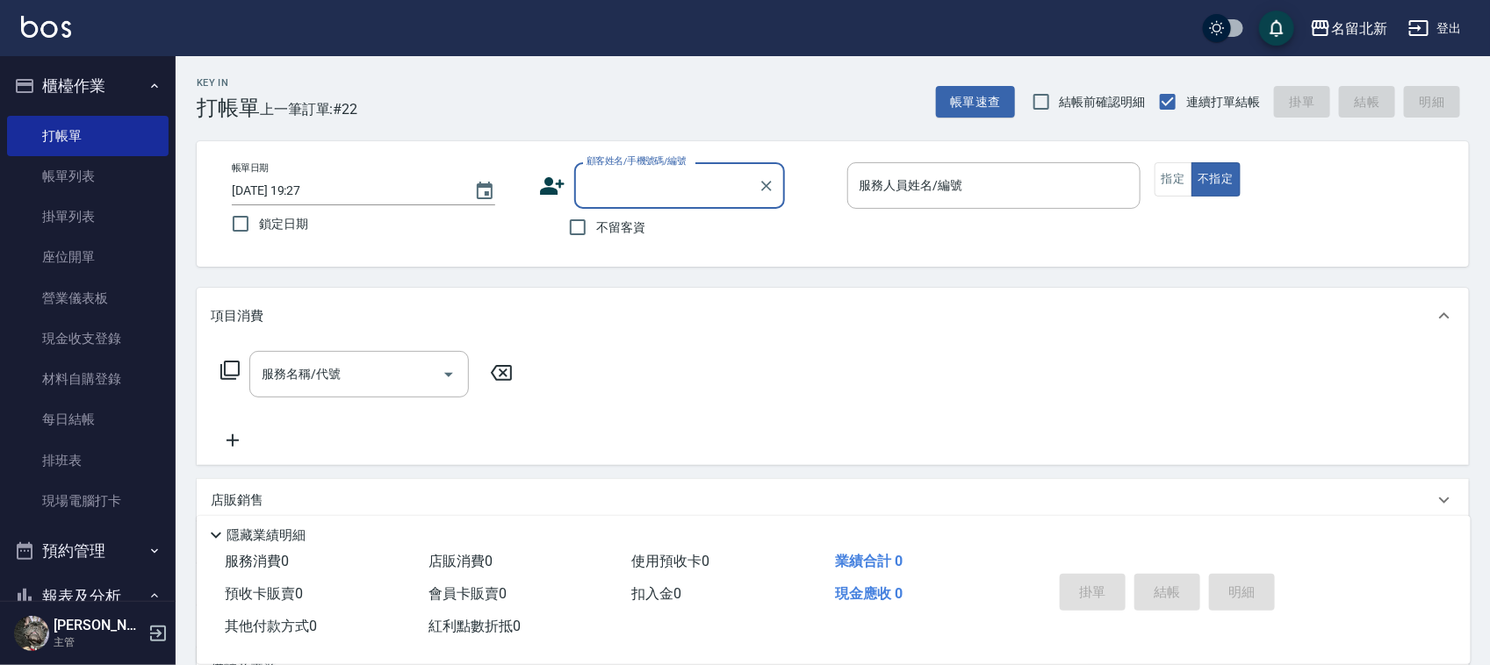
drag, startPoint x: 601, startPoint y: 235, endPoint x: 621, endPoint y: 234, distance: 19.3
click at [600, 235] on span "不留客資" at bounding box center [620, 228] width 49 height 18
click at [596, 235] on input "不留客資" at bounding box center [577, 227] width 37 height 37
checkbox input "true"
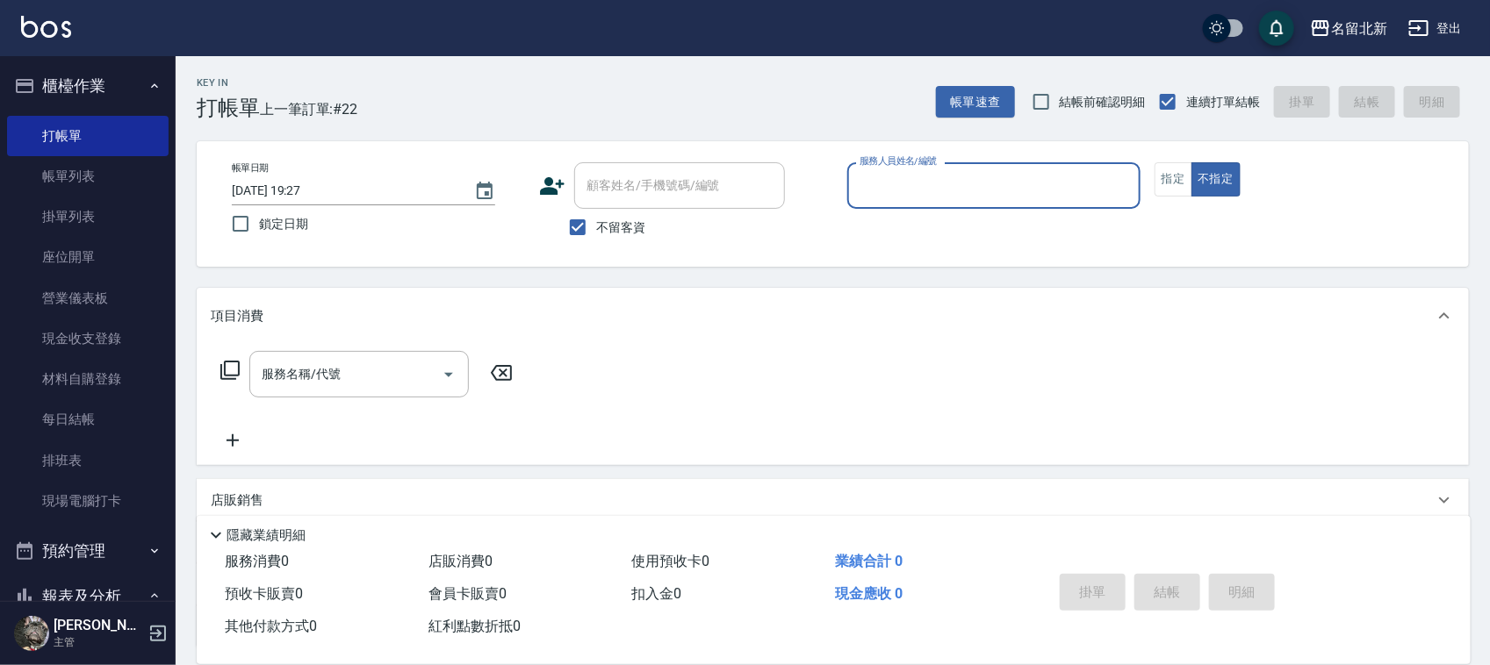
click at [949, 182] on input "服務人員姓名/編號" at bounding box center [993, 185] width 277 height 31
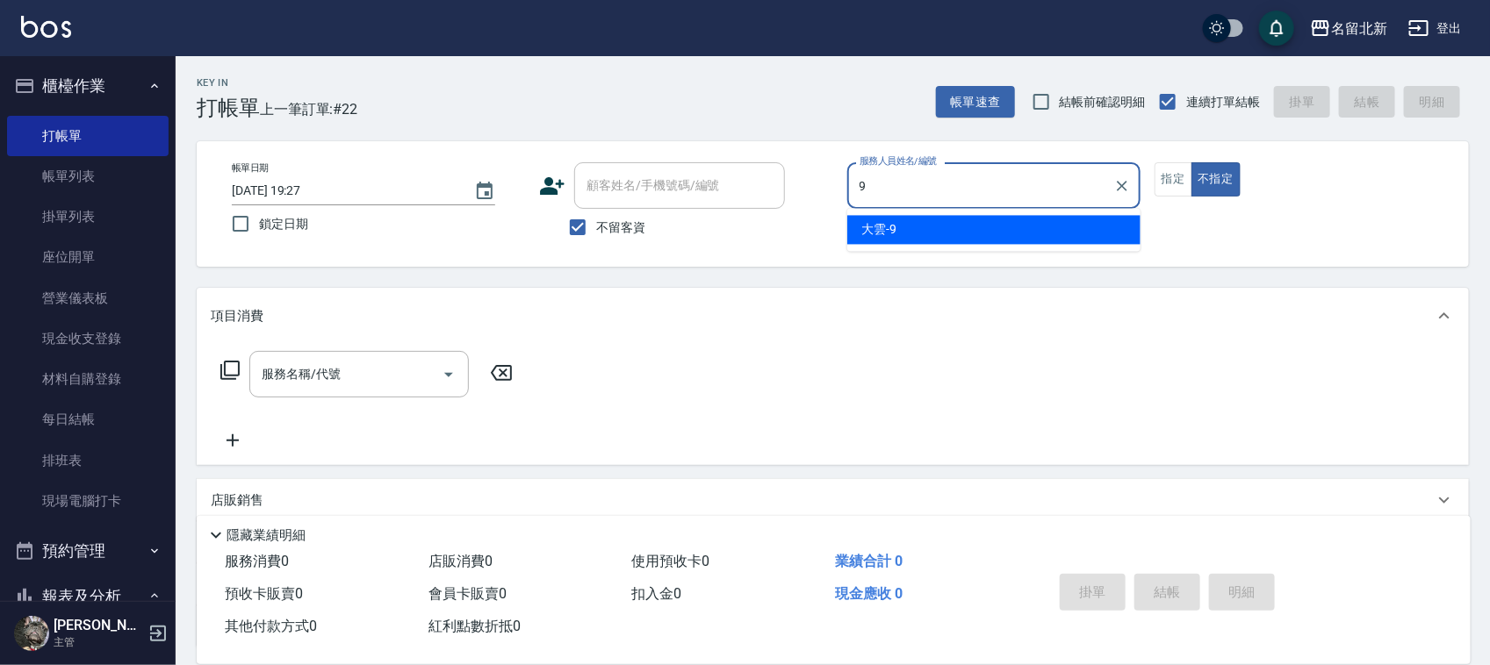
type input "大雲-9"
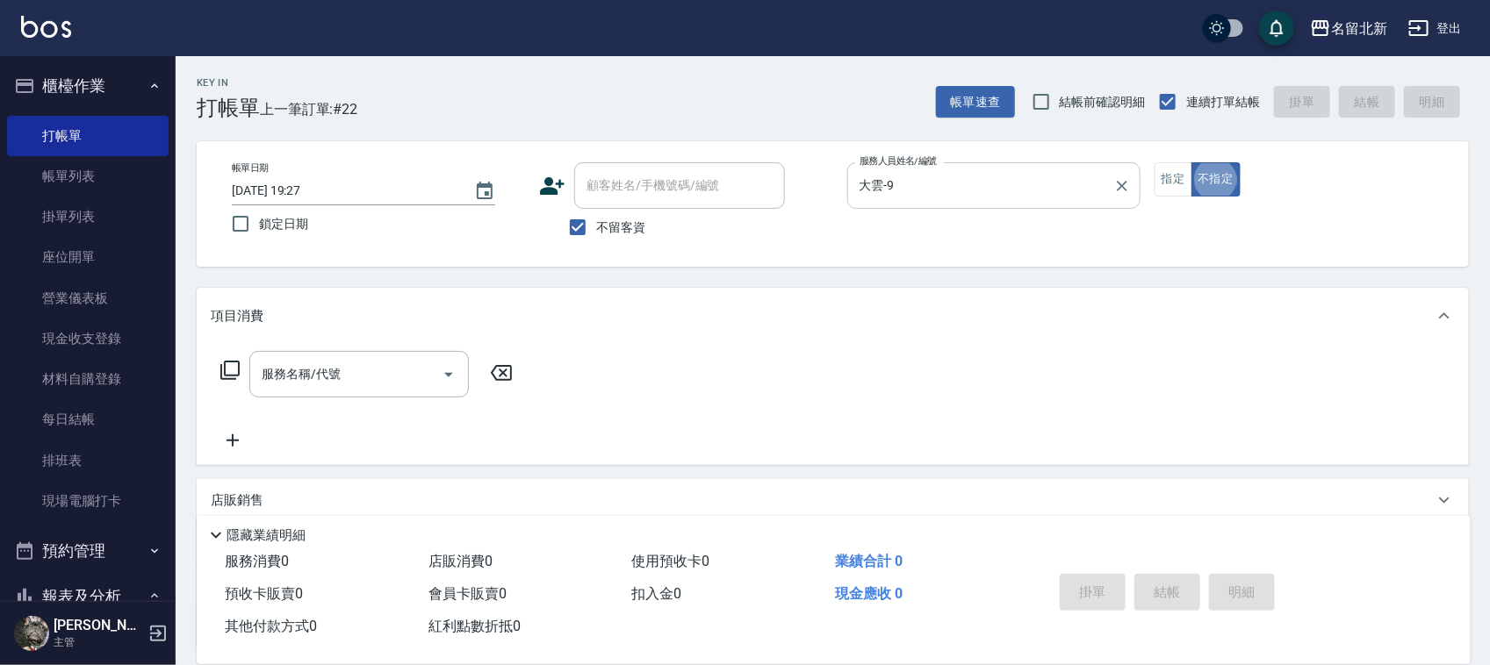
type button "false"
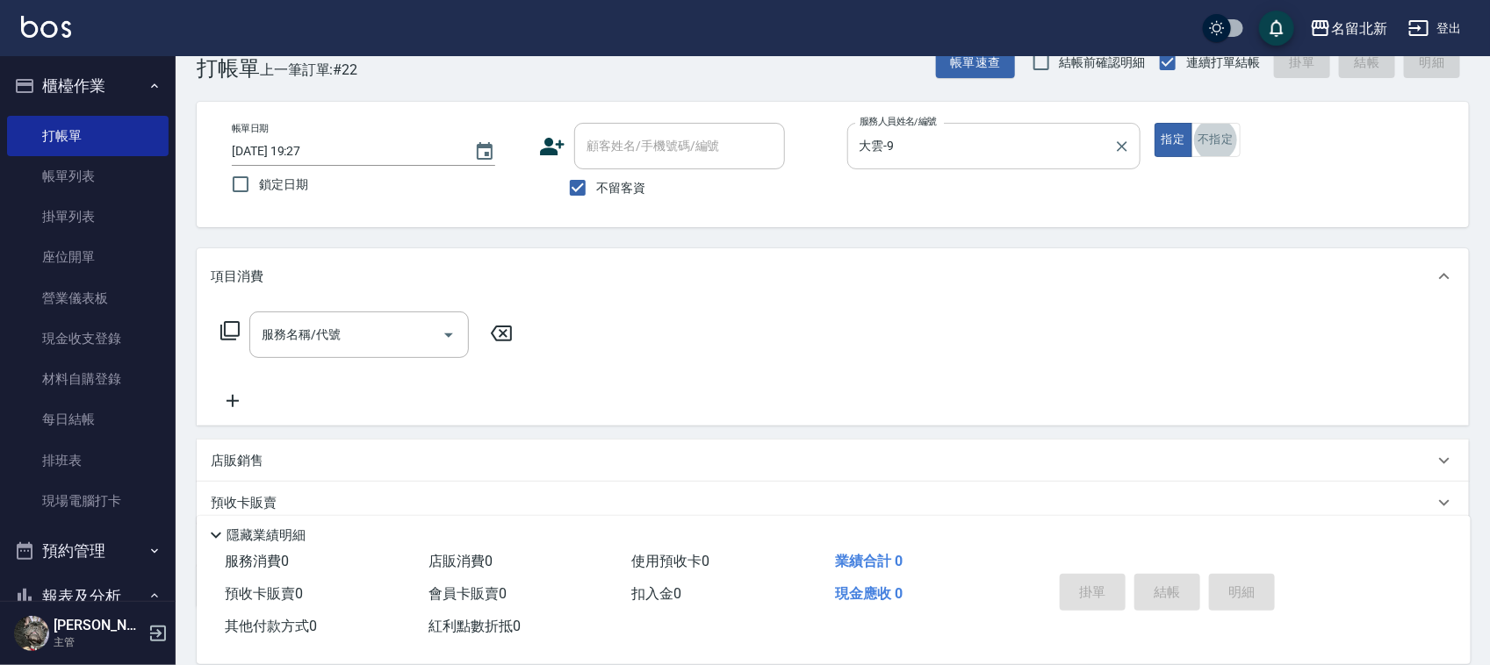
scroll to position [44, 0]
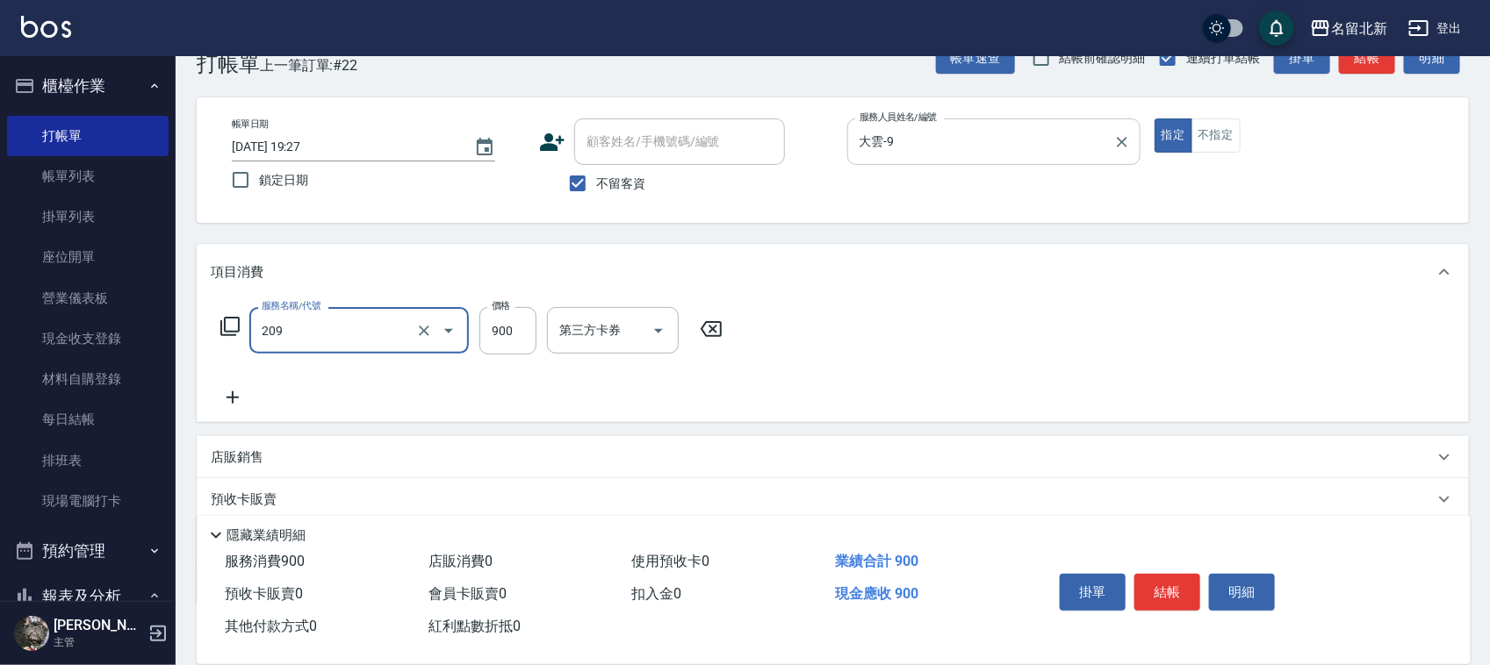
type input "滾珠洗髮(209)"
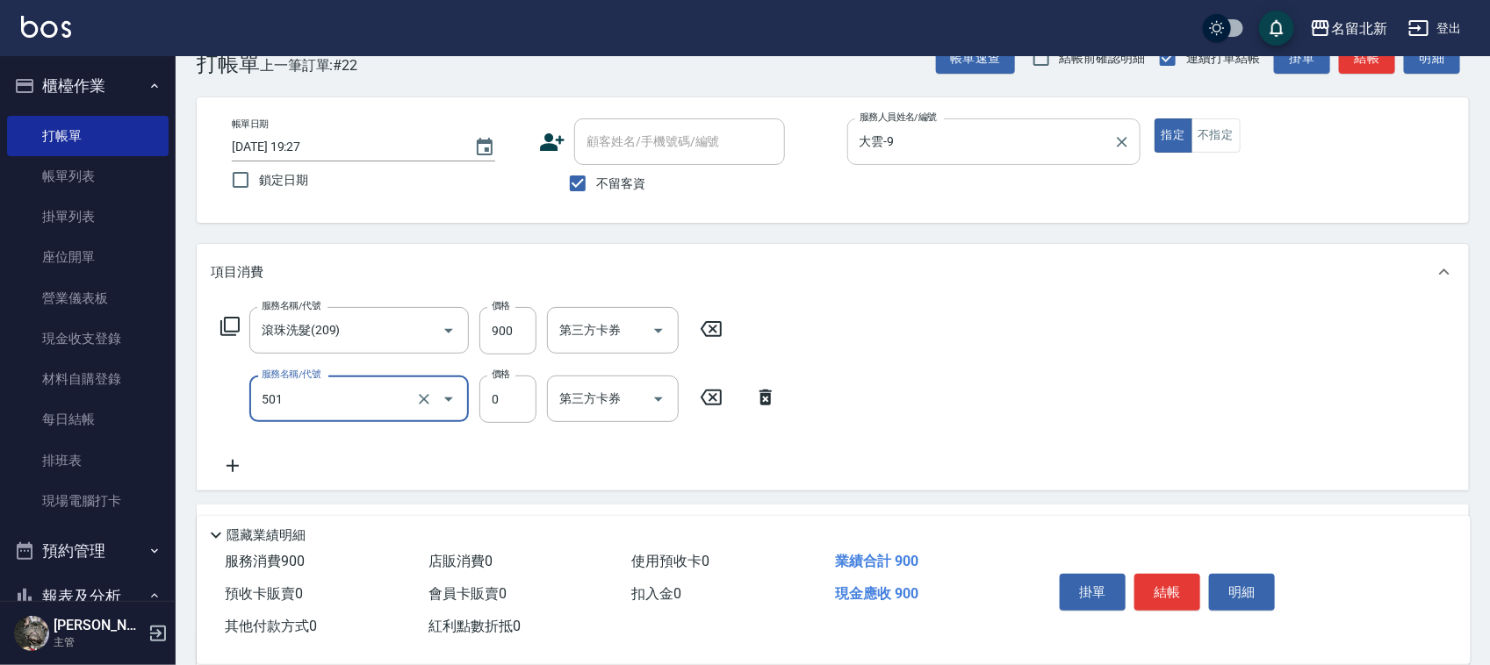
type input "染髮(501)"
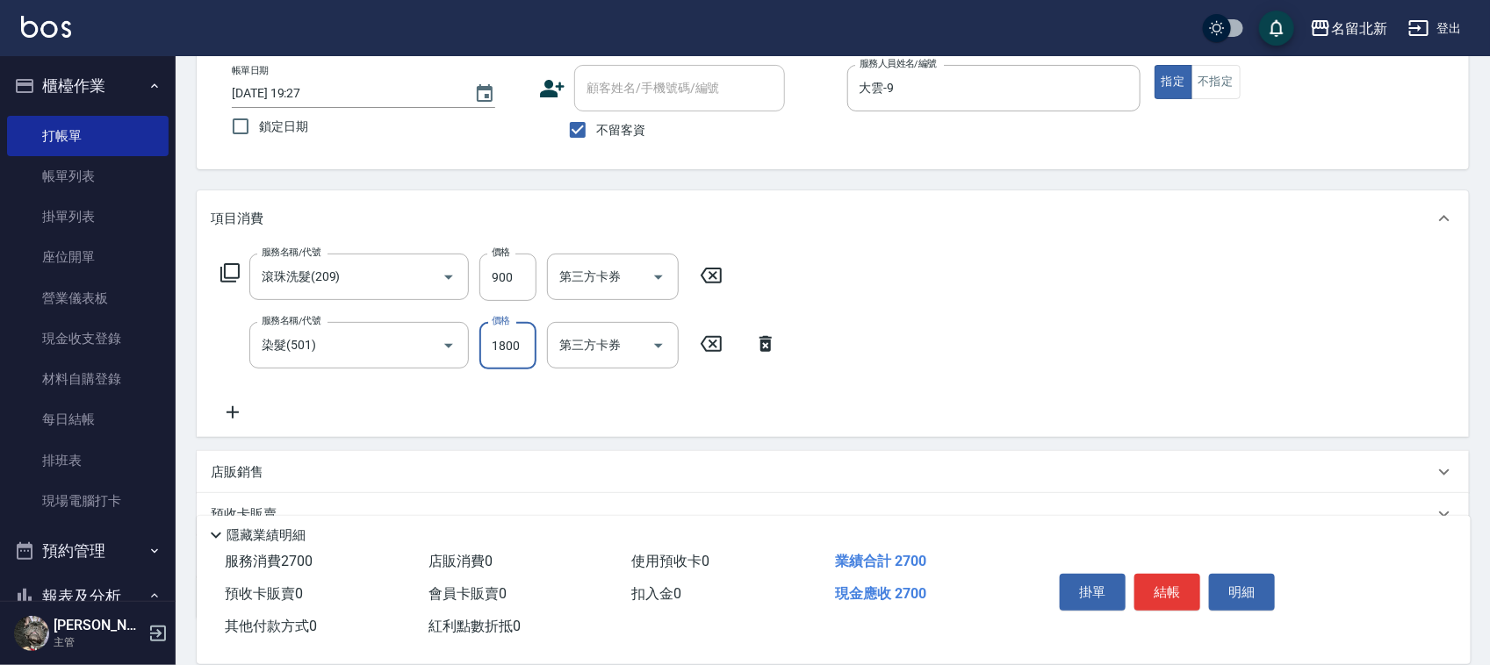
scroll to position [218, 0]
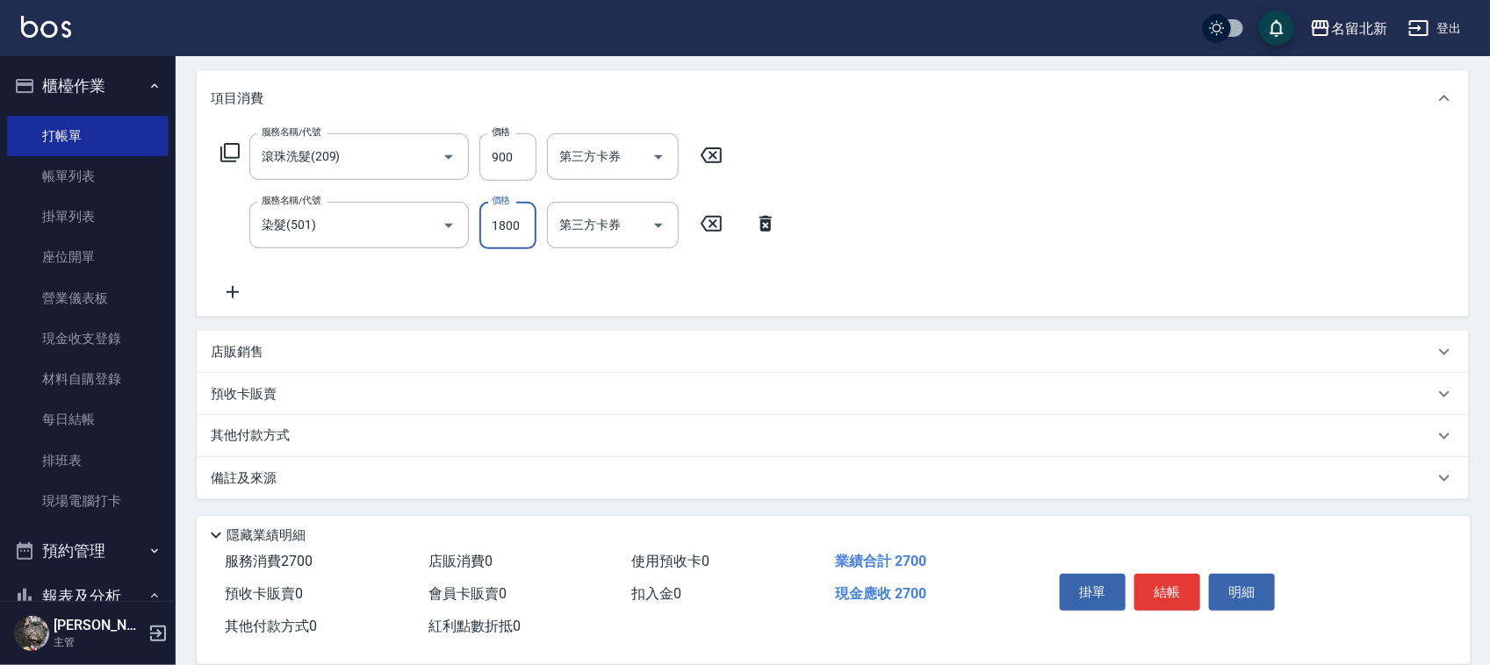
type input "1800"
click at [234, 439] on p "其他付款方式" at bounding box center [255, 436] width 88 height 19
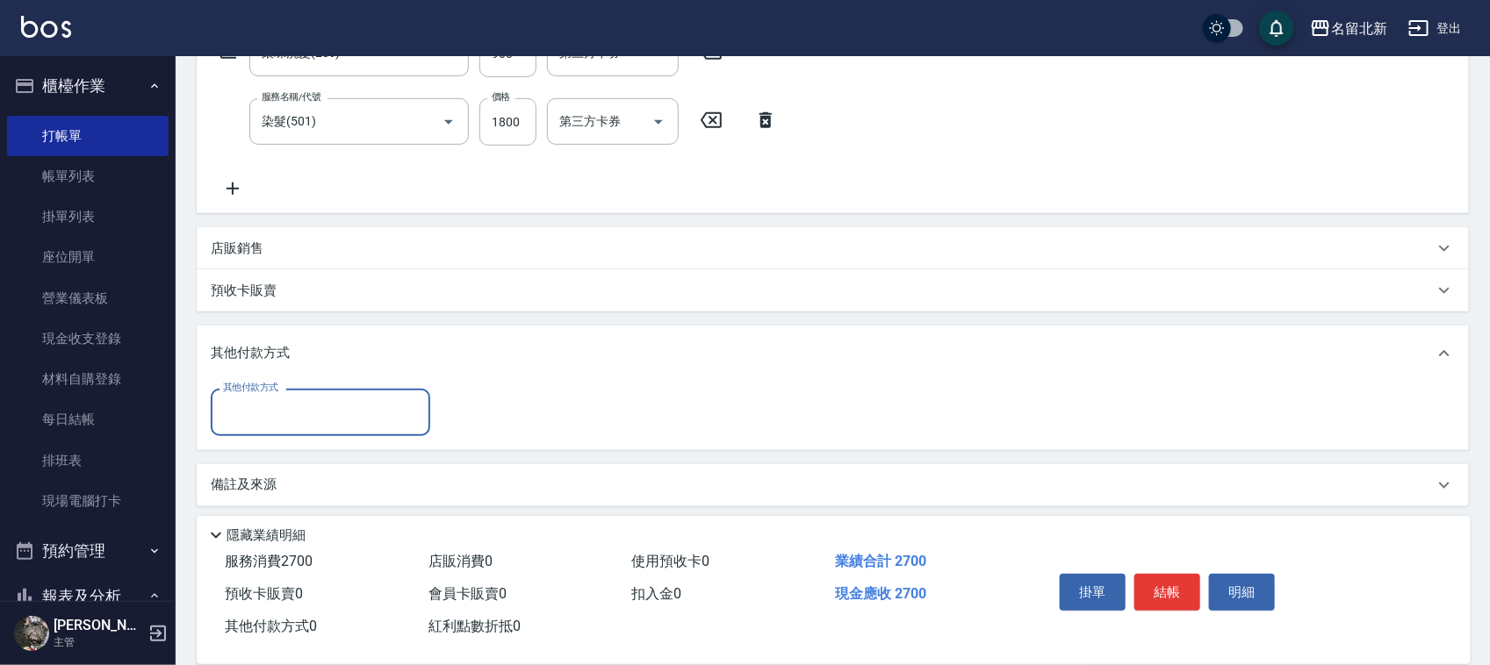
scroll to position [327, 0]
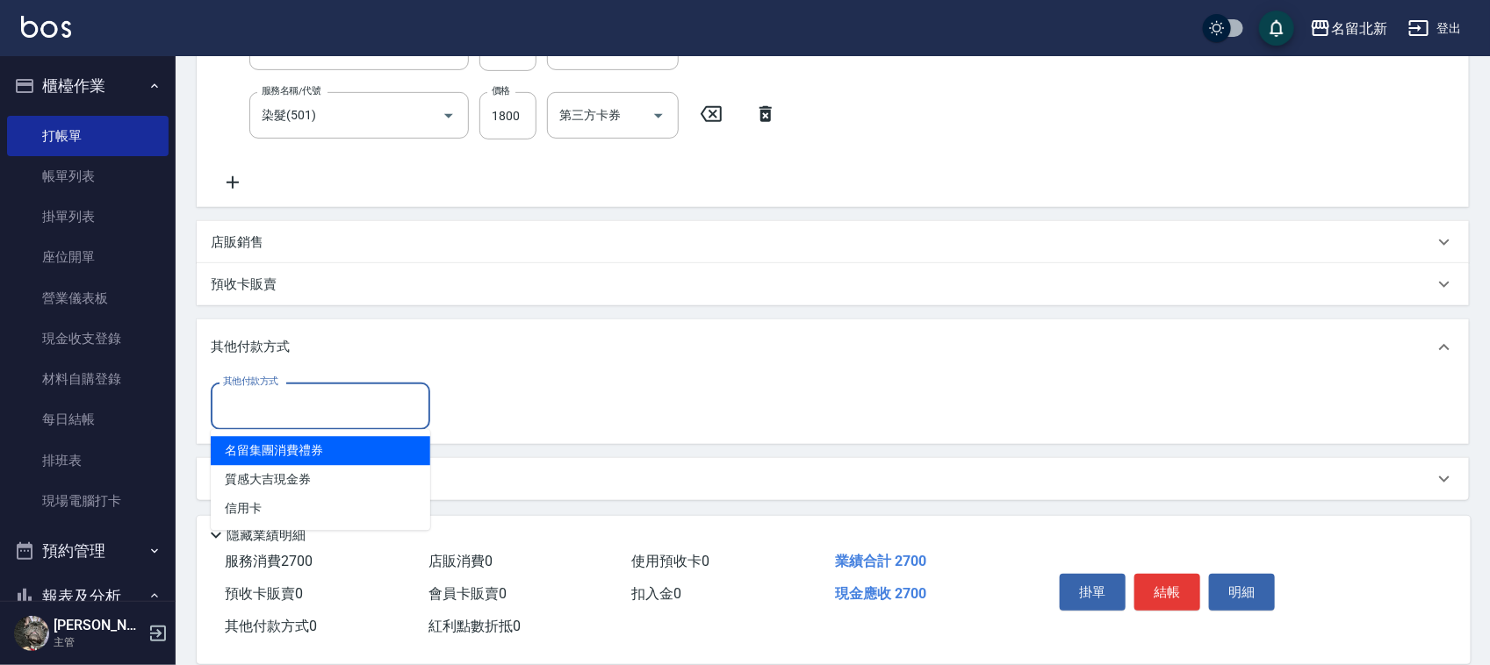
click at [220, 410] on input "其他付款方式" at bounding box center [321, 406] width 204 height 31
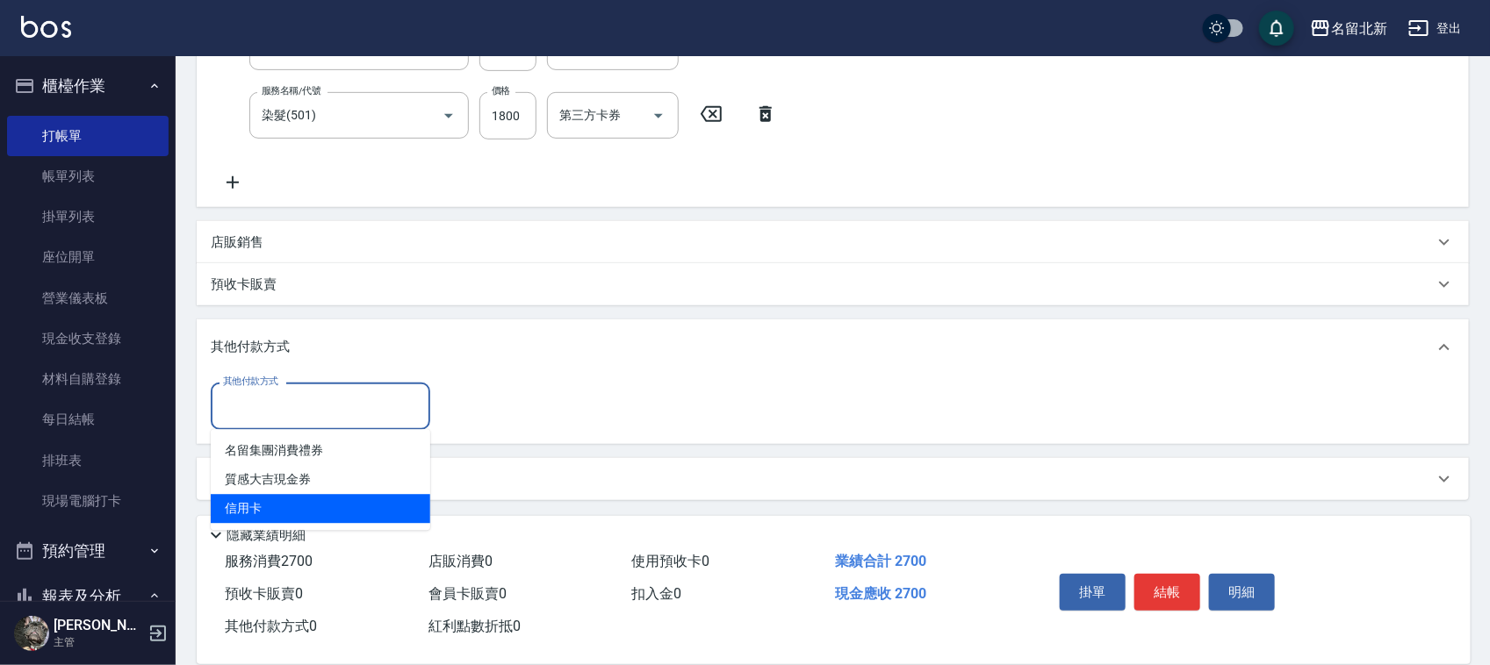
click at [266, 514] on span "信用卡" at bounding box center [320, 509] width 219 height 29
type input "信用卡"
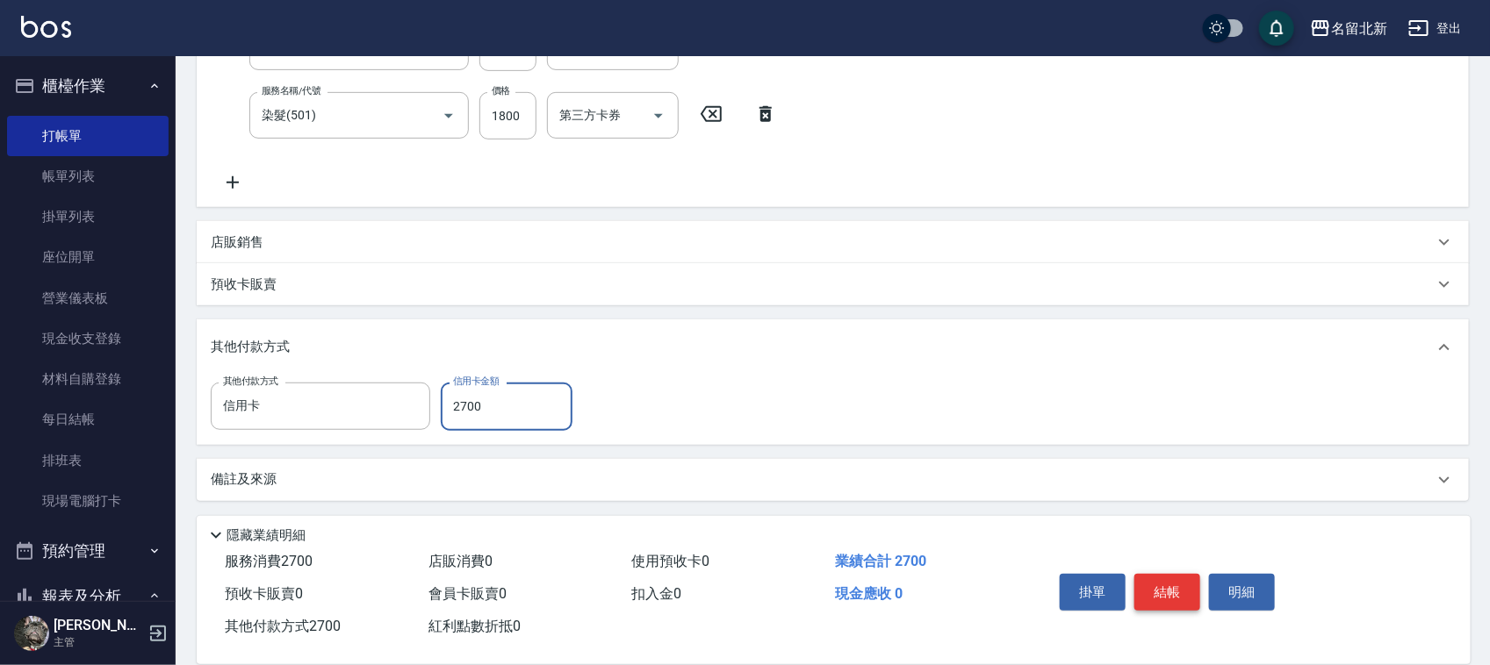
type input "2700"
click at [1166, 589] on button "結帳" at bounding box center [1167, 592] width 66 height 37
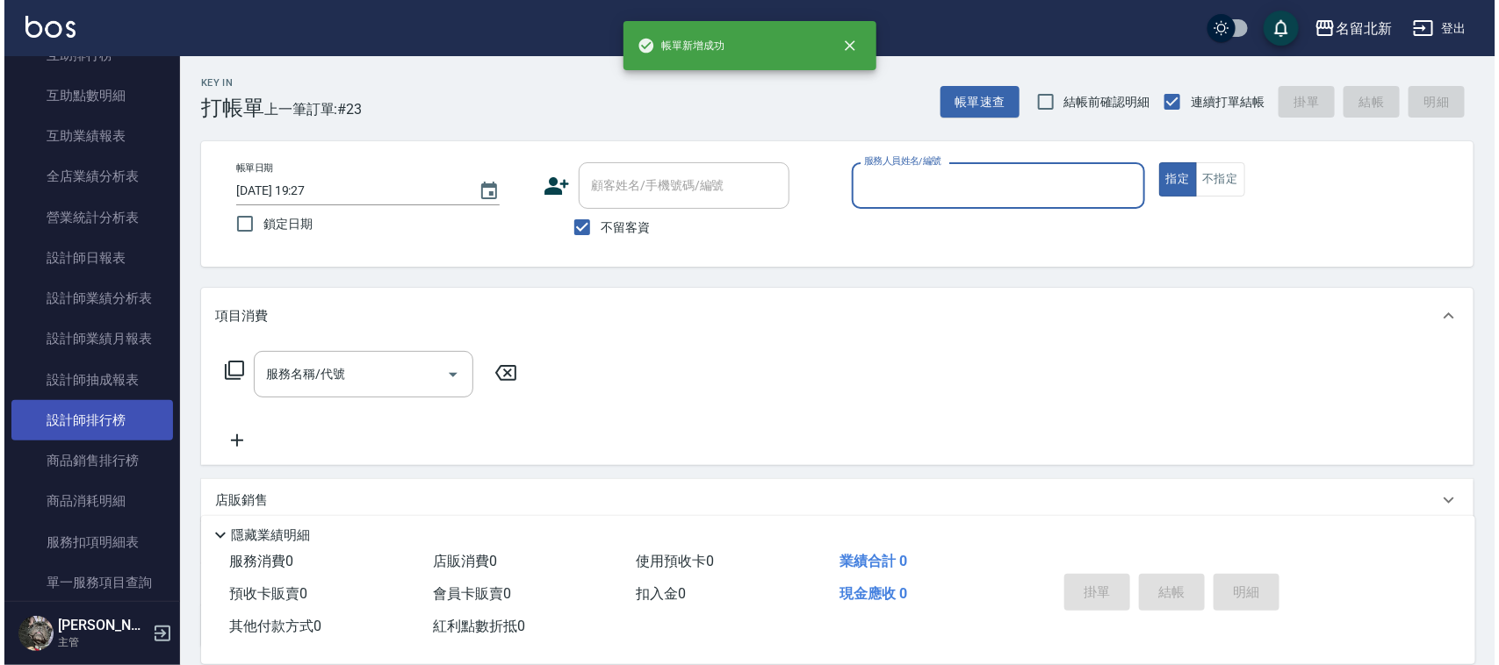
scroll to position [878, 0]
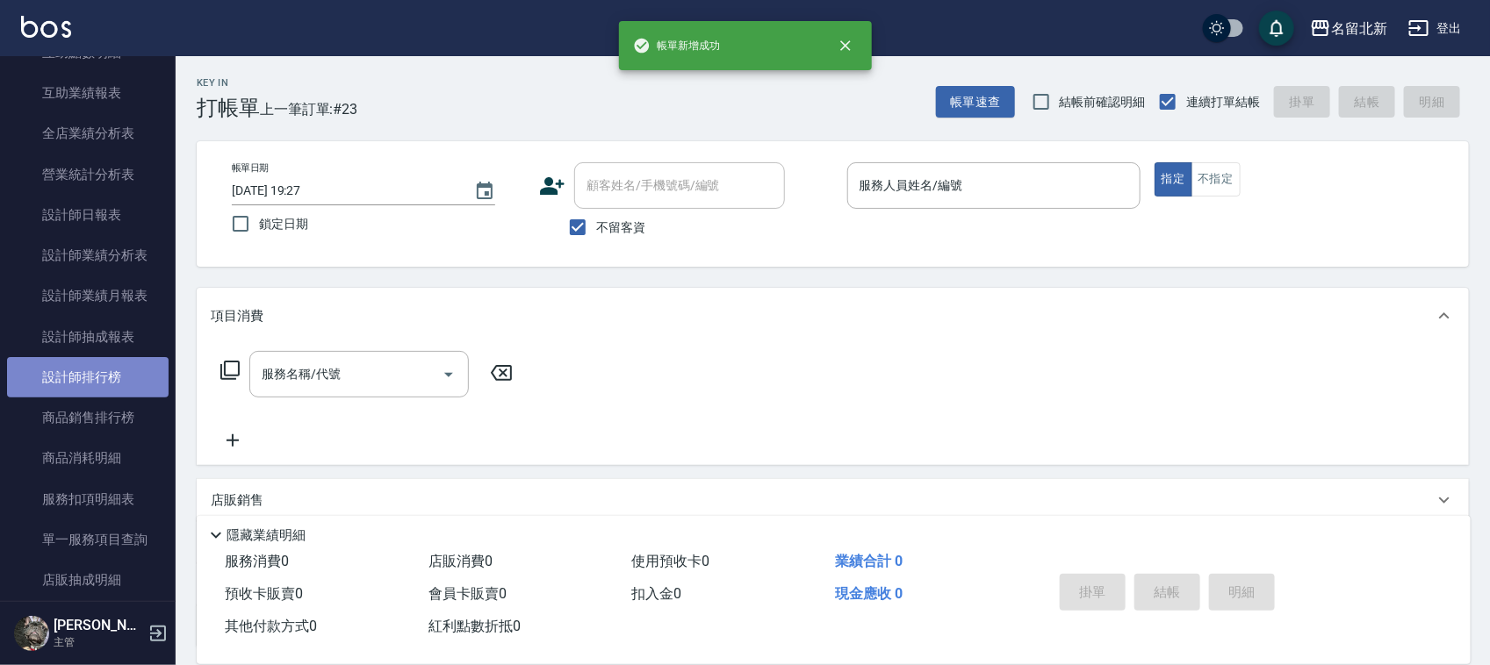
click at [108, 386] on link "設計師排行榜" at bounding box center [88, 377] width 162 height 40
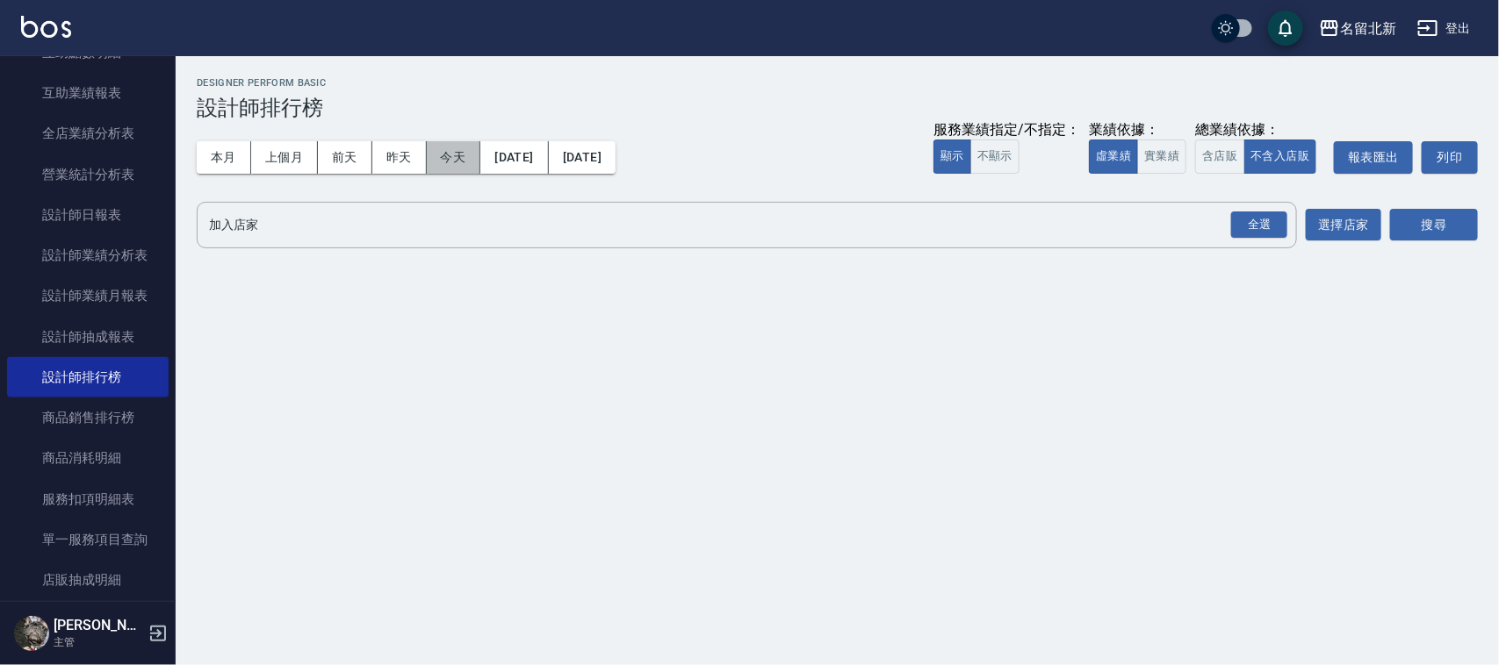
drag, startPoint x: 461, startPoint y: 159, endPoint x: 705, endPoint y: 116, distance: 247.8
click at [474, 160] on button "今天" at bounding box center [454, 157] width 54 height 32
drag, startPoint x: 1269, startPoint y: 224, endPoint x: 1304, endPoint y: 226, distance: 34.3
click at [1280, 226] on div "全選" at bounding box center [1259, 225] width 56 height 27
click at [1420, 225] on button "搜尋" at bounding box center [1434, 226] width 88 height 32
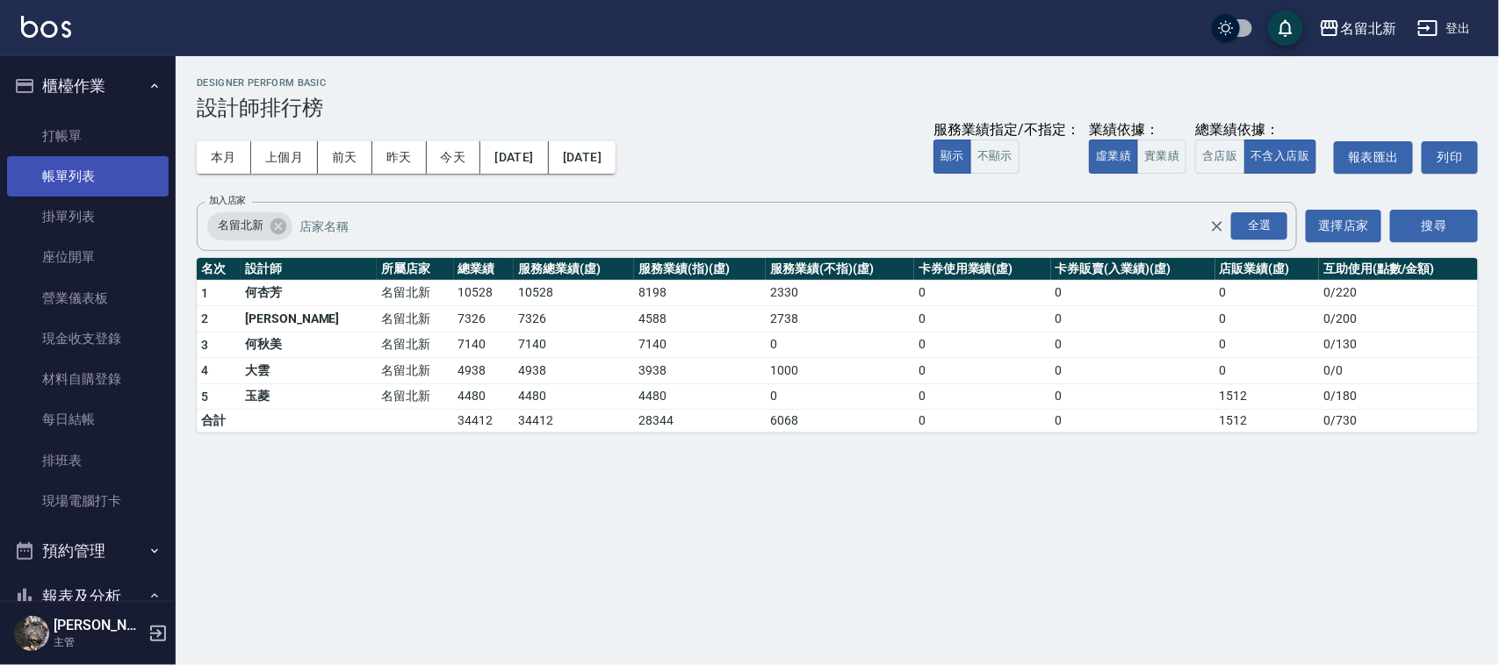
click at [70, 193] on link "帳單列表" at bounding box center [88, 176] width 162 height 40
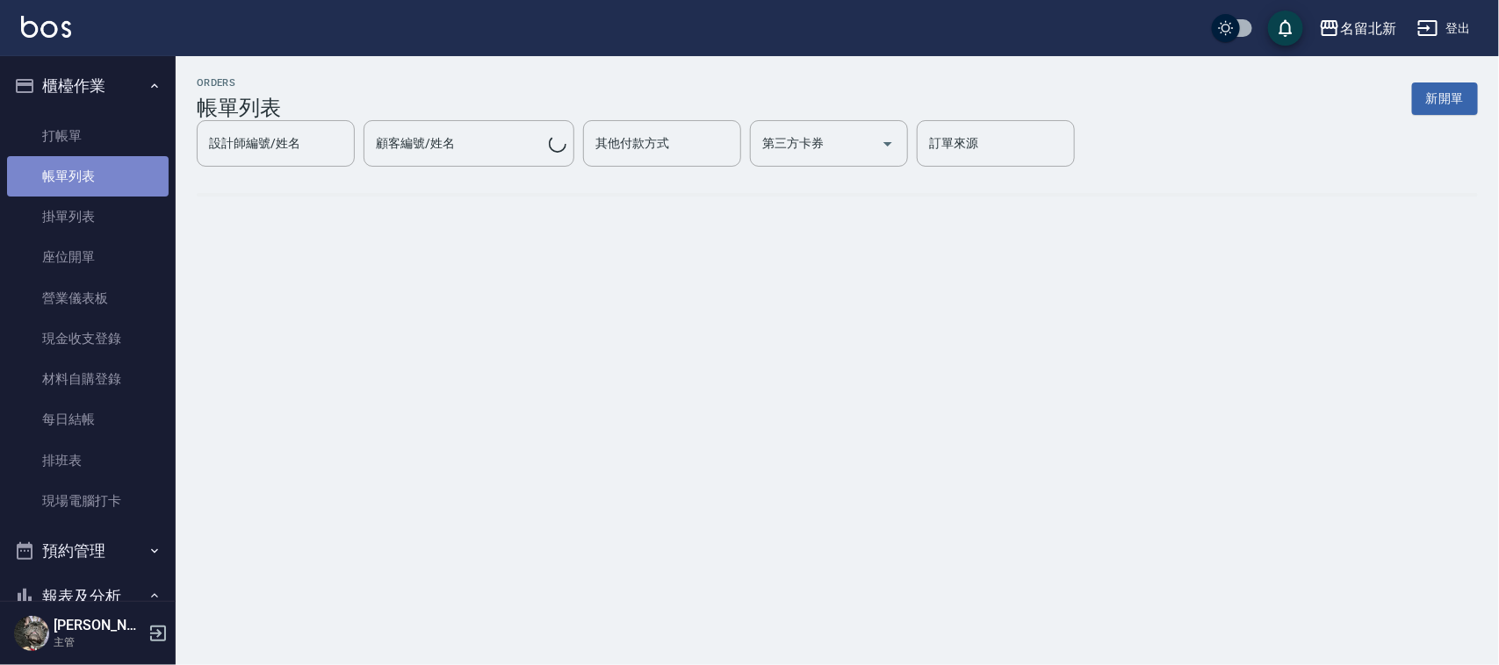
click at [107, 184] on link "帳單列表" at bounding box center [88, 176] width 162 height 40
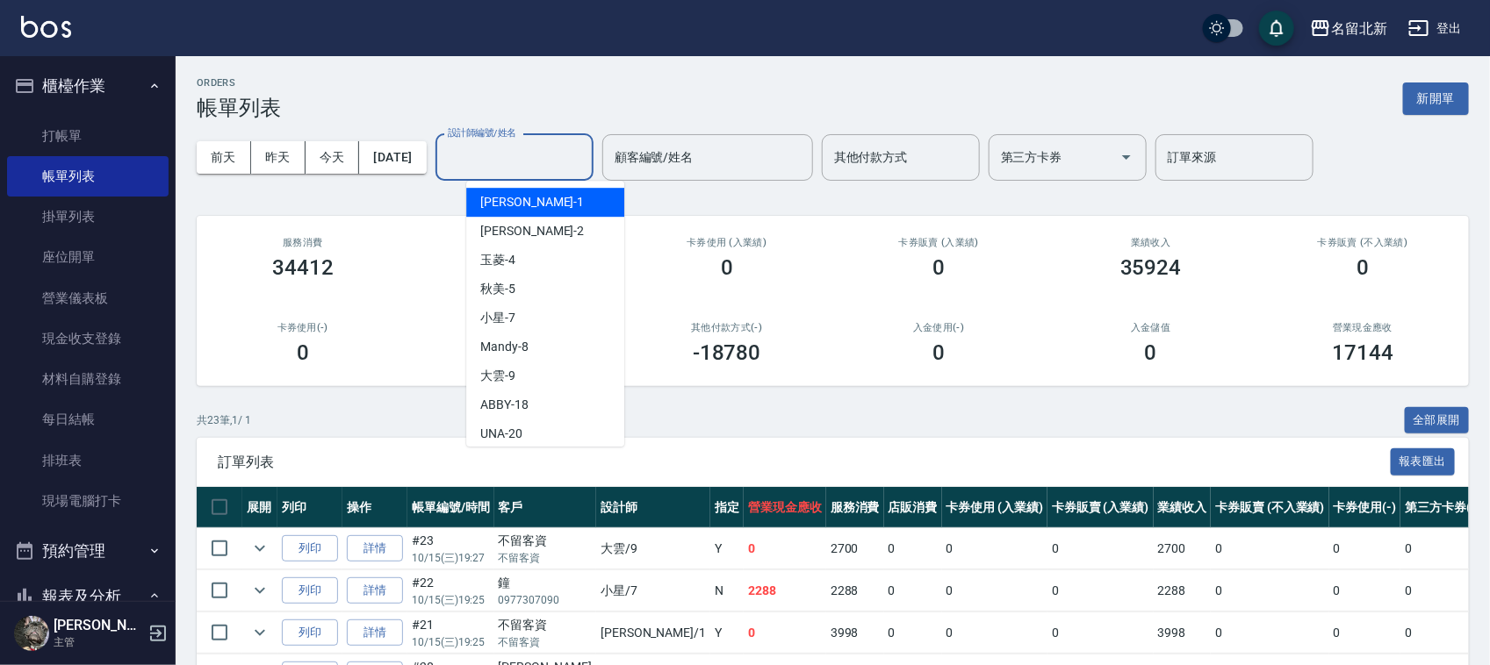
click at [499, 159] on input "設計師編號/姓名" at bounding box center [514, 157] width 142 height 31
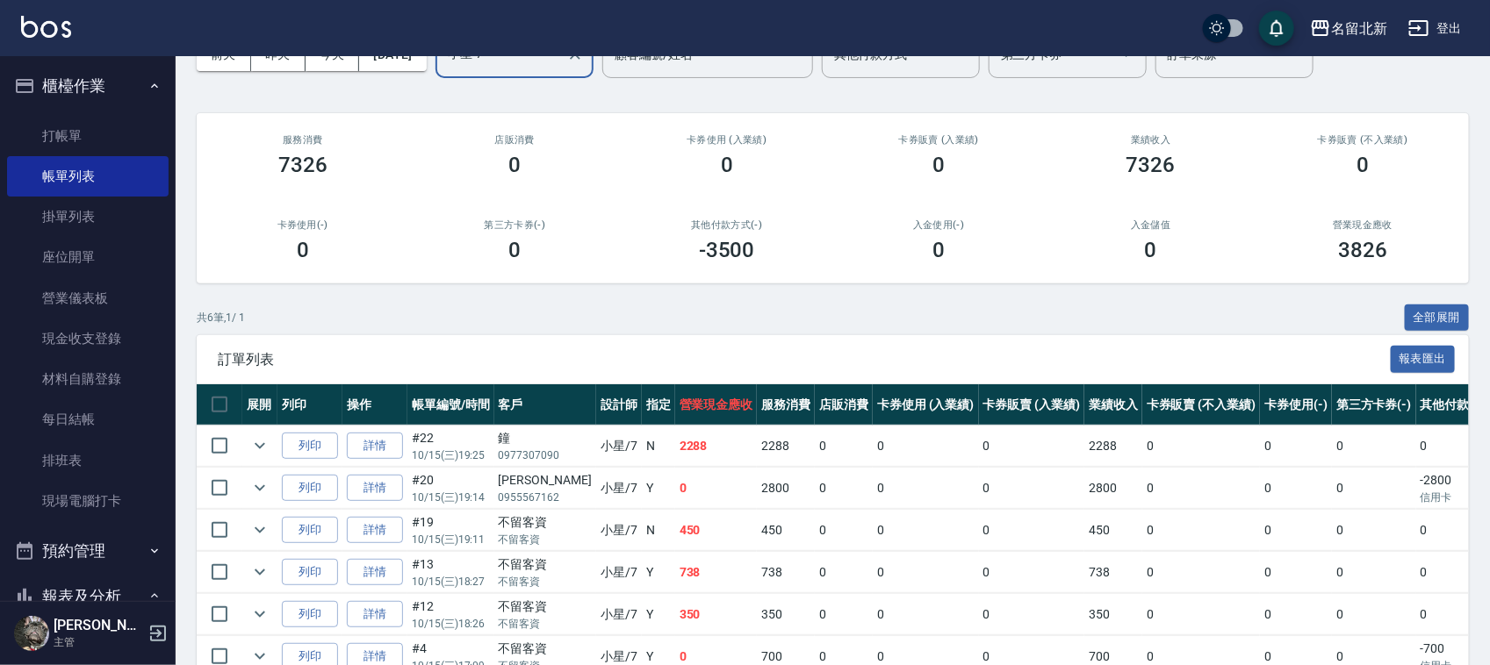
scroll to position [203, 0]
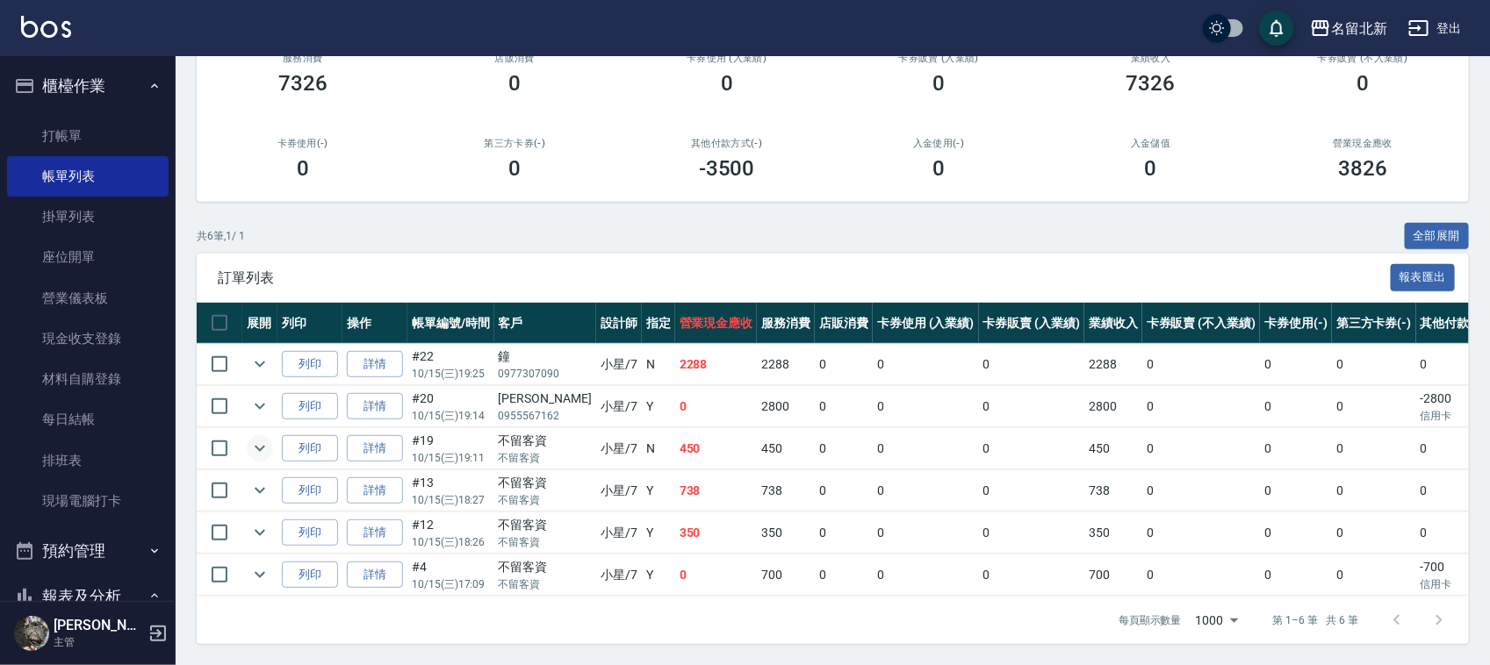
type input "小星-7"
click at [259, 438] on icon "expand row" at bounding box center [259, 448] width 21 height 21
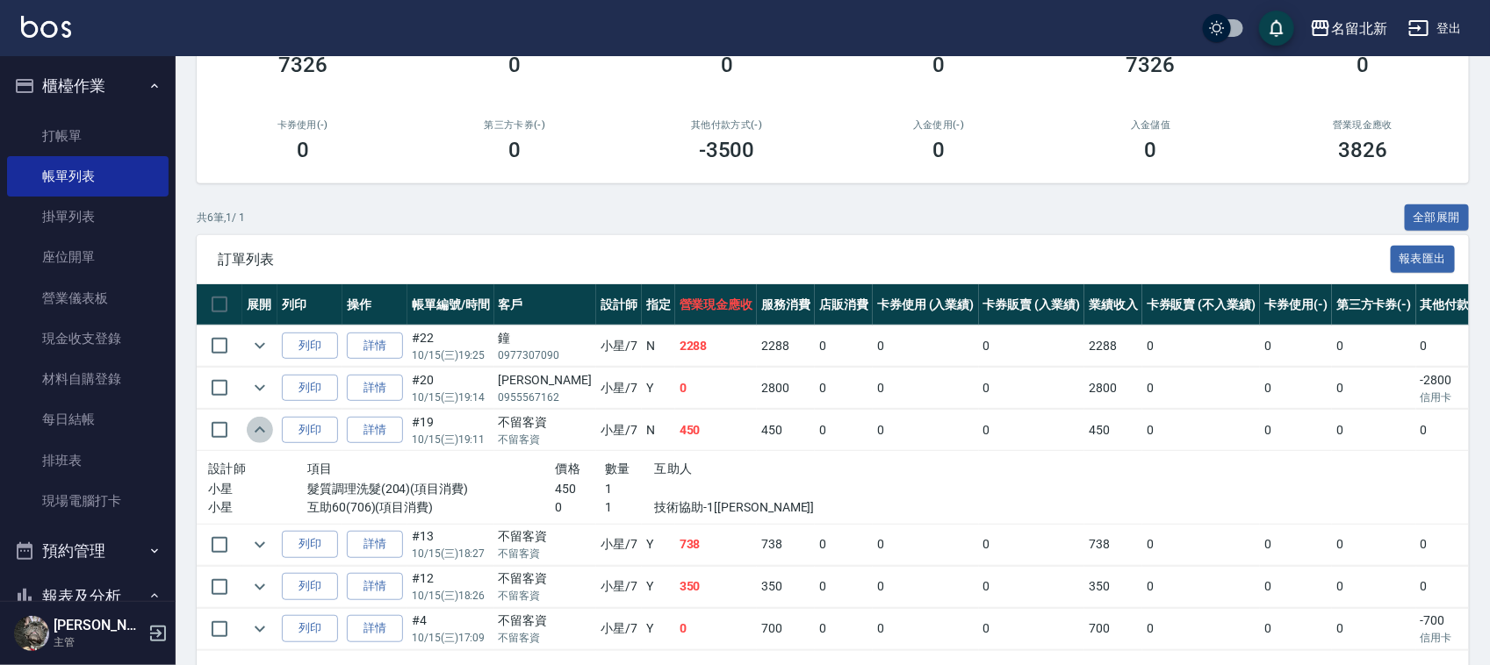
click at [259, 424] on icon "expand row" at bounding box center [259, 430] width 21 height 21
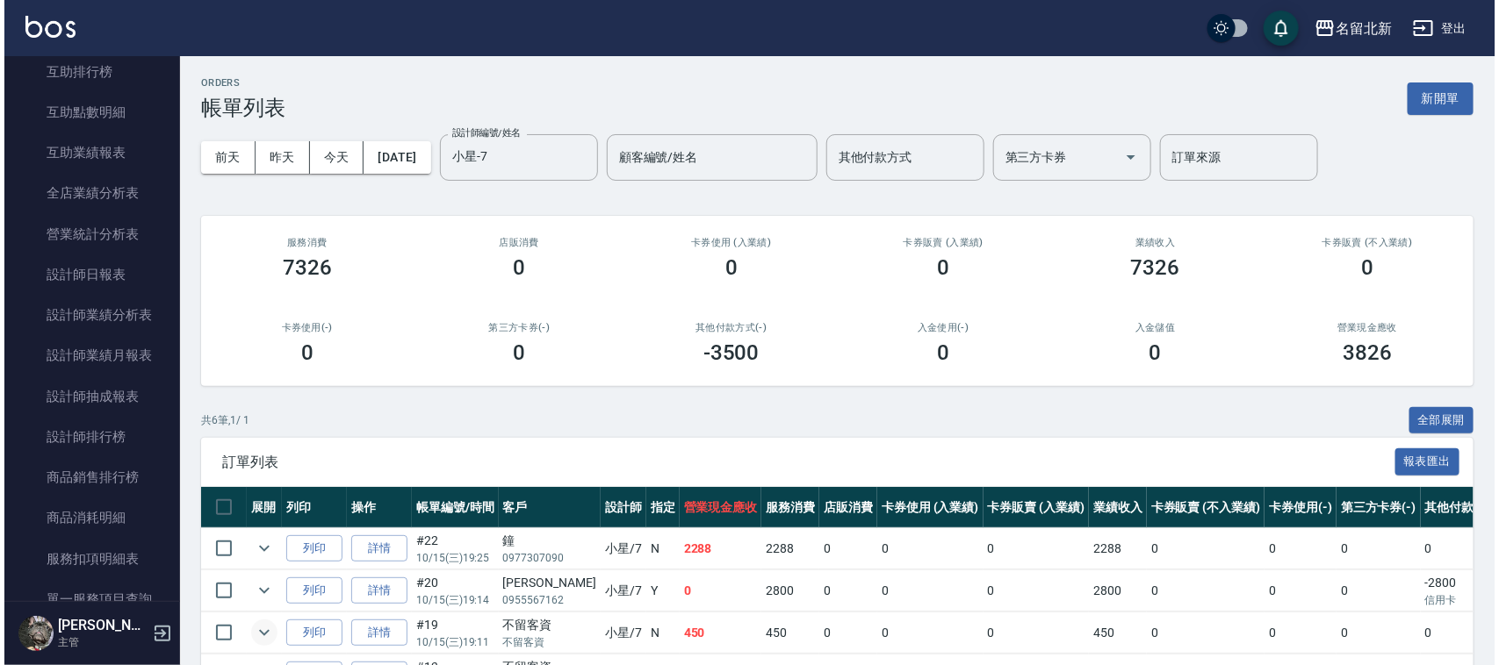
scroll to position [988, 0]
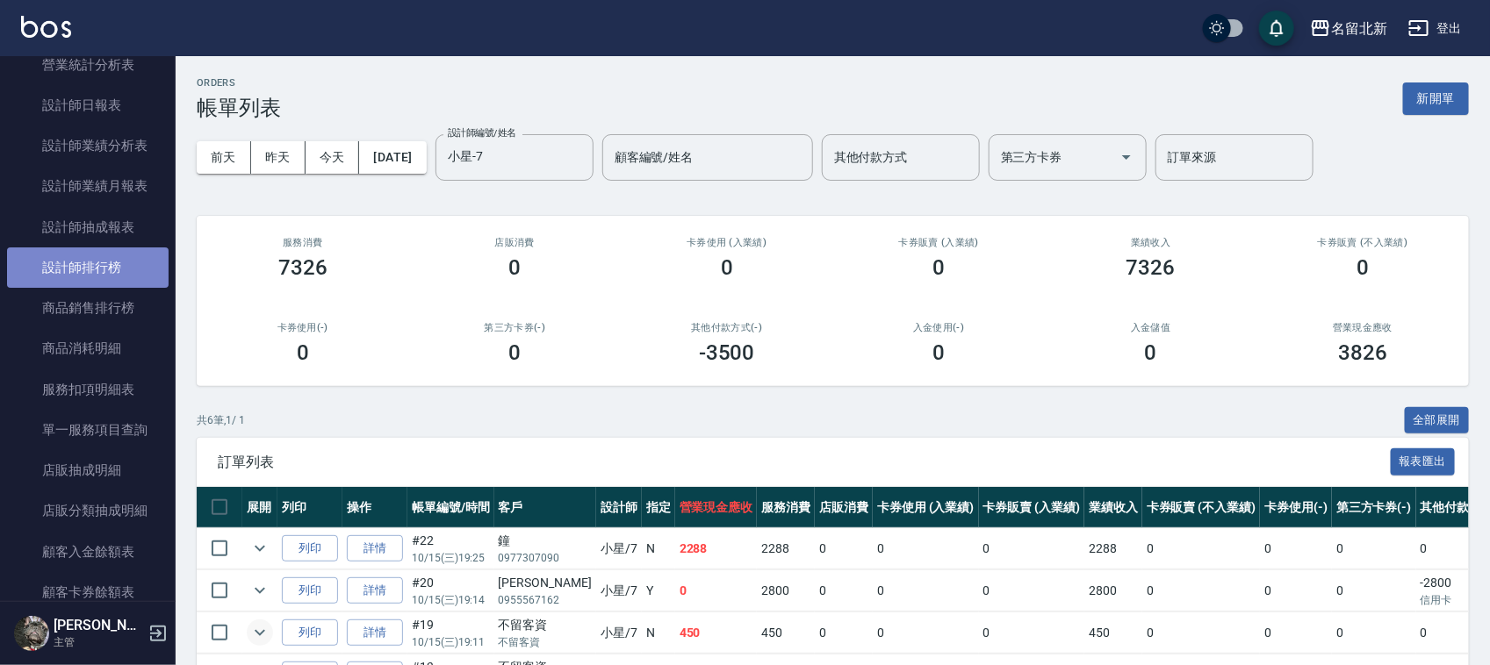
click at [104, 270] on link "設計師排行榜" at bounding box center [88, 268] width 162 height 40
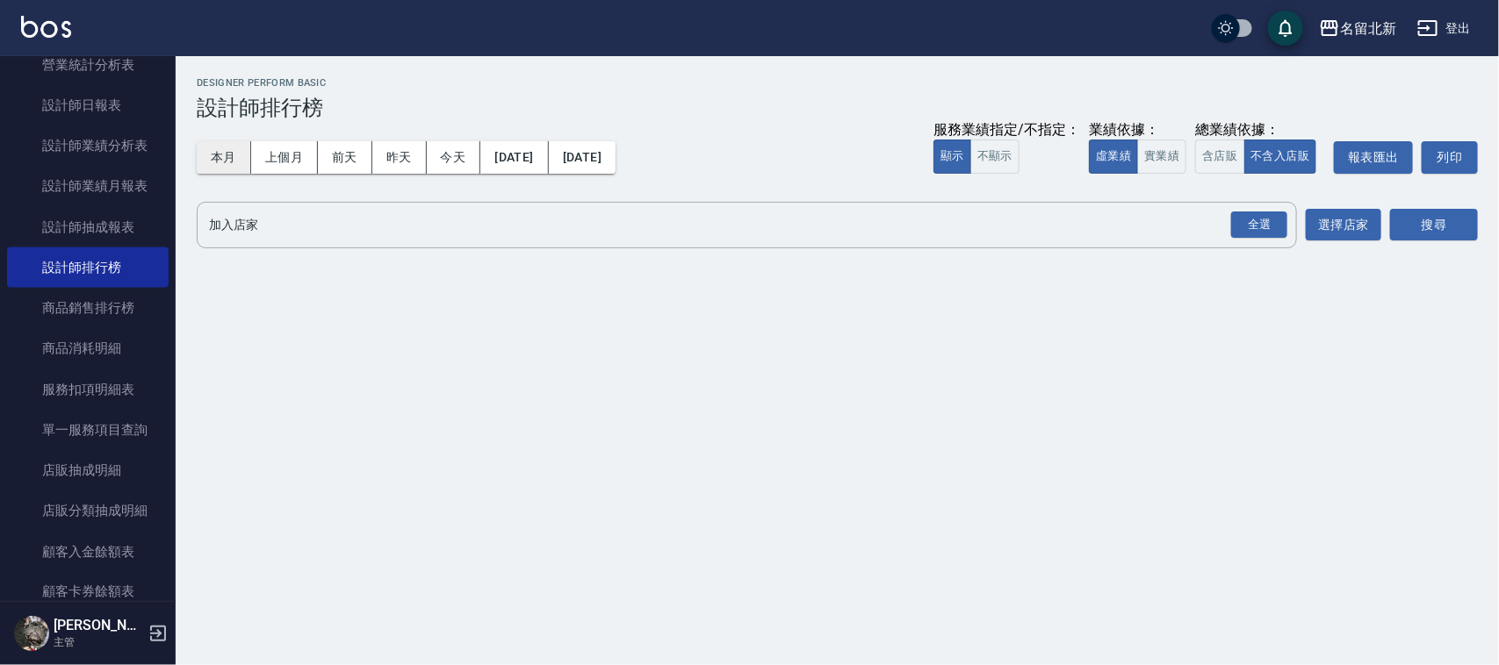
click at [224, 152] on button "本月" at bounding box center [224, 157] width 54 height 32
click at [225, 151] on button "本月" at bounding box center [224, 157] width 54 height 32
click at [1256, 226] on div "全選" at bounding box center [1259, 225] width 56 height 27
drag, startPoint x: 1453, startPoint y: 208, endPoint x: 1440, endPoint y: 230, distance: 25.6
click at [1450, 213] on div "搜尋" at bounding box center [1434, 226] width 88 height 49
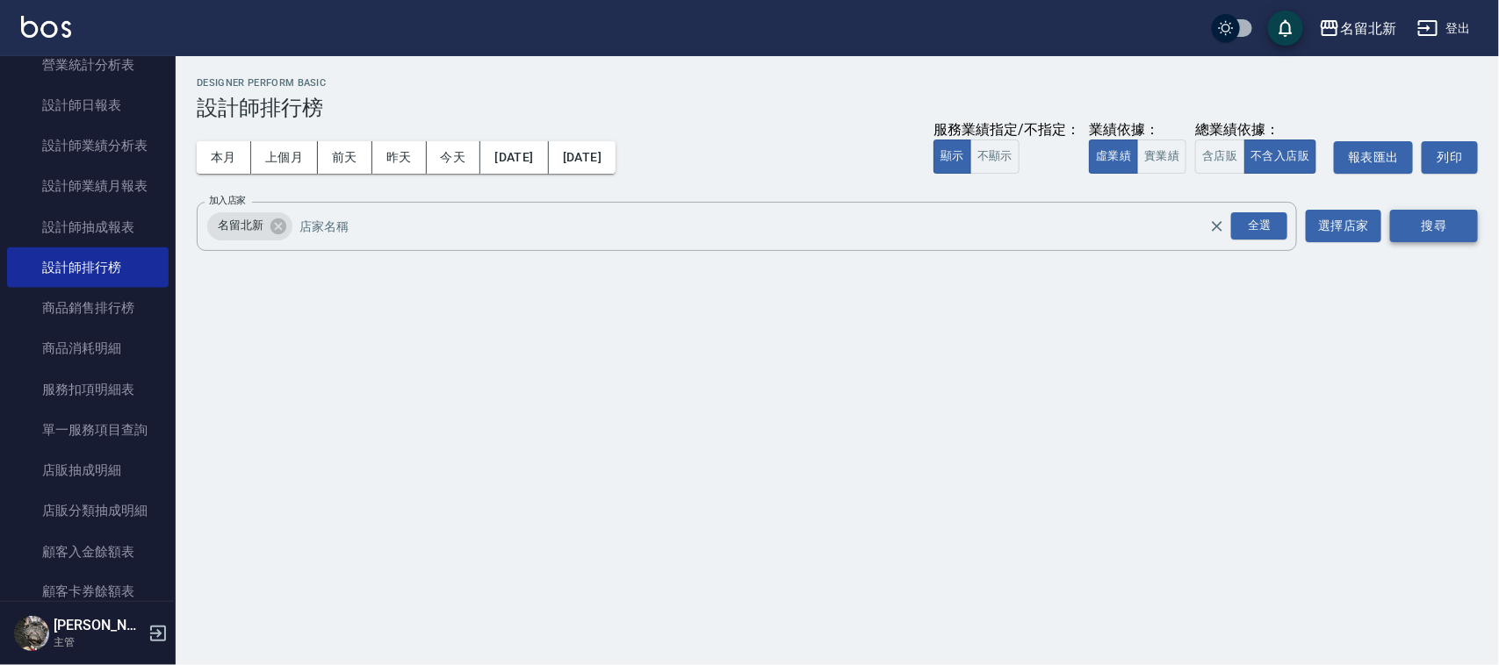
click at [1440, 230] on button "搜尋" at bounding box center [1434, 226] width 88 height 32
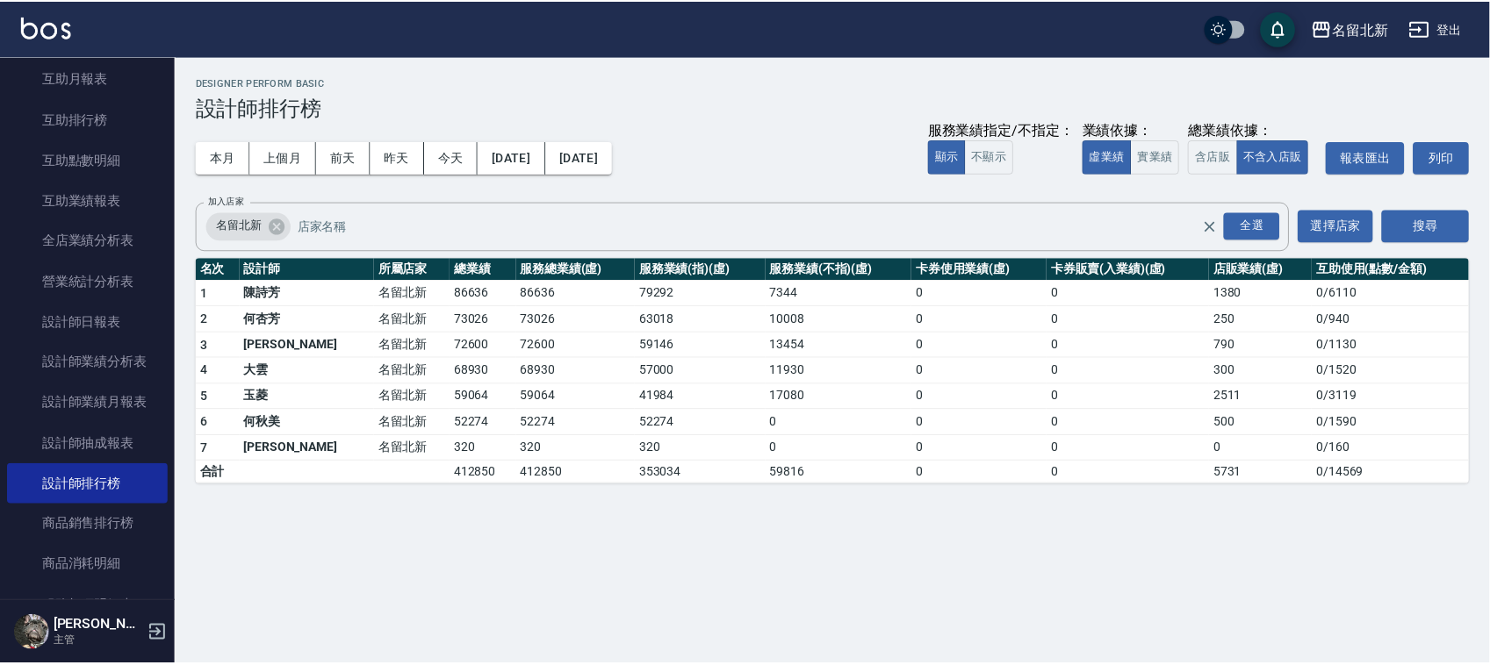
scroll to position [439, 0]
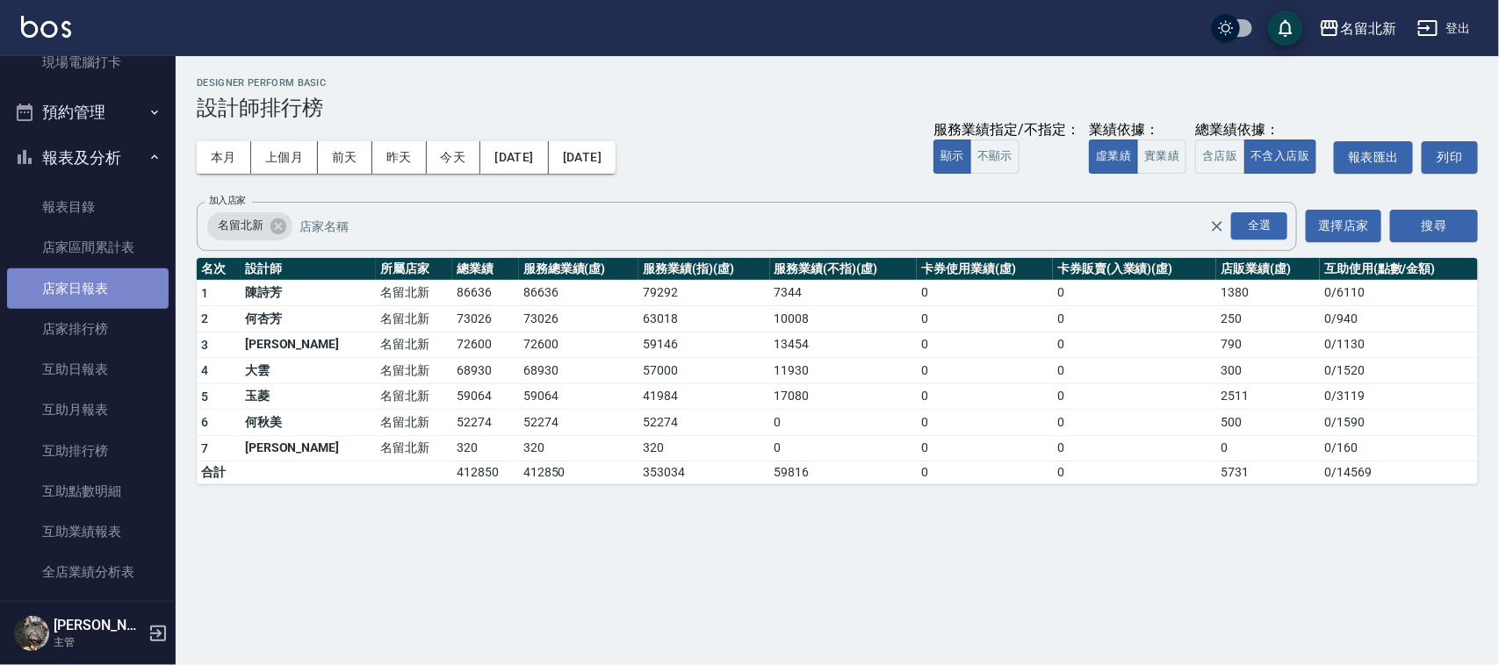
click at [93, 281] on link "店家日報表" at bounding box center [88, 289] width 162 height 40
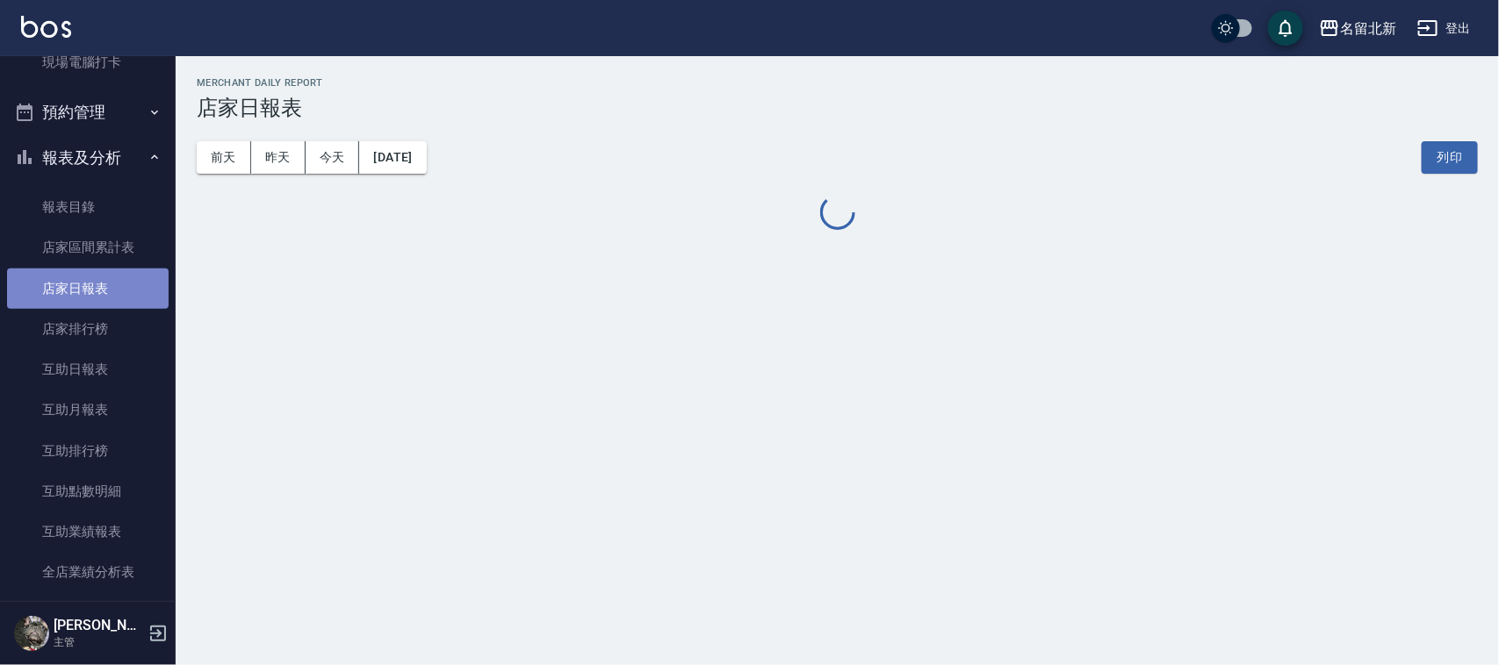
click at [95, 277] on link "店家日報表" at bounding box center [88, 289] width 162 height 40
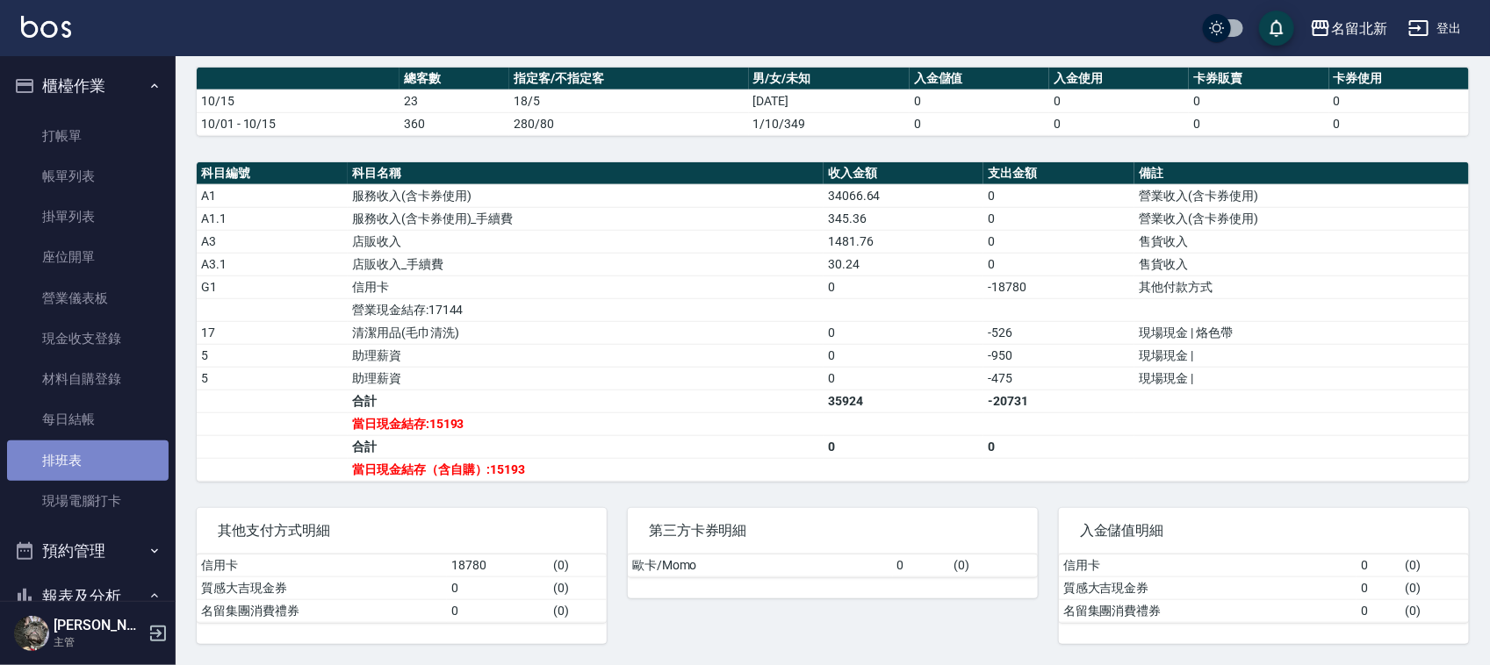
click at [102, 470] on link "排班表" at bounding box center [88, 461] width 162 height 40
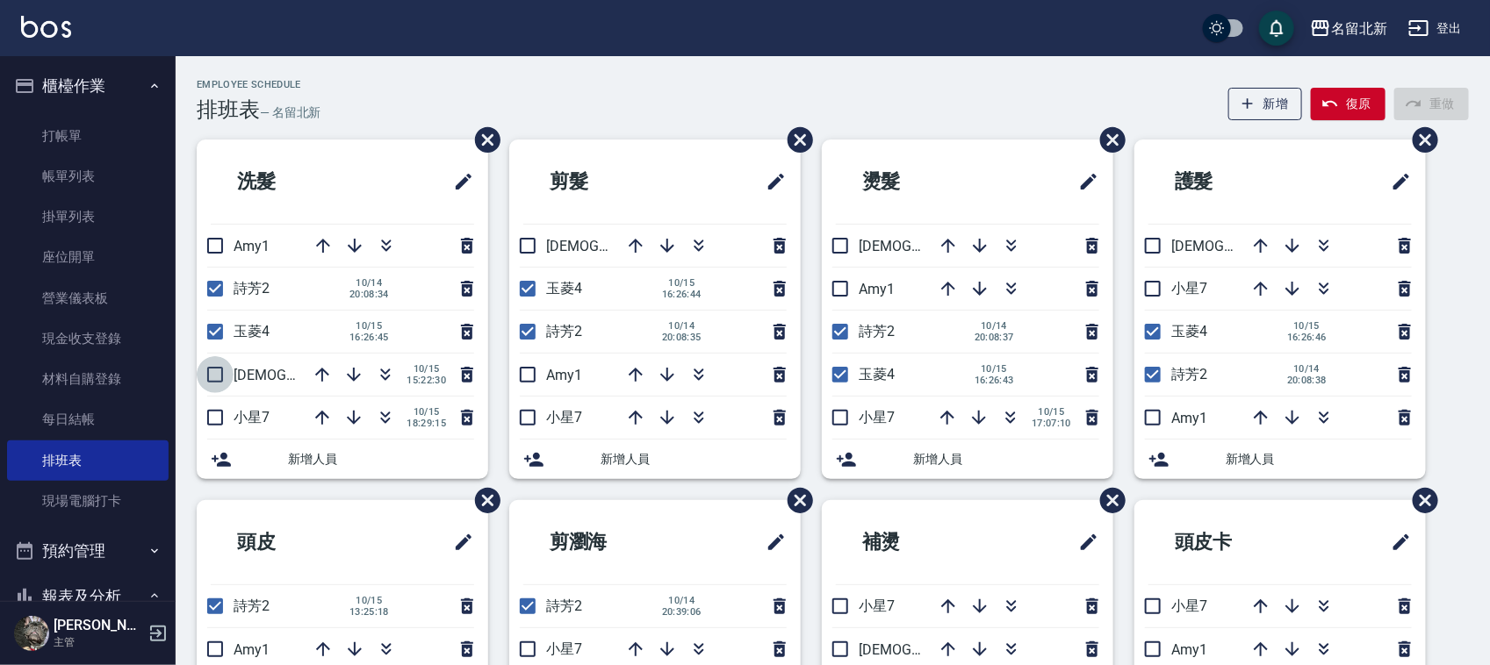
click at [213, 386] on input "checkbox" at bounding box center [215, 374] width 37 height 37
checkbox input "true"
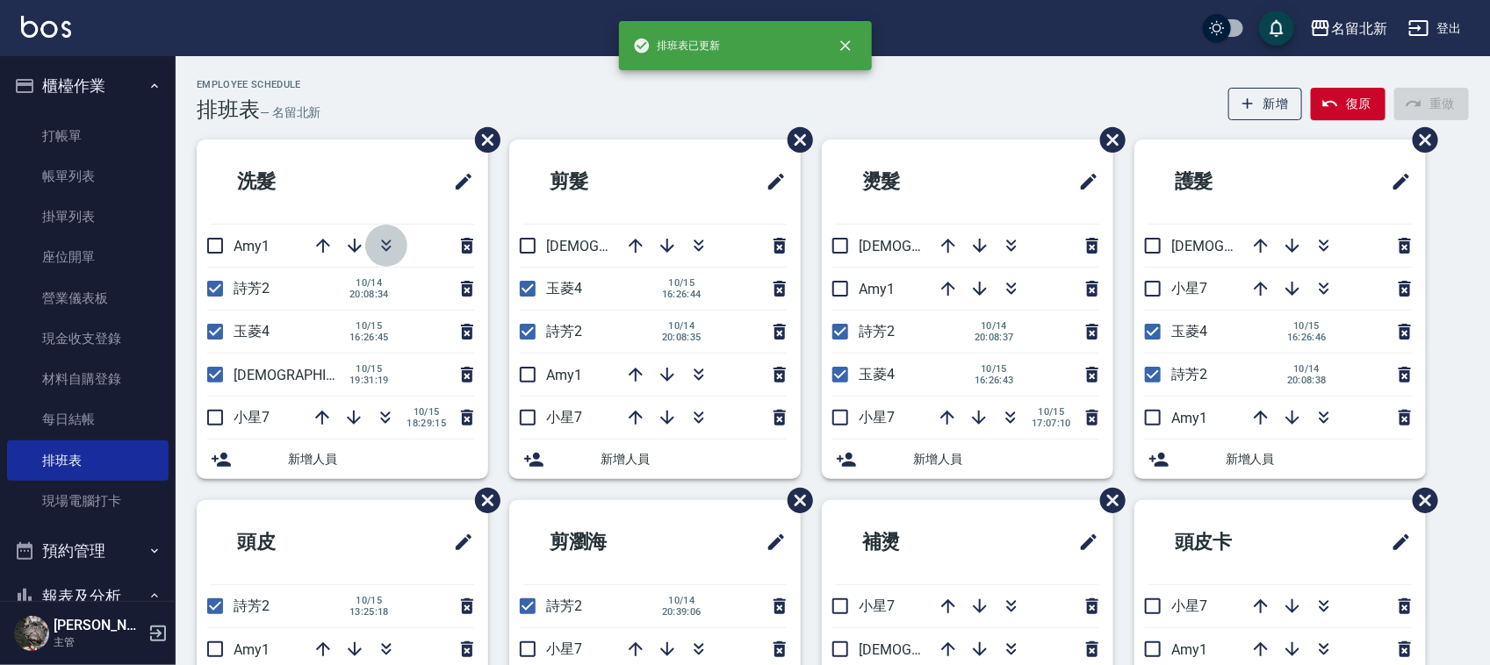
click at [384, 239] on icon "button" at bounding box center [386, 245] width 21 height 21
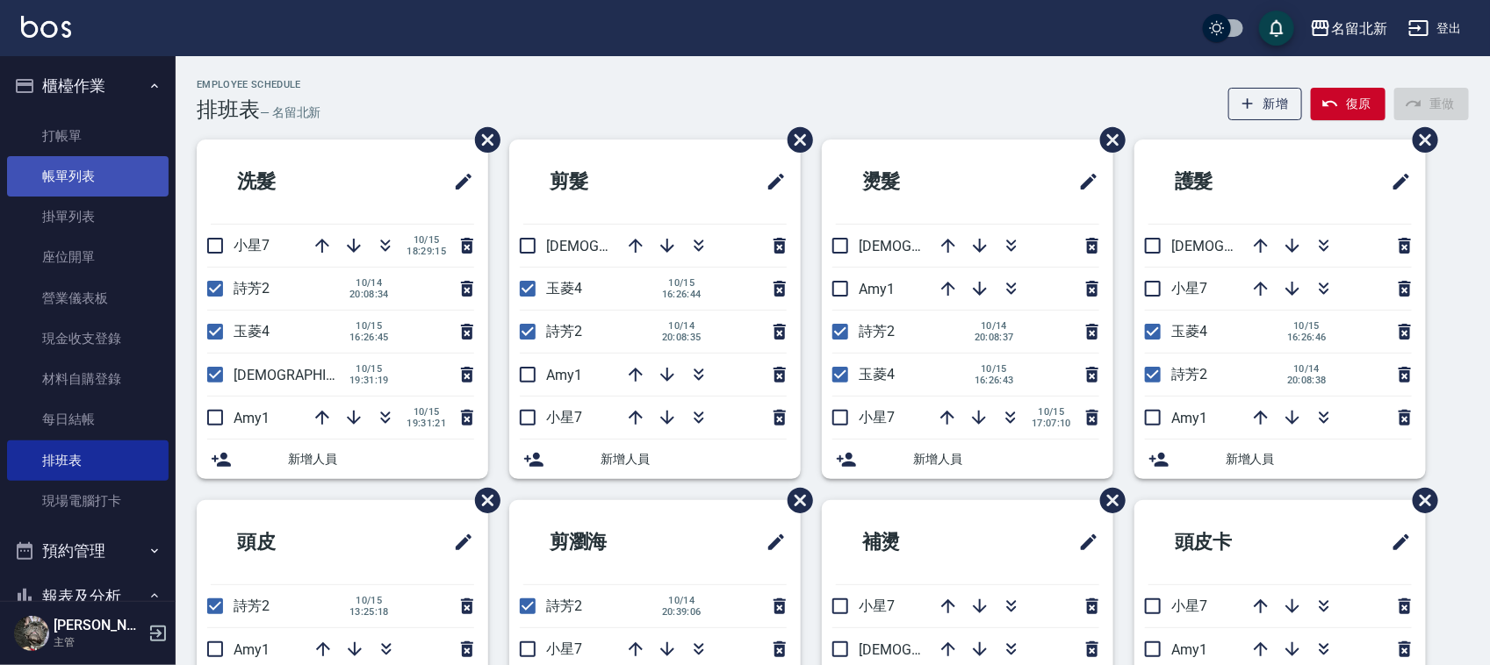
click at [128, 186] on link "帳單列表" at bounding box center [88, 176] width 162 height 40
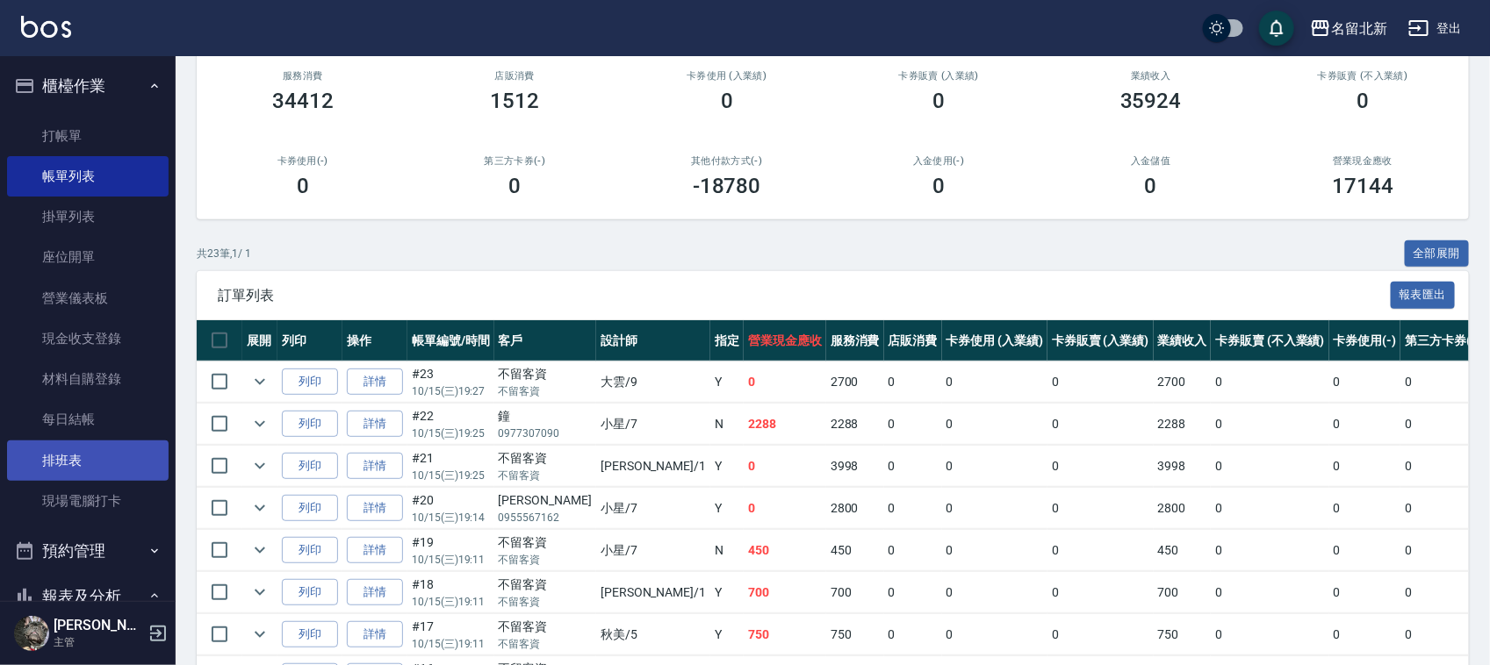
scroll to position [158, 0]
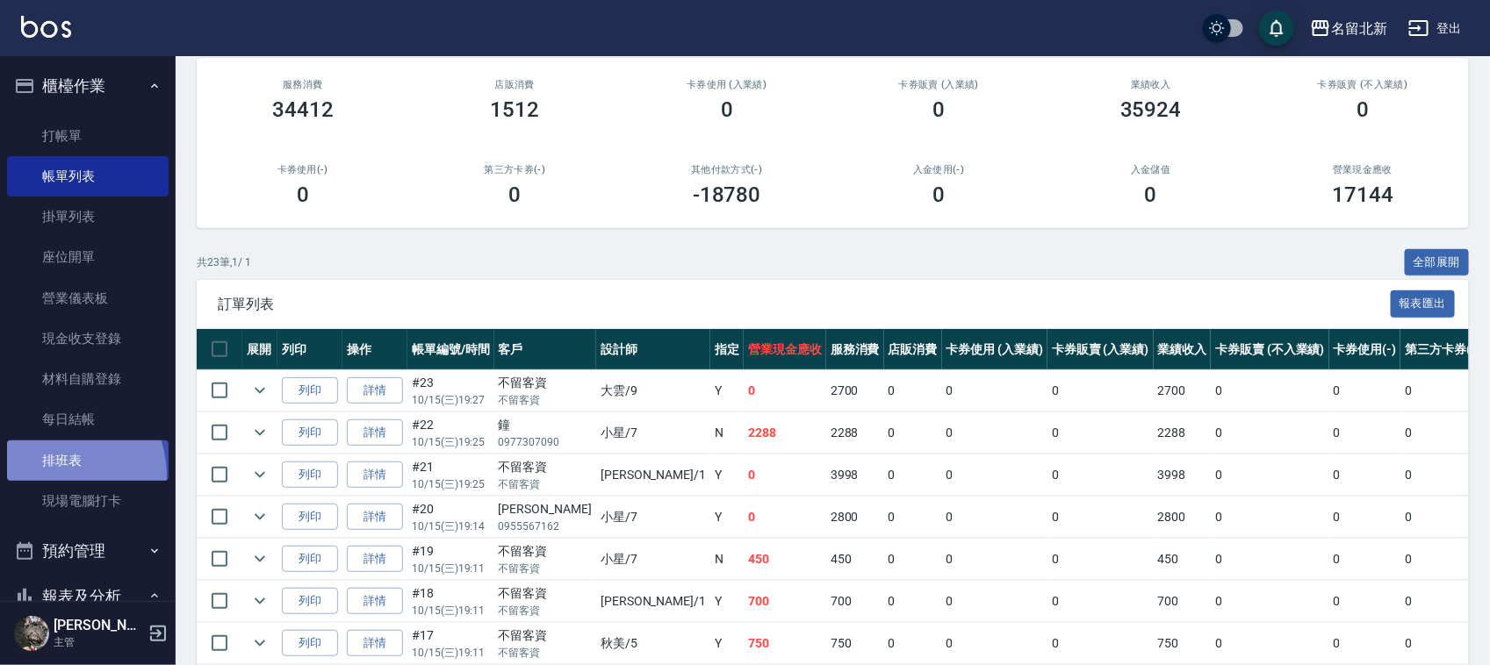
click at [51, 475] on link "排班表" at bounding box center [88, 461] width 162 height 40
